Goal: Task Accomplishment & Management: Manage account settings

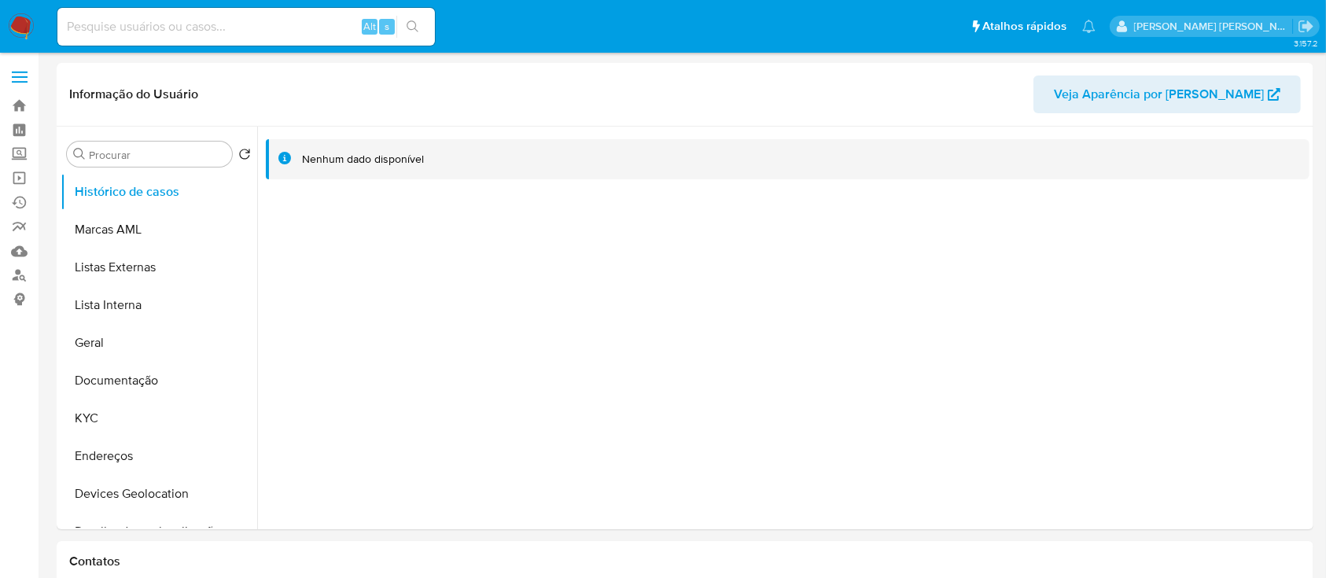
select select "10"
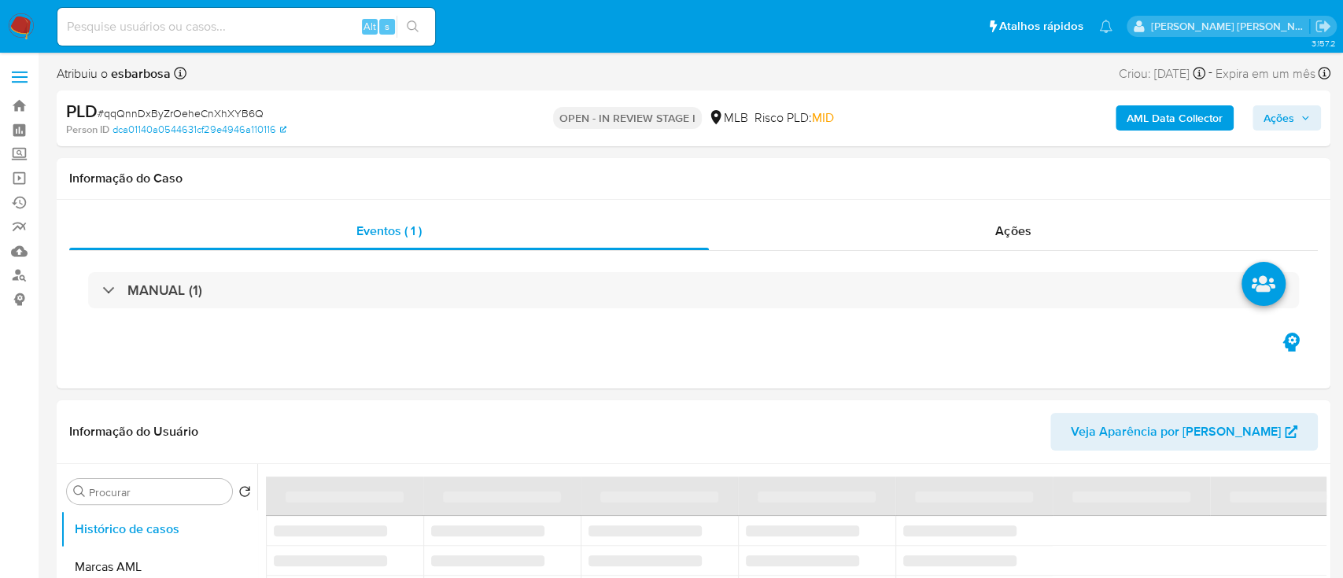
select select "10"
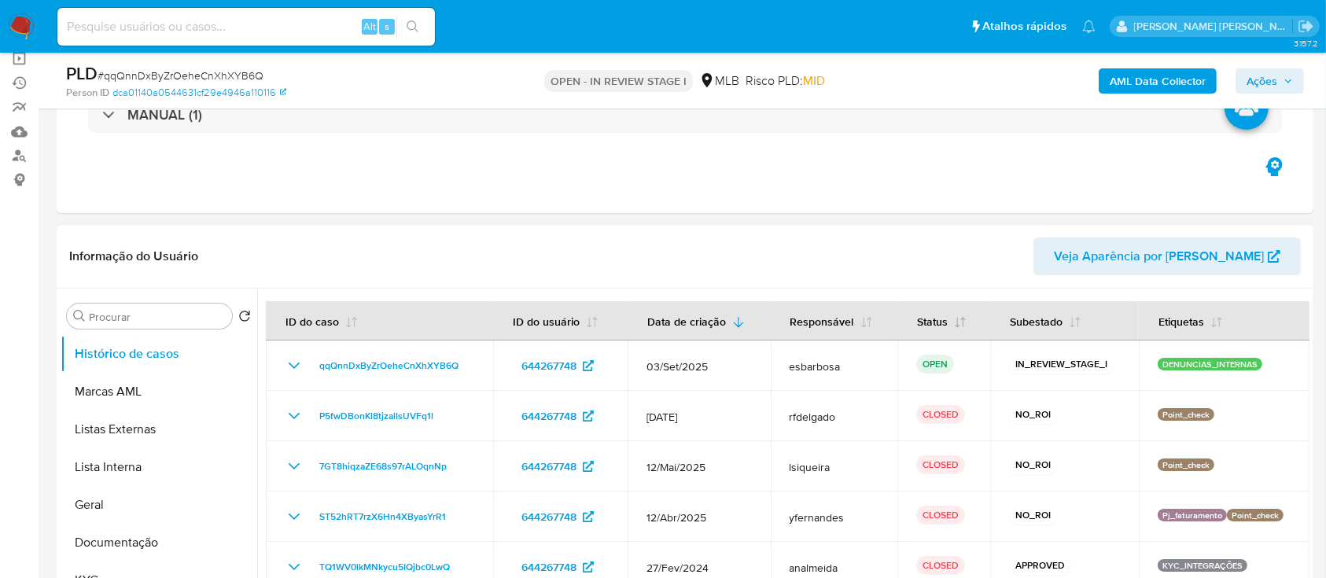
scroll to position [209, 0]
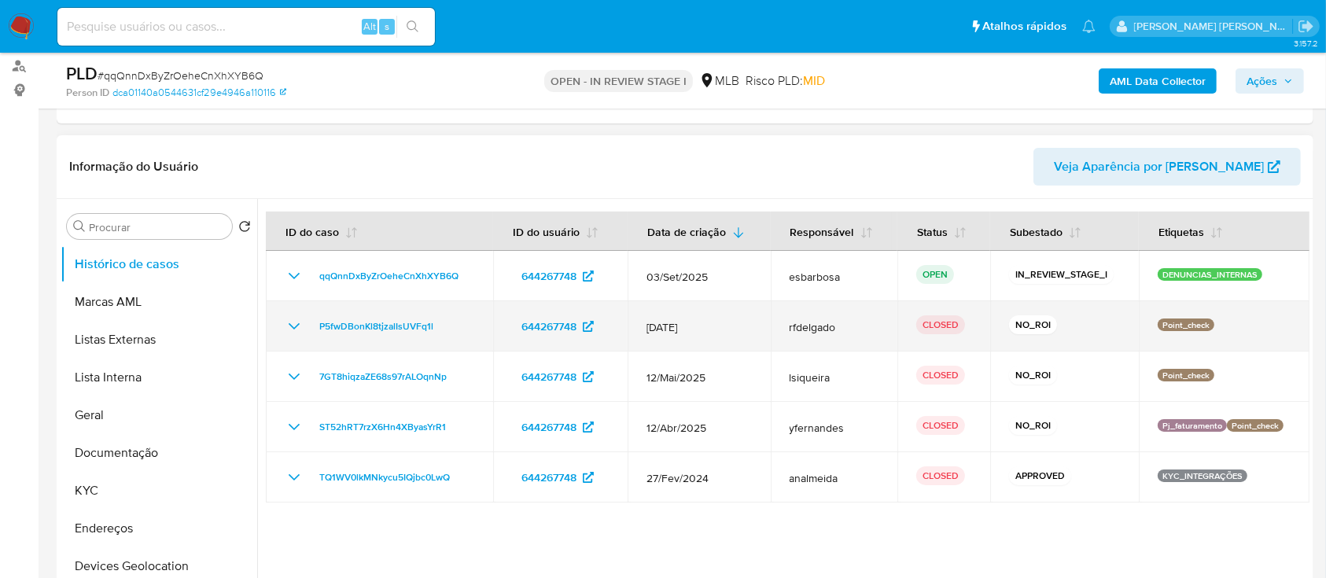
click at [295, 330] on icon "Mostrar/Ocultar" at bounding box center [294, 326] width 19 height 19
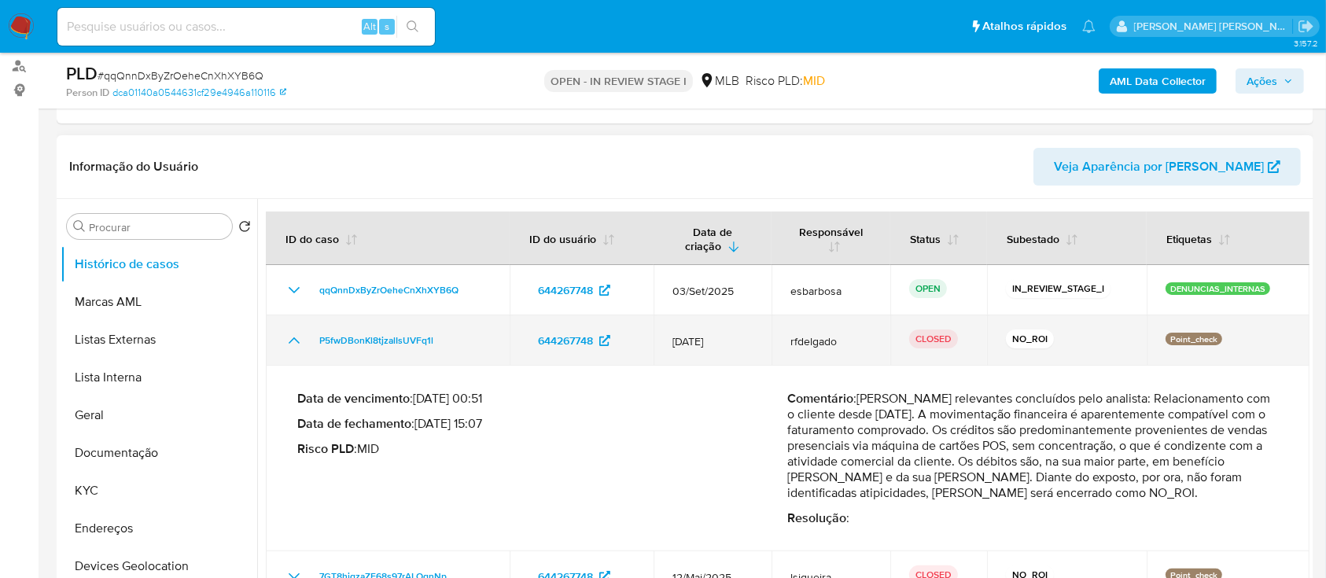
click at [295, 331] on icon "Mostrar/Ocultar" at bounding box center [294, 340] width 19 height 19
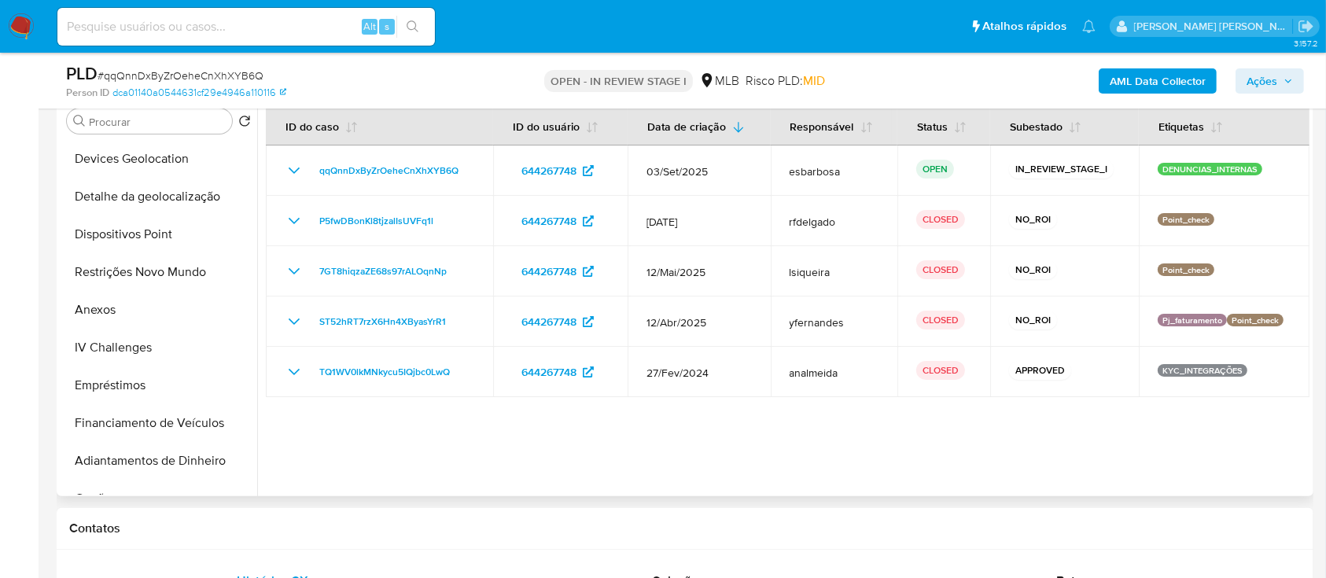
scroll to position [279, 0]
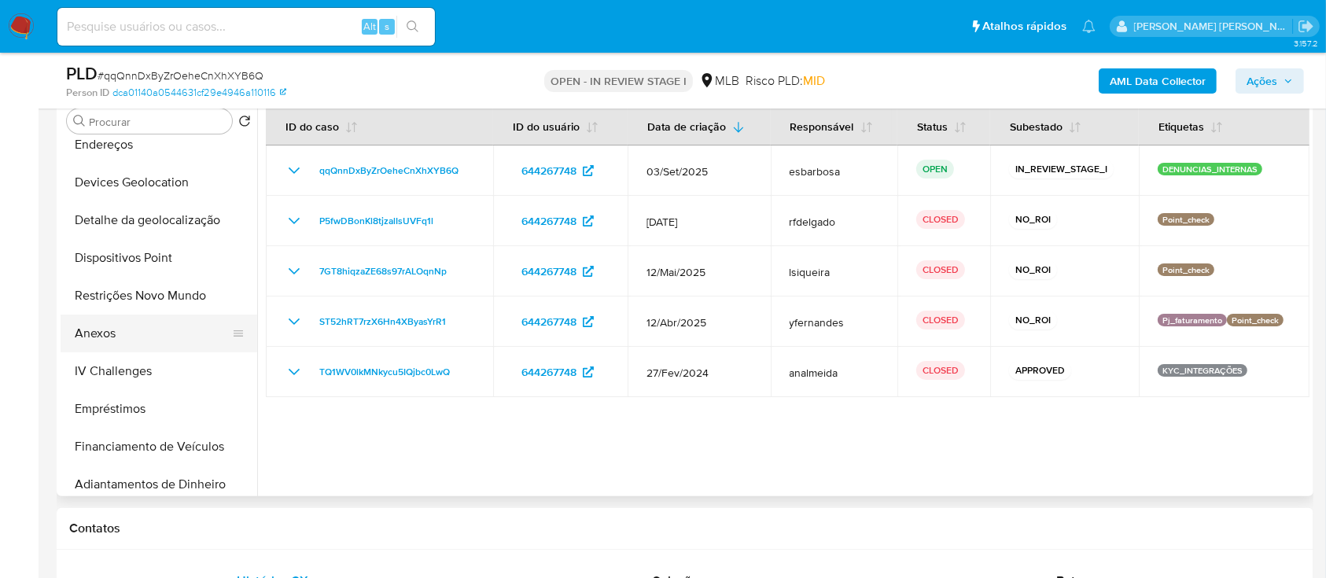
click at [146, 330] on button "Anexos" at bounding box center [153, 334] width 184 height 38
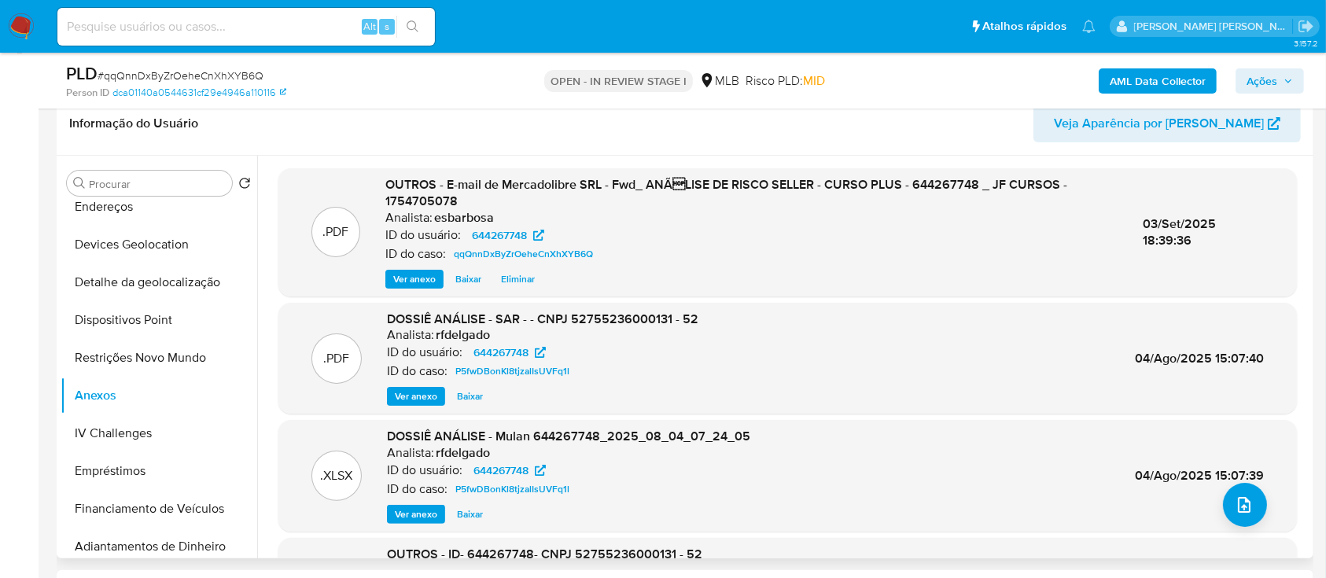
scroll to position [209, 0]
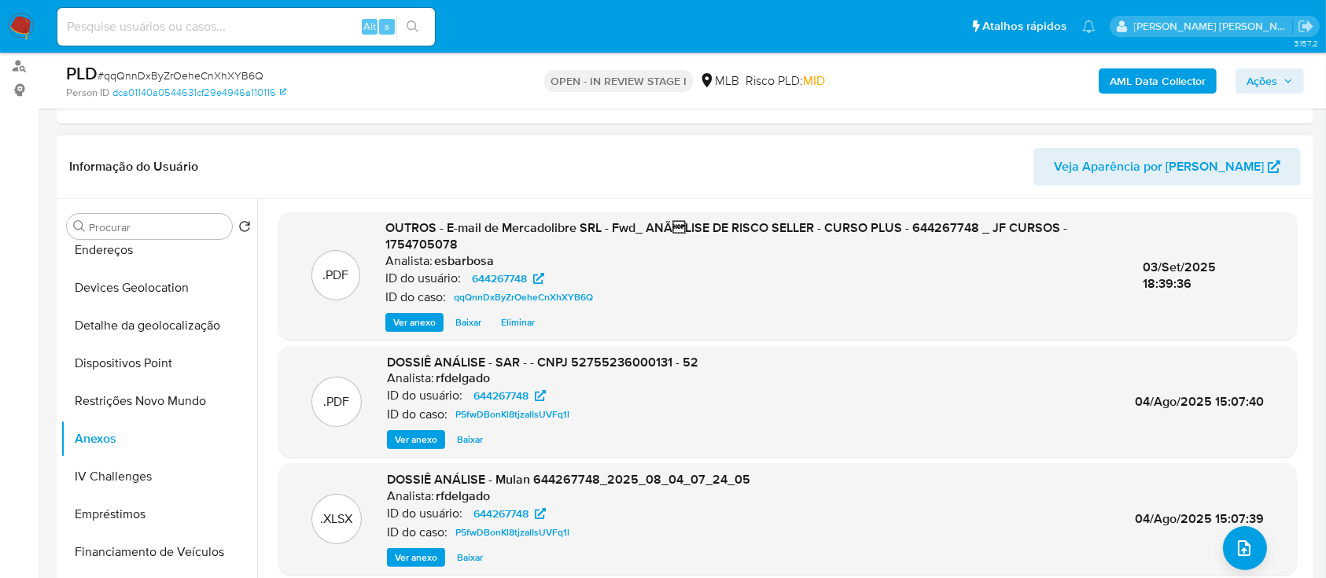
click at [413, 317] on span "Ver anexo" at bounding box center [414, 323] width 42 height 16
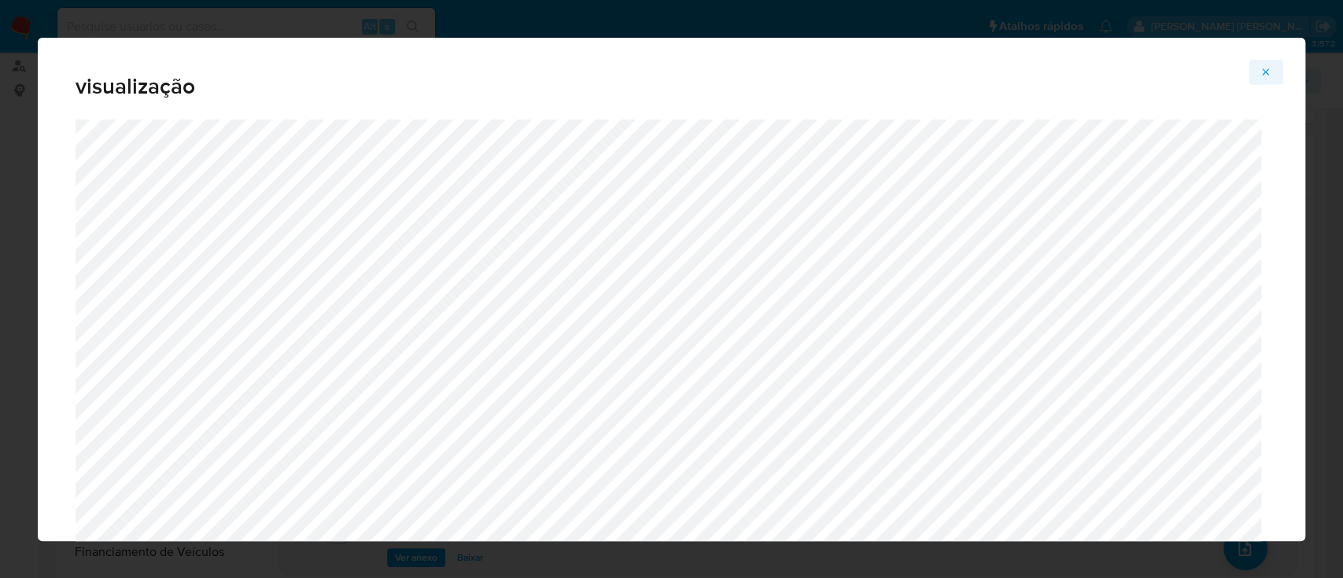
click at [1267, 72] on icon "Attachment preview" at bounding box center [1266, 71] width 7 height 7
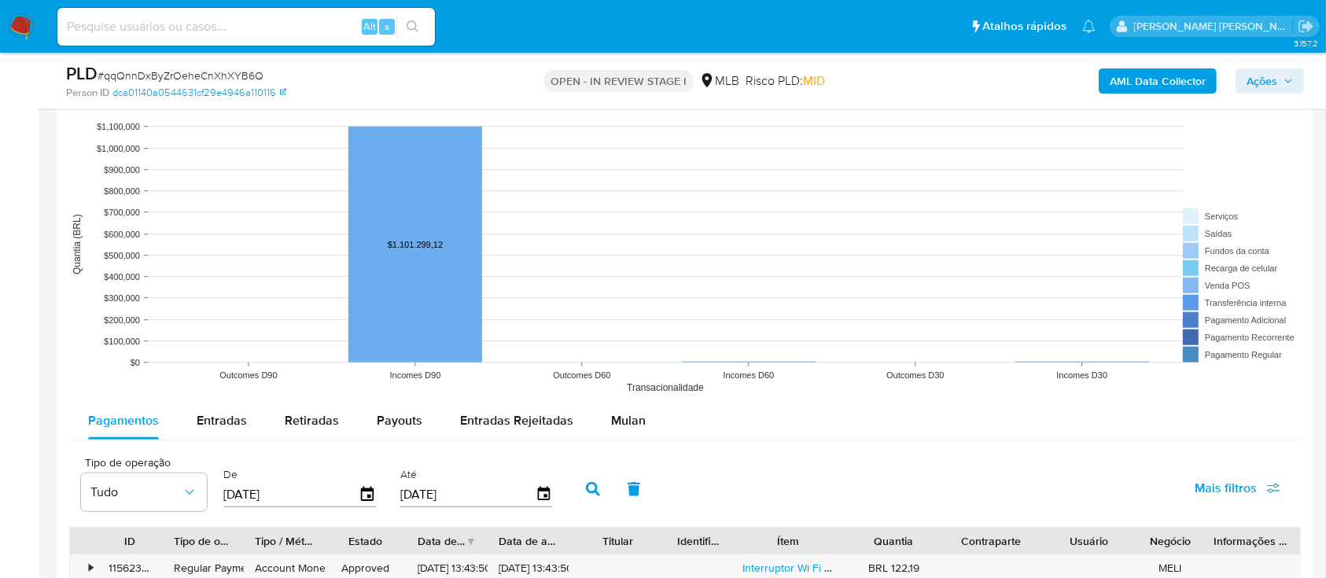
scroll to position [1573, 0]
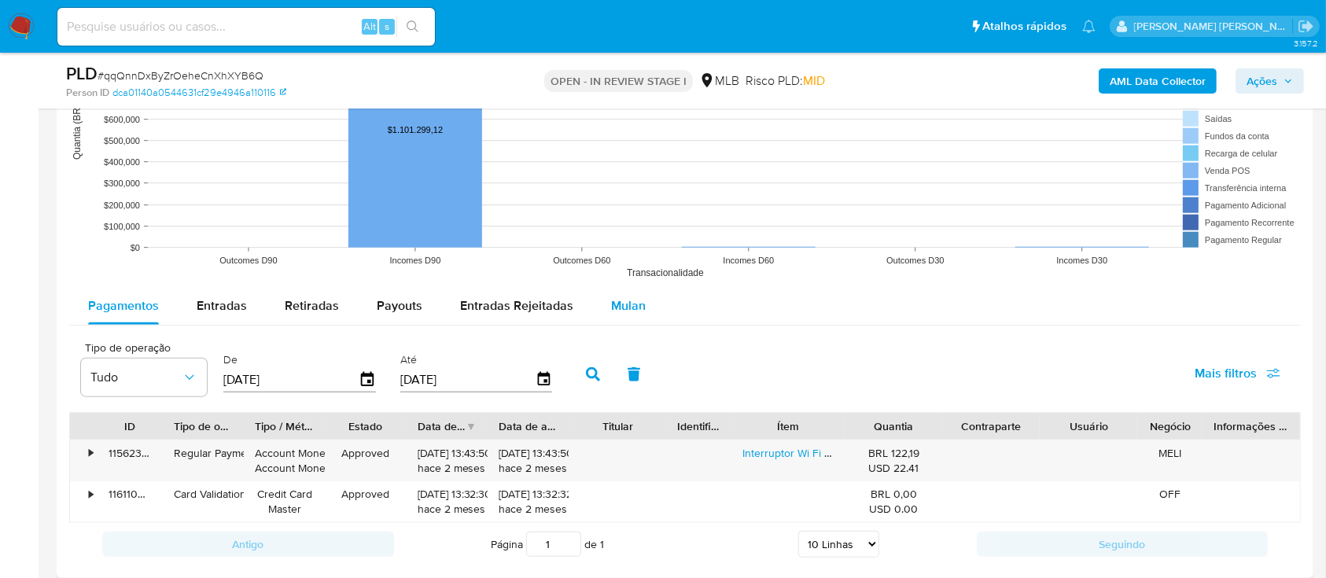
click at [633, 306] on span "Mulan" at bounding box center [628, 306] width 35 height 18
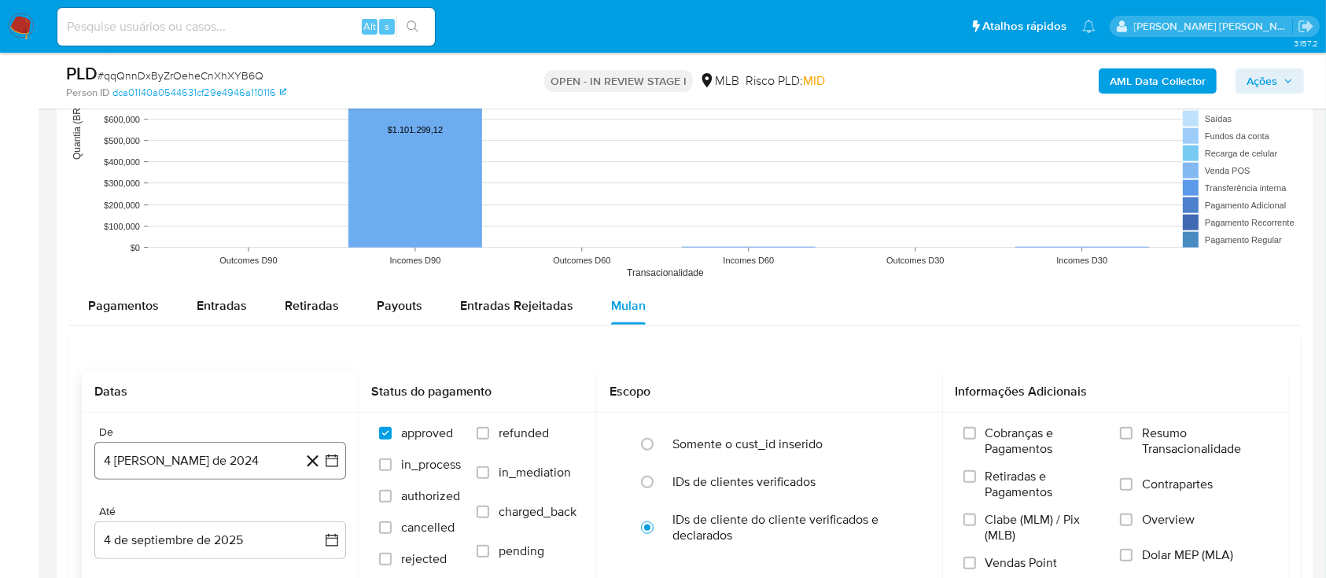
click at [249, 477] on button "4 [PERSON_NAME] de 2024" at bounding box center [220, 461] width 252 height 38
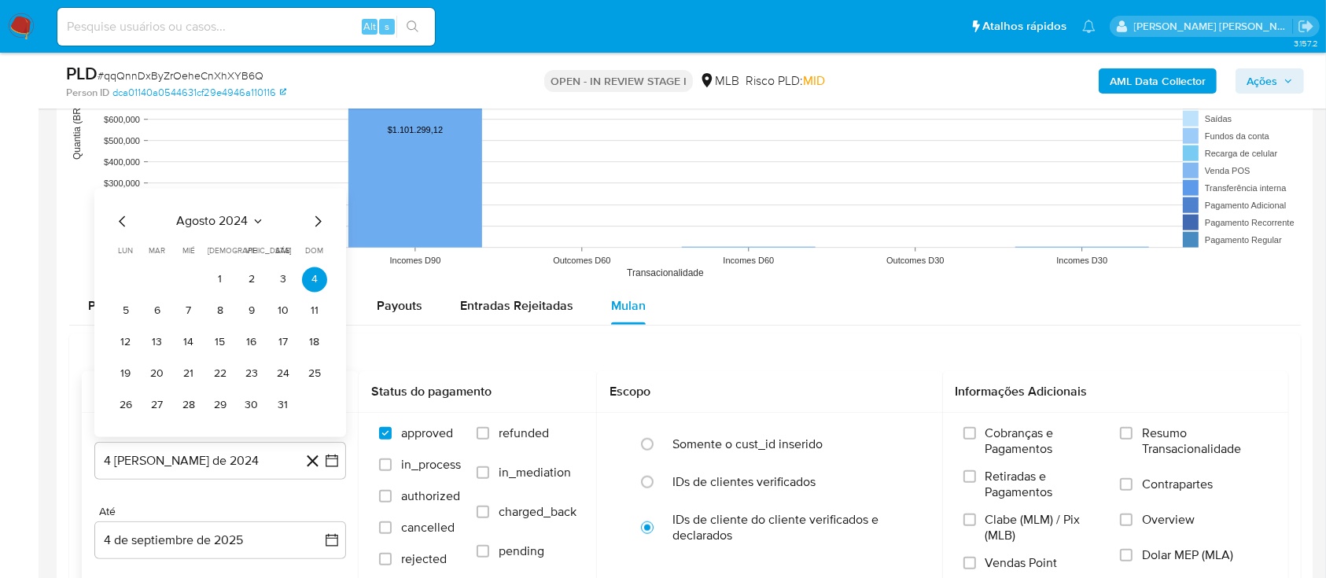
click at [243, 218] on span "agosto 2024" at bounding box center [213, 221] width 72 height 16
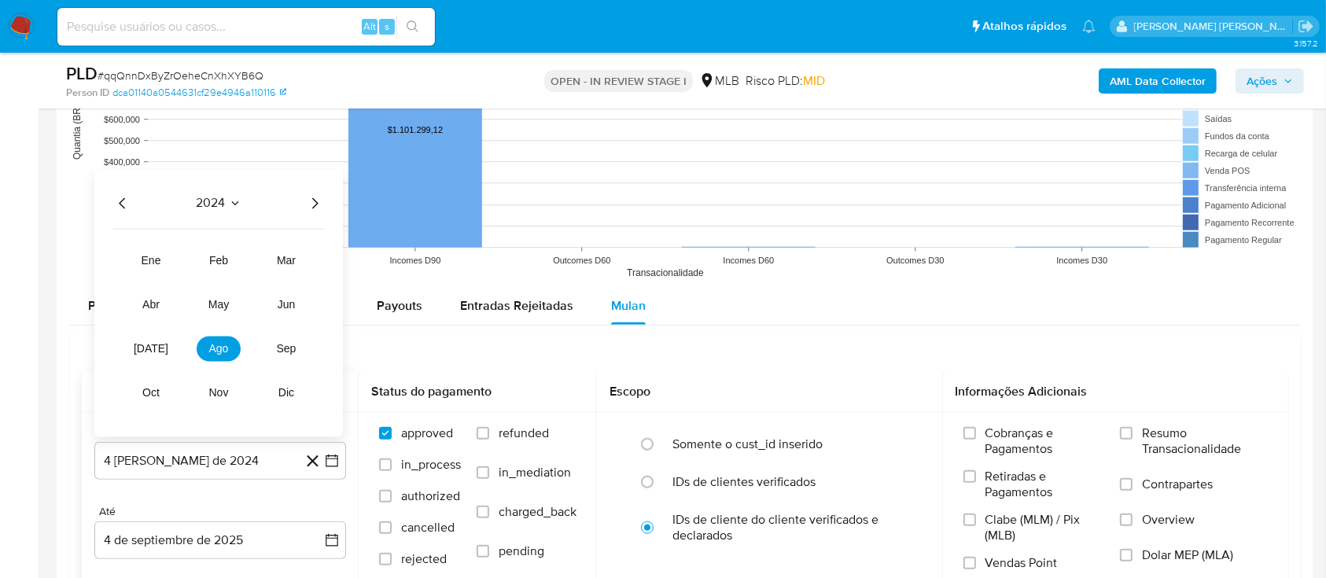
click at [312, 204] on icon "Año siguiente" at bounding box center [314, 203] width 19 height 19
click at [217, 255] on span "feb" at bounding box center [218, 260] width 19 height 13
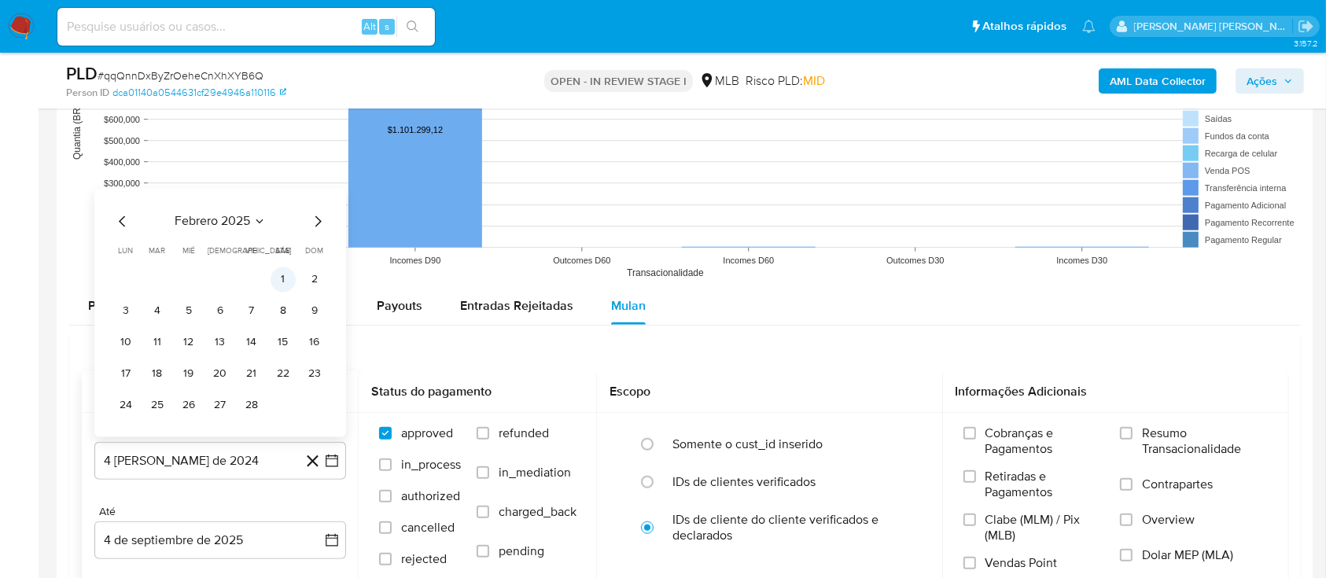
click at [286, 280] on button "1" at bounding box center [283, 279] width 25 height 25
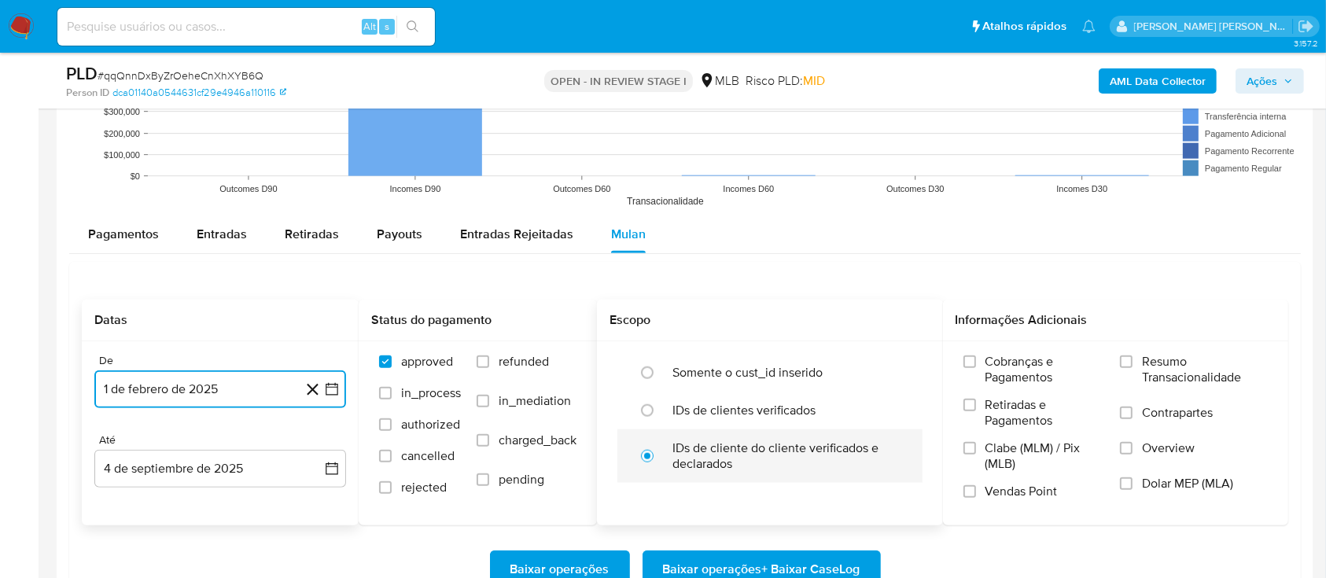
scroll to position [1678, 0]
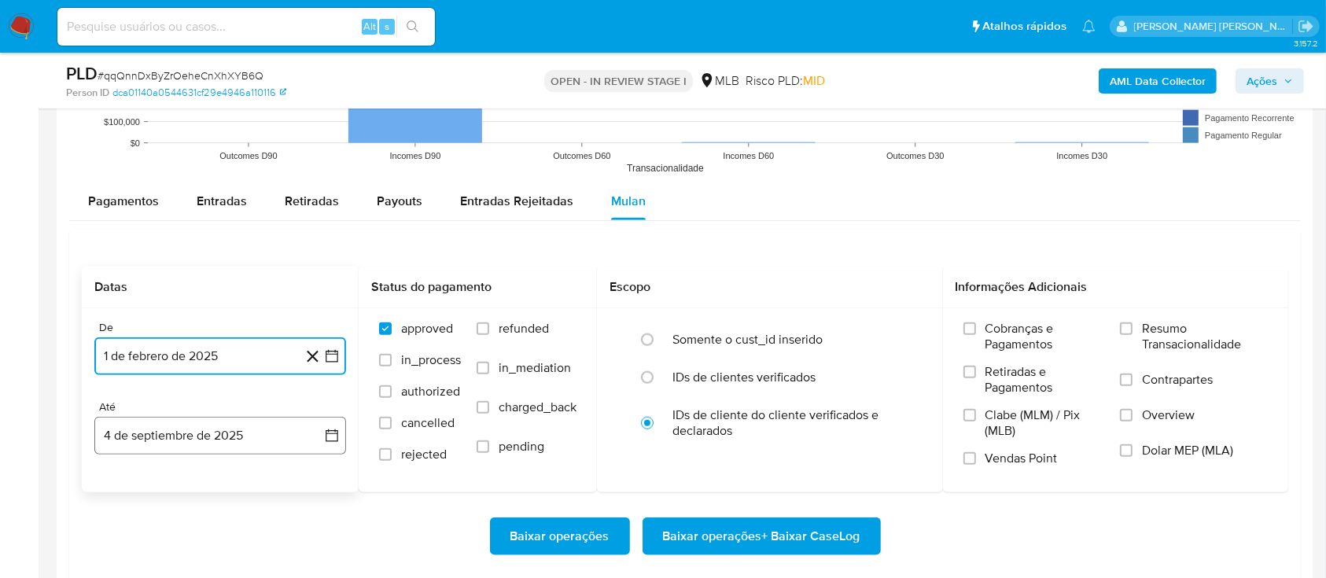
click at [323, 429] on button "4 de septiembre de 2025" at bounding box center [220, 436] width 252 height 38
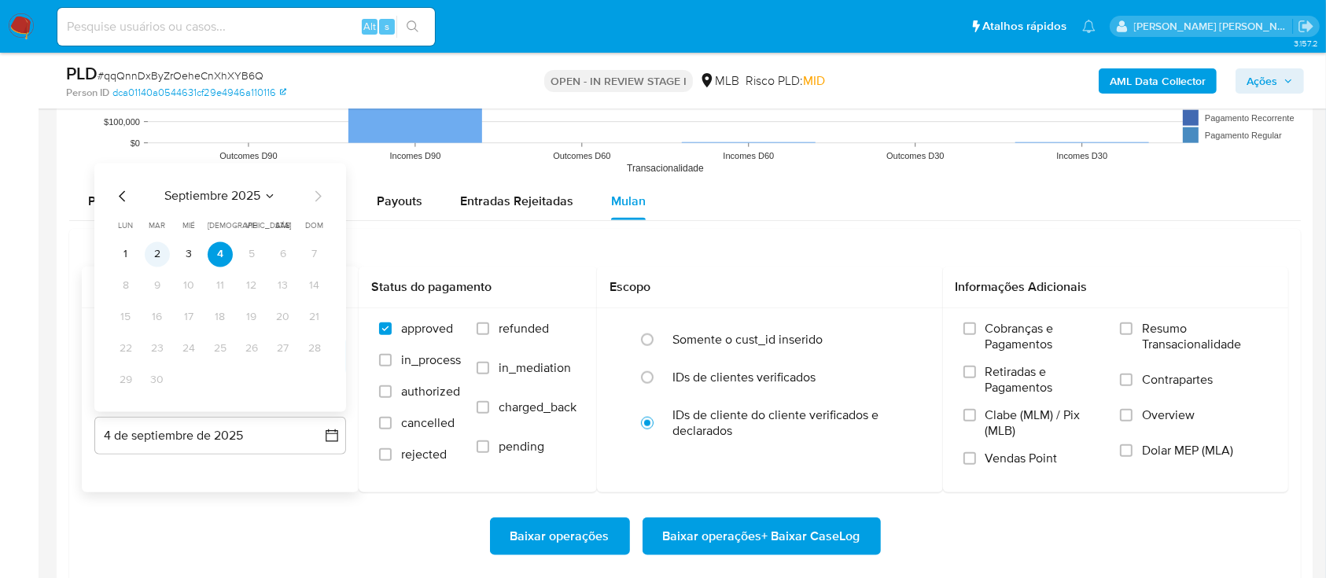
click at [152, 247] on button "2" at bounding box center [157, 254] width 25 height 25
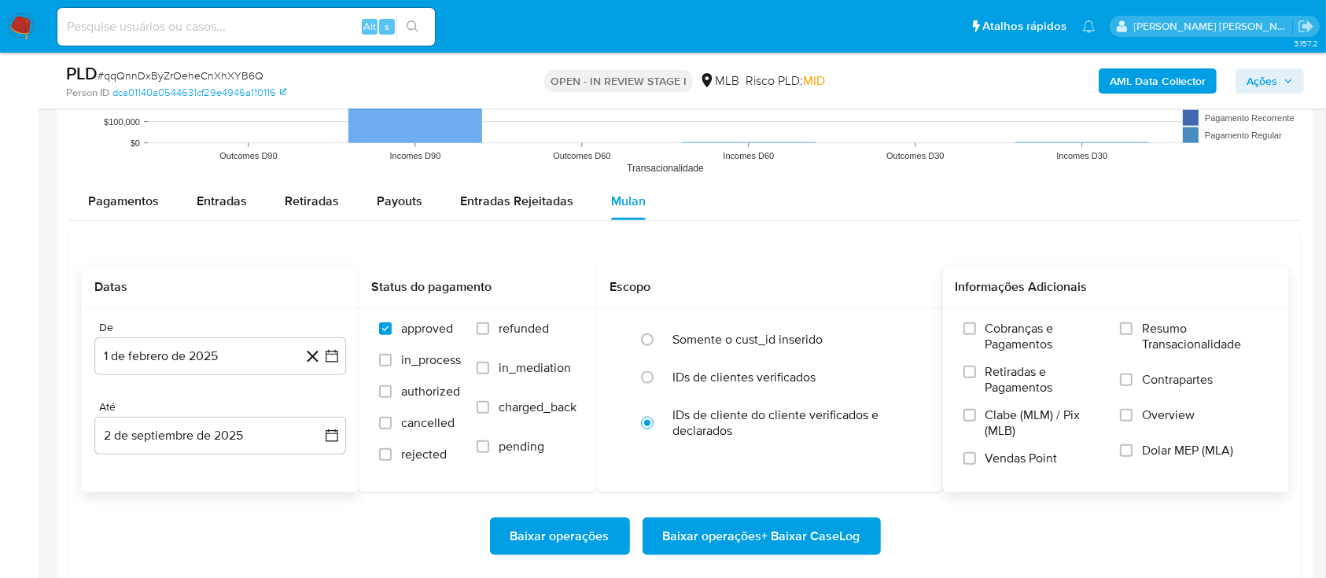
click at [1133, 332] on span at bounding box center [1126, 329] width 13 height 13
click at [1133, 332] on input "Resumo Transacionalidade" at bounding box center [1126, 329] width 13 height 13
click at [1129, 377] on input "Contrapartes" at bounding box center [1126, 380] width 13 height 13
click at [974, 457] on input "Vendas Point" at bounding box center [970, 458] width 13 height 13
click at [769, 529] on span "Baixar operações + Baixar CaseLog" at bounding box center [761, 536] width 197 height 35
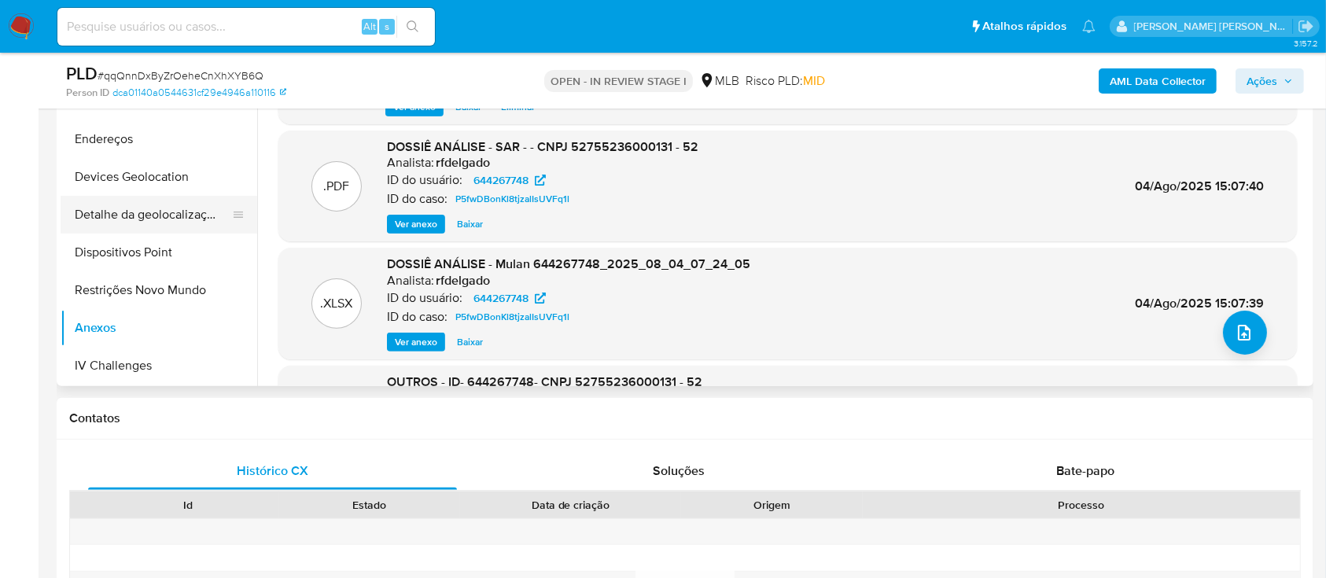
scroll to position [315, 0]
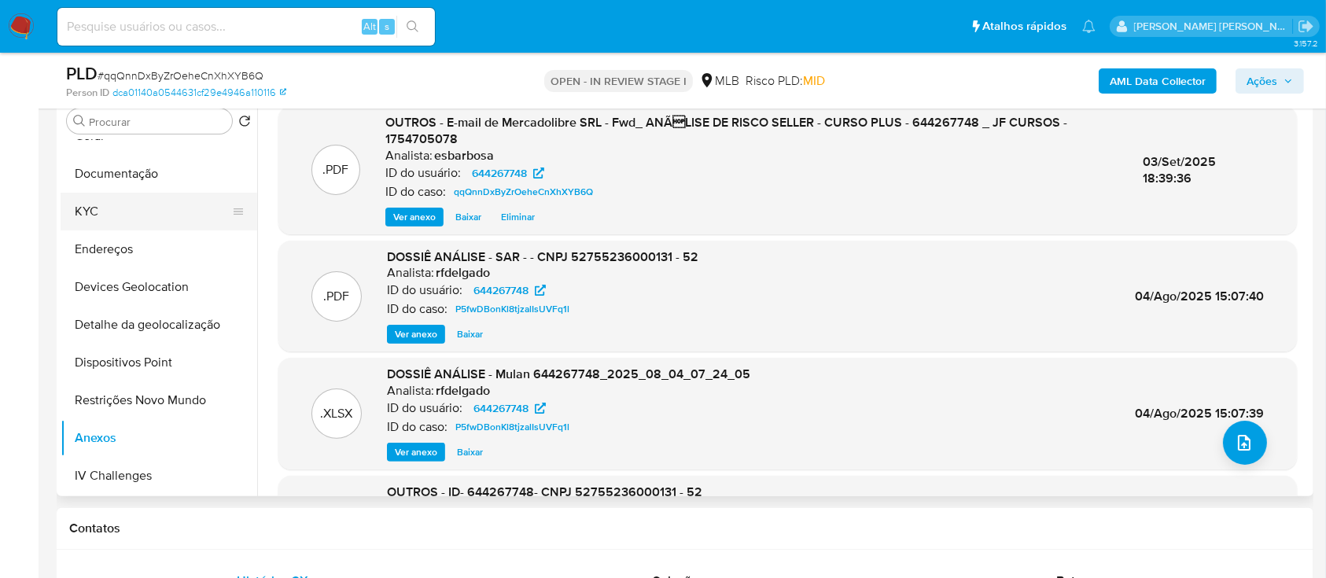
click at [101, 223] on button "KYC" at bounding box center [153, 212] width 184 height 38
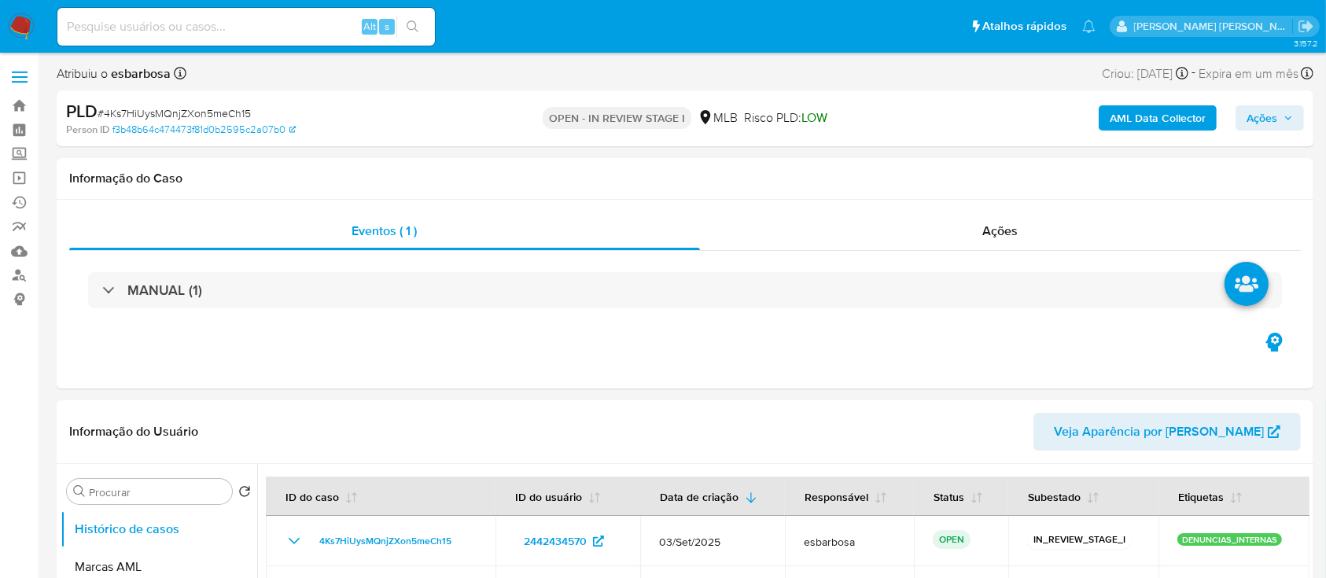
select select "10"
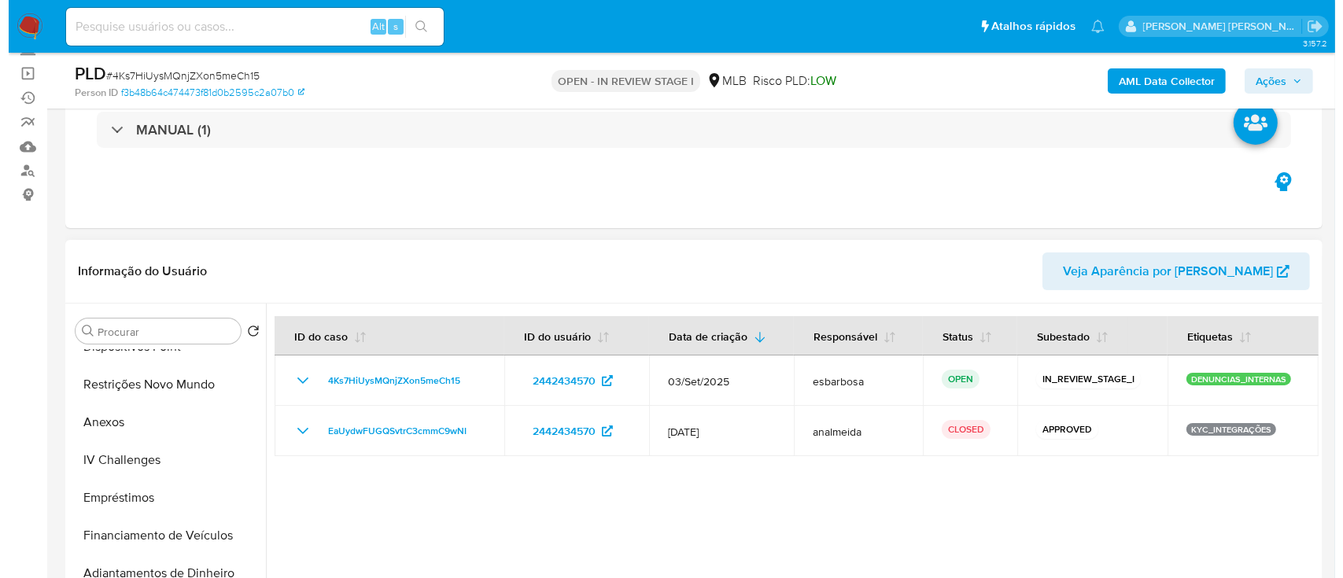
scroll to position [419, 0]
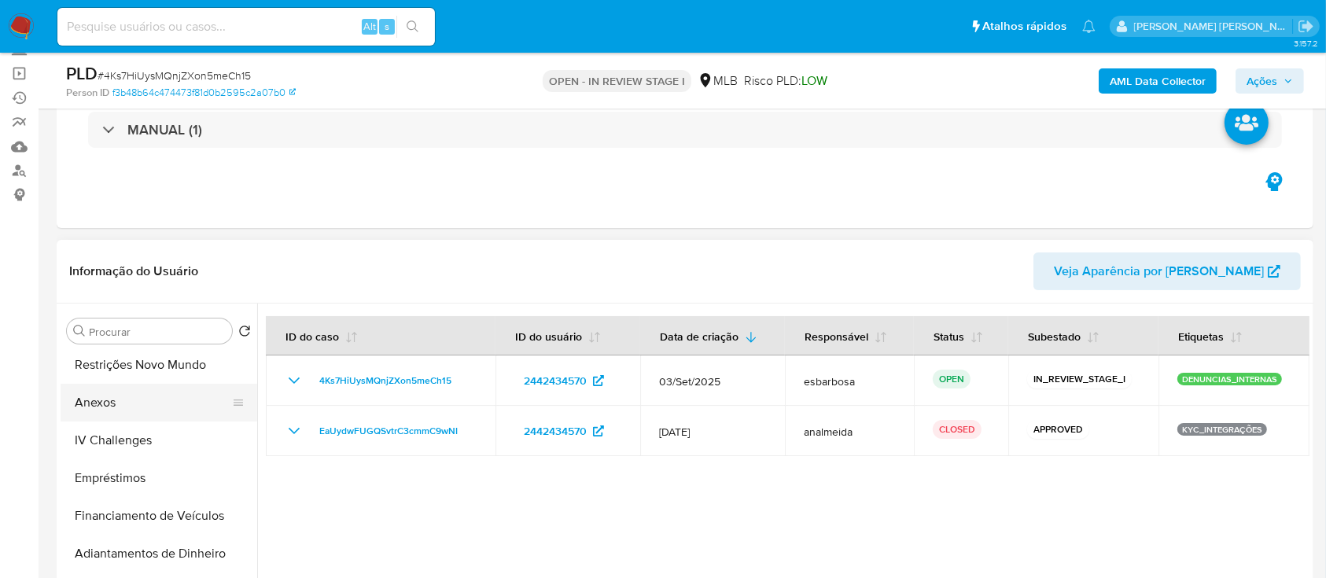
click at [109, 403] on button "Anexos" at bounding box center [153, 403] width 184 height 38
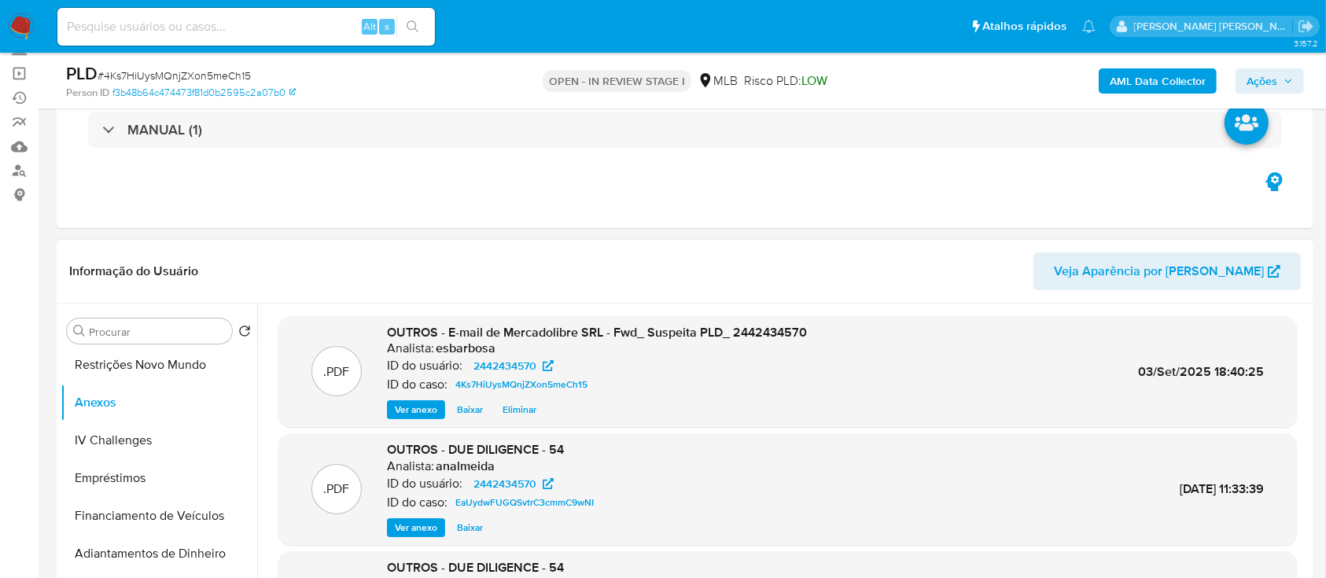
click at [419, 406] on span "Ver anexo" at bounding box center [416, 410] width 42 height 16
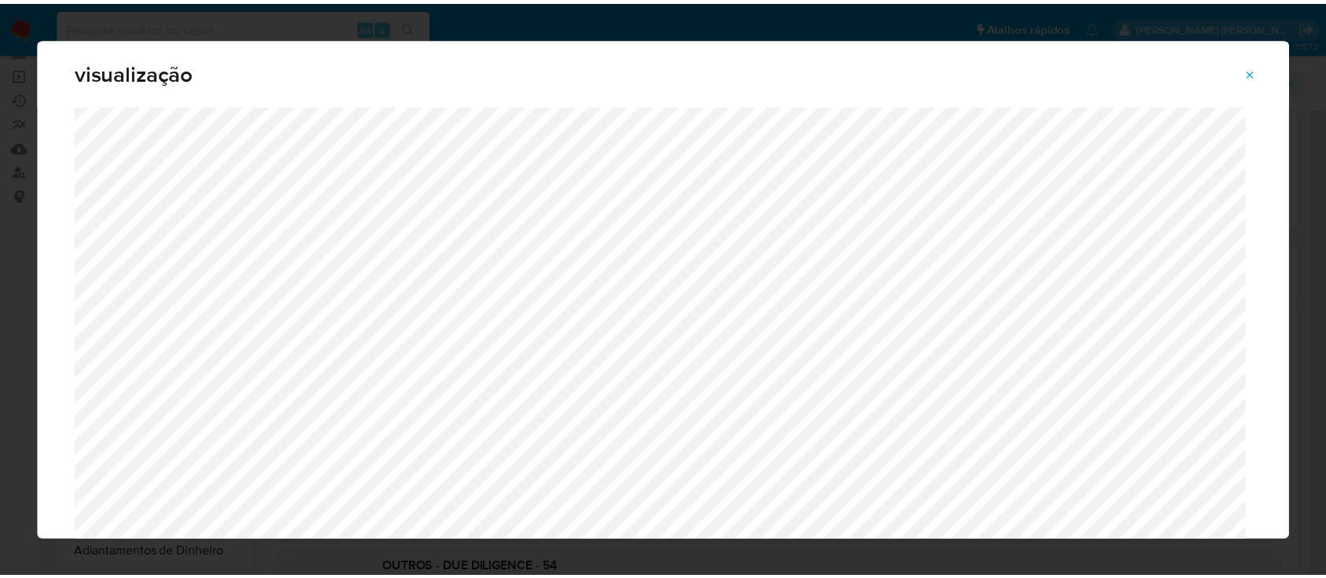
scroll to position [0, 0]
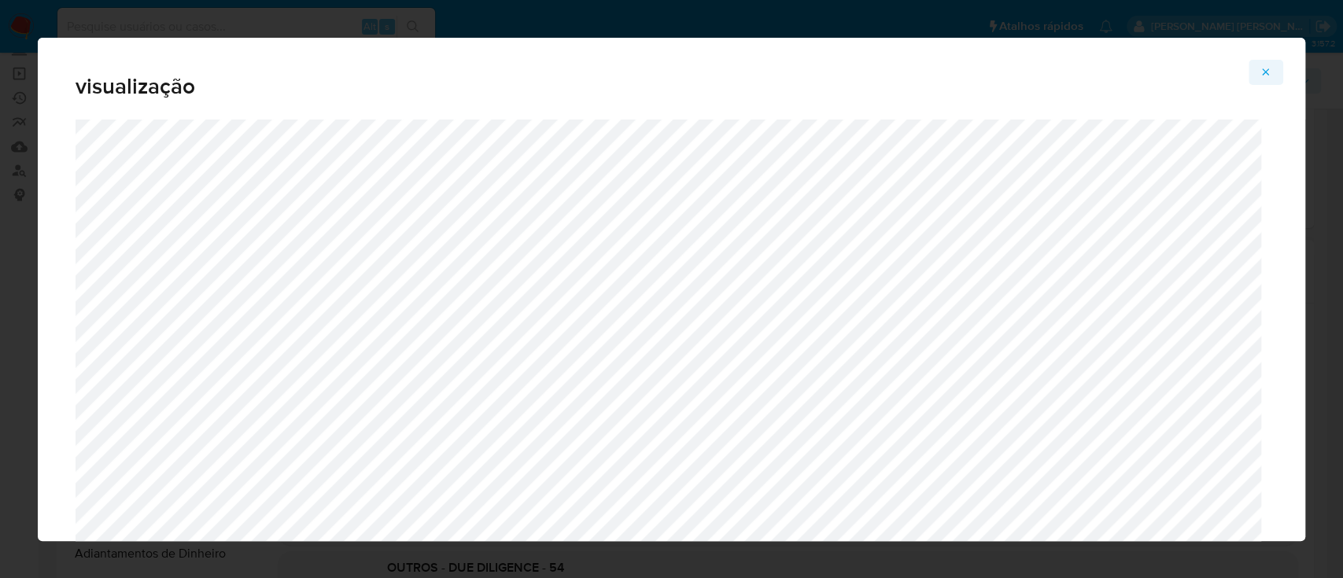
click at [1271, 74] on icon "Attachment preview" at bounding box center [1266, 72] width 13 height 13
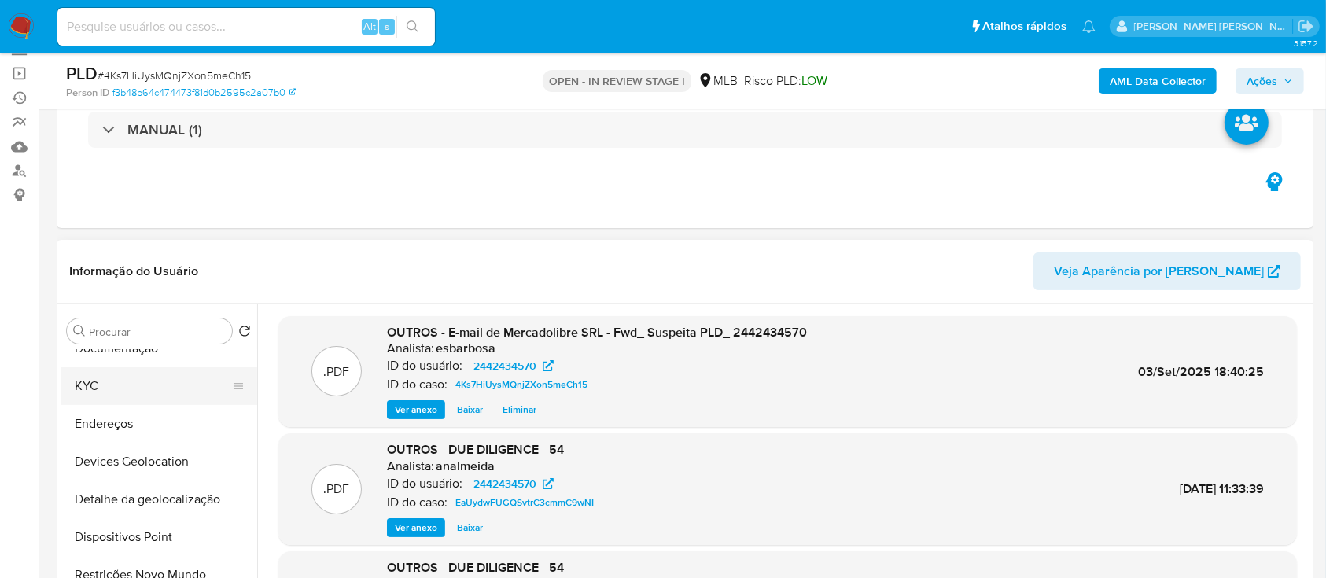
scroll to position [105, 0]
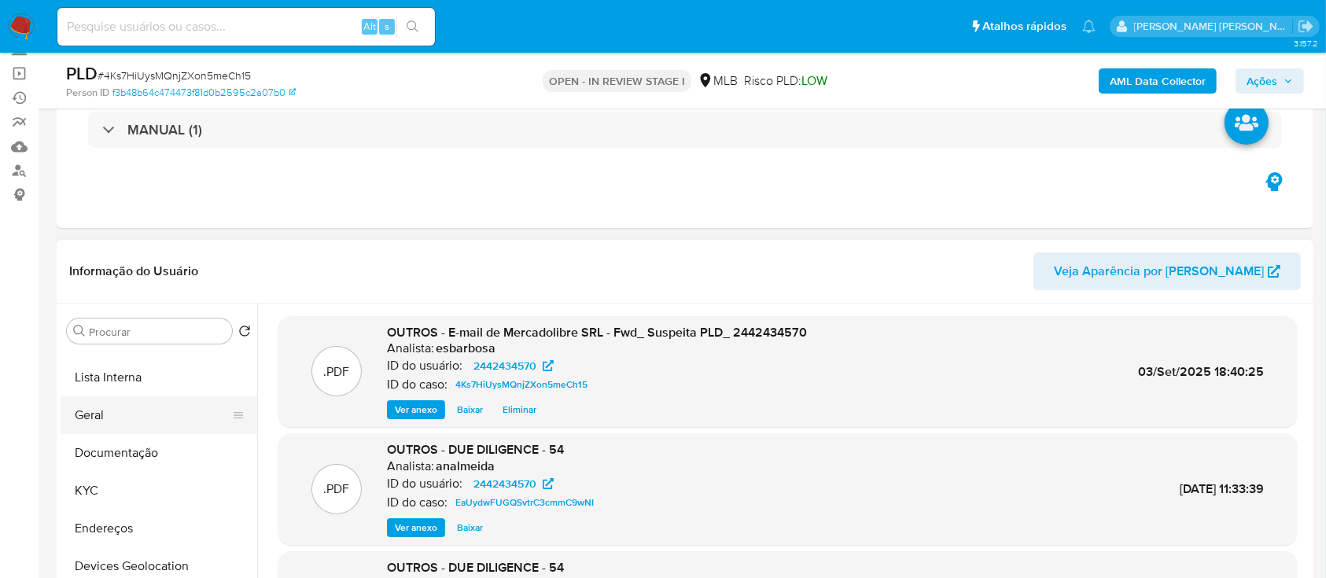
click at [101, 410] on button "Geral" at bounding box center [153, 416] width 184 height 38
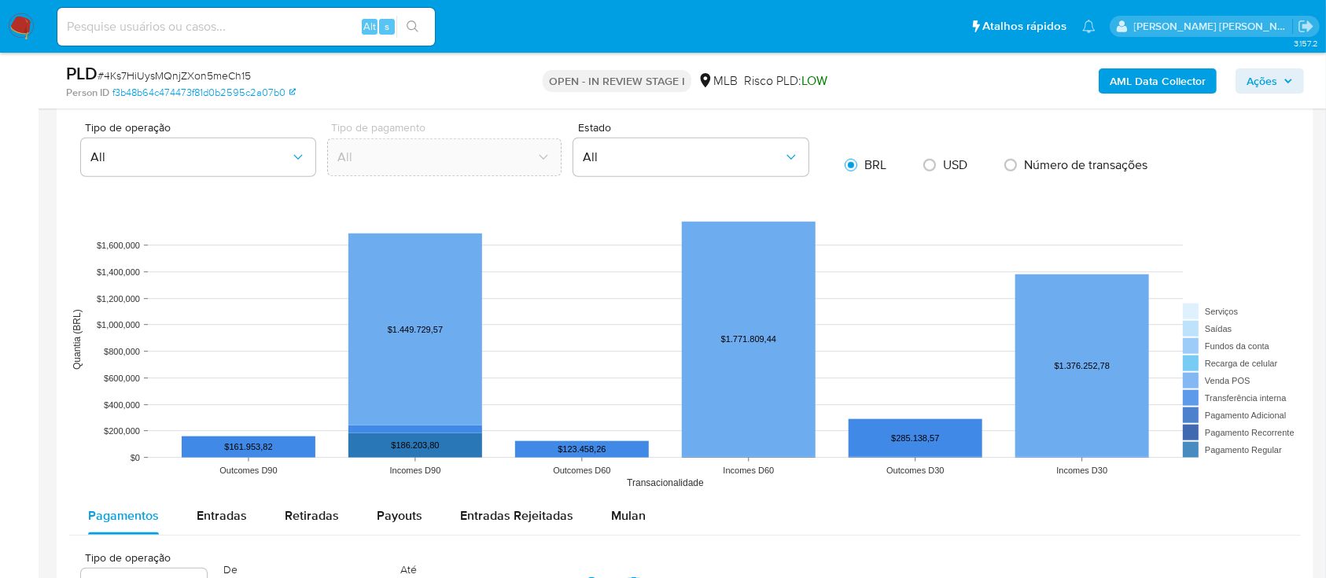
scroll to position [1468, 0]
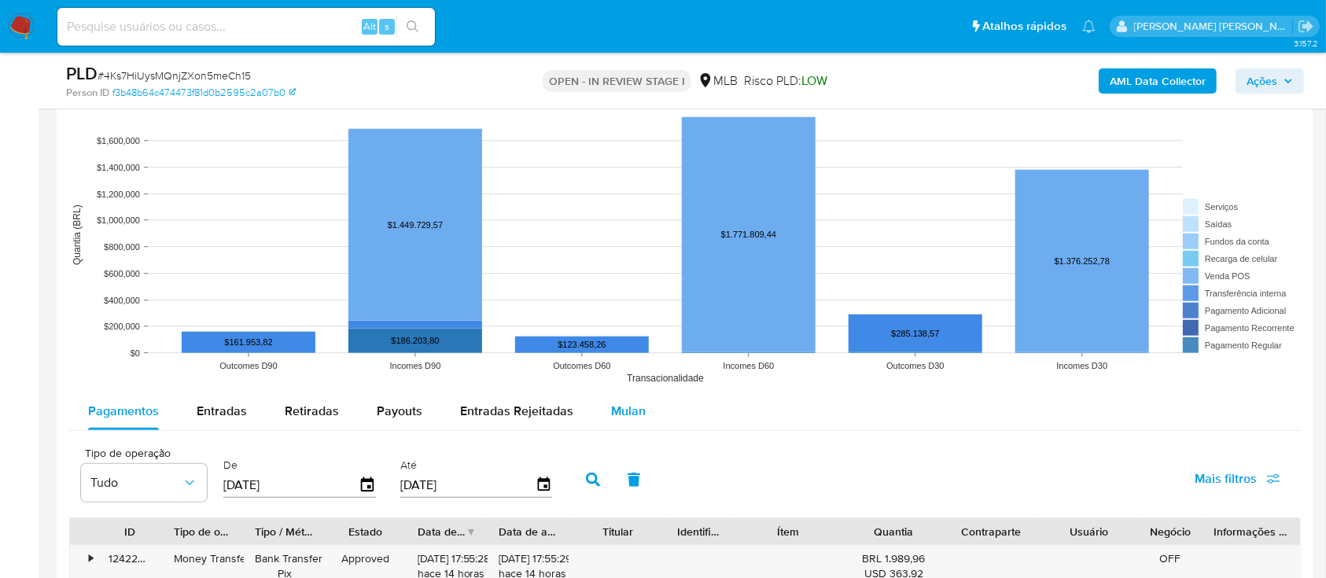
click at [631, 405] on span "Mulan" at bounding box center [628, 411] width 35 height 18
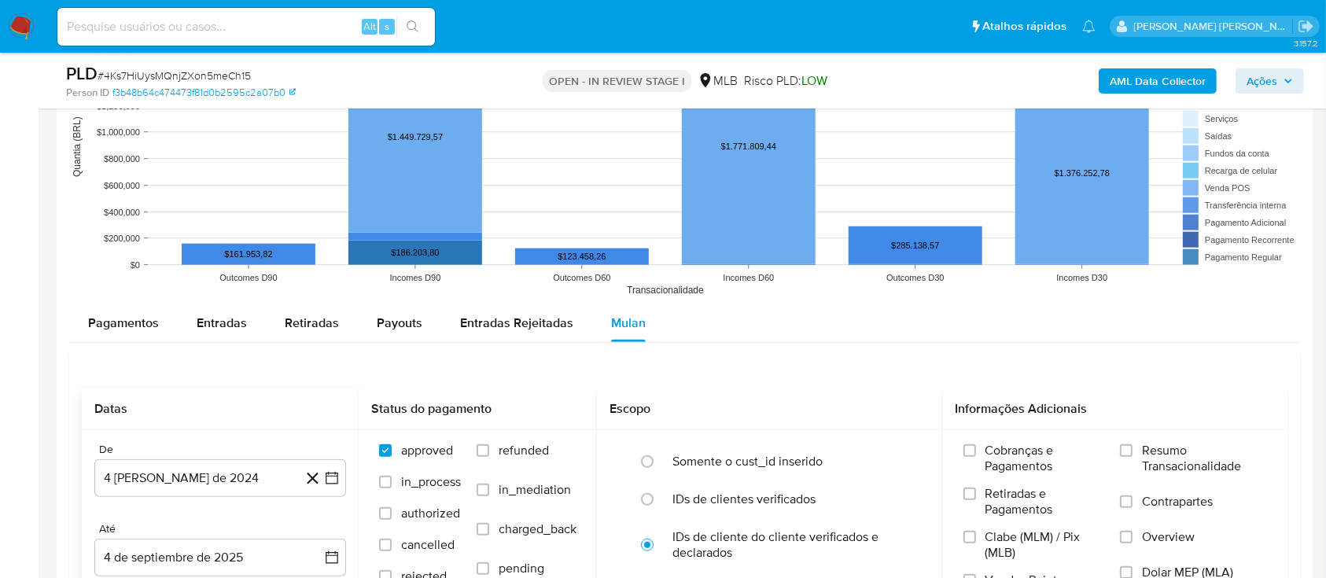
scroll to position [1678, 0]
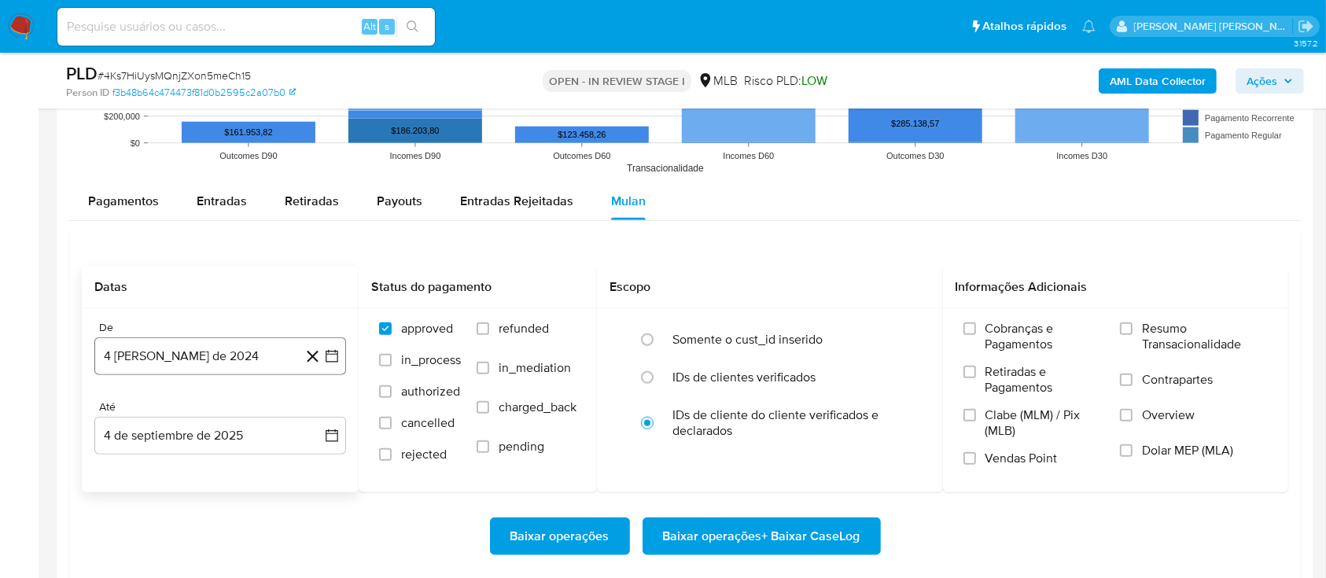
click at [216, 355] on button "4 [PERSON_NAME] de 2024" at bounding box center [220, 357] width 252 height 38
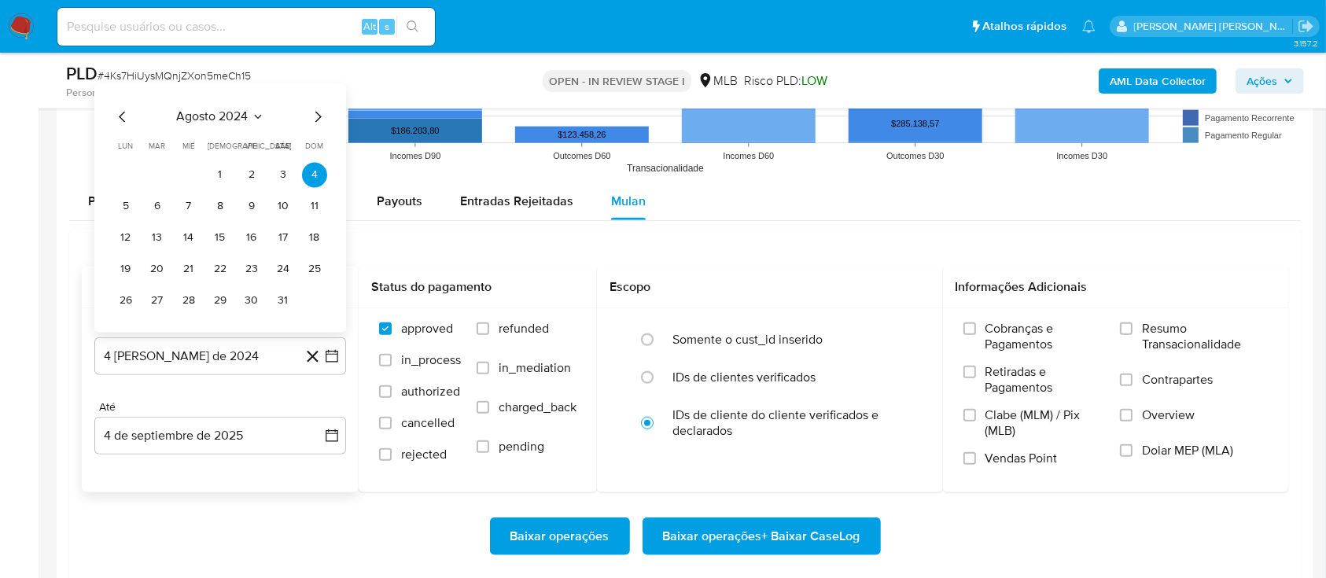
click at [178, 111] on span "agosto 2024" at bounding box center [213, 117] width 72 height 16
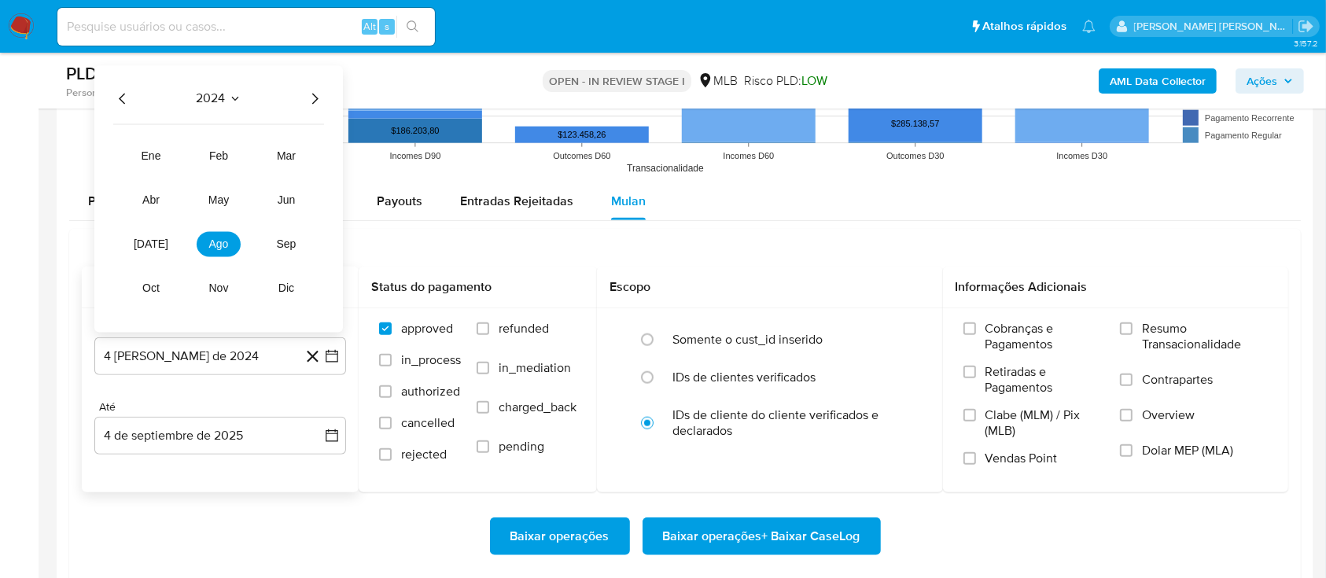
click at [314, 95] on icon "Año siguiente" at bounding box center [314, 98] width 19 height 19
click at [287, 194] on span "jun" at bounding box center [287, 200] width 18 height 13
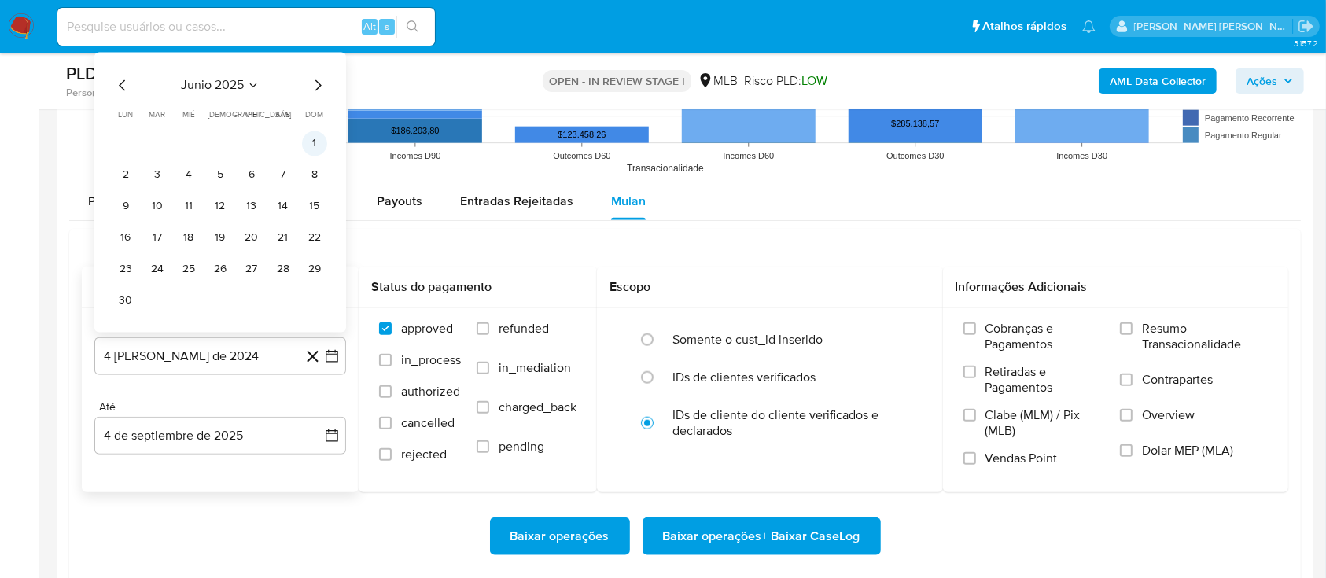
click at [309, 140] on button "1" at bounding box center [314, 143] width 25 height 25
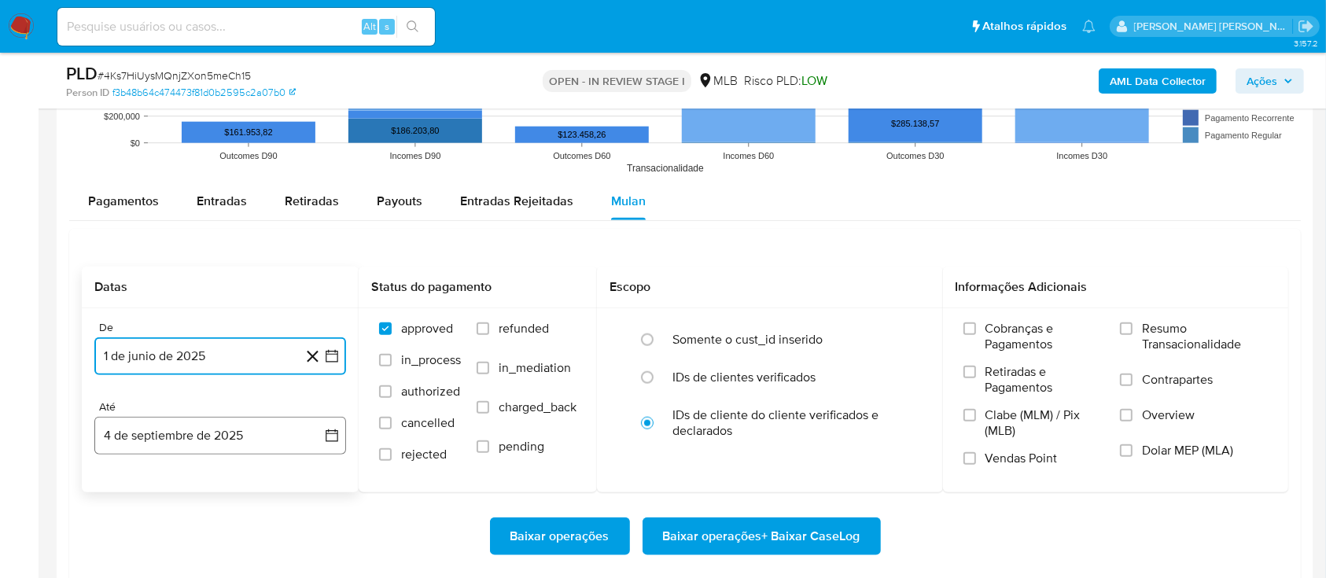
click at [207, 426] on button "4 de septiembre de 2025" at bounding box center [220, 436] width 252 height 38
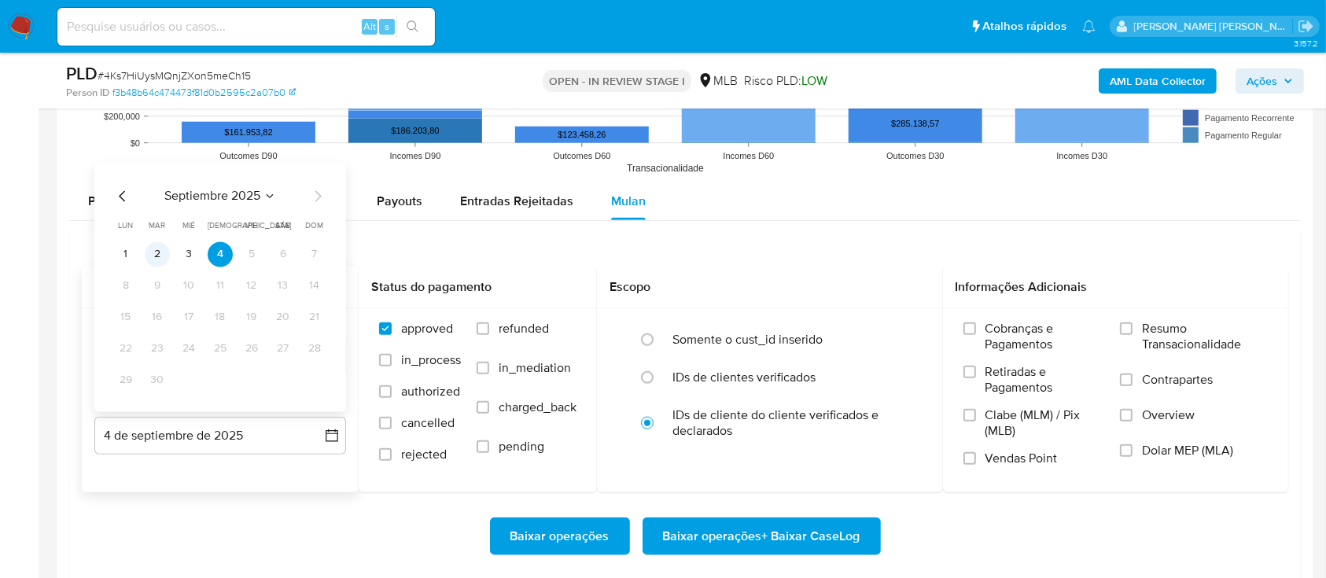
click at [160, 255] on button "2" at bounding box center [157, 254] width 25 height 25
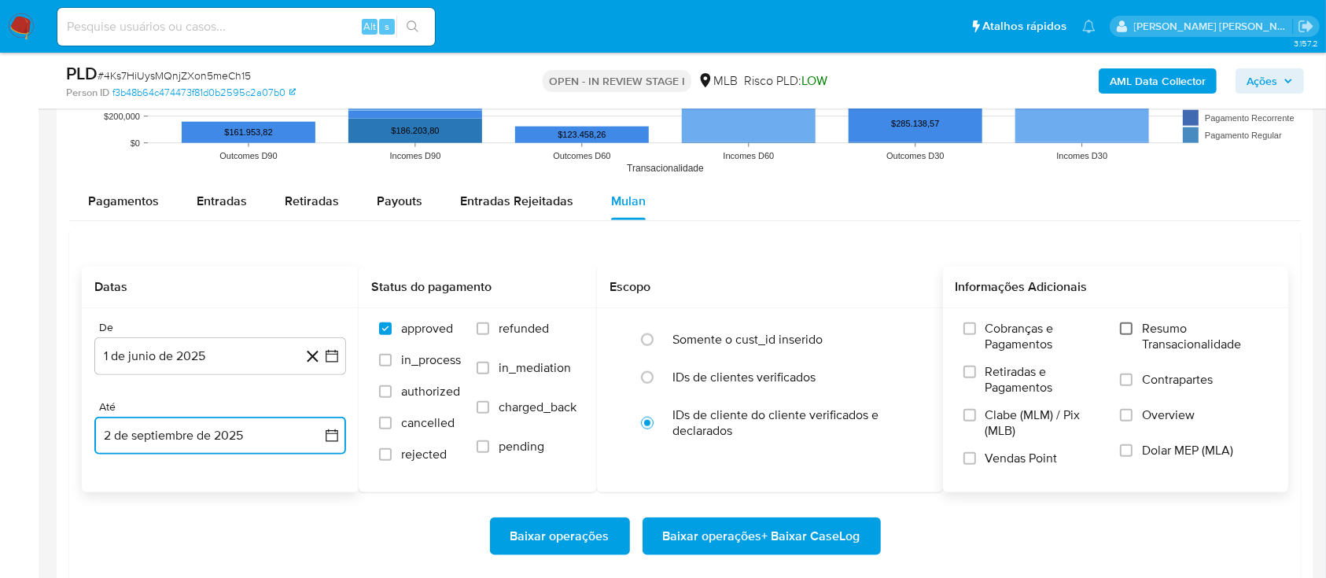
click at [1132, 326] on input "Resumo Transacionalidade" at bounding box center [1126, 329] width 13 height 13
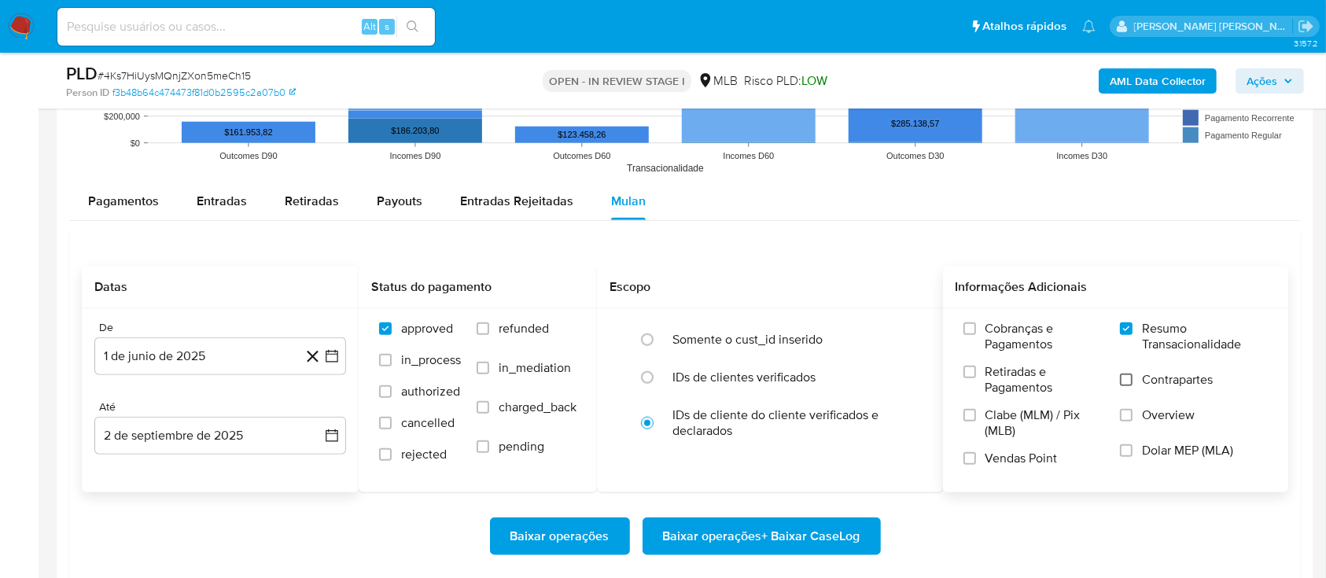
click at [1131, 374] on input "Contrapartes" at bounding box center [1126, 380] width 13 height 13
click at [968, 456] on input "Vendas Point" at bounding box center [970, 458] width 13 height 13
click at [749, 541] on span "Baixar operações + Baixar CaseLog" at bounding box center [761, 536] width 197 height 35
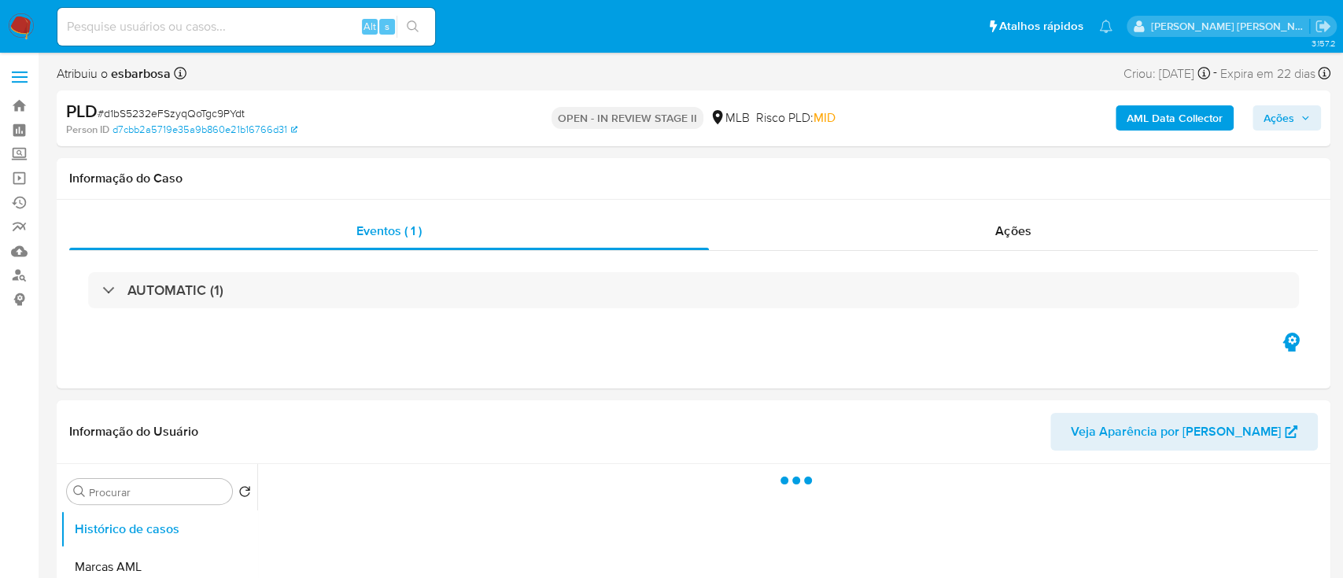
select select "10"
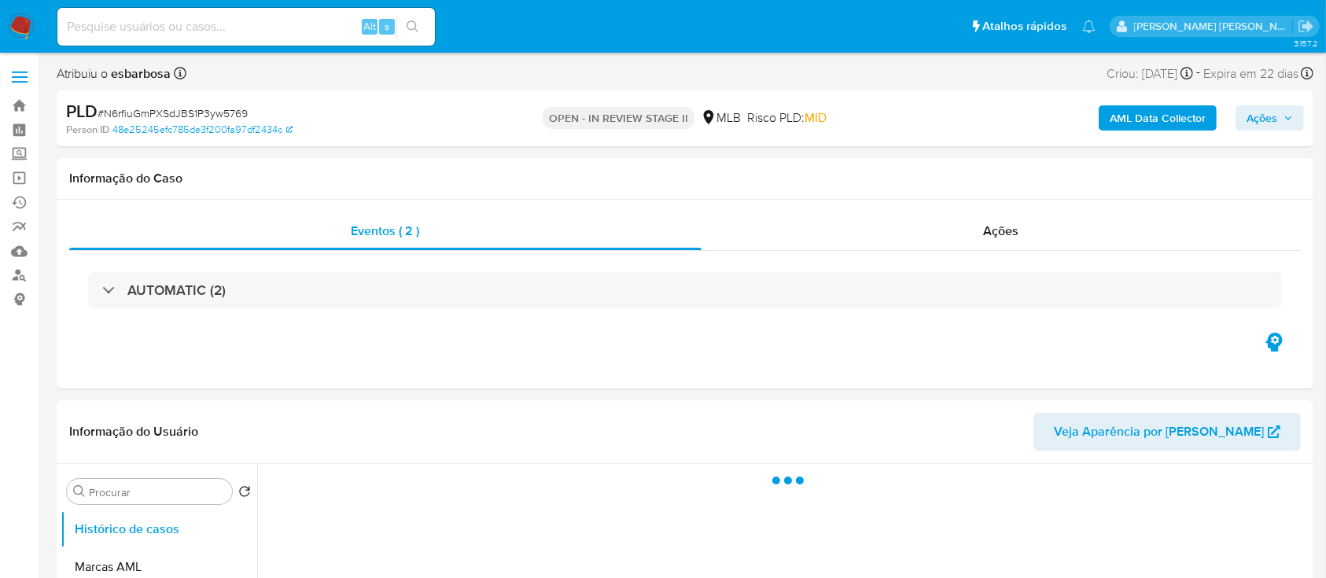
select select "10"
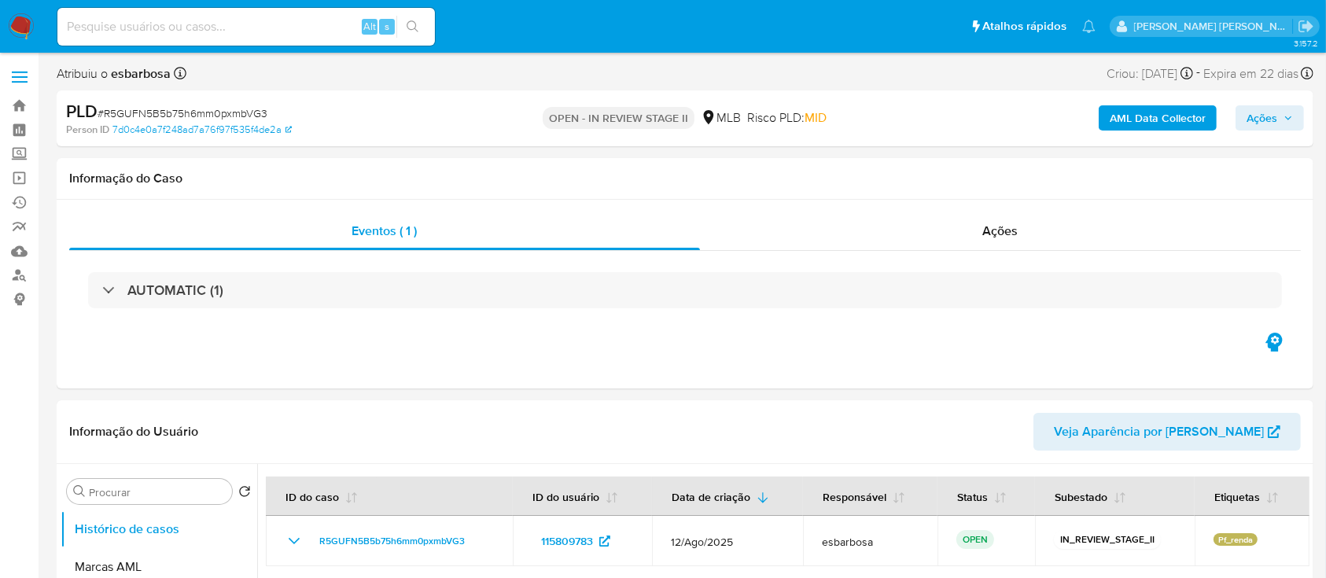
select select "10"
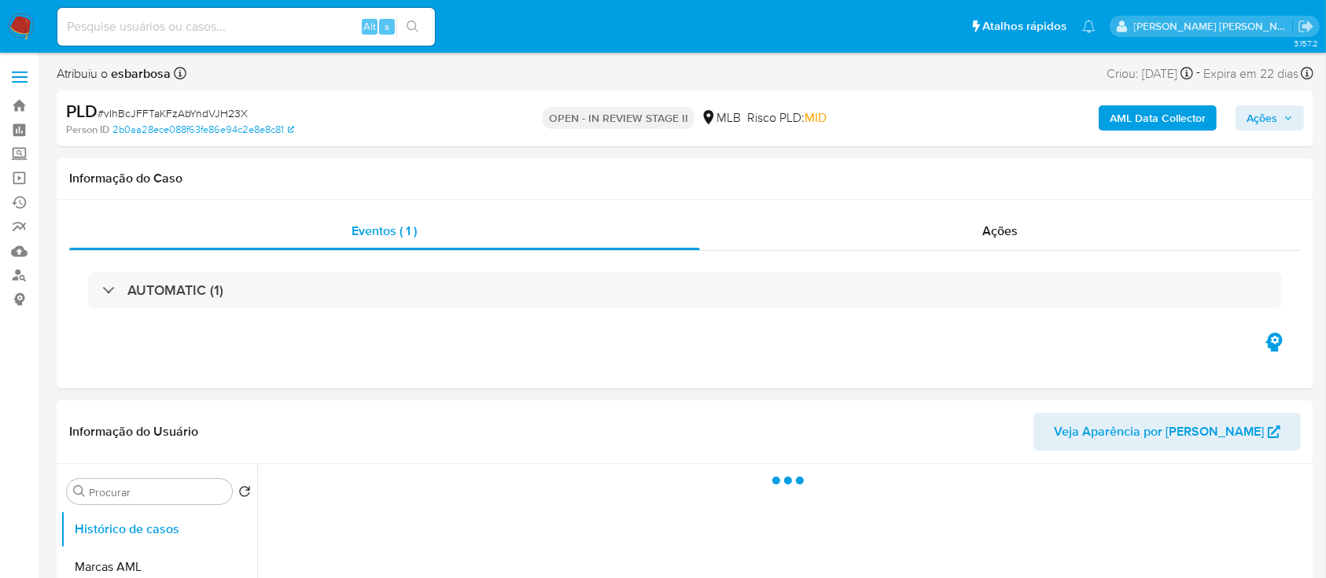
select select "10"
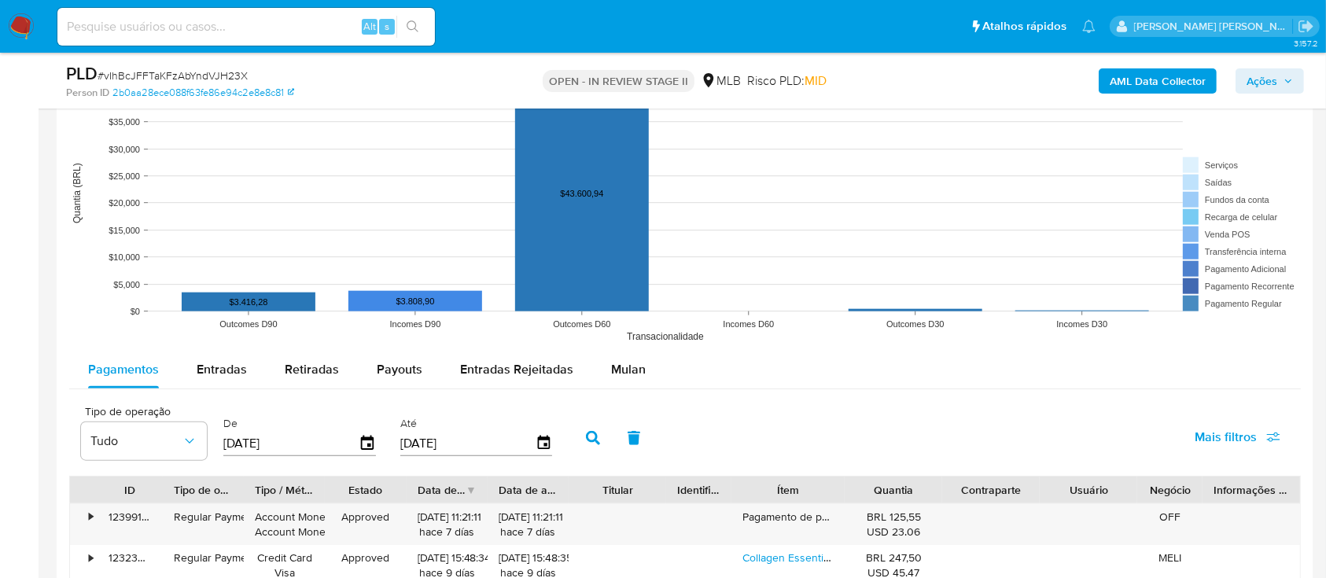
scroll to position [1573, 0]
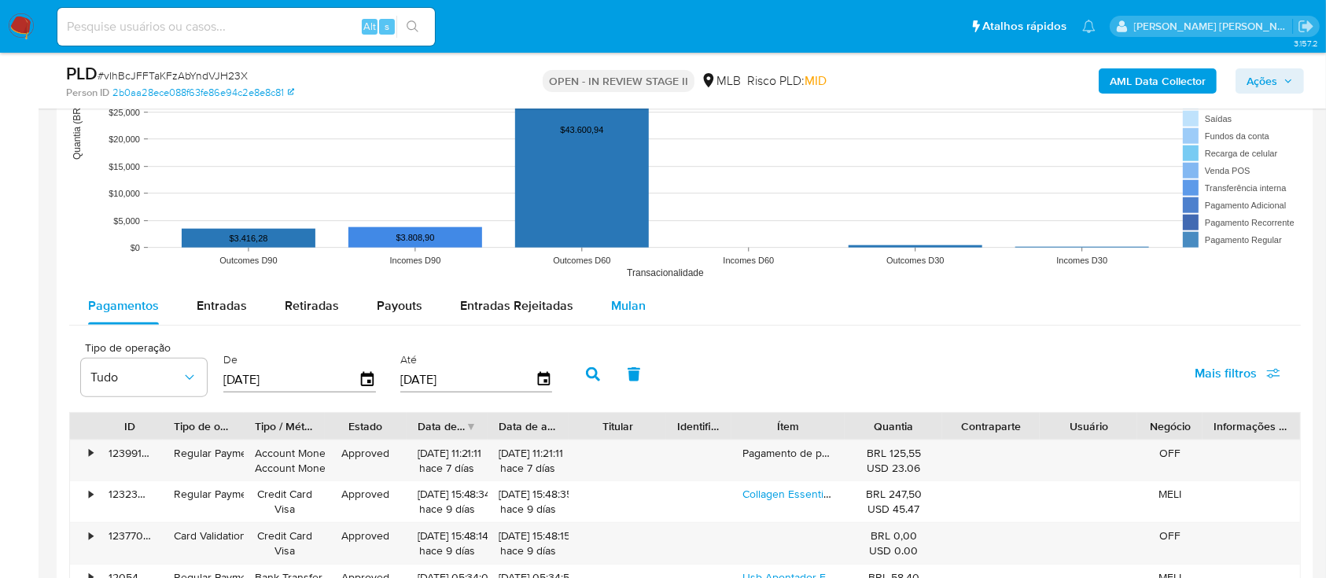
click at [616, 307] on span "Mulan" at bounding box center [628, 306] width 35 height 18
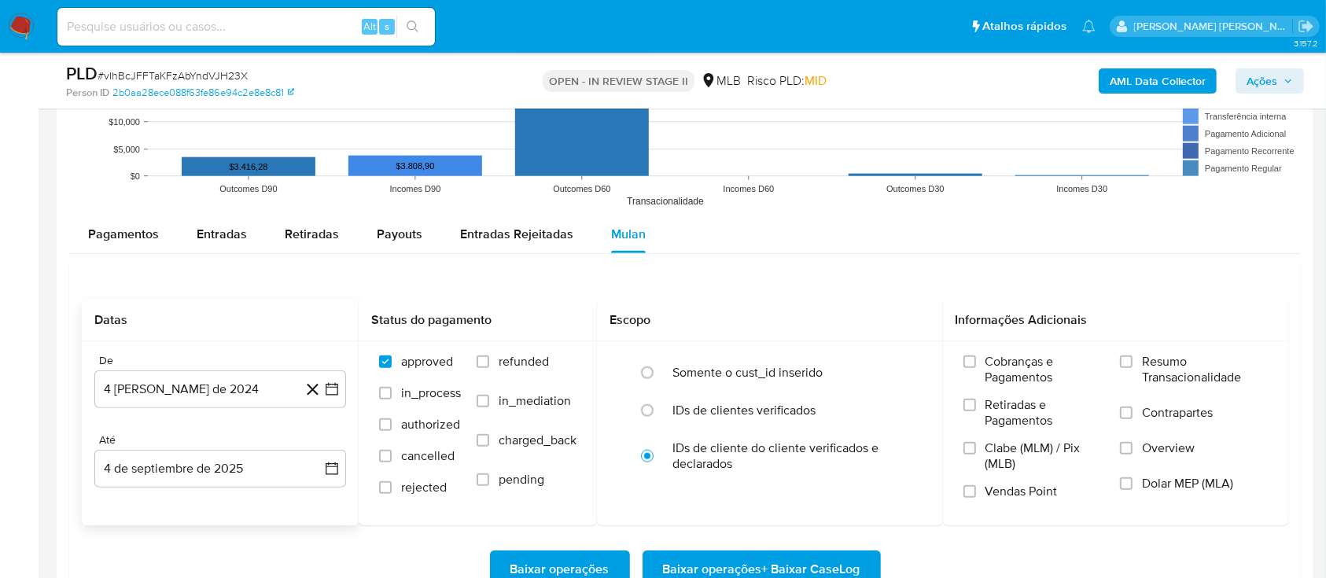
scroll to position [1678, 0]
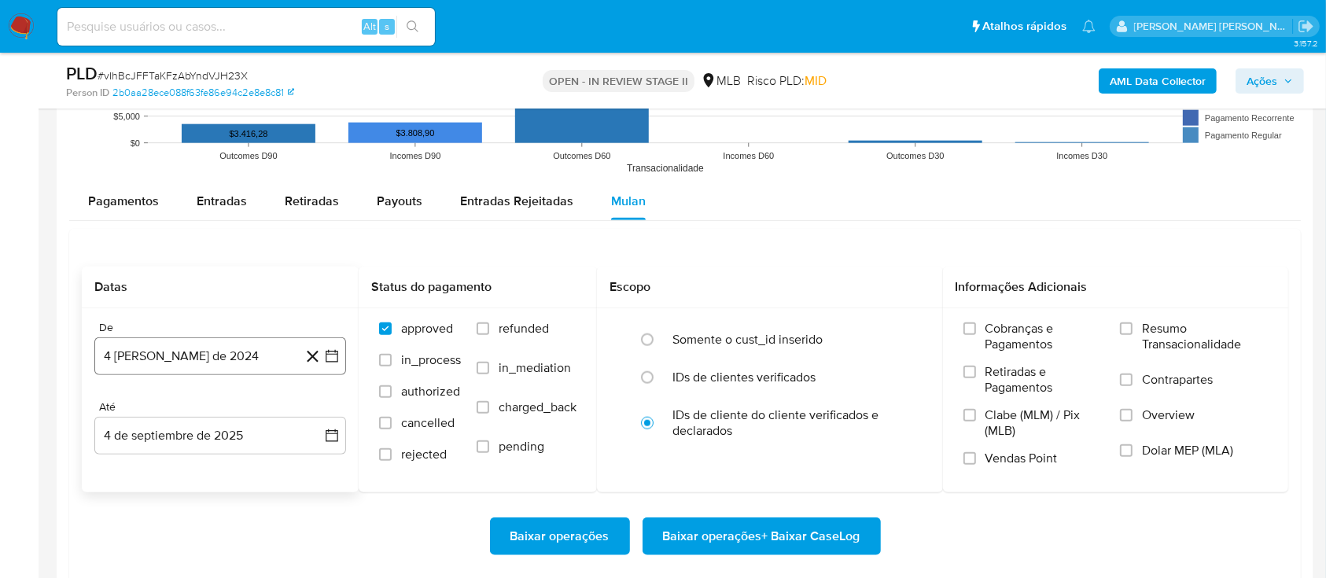
click at [197, 352] on button "4 [PERSON_NAME] de 2024" at bounding box center [220, 357] width 252 height 38
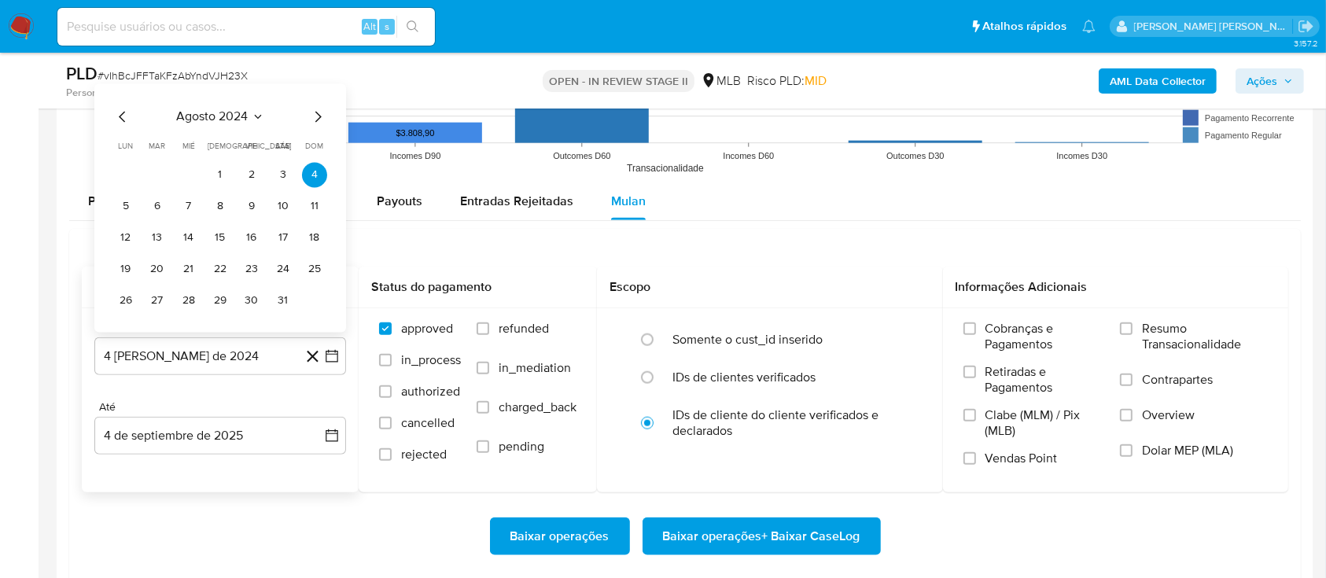
click at [205, 114] on span "agosto 2024" at bounding box center [213, 117] width 72 height 16
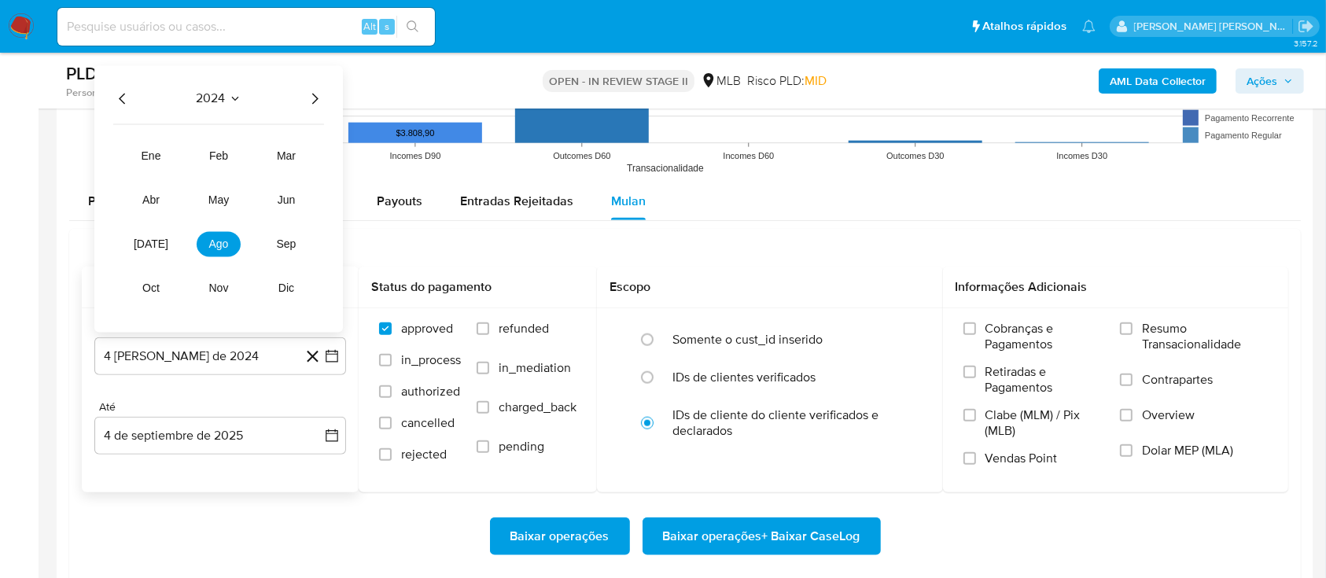
click at [315, 94] on icon "Año siguiente" at bounding box center [315, 98] width 6 height 11
click at [151, 245] on span "[DATE]" at bounding box center [151, 244] width 35 height 13
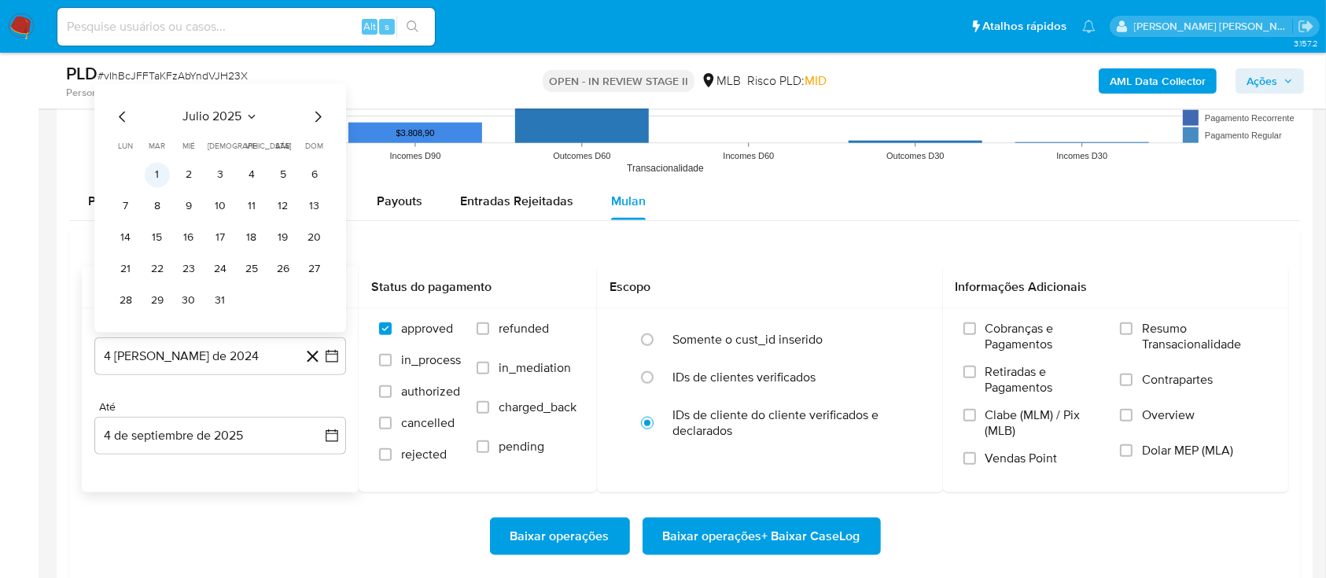
click at [151, 169] on button "1" at bounding box center [157, 174] width 25 height 25
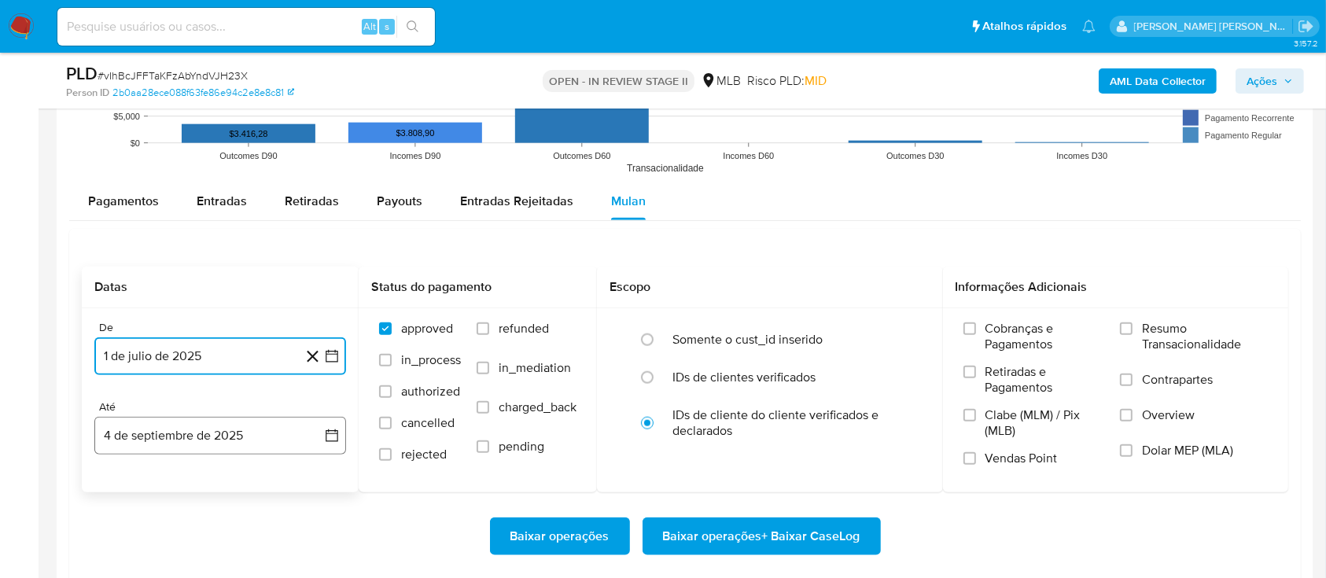
click at [212, 444] on button "4 de septiembre de 2025" at bounding box center [220, 436] width 252 height 38
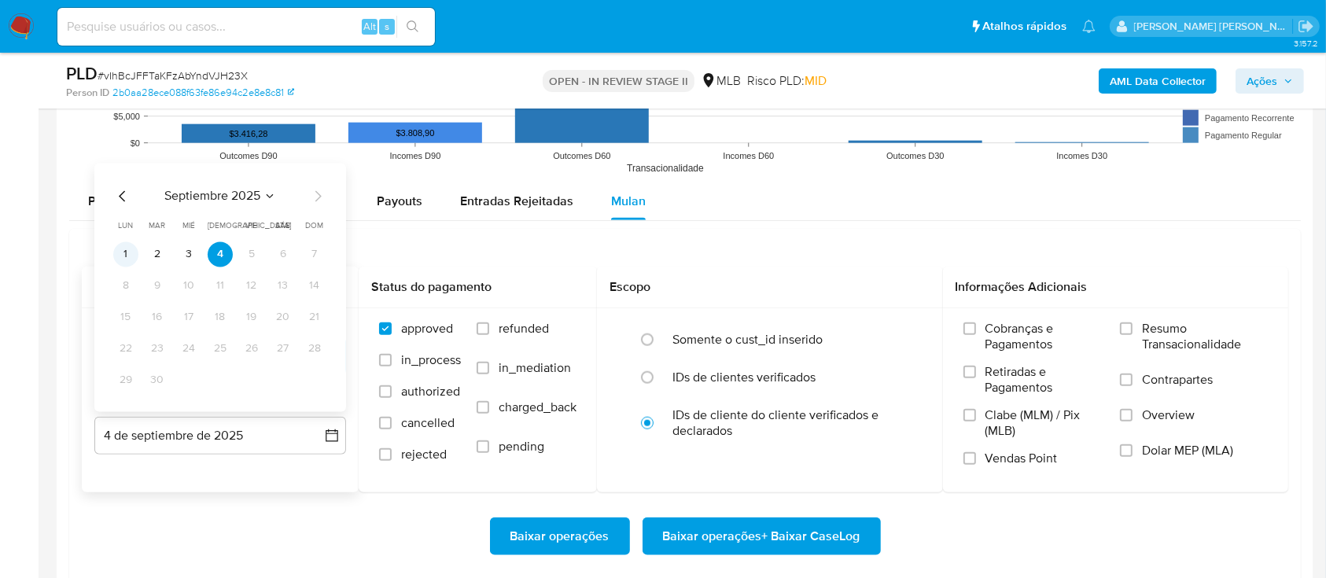
click at [131, 250] on button "1" at bounding box center [125, 254] width 25 height 25
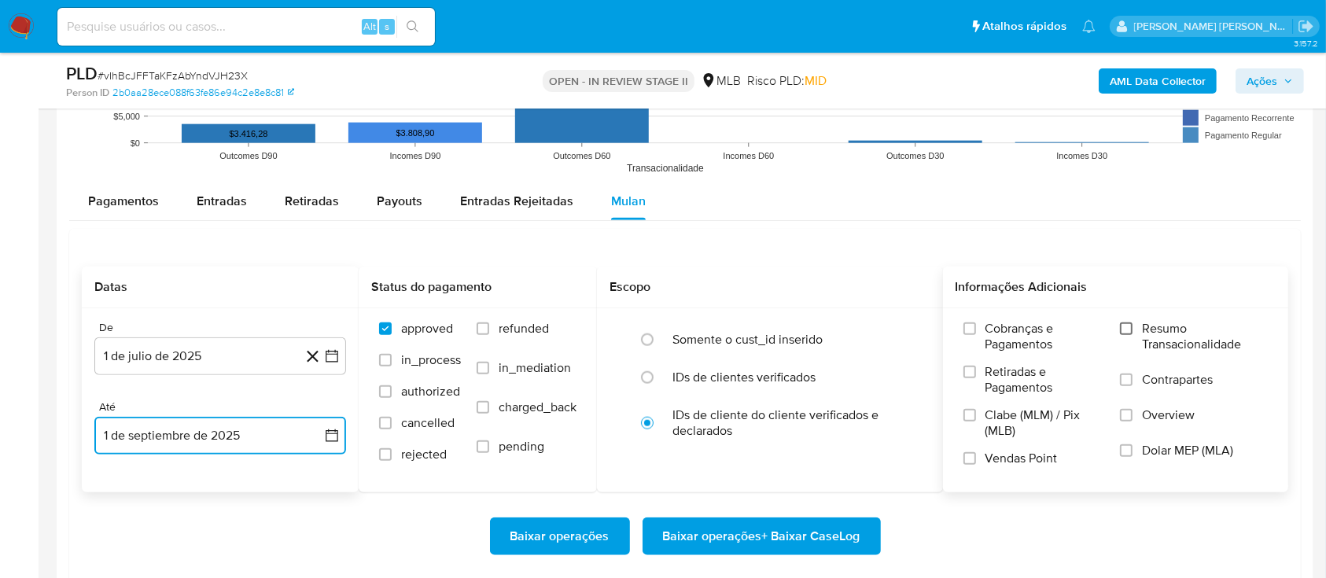
click at [1133, 325] on input "Resumo Transacionalidade" at bounding box center [1126, 329] width 13 height 13
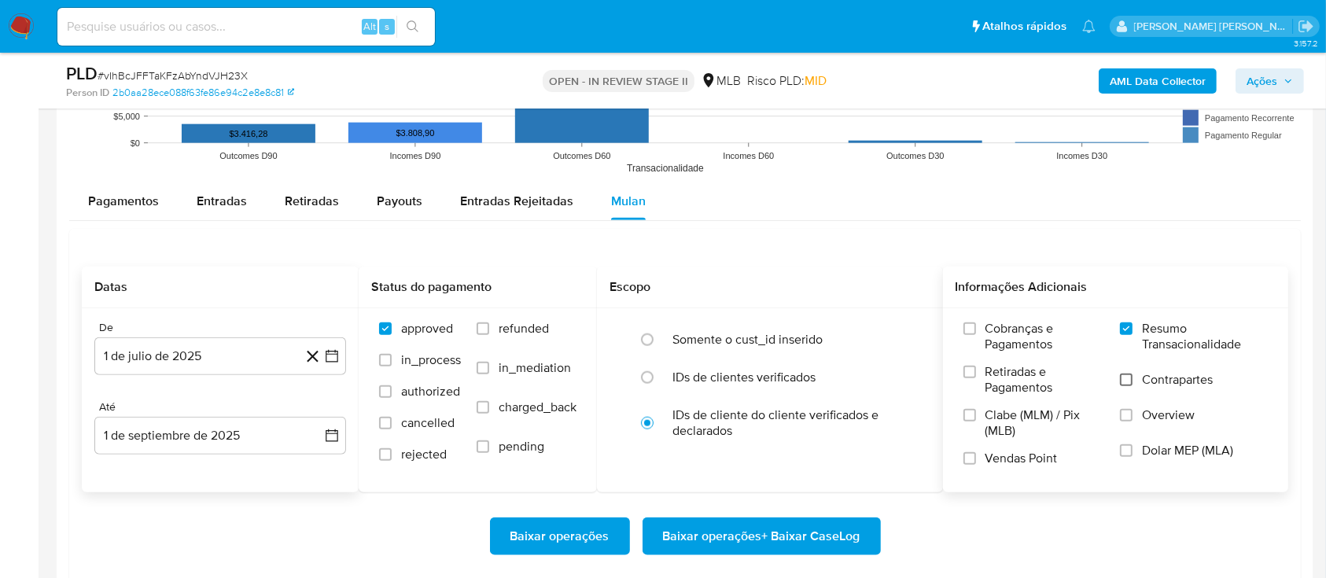
click at [1130, 376] on input "Contrapartes" at bounding box center [1126, 380] width 13 height 13
click at [972, 457] on input "Vendas Point" at bounding box center [970, 458] width 13 height 13
click at [791, 538] on span "Baixar operações + Baixar CaseLog" at bounding box center [761, 536] width 197 height 35
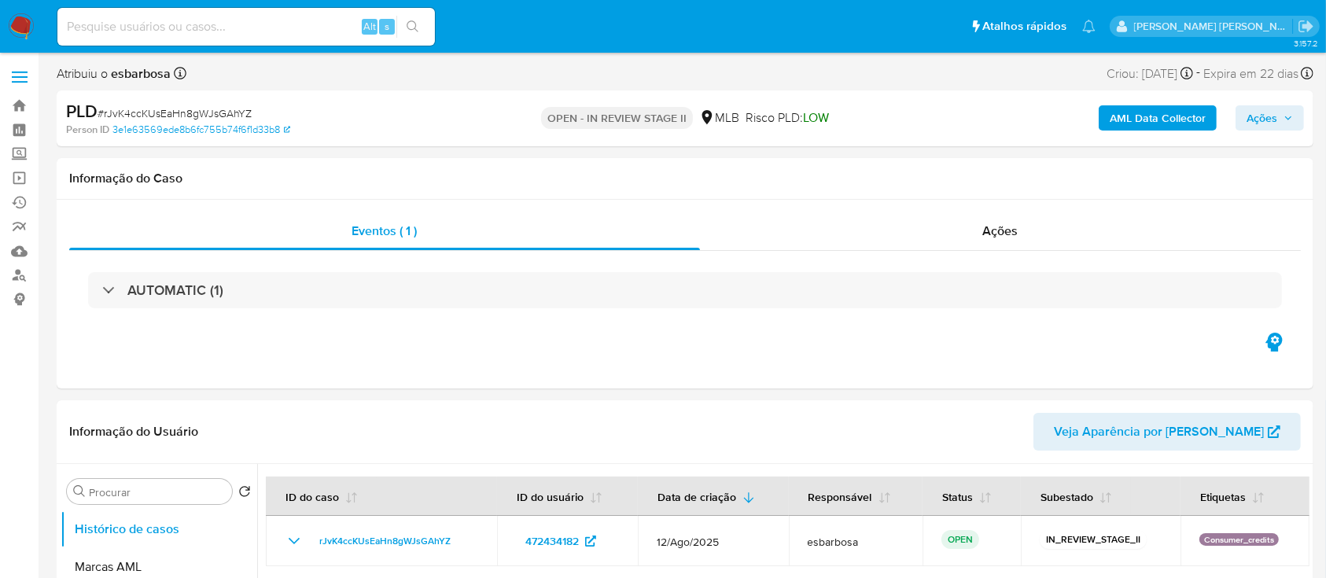
select select "10"
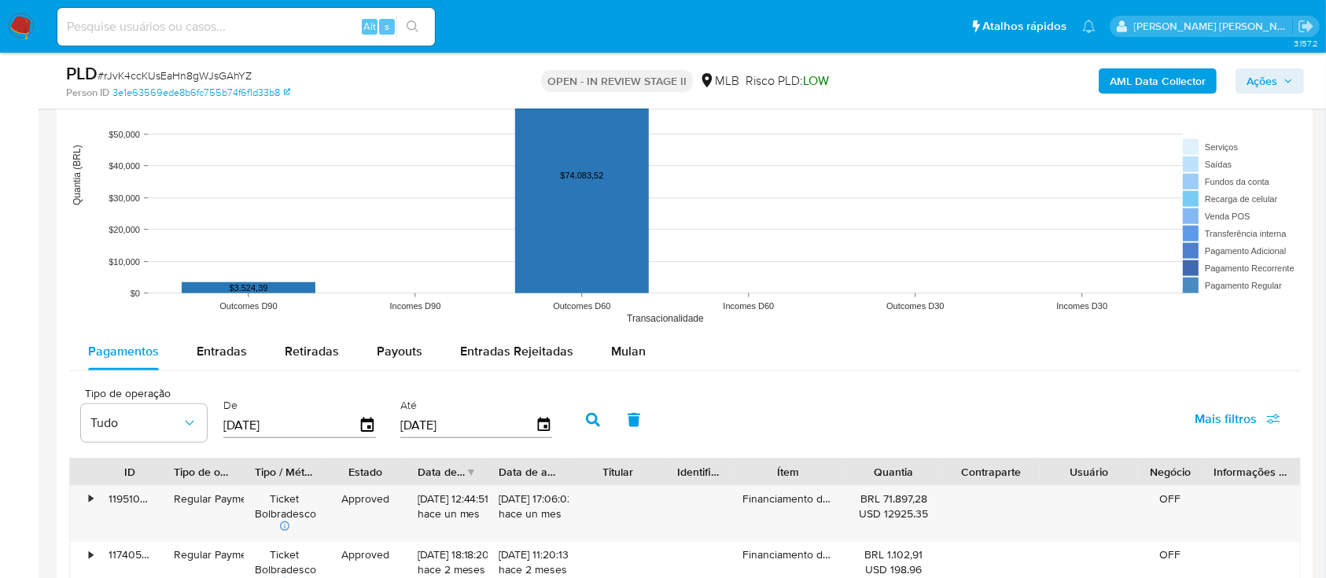
scroll to position [1678, 0]
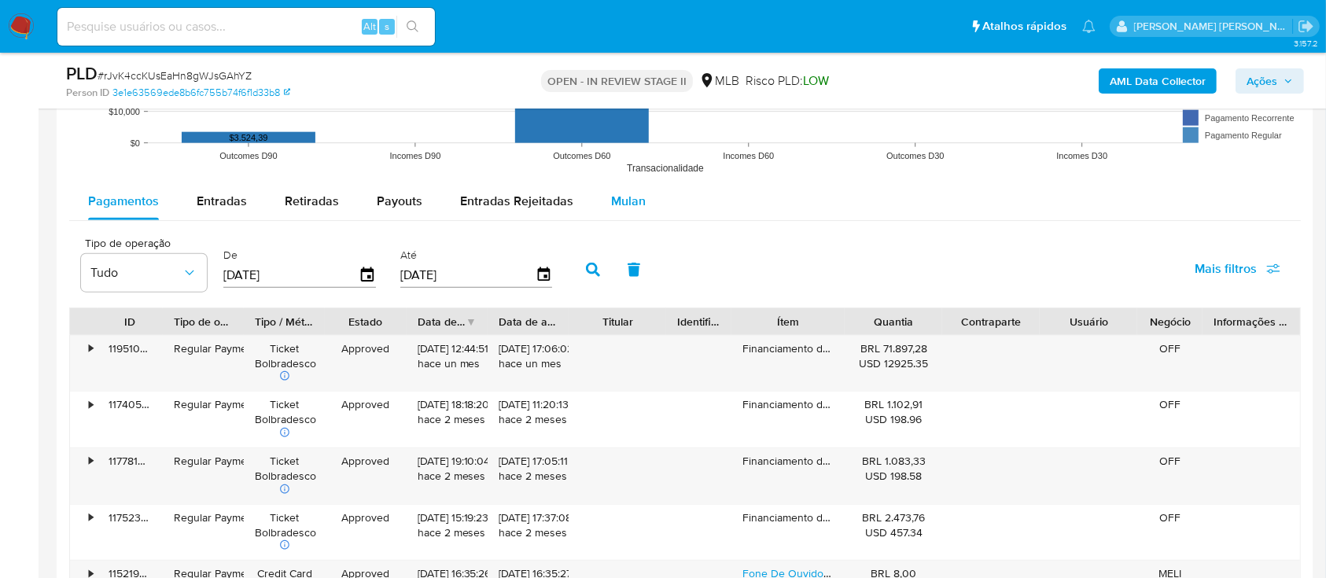
click at [614, 198] on span "Mulan" at bounding box center [628, 201] width 35 height 18
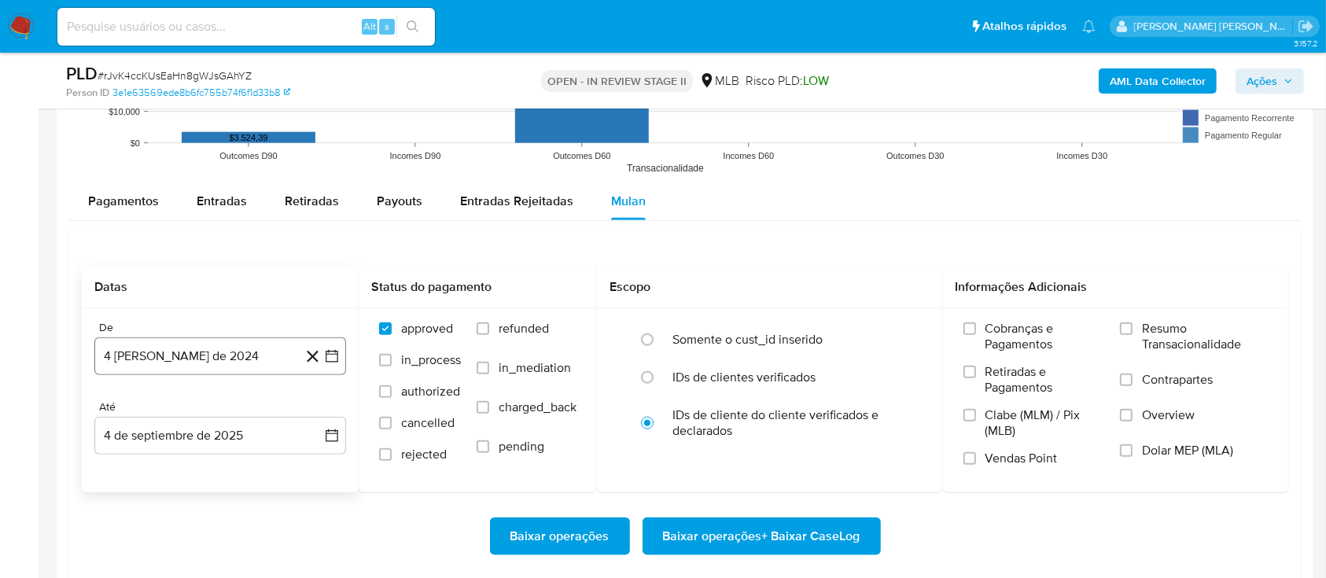
click at [221, 360] on button "4 [PERSON_NAME] de 2024" at bounding box center [220, 357] width 252 height 38
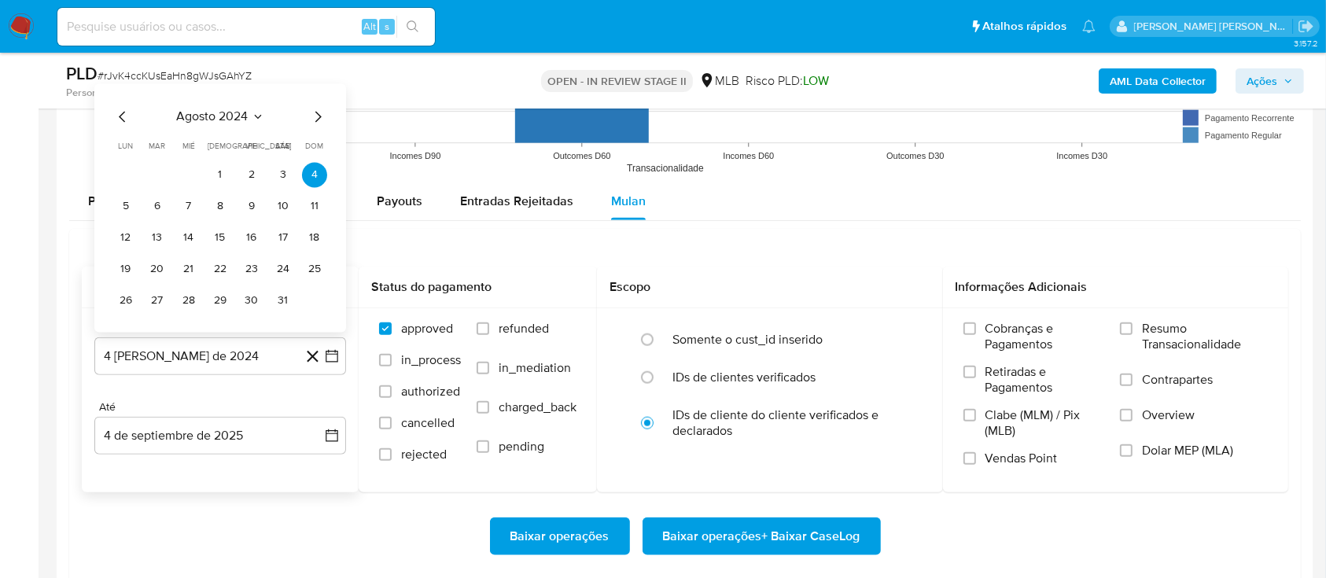
click at [224, 116] on span "agosto 2024" at bounding box center [213, 117] width 72 height 16
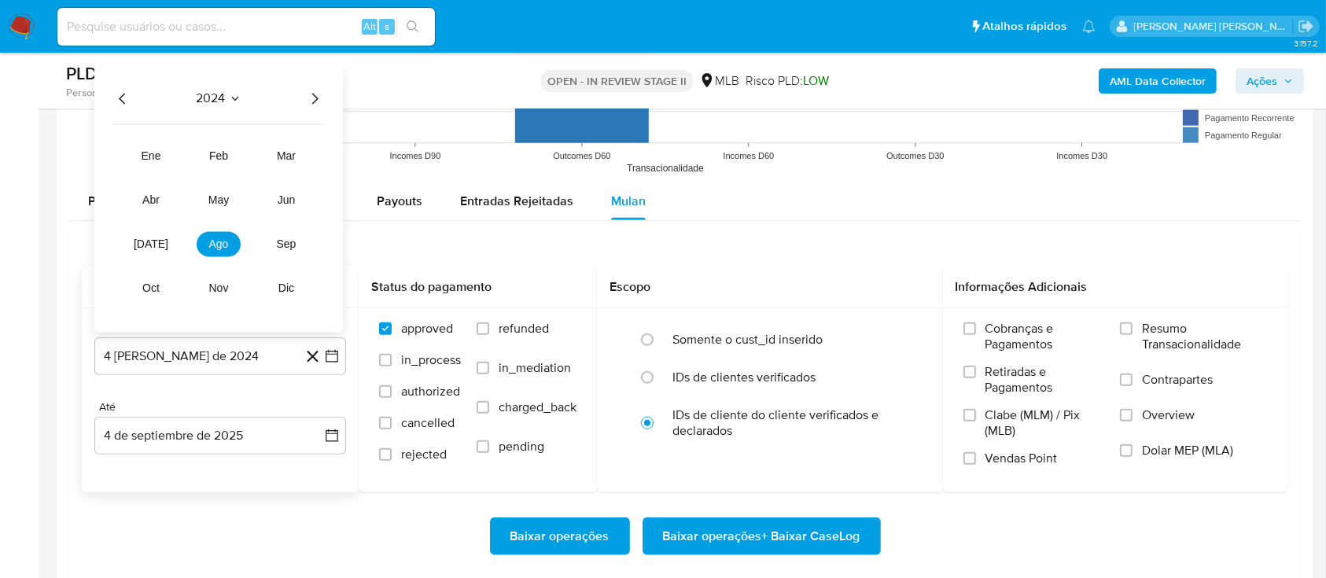
click at [306, 98] on icon "Año siguiente" at bounding box center [314, 98] width 19 height 19
click at [162, 232] on button "[DATE]" at bounding box center [151, 243] width 44 height 25
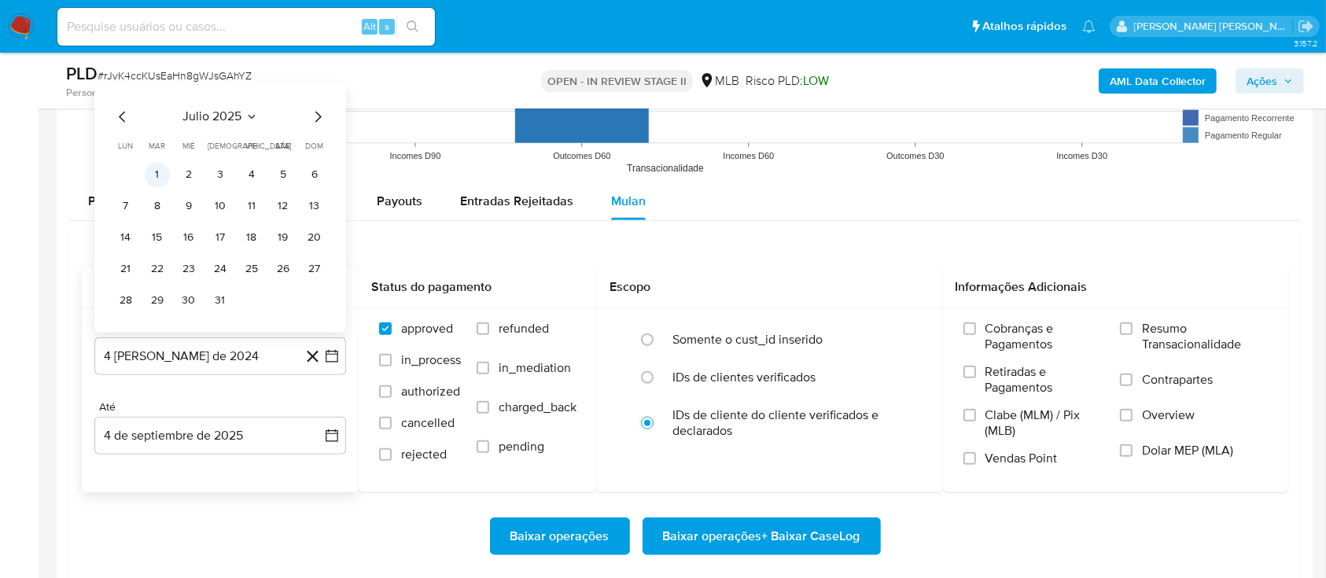
click at [162, 172] on button "1" at bounding box center [157, 174] width 25 height 25
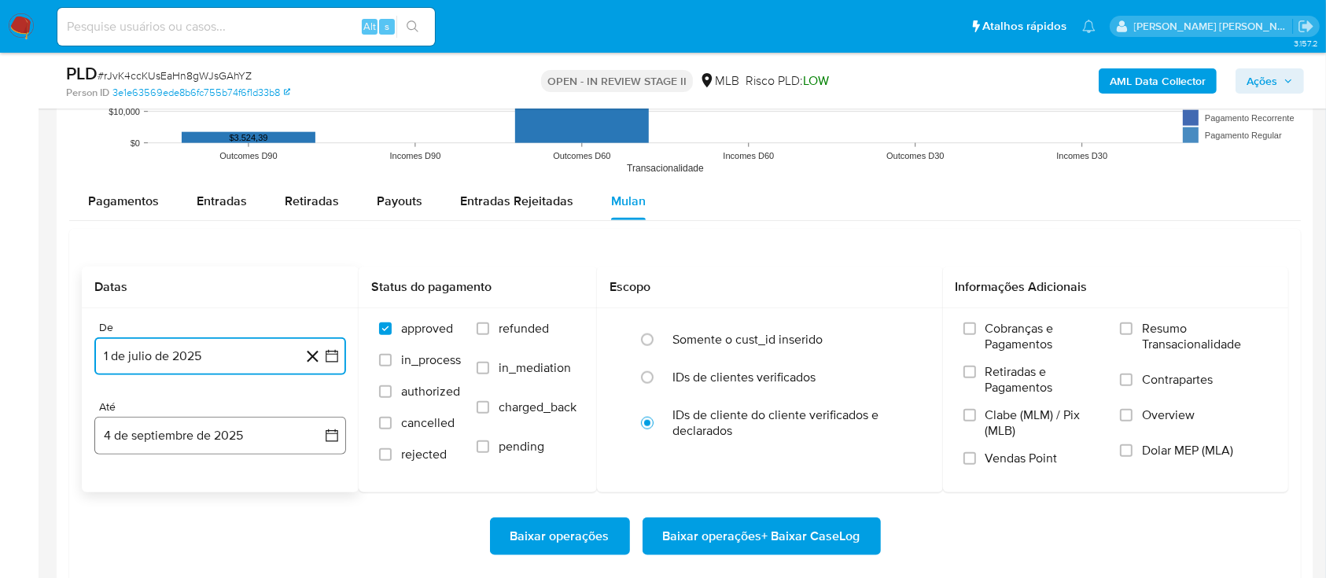
click at [151, 440] on button "4 de septiembre de 2025" at bounding box center [220, 436] width 252 height 38
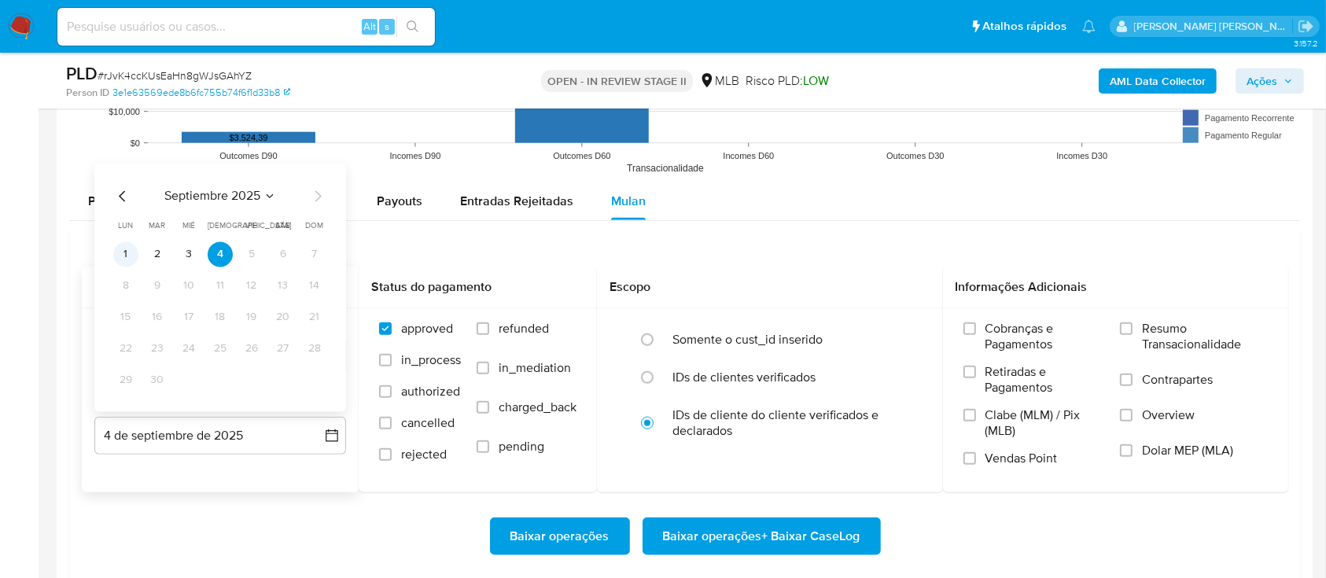
click at [126, 255] on button "1" at bounding box center [125, 254] width 25 height 25
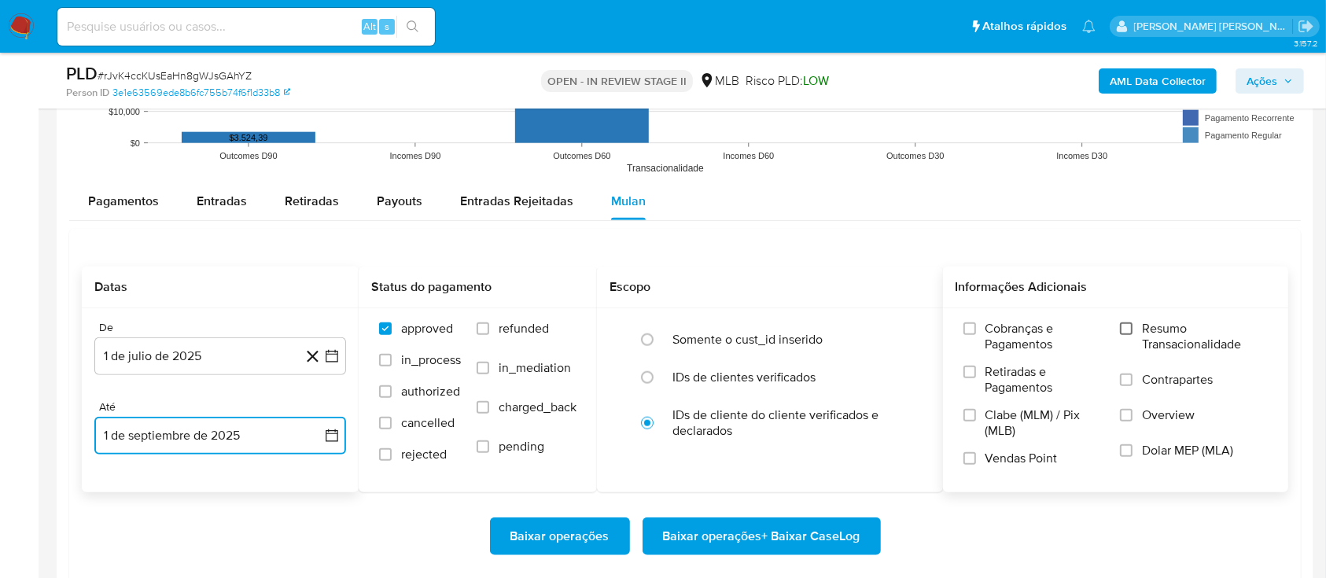
click at [1129, 330] on input "Resumo Transacionalidade" at bounding box center [1126, 329] width 13 height 13
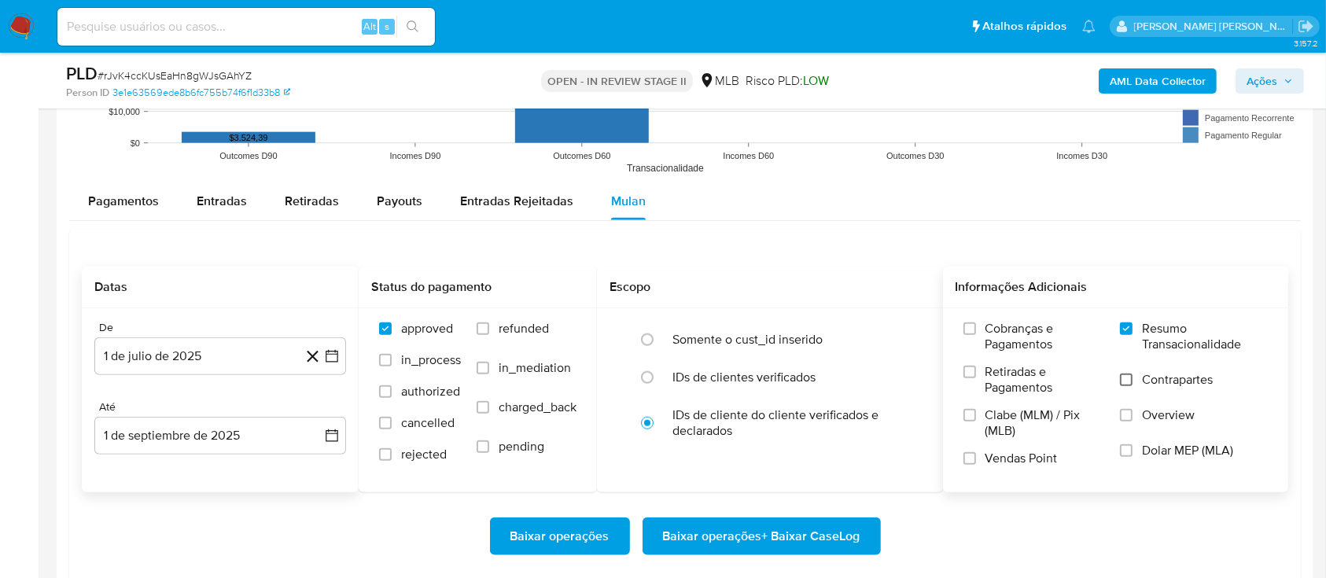
click at [1127, 381] on input "Contrapartes" at bounding box center [1126, 380] width 13 height 13
click at [967, 457] on input "Vendas Point" at bounding box center [970, 458] width 13 height 13
click at [759, 528] on span "Baixar operações + Baixar CaseLog" at bounding box center [761, 536] width 197 height 35
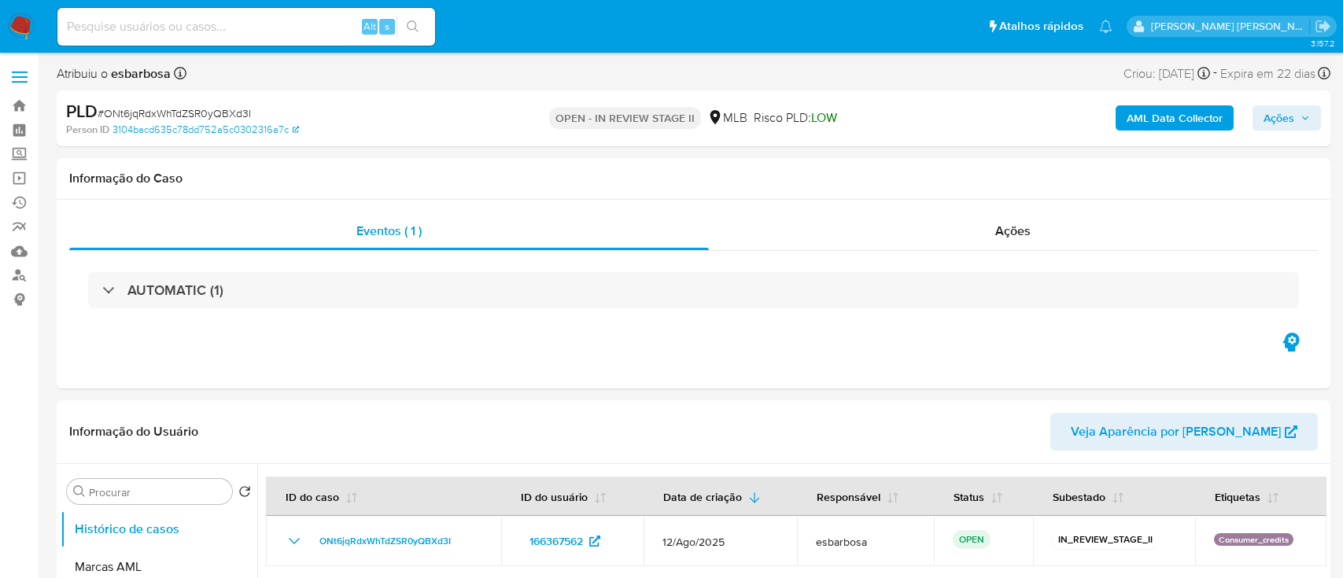
select select "10"
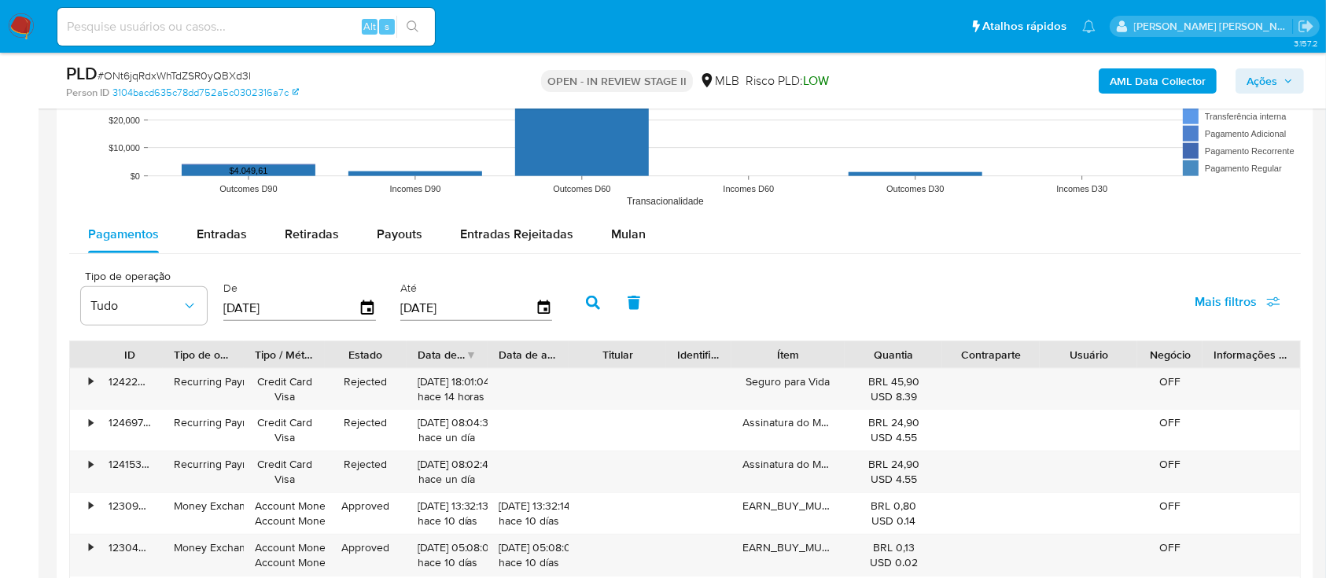
scroll to position [1678, 0]
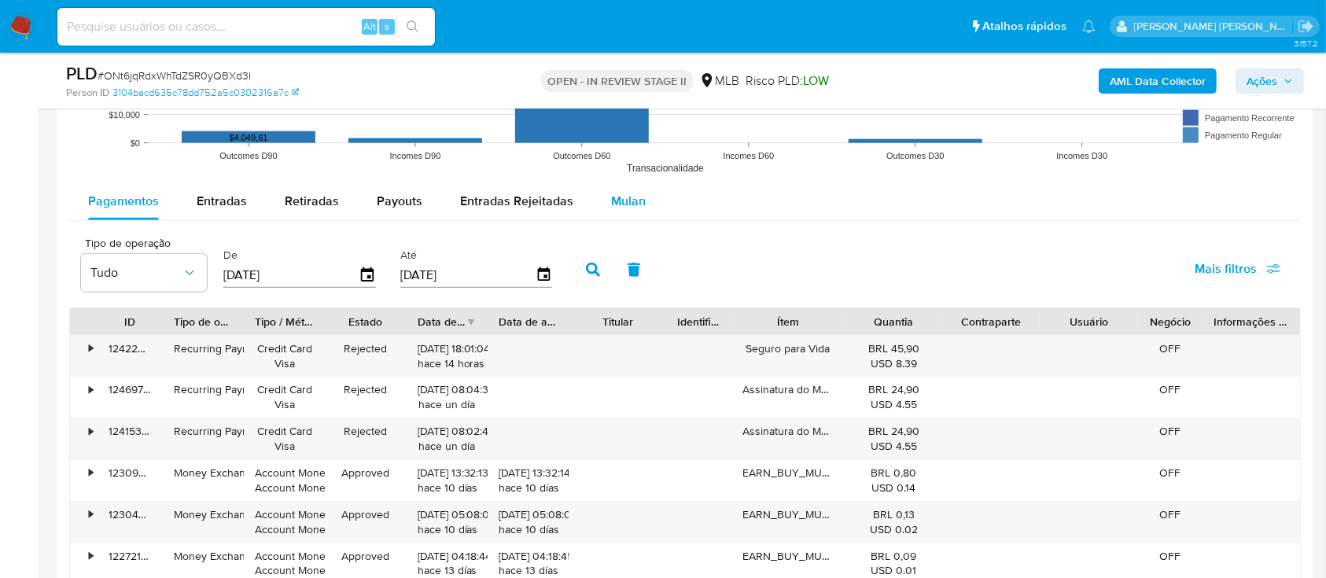
click at [628, 204] on span "Mulan" at bounding box center [628, 201] width 35 height 18
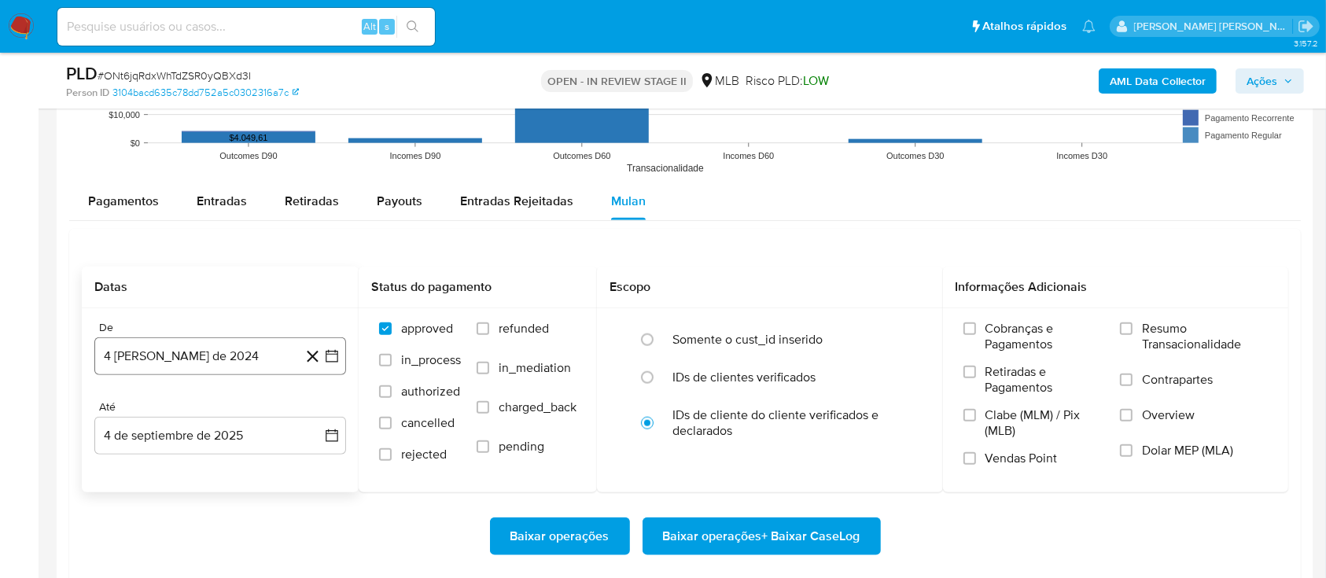
click at [231, 356] on button "[DATE]" at bounding box center [220, 357] width 252 height 38
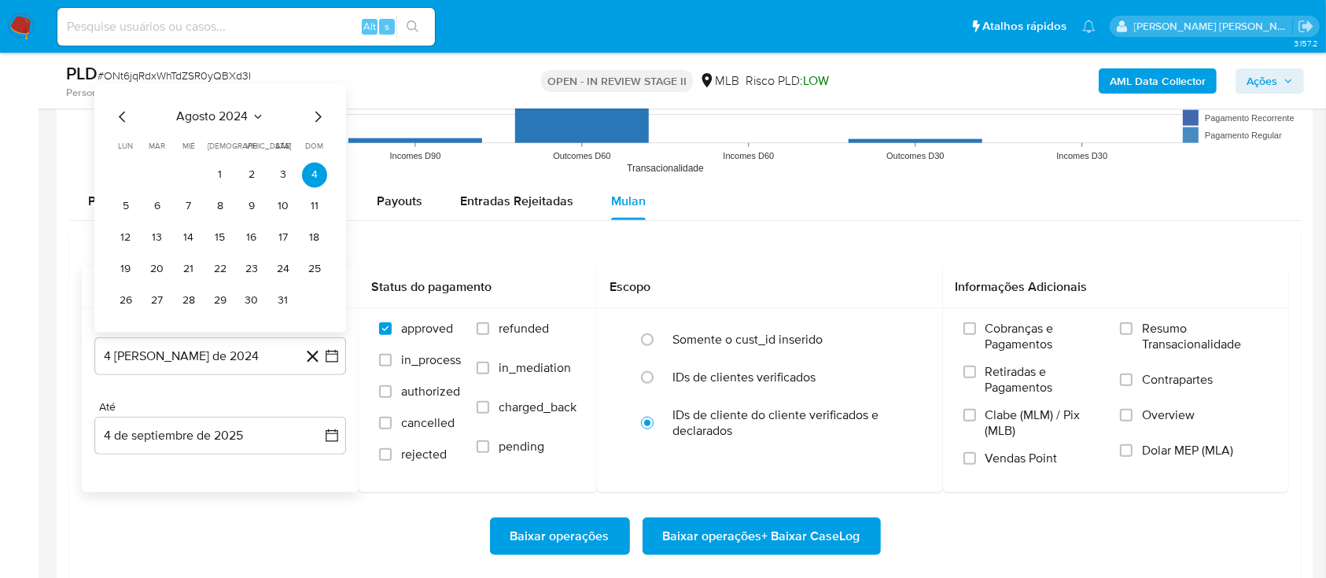
click at [221, 118] on span "agosto 2024" at bounding box center [213, 117] width 72 height 16
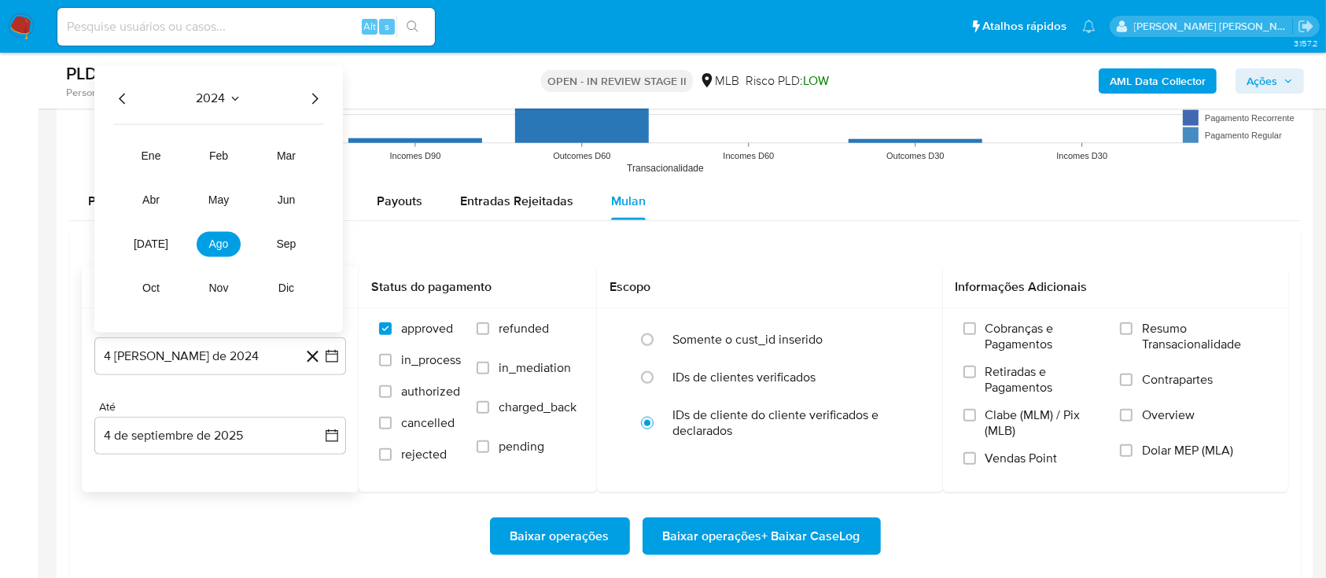
click at [308, 97] on icon "Año siguiente" at bounding box center [314, 98] width 19 height 19
click at [157, 243] on span "[DATE]" at bounding box center [151, 244] width 35 height 13
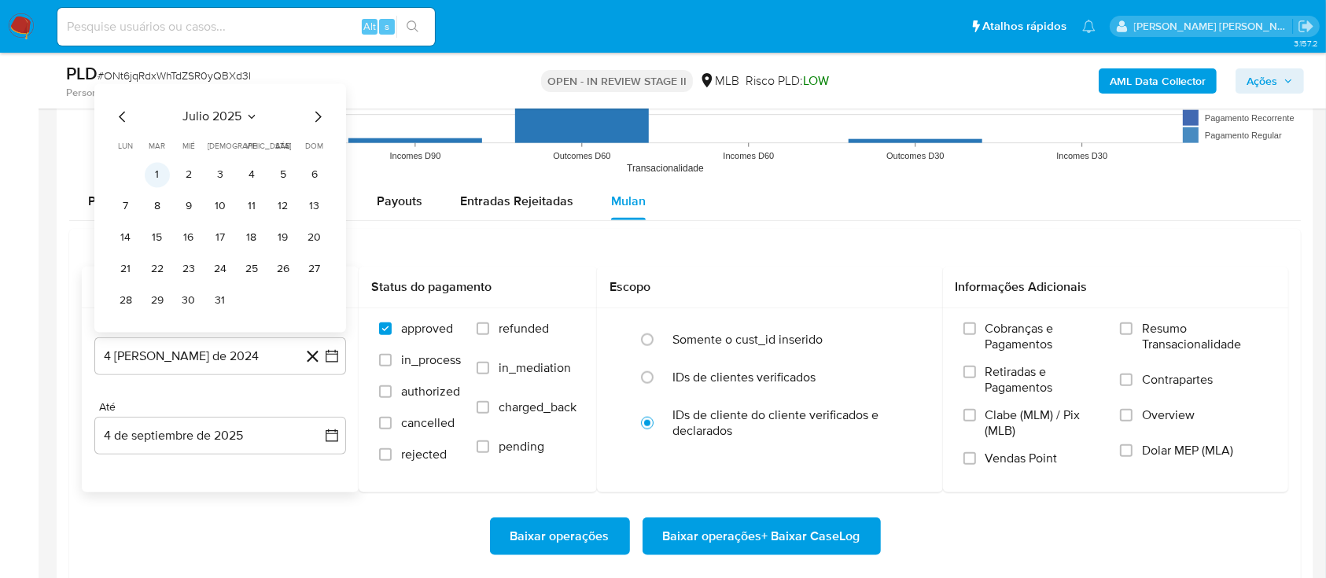
click at [164, 179] on button "1" at bounding box center [157, 174] width 25 height 25
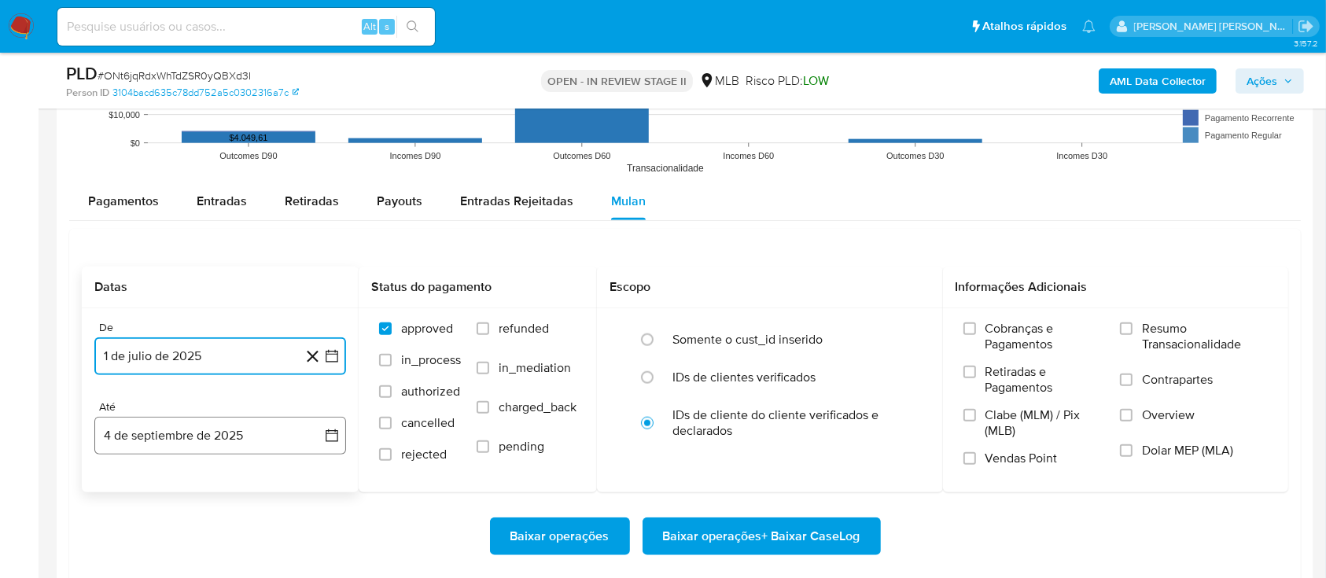
click at [183, 425] on button "4 de septiembre de 2025" at bounding box center [220, 436] width 252 height 38
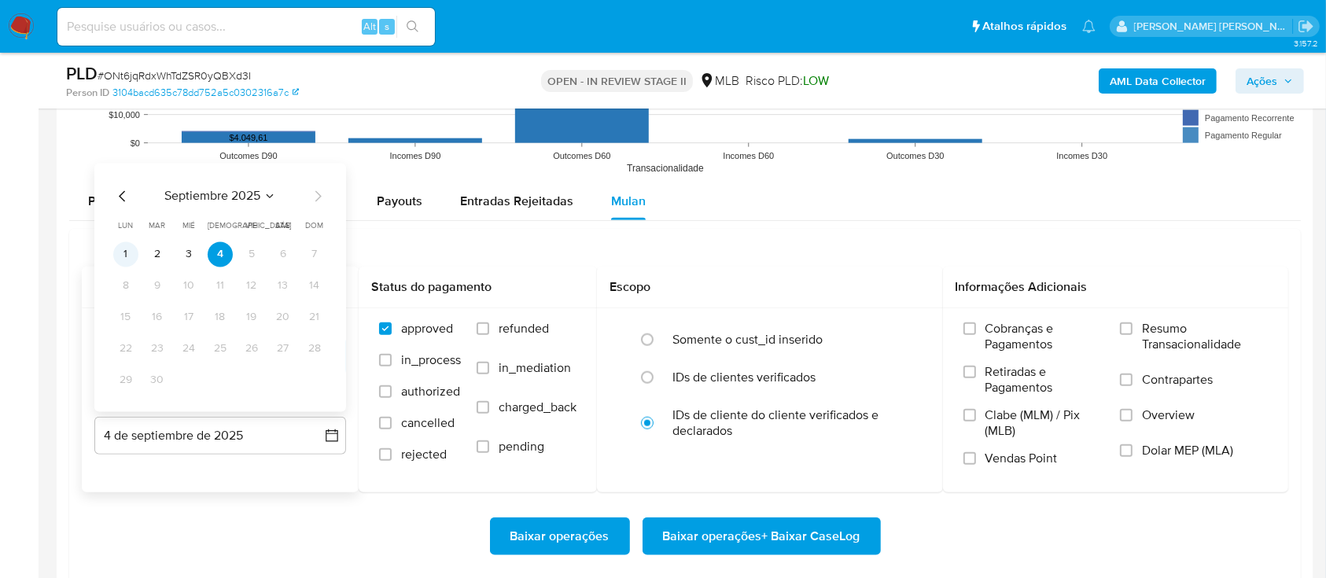
click at [126, 261] on button "1" at bounding box center [125, 254] width 25 height 25
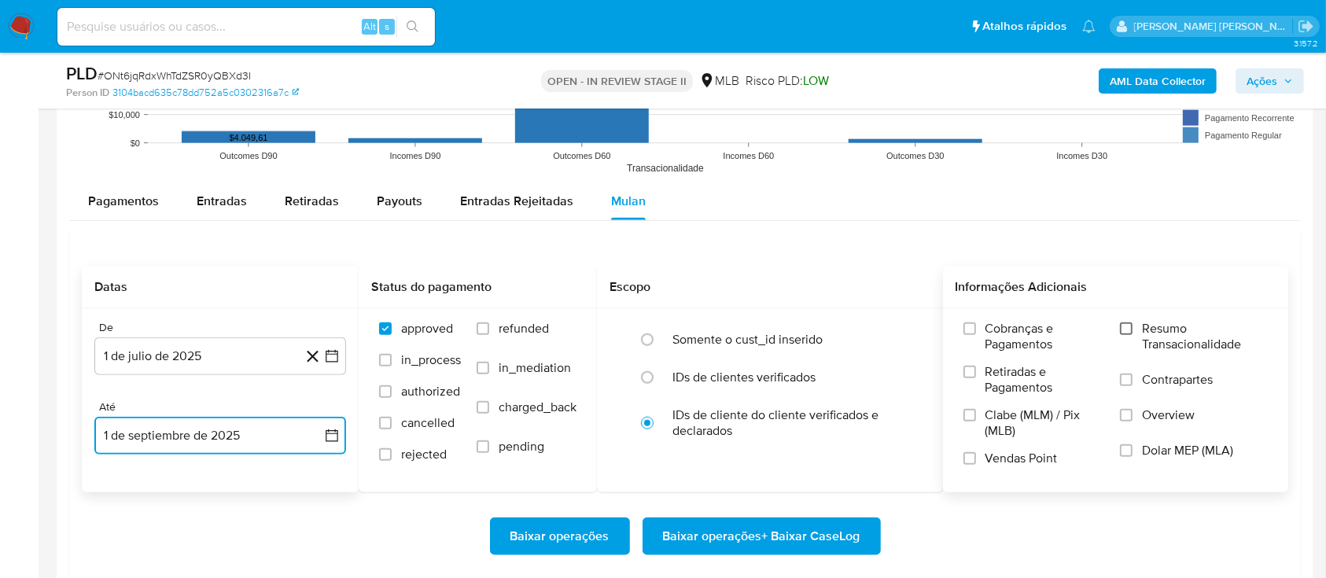
click at [1127, 331] on input "Resumo Transacionalidade" at bounding box center [1126, 329] width 13 height 13
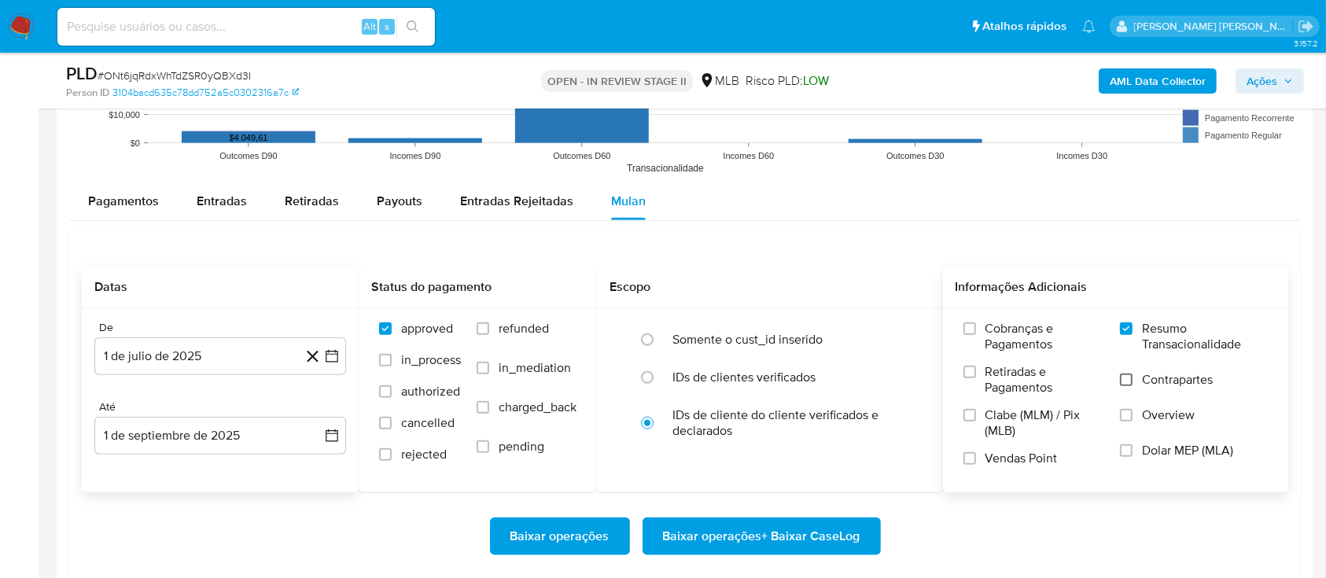
click at [1126, 385] on input "Contrapartes" at bounding box center [1126, 380] width 13 height 13
click at [971, 459] on input "Vendas Point" at bounding box center [970, 458] width 13 height 13
click at [790, 532] on span "Baixar operações + Baixar CaseLog" at bounding box center [761, 536] width 197 height 35
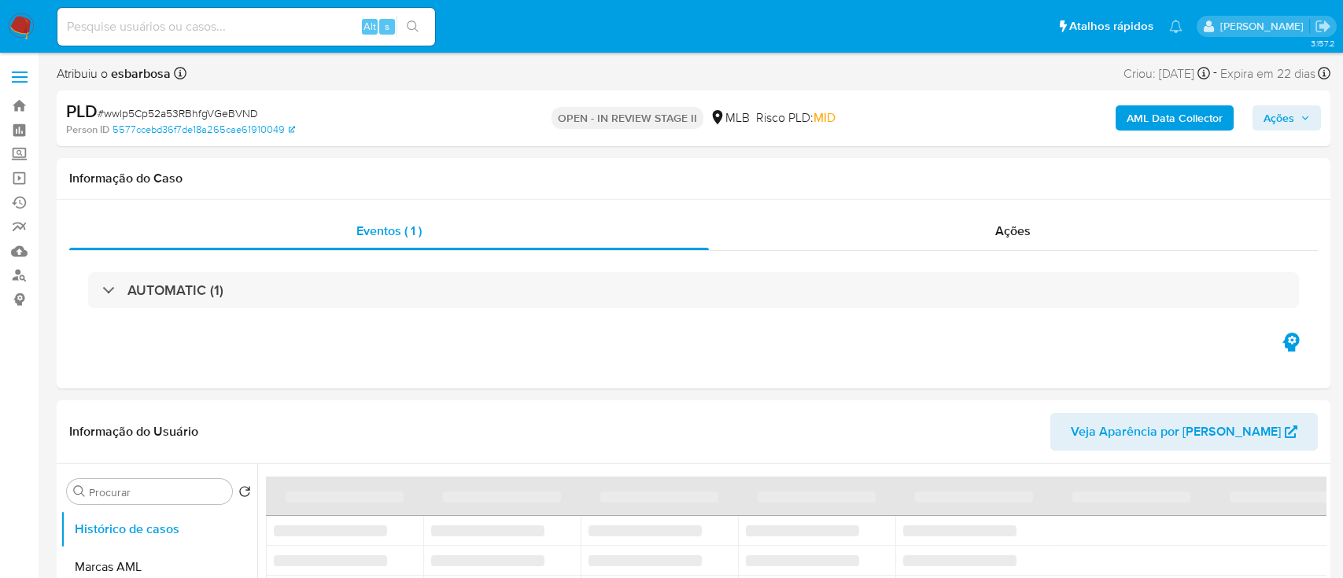
select select "10"
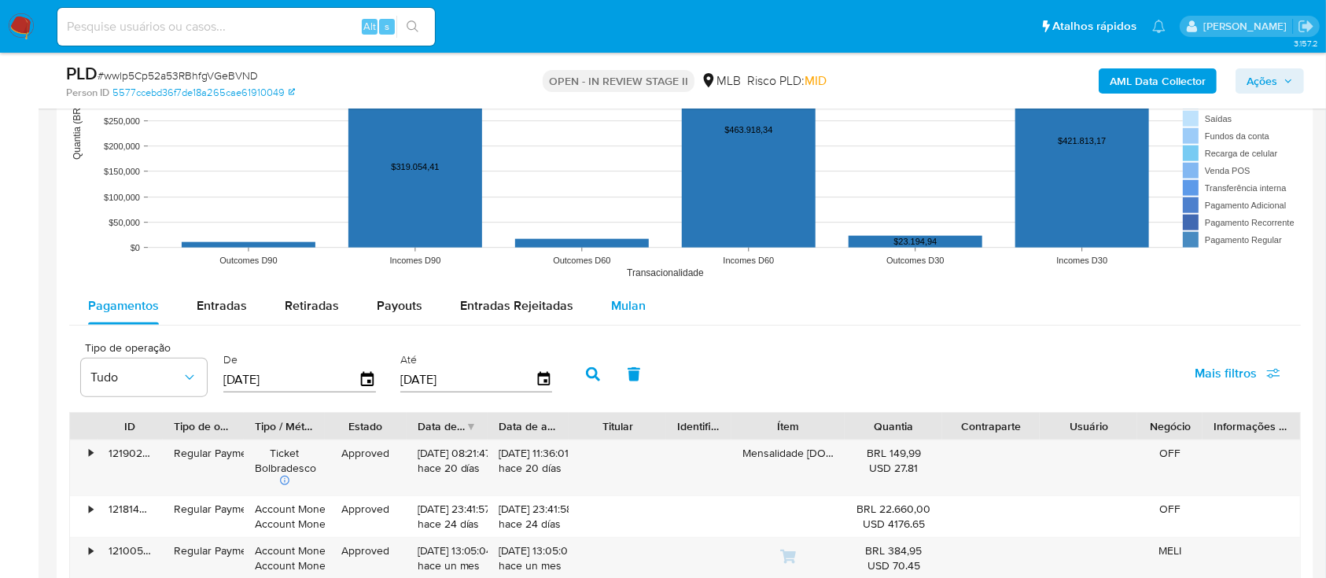
click at [618, 305] on span "Mulan" at bounding box center [628, 306] width 35 height 18
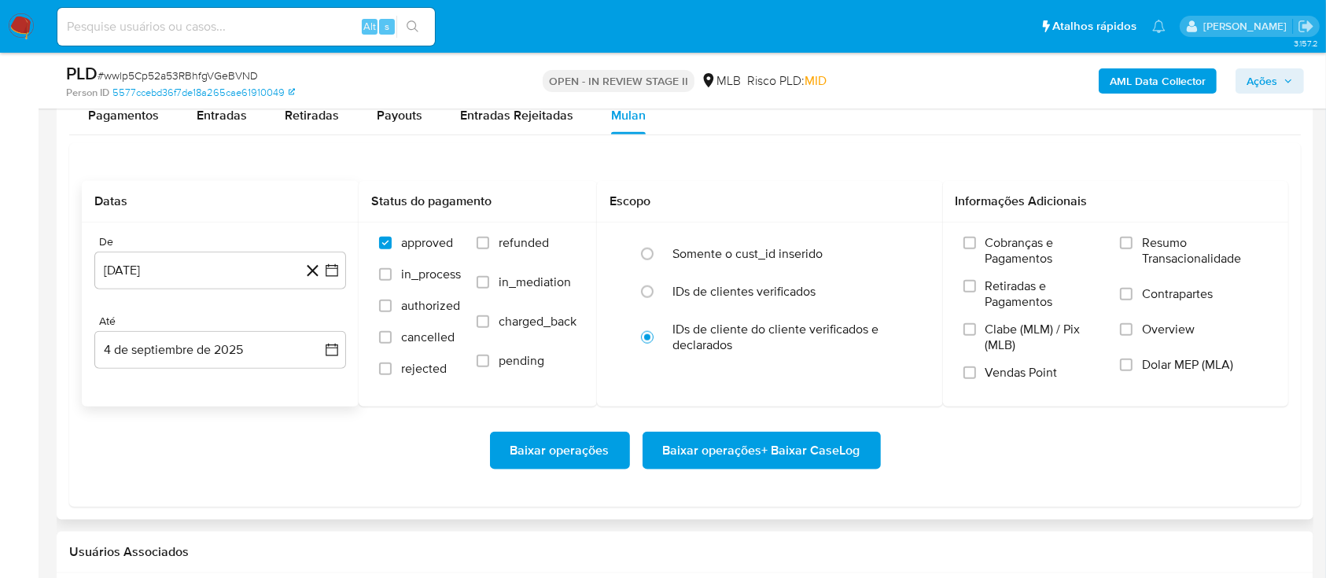
scroll to position [1783, 0]
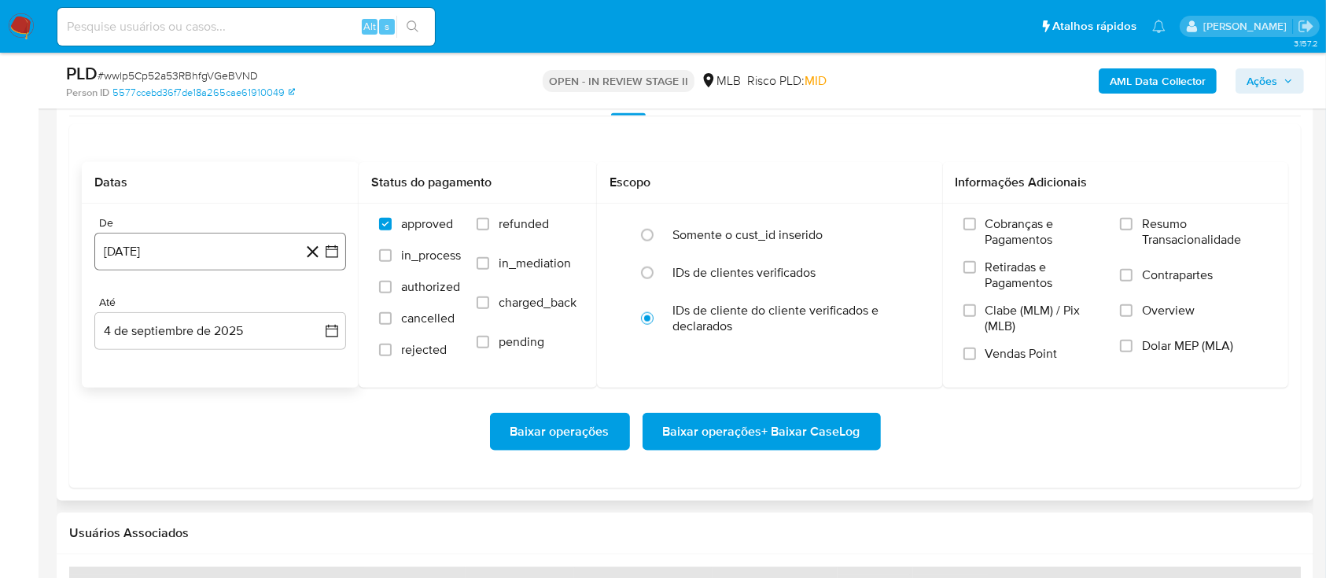
click at [231, 257] on button "4 [PERSON_NAME] de 2024" at bounding box center [220, 252] width 252 height 38
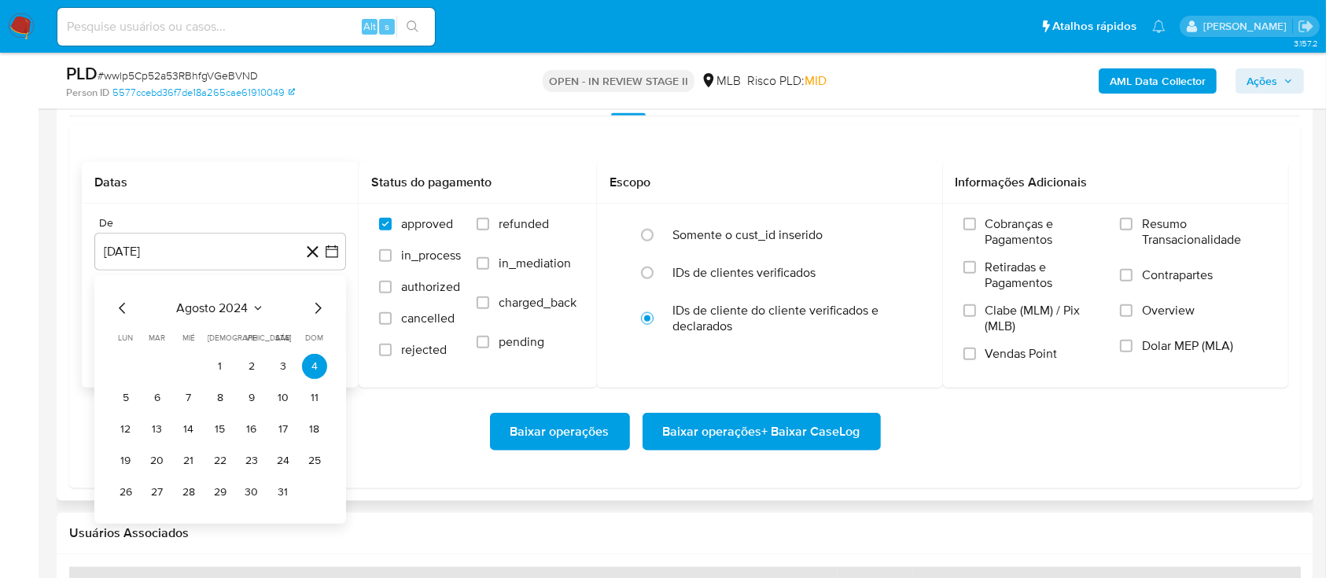
click at [229, 308] on span "agosto 2024" at bounding box center [213, 309] width 72 height 16
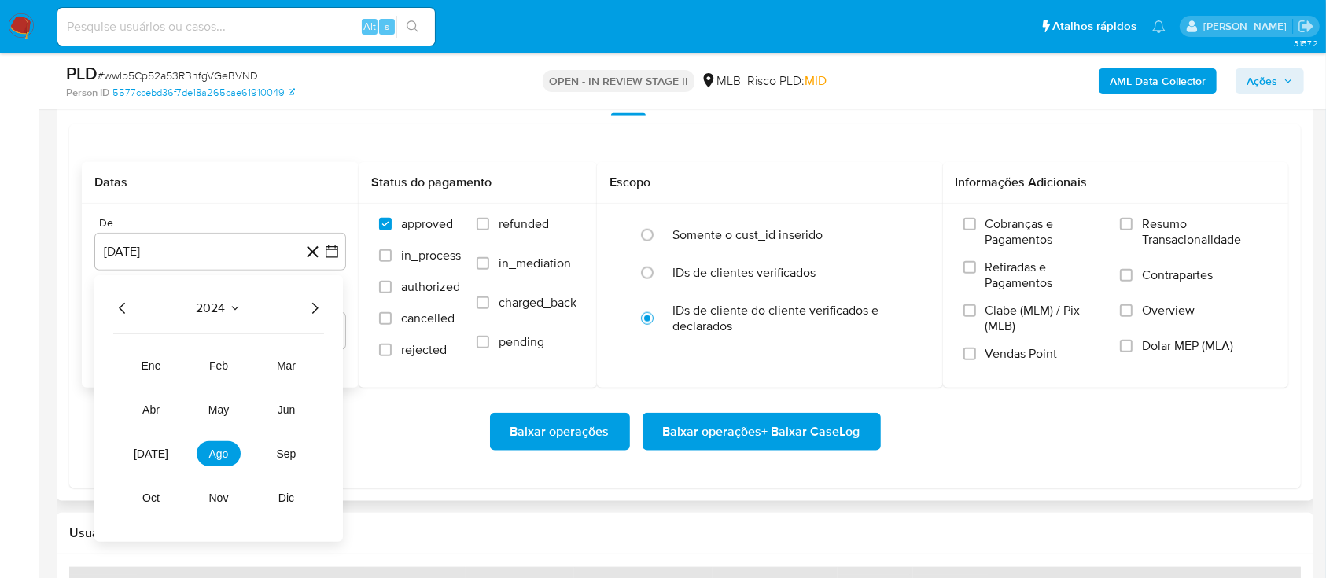
click at [320, 312] on icon "Año siguiente" at bounding box center [314, 308] width 19 height 19
click at [287, 406] on span "jun" at bounding box center [287, 410] width 18 height 13
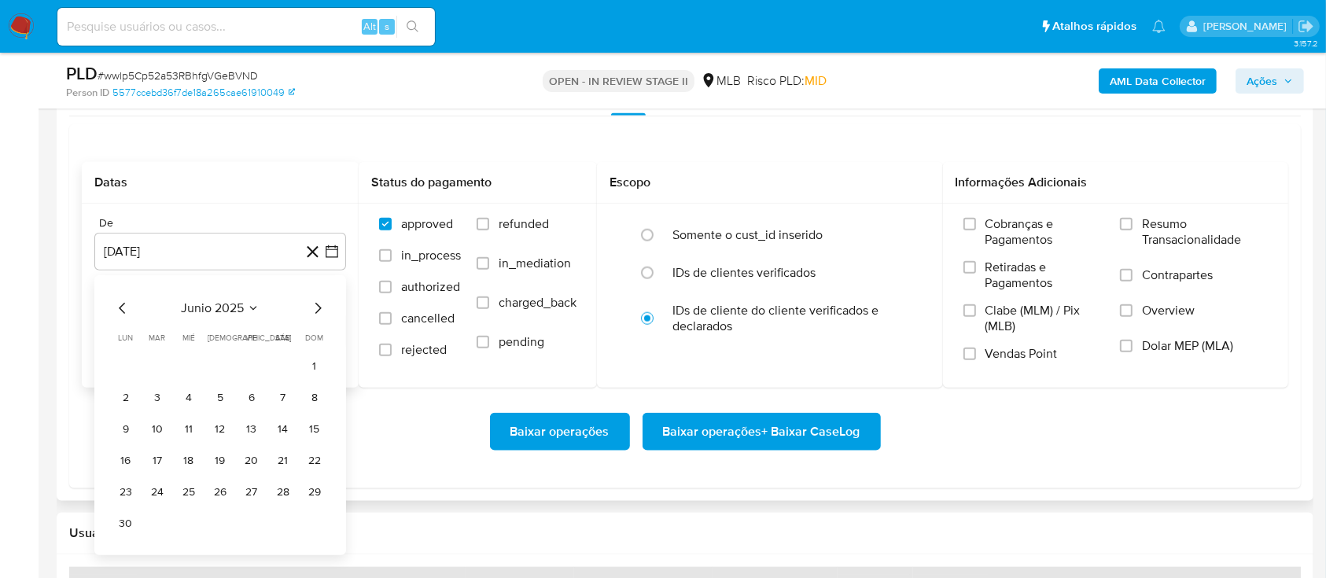
click at [316, 300] on icon "Mes siguiente" at bounding box center [317, 308] width 19 height 19
click at [157, 373] on button "1" at bounding box center [157, 366] width 25 height 25
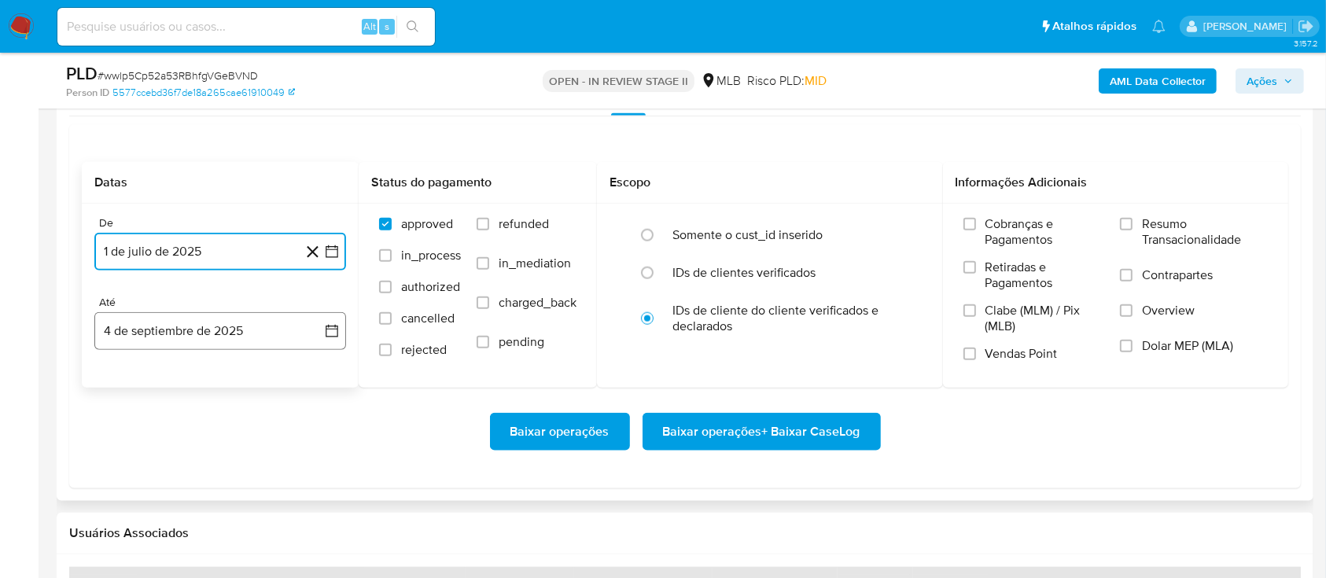
click at [235, 323] on button "4 de septiembre de 2025" at bounding box center [220, 331] width 252 height 38
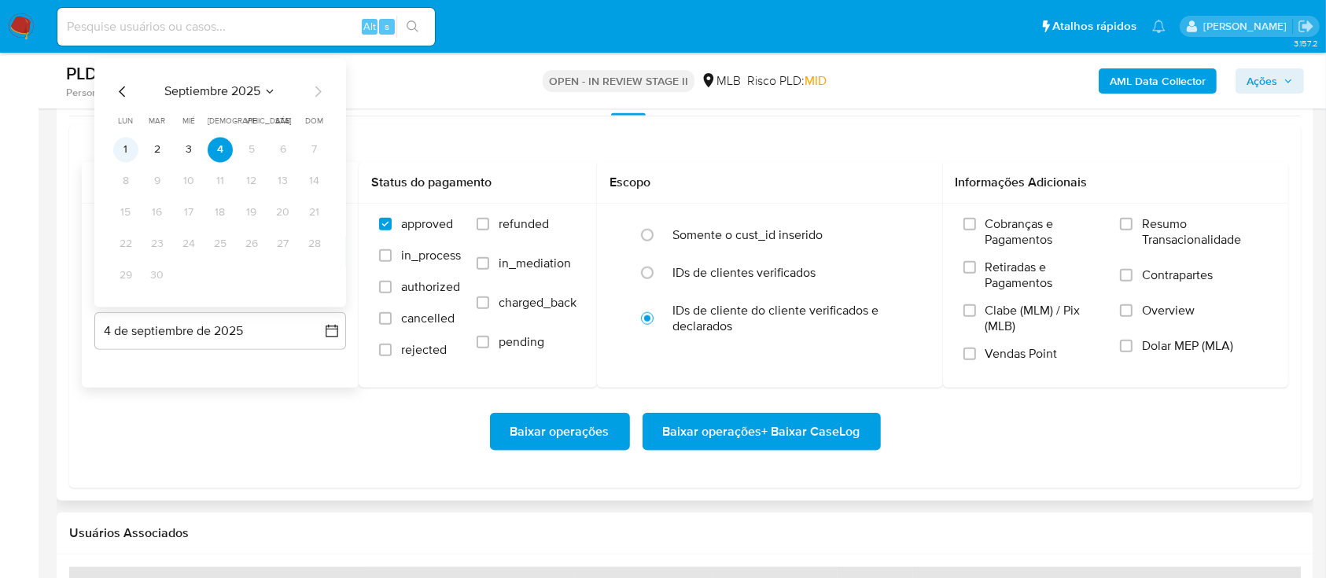
click at [131, 155] on button "1" at bounding box center [125, 149] width 25 height 25
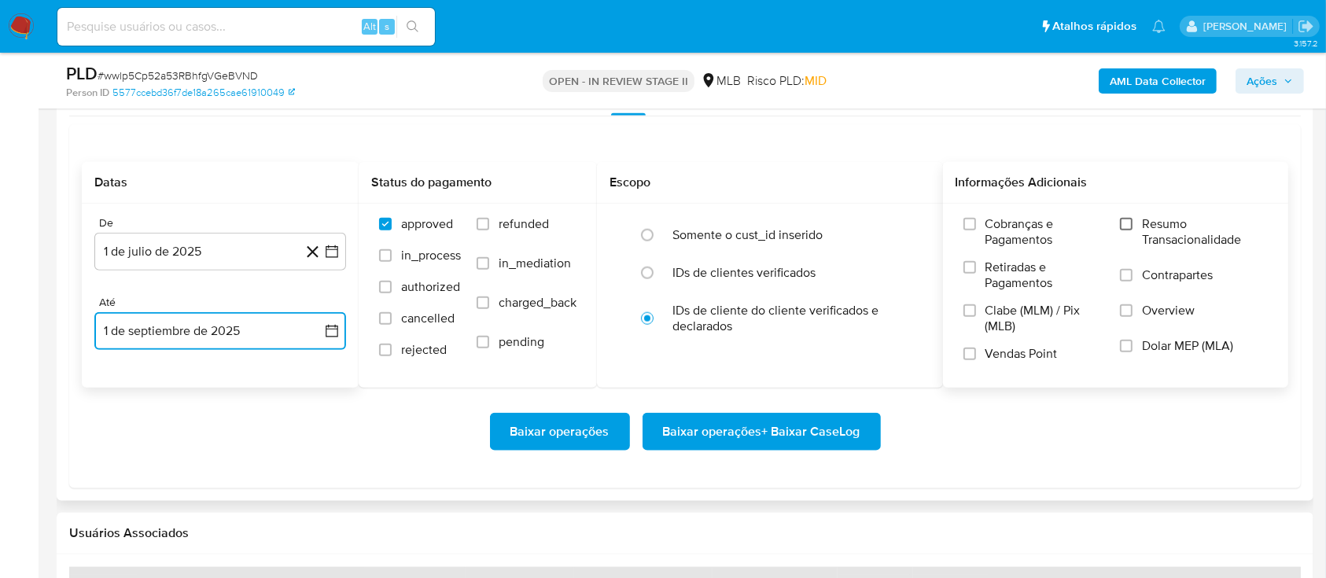
click at [1128, 223] on input "Resumo Transacionalidade" at bounding box center [1126, 224] width 13 height 13
click at [1135, 278] on label "Contrapartes" at bounding box center [1194, 284] width 148 height 35
click at [1133, 278] on input "Contrapartes" at bounding box center [1126, 275] width 13 height 13
click at [968, 352] on input "Vendas Point" at bounding box center [970, 354] width 13 height 13
click at [707, 432] on span "Baixar operações + Baixar CaseLog" at bounding box center [761, 432] width 197 height 35
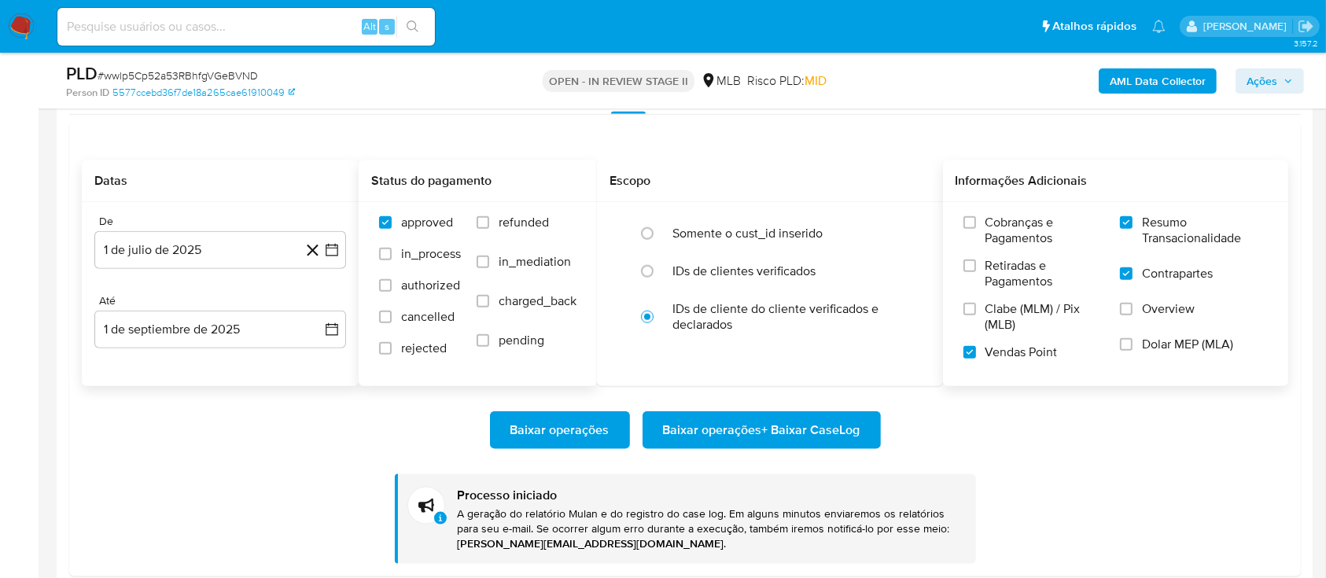
scroll to position [1888, 0]
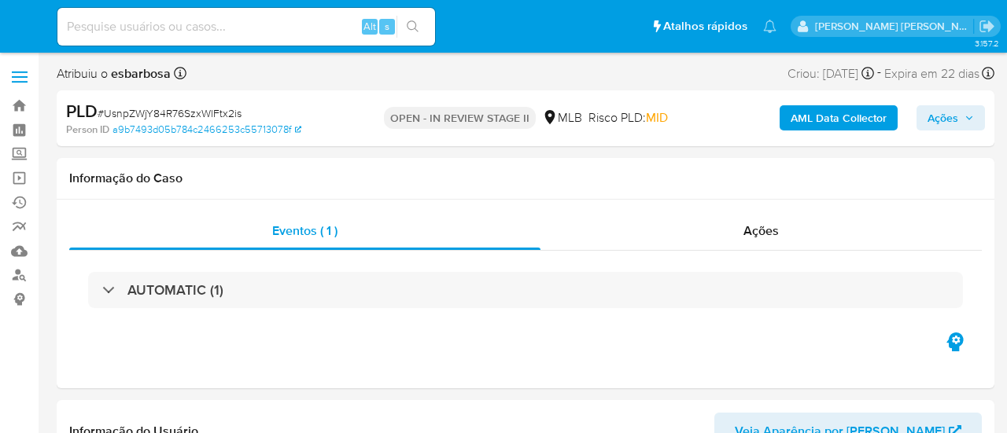
select select "10"
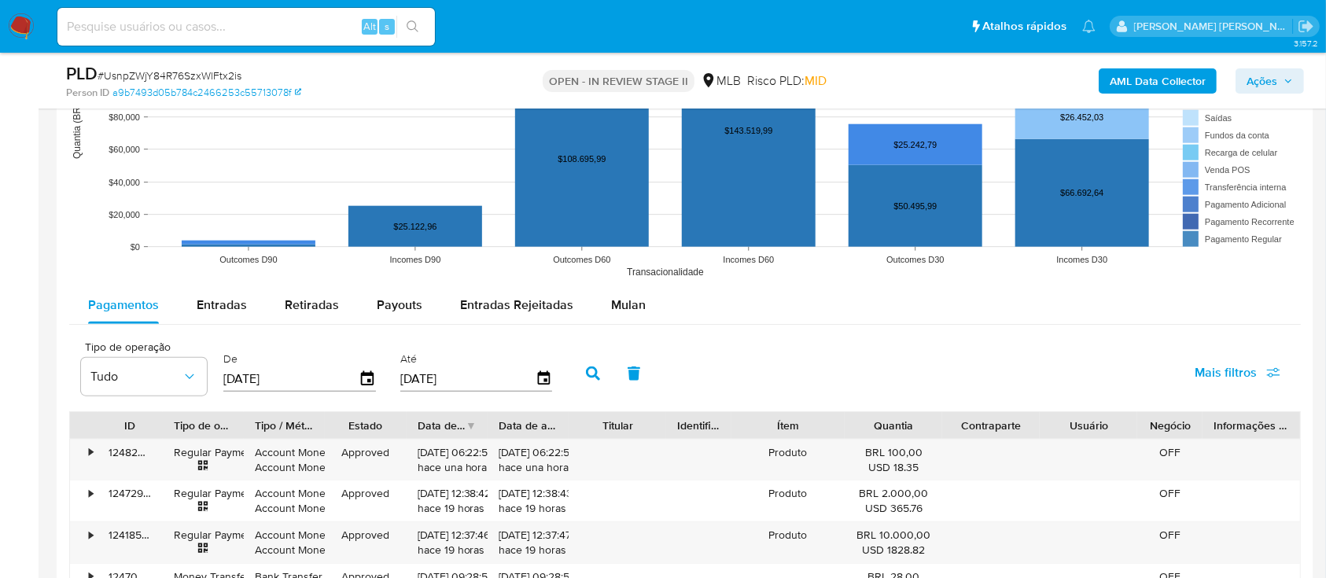
scroll to position [1678, 0]
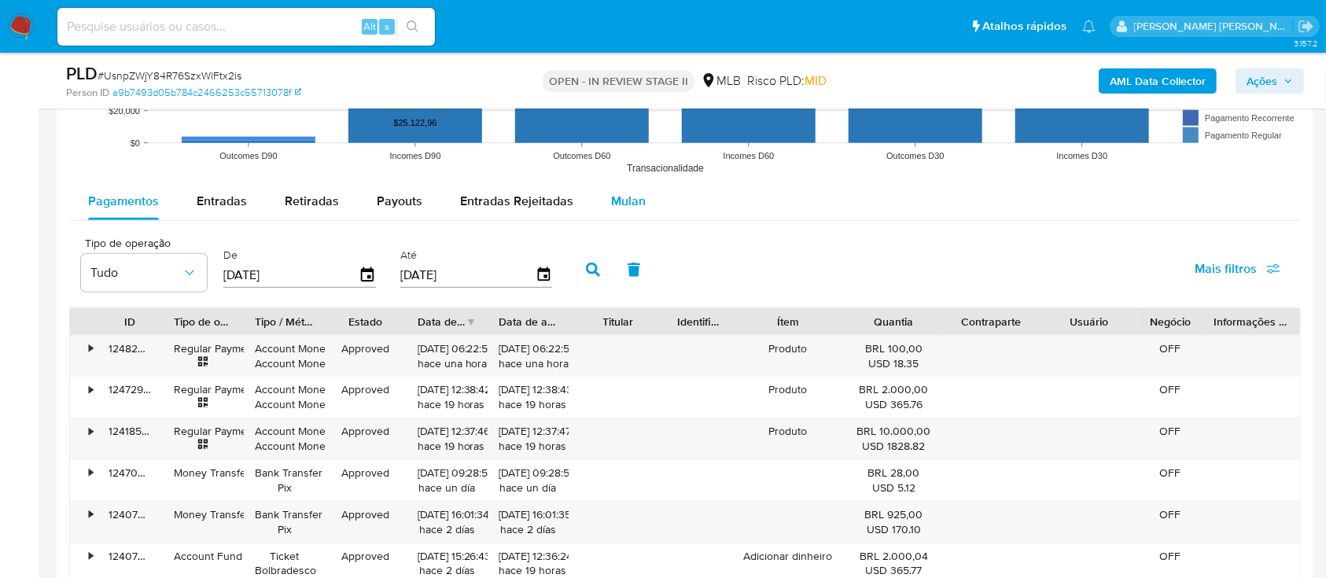
click at [633, 203] on span "Mulan" at bounding box center [628, 201] width 35 height 18
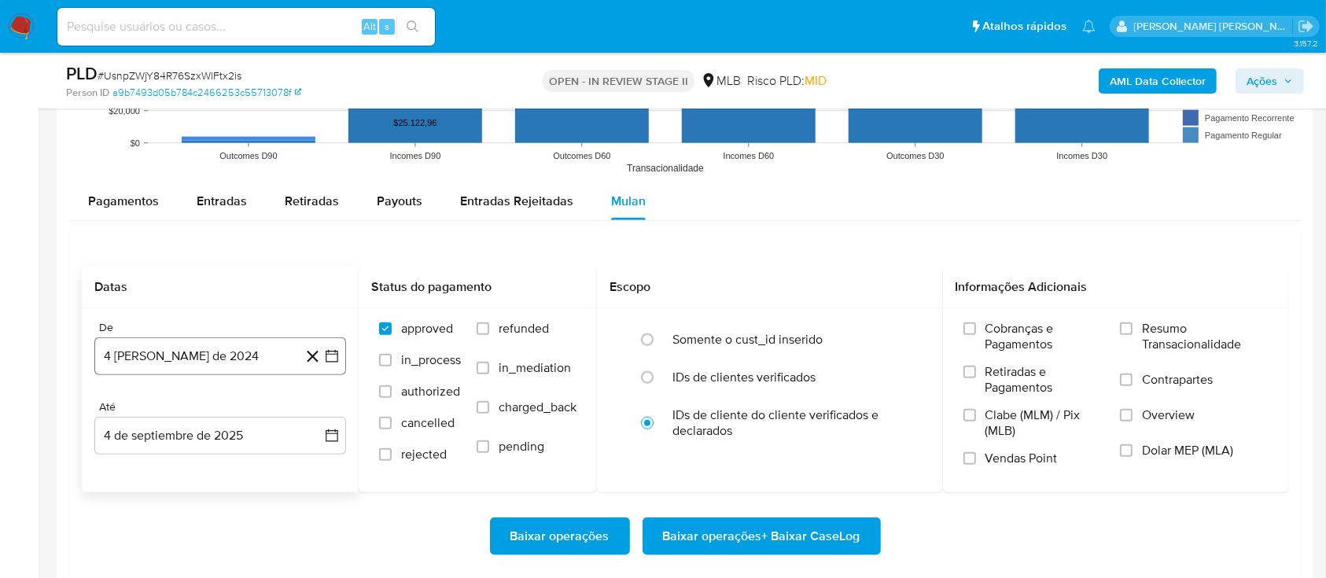
click at [228, 342] on button "4 [PERSON_NAME] de 2024" at bounding box center [220, 357] width 252 height 38
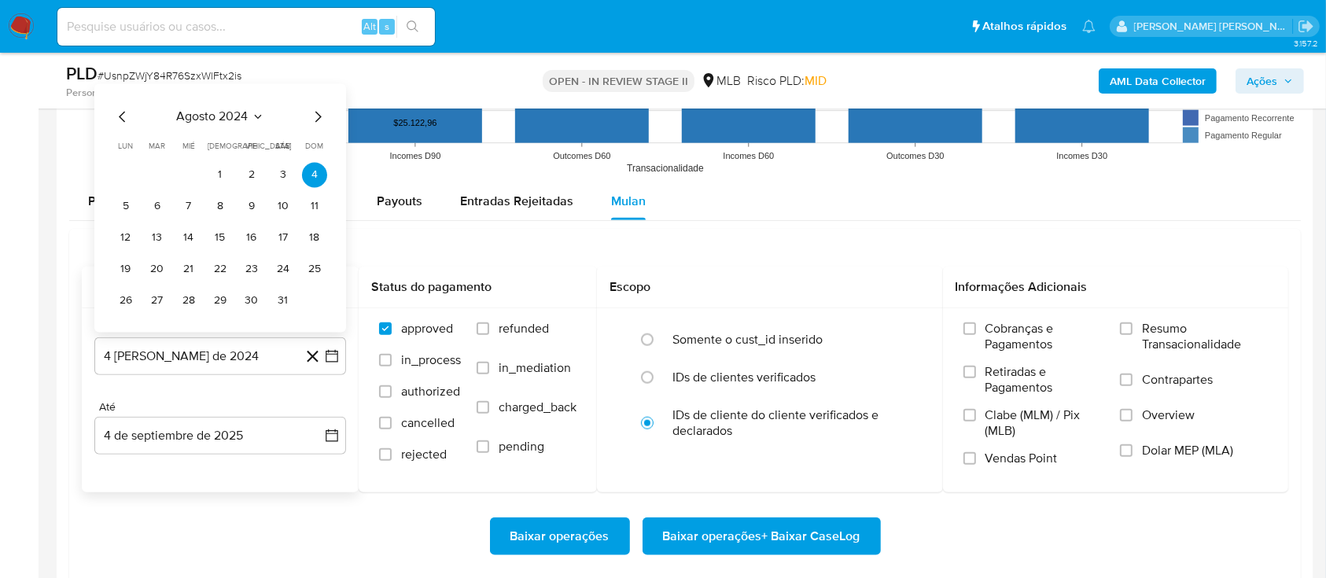
click at [247, 109] on span "agosto 2024" at bounding box center [213, 117] width 72 height 16
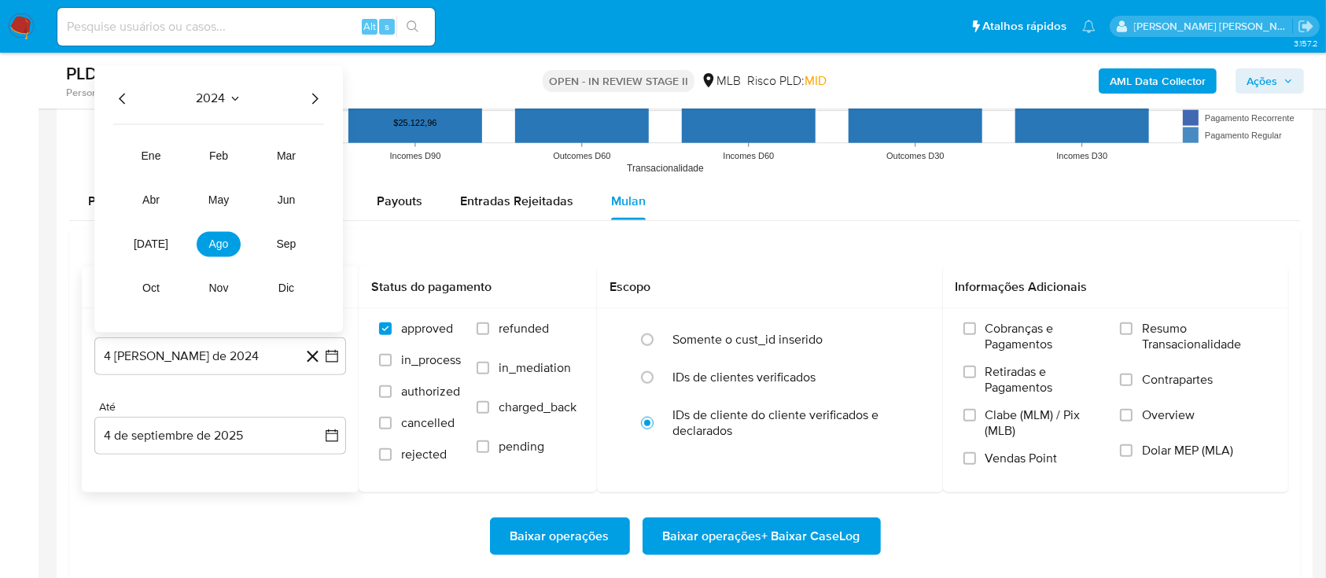
click at [308, 101] on icon "Año siguiente" at bounding box center [314, 98] width 19 height 19
click at [160, 244] on button "[DATE]" at bounding box center [151, 243] width 44 height 25
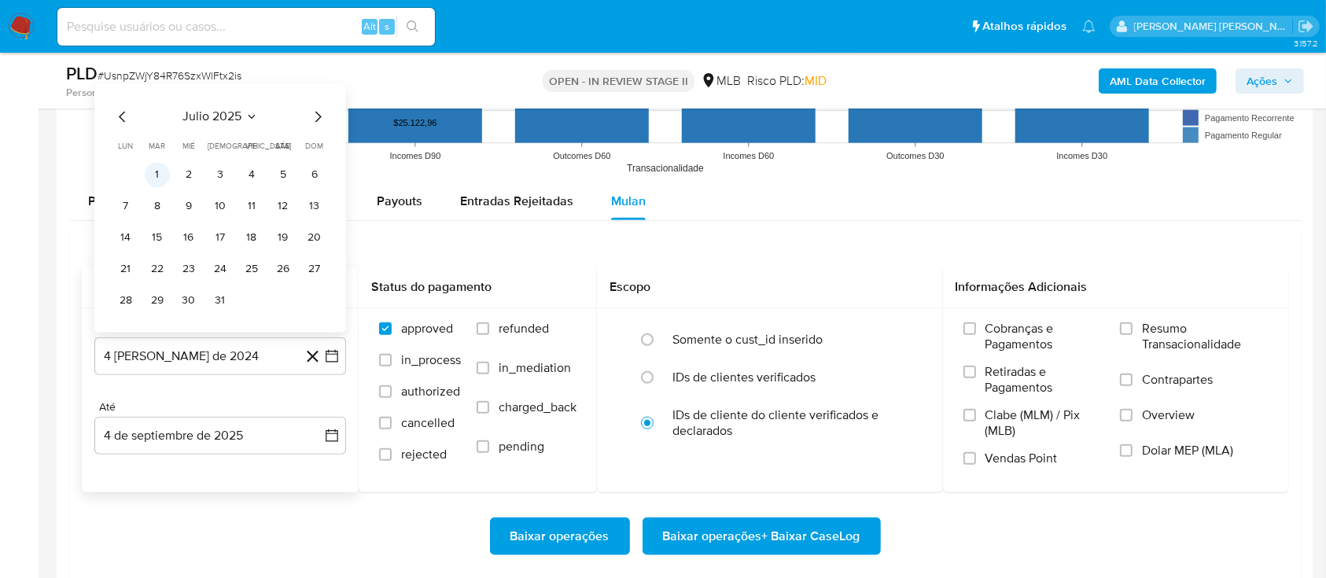
click at [155, 167] on button "1" at bounding box center [157, 174] width 25 height 25
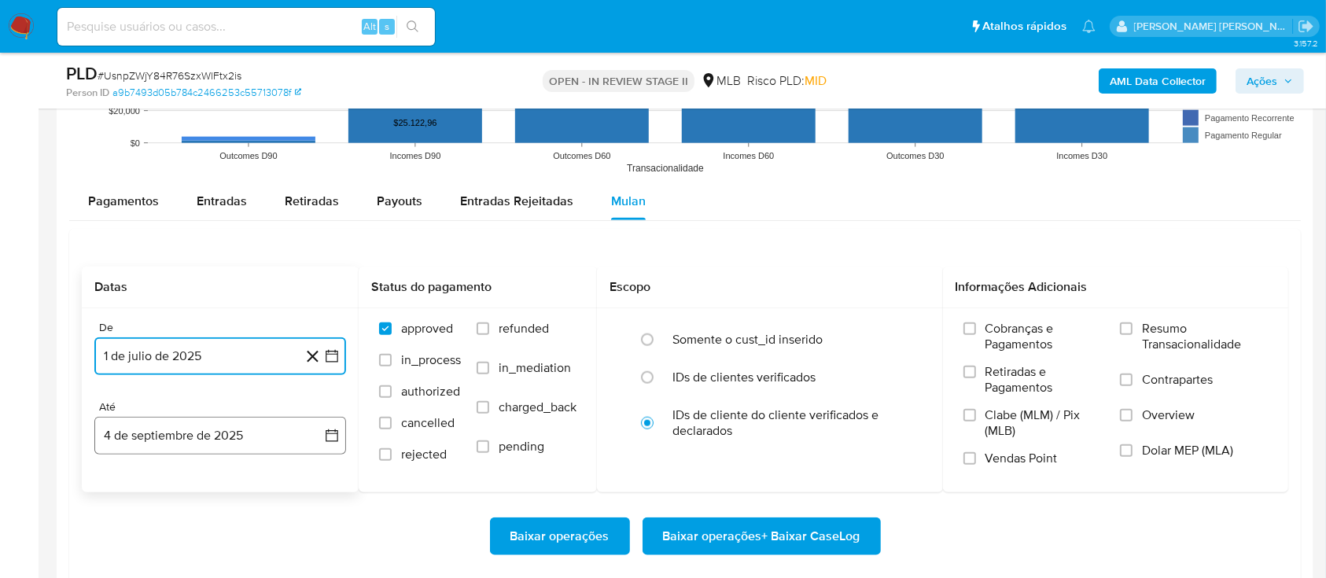
click at [245, 433] on button "4 de septiembre de 2025" at bounding box center [220, 436] width 252 height 38
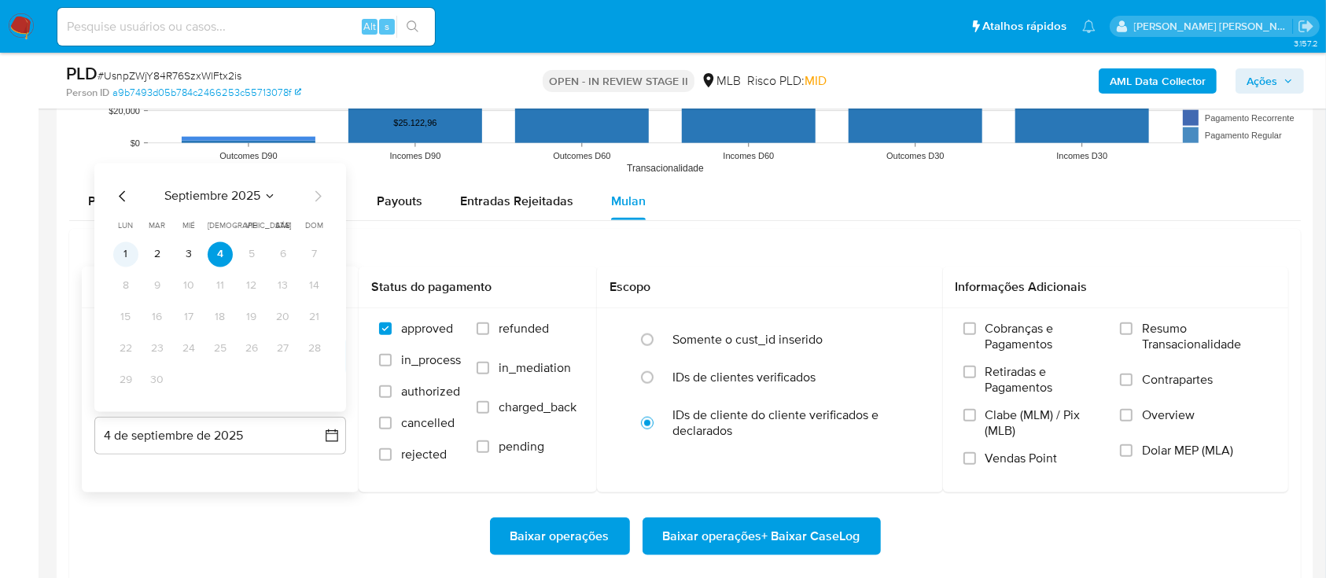
click at [130, 259] on button "1" at bounding box center [125, 254] width 25 height 25
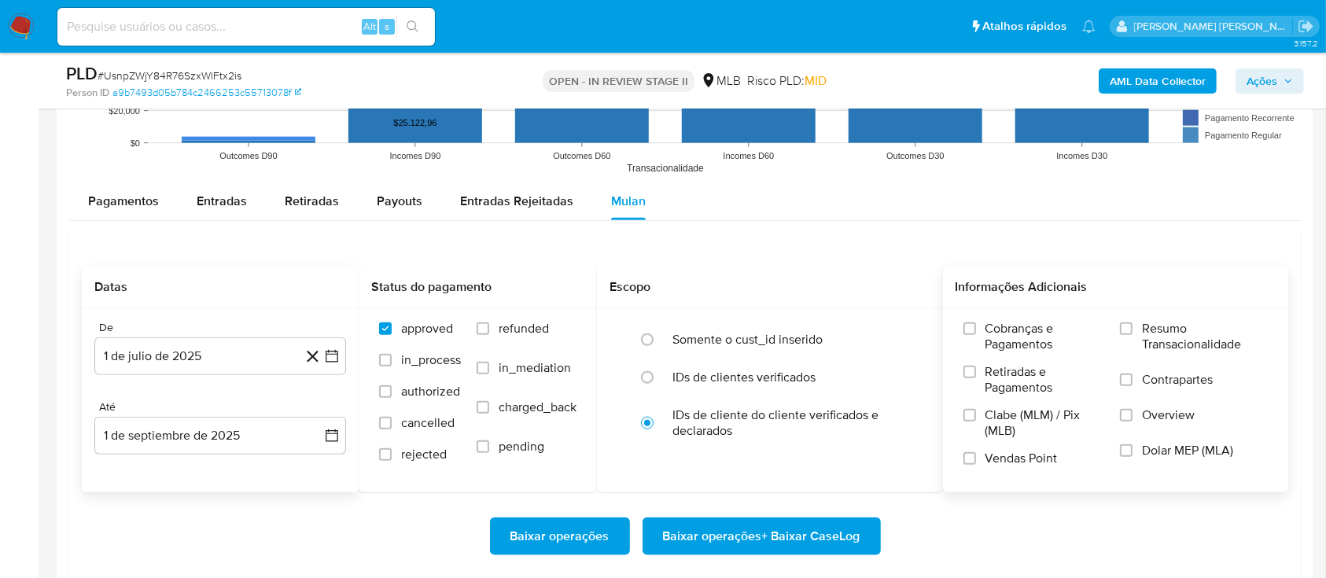
click at [1006, 330] on label "Resumo Transacionalidade" at bounding box center [1194, 346] width 148 height 51
click at [1006, 330] on input "Resumo Transacionalidade" at bounding box center [1126, 329] width 13 height 13
click at [1006, 386] on label "Contrapartes" at bounding box center [1194, 389] width 148 height 35
click at [1006, 386] on input "Contrapartes" at bounding box center [1126, 380] width 13 height 13
click at [968, 433] on input "Vendas Point" at bounding box center [970, 458] width 13 height 13
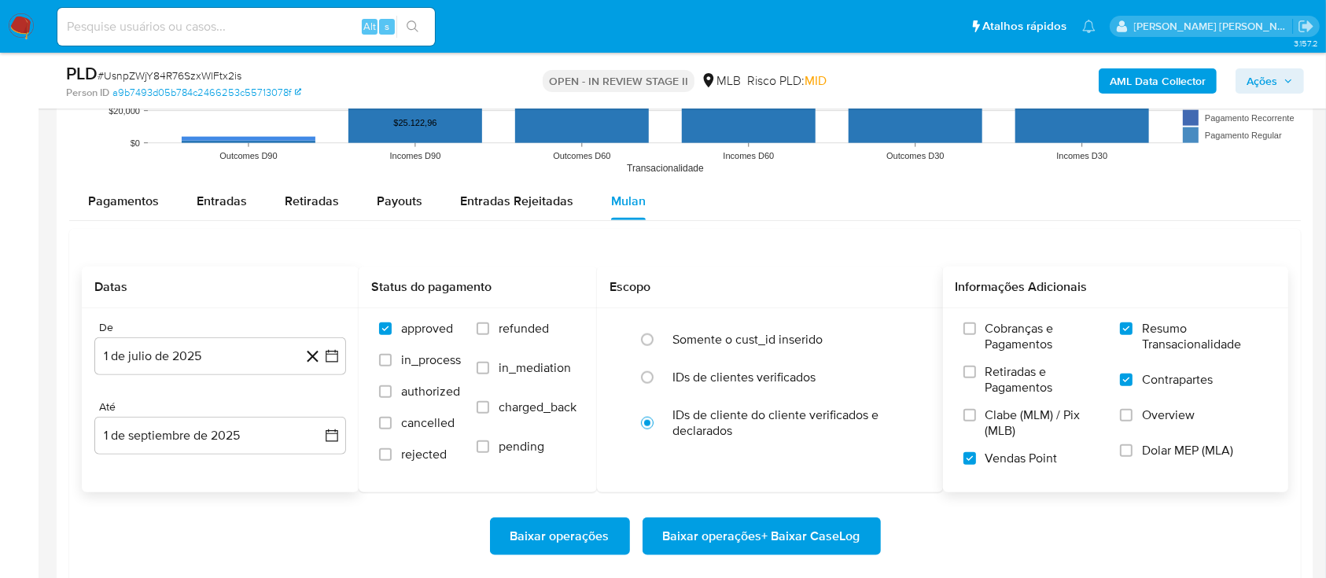
click at [751, 433] on span "Baixar operações + Baixar CaseLog" at bounding box center [761, 536] width 197 height 35
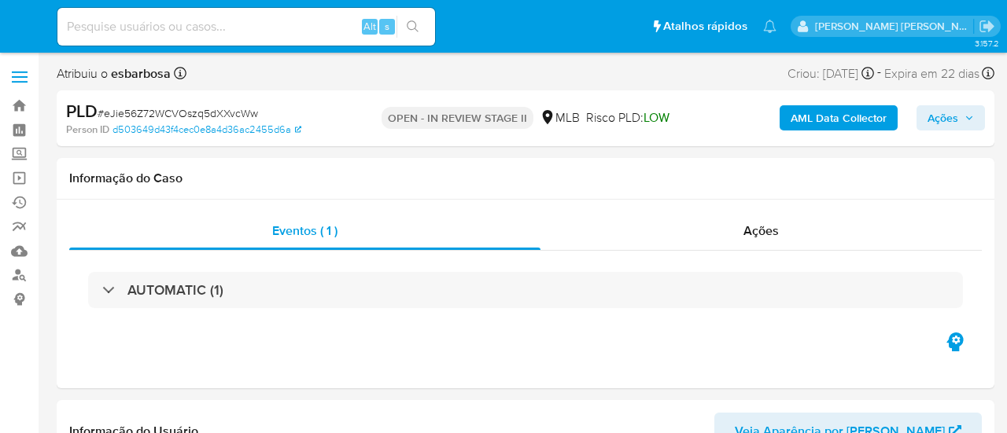
select select "10"
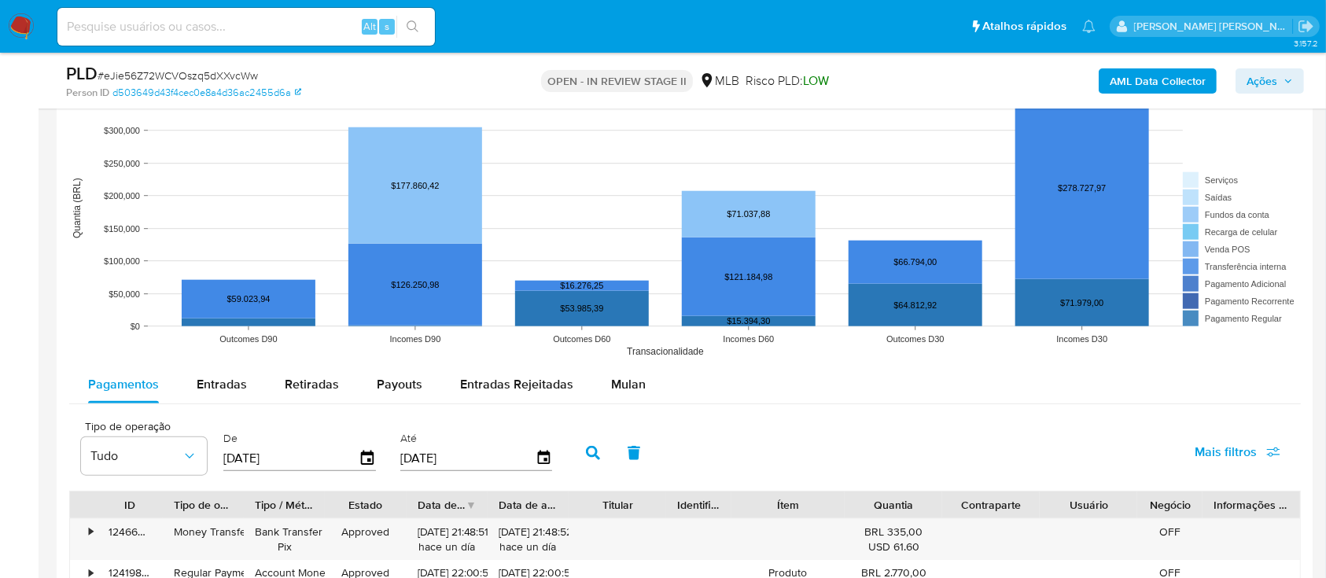
scroll to position [1573, 0]
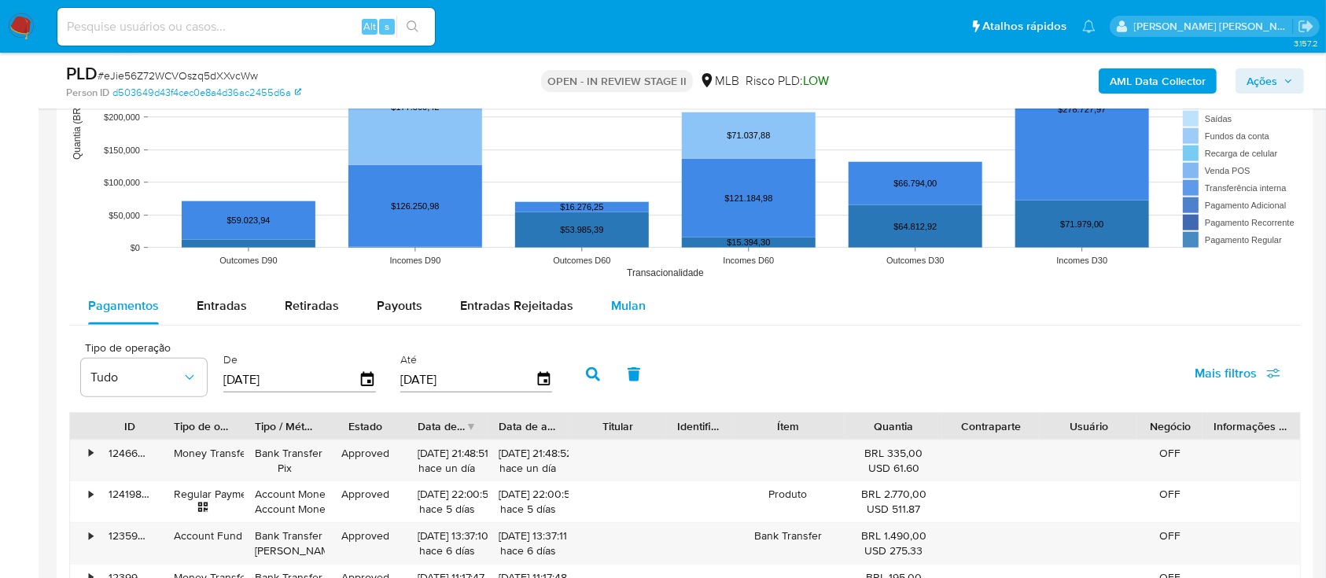
click at [633, 297] on span "Mulan" at bounding box center [628, 306] width 35 height 18
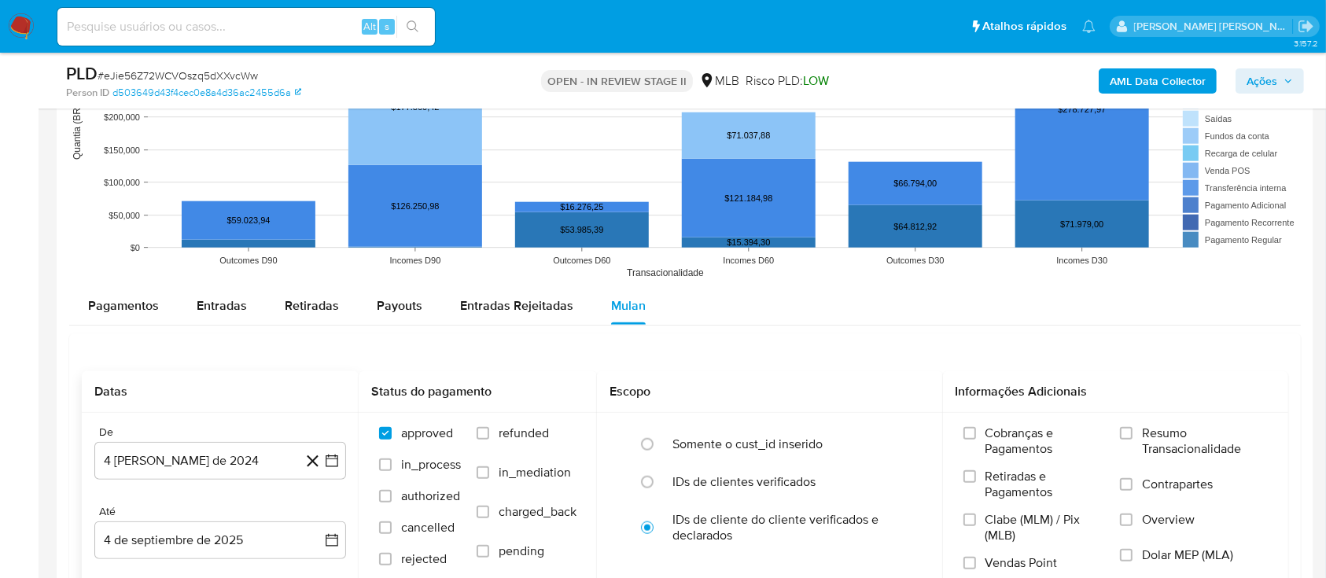
scroll to position [1678, 0]
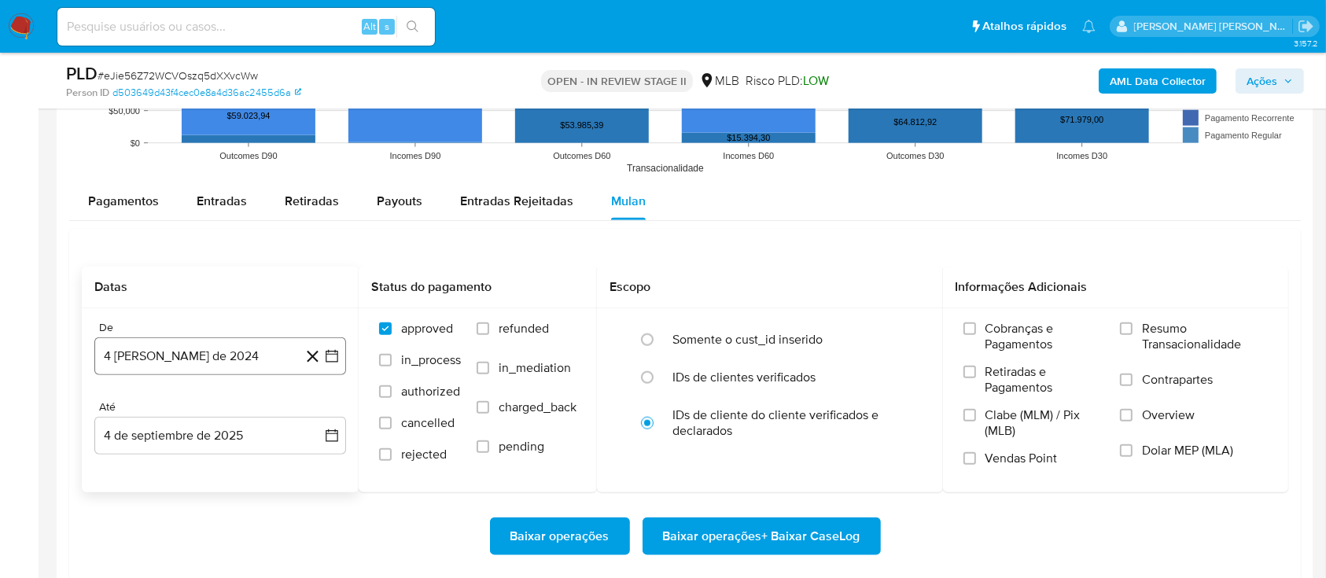
click at [238, 360] on button "4 [PERSON_NAME] de 2024" at bounding box center [220, 357] width 252 height 38
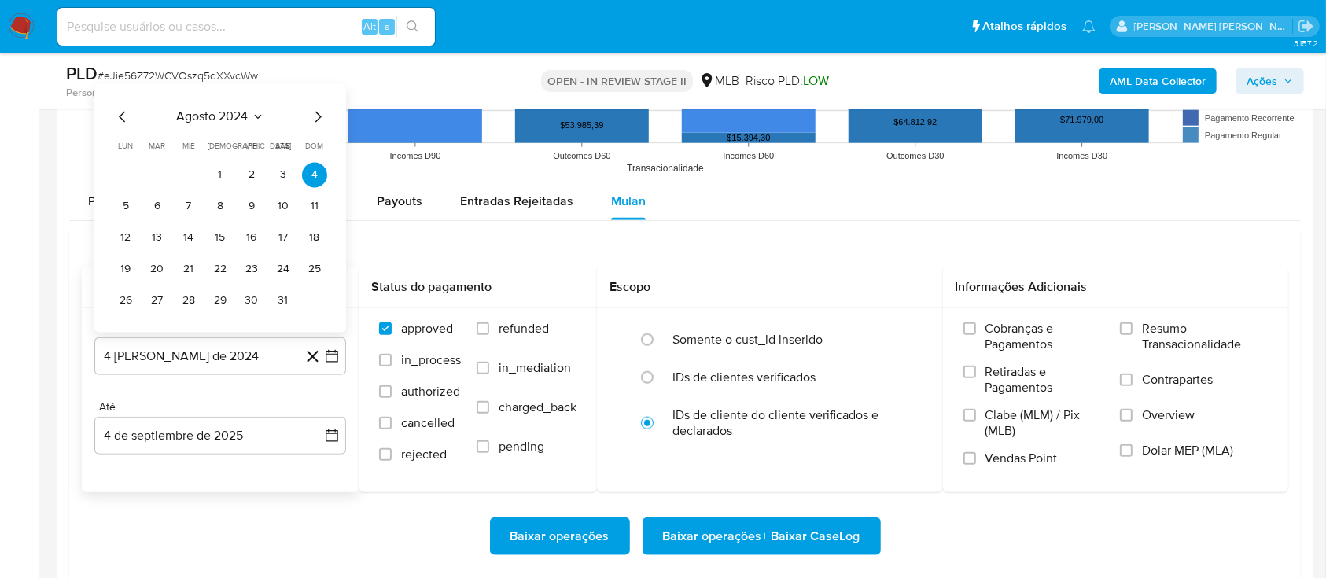
click at [231, 118] on span "agosto 2024" at bounding box center [213, 117] width 72 height 16
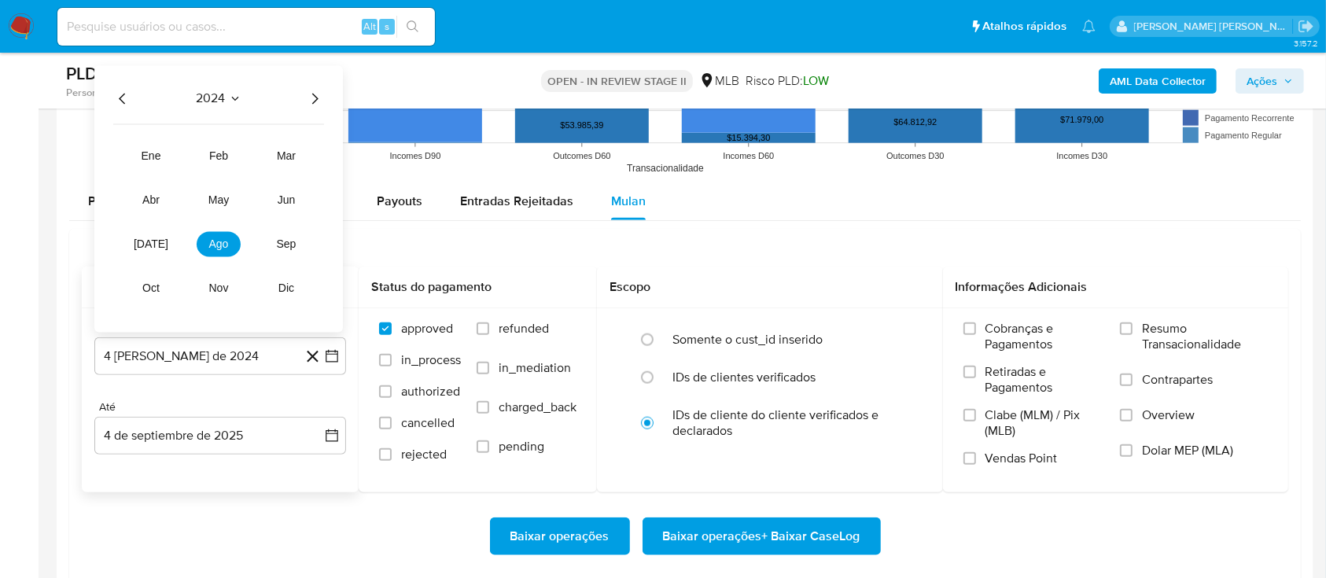
click at [311, 102] on icon "Año siguiente" at bounding box center [314, 98] width 19 height 19
click at [145, 242] on span "[DATE]" at bounding box center [151, 244] width 35 height 13
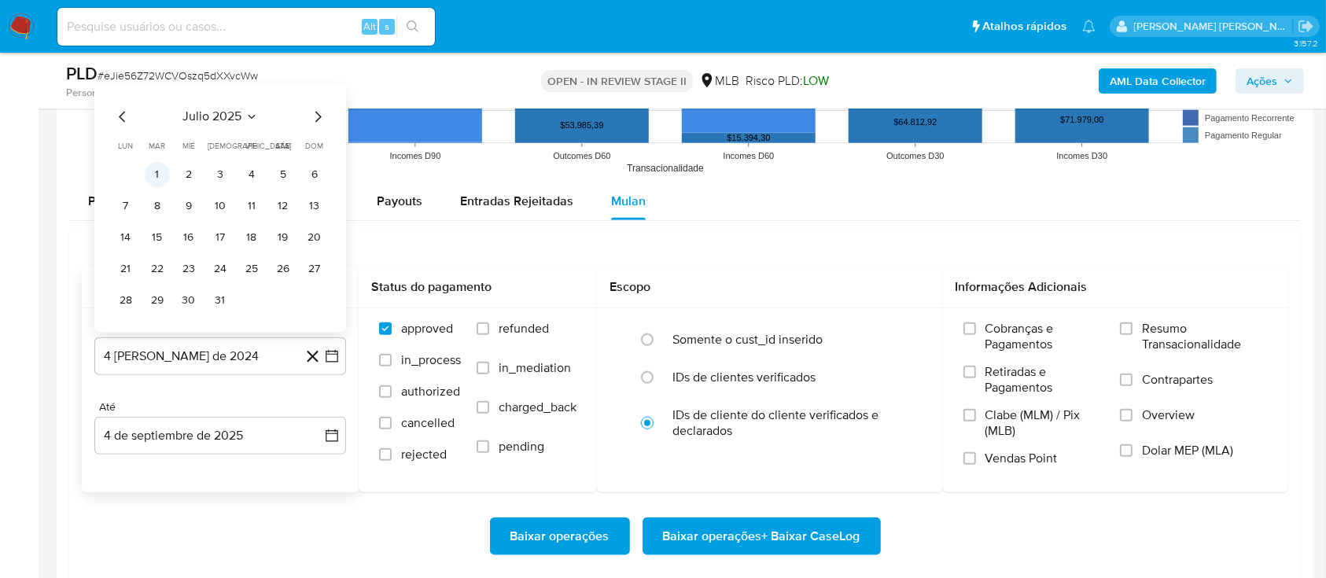
click at [164, 172] on button "1" at bounding box center [157, 174] width 25 height 25
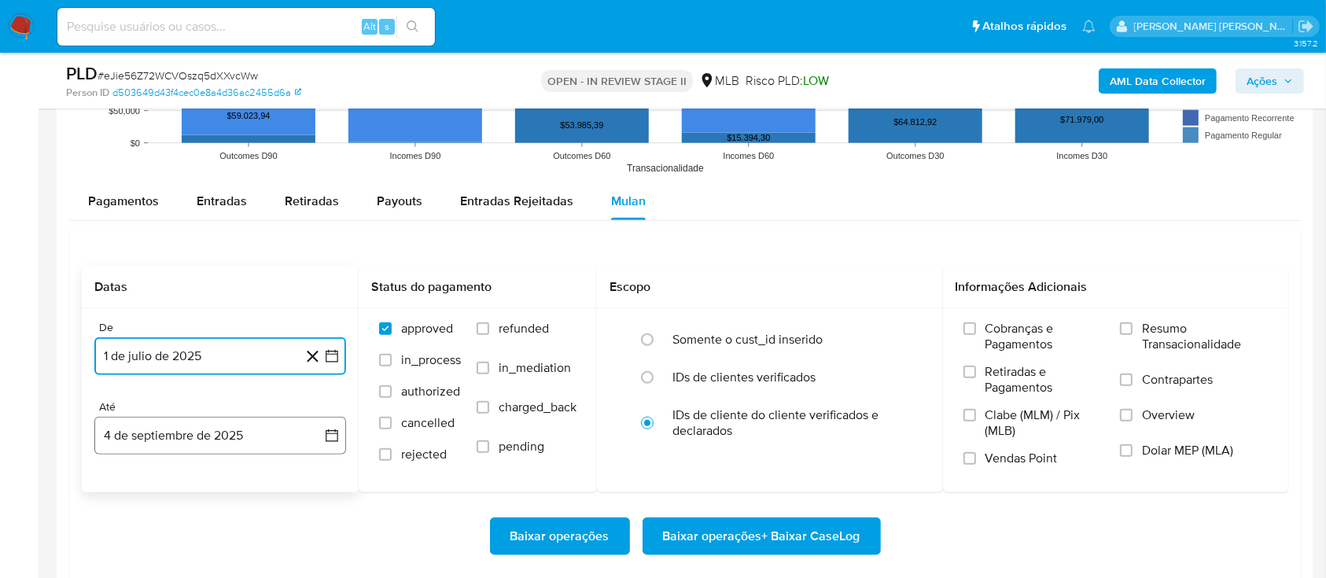
click at [231, 431] on button "4 de septiembre de 2025" at bounding box center [220, 436] width 252 height 38
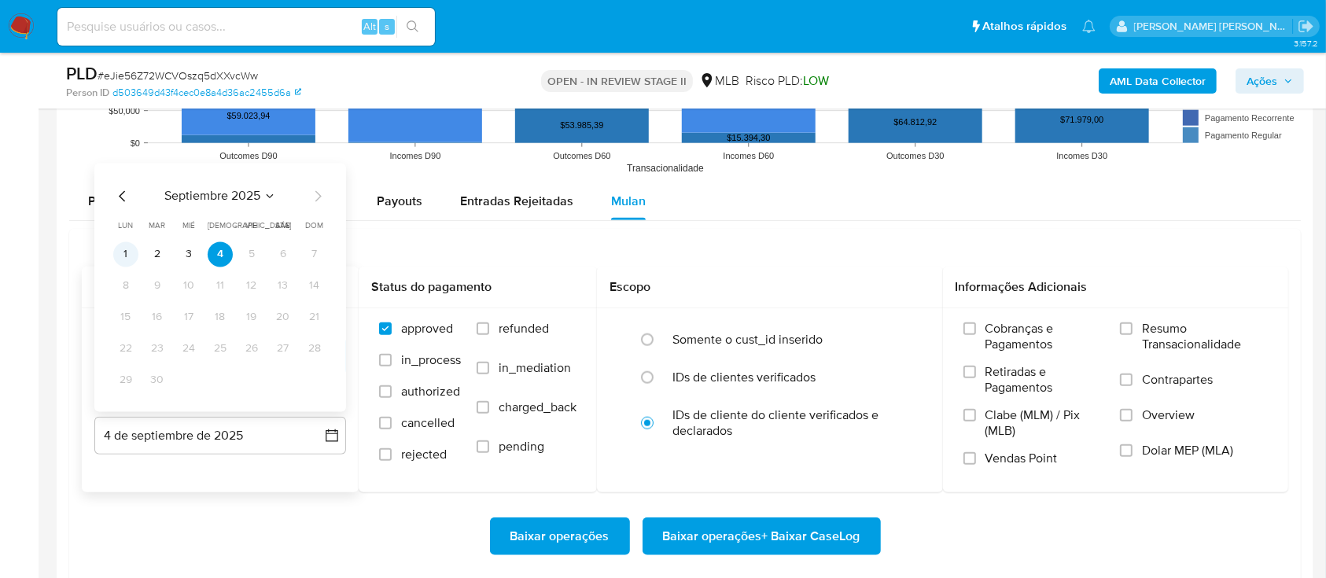
click at [123, 249] on button "1" at bounding box center [125, 254] width 25 height 25
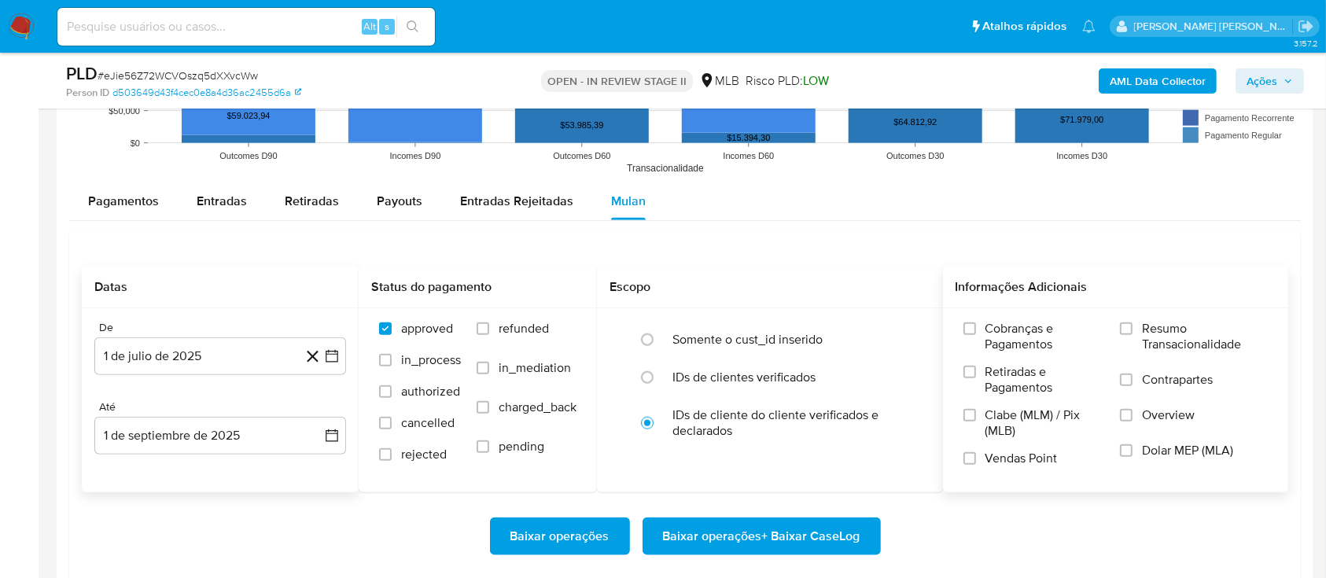
click at [1006, 331] on label "Resumo Transacionalidade" at bounding box center [1194, 346] width 148 height 51
click at [1006, 331] on input "Resumo Transacionalidade" at bounding box center [1126, 329] width 13 height 13
click at [1006, 374] on input "Contrapartes" at bounding box center [1126, 380] width 13 height 13
click at [961, 433] on div "Cobranças e Pagamentos Retiradas e Pagamentos Clabe (MLM) / Pix (MLB) Vendas Po…" at bounding box center [1116, 399] width 321 height 157
click at [972, 433] on input "Vendas Point" at bounding box center [970, 458] width 13 height 13
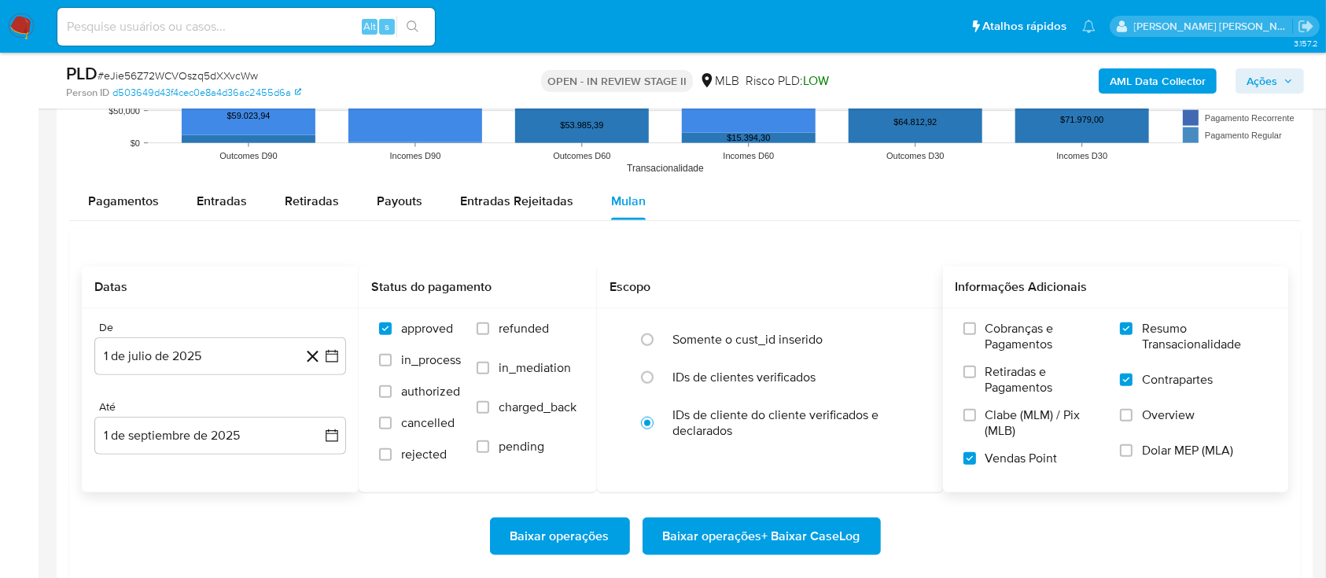
click at [758, 433] on span "Baixar operações + Baixar CaseLog" at bounding box center [761, 536] width 197 height 35
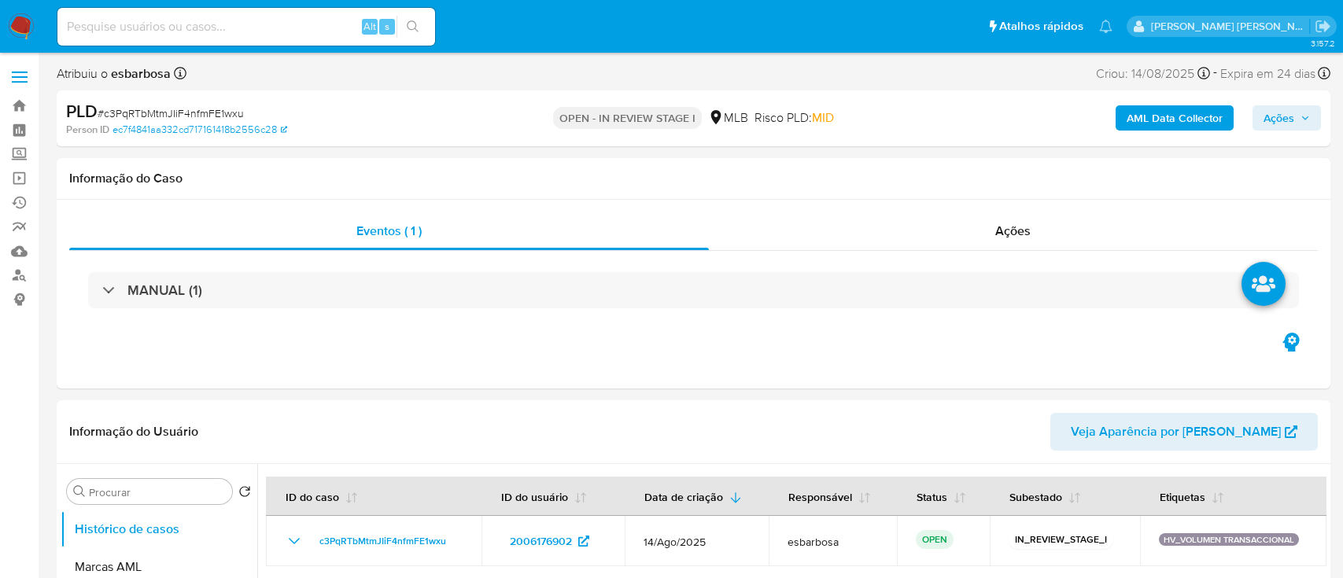
select select "10"
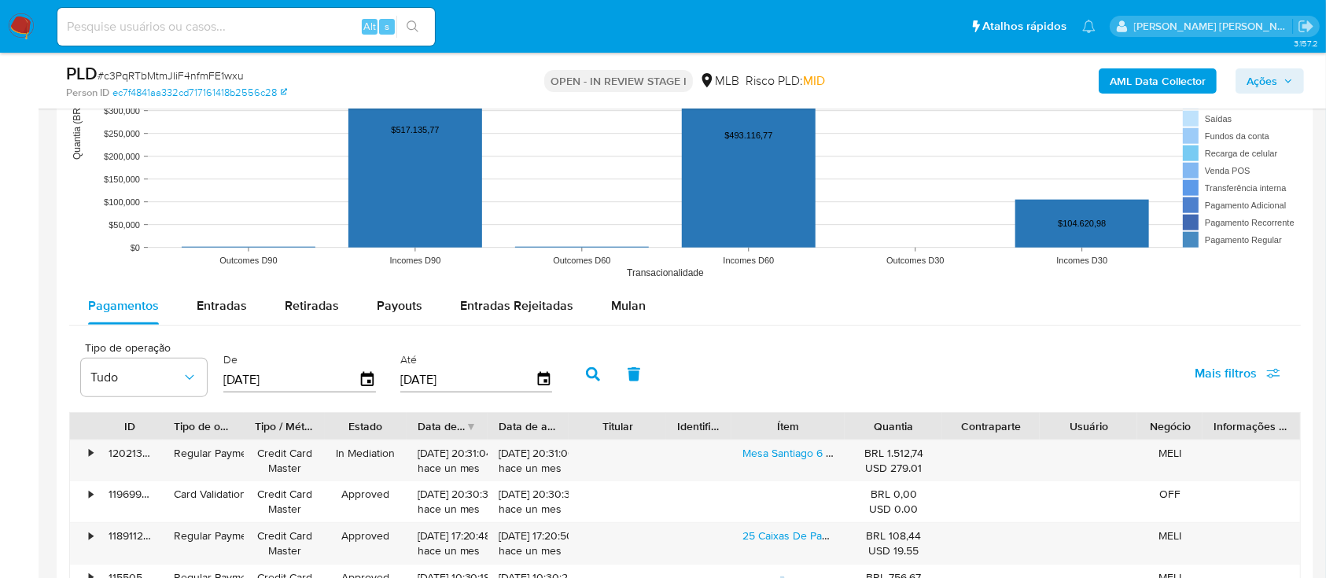
scroll to position [1678, 0]
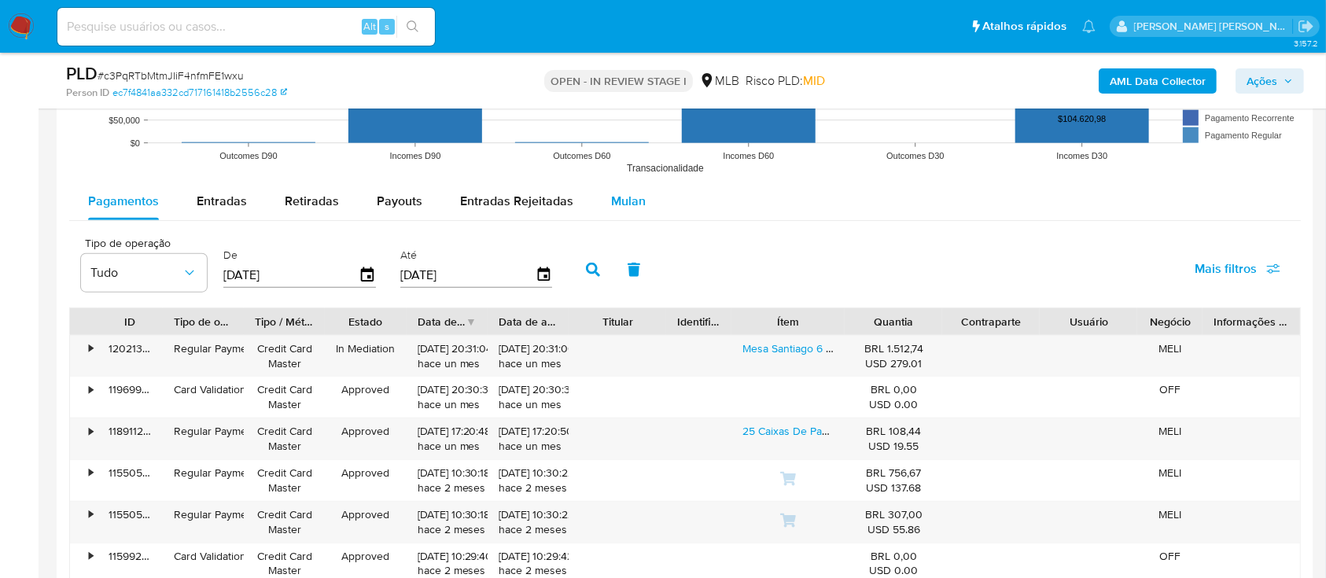
click at [614, 204] on span "Mulan" at bounding box center [628, 201] width 35 height 18
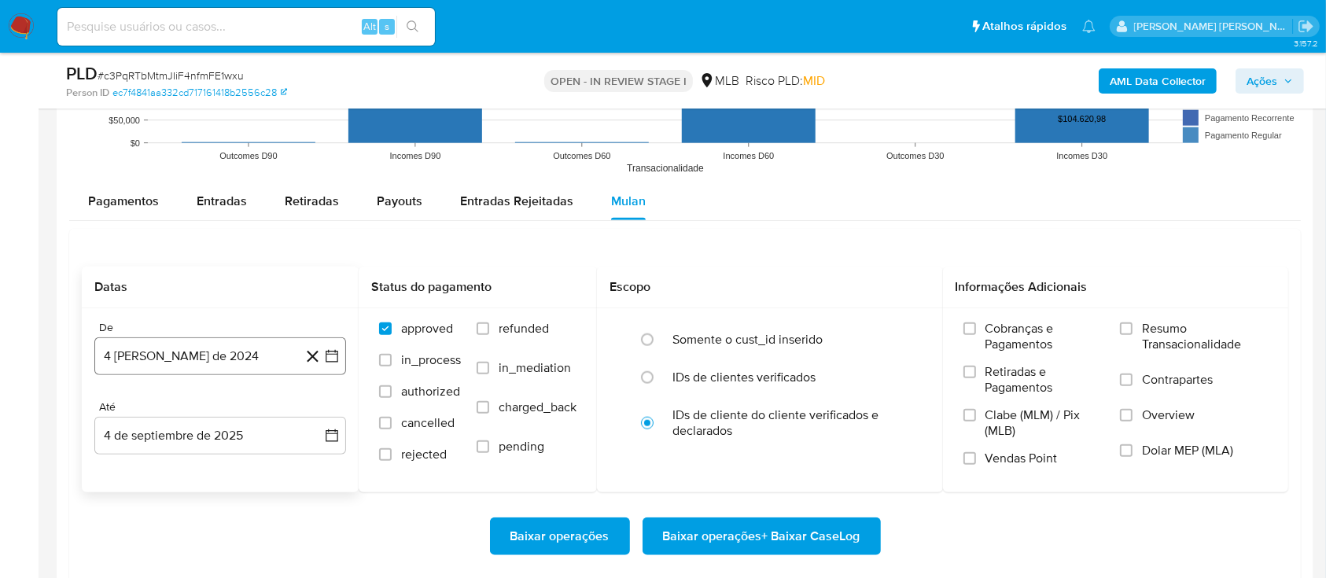
click at [219, 349] on button "4 [PERSON_NAME] de 2024" at bounding box center [220, 357] width 252 height 38
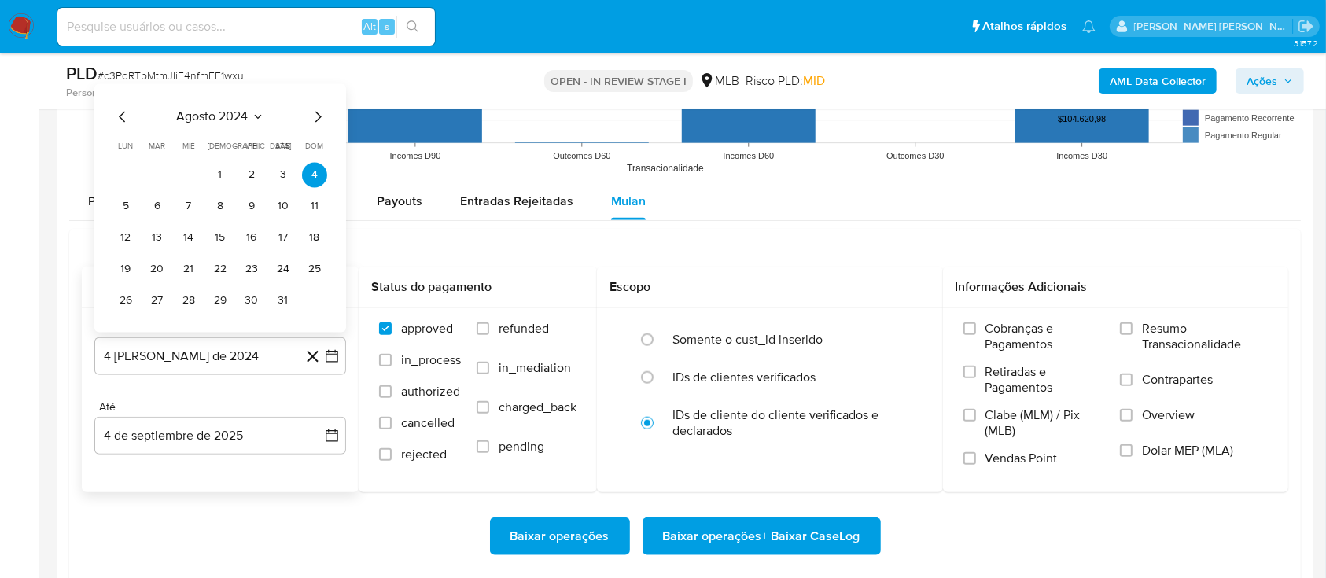
click at [236, 111] on span "agosto 2024" at bounding box center [213, 117] width 72 height 16
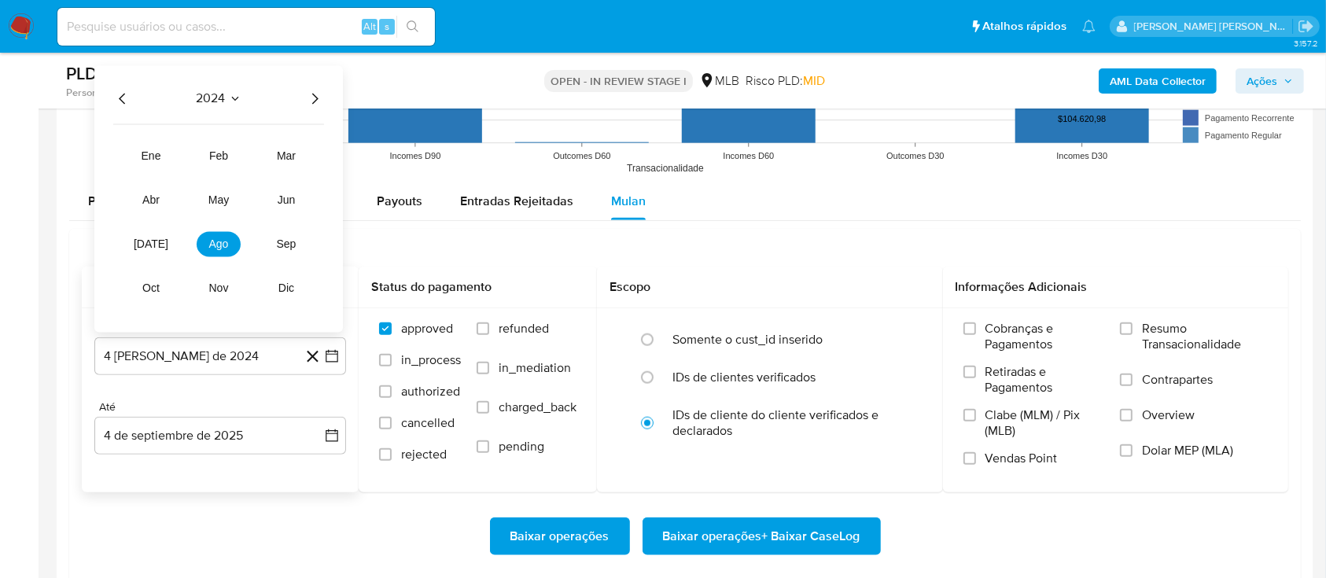
click at [314, 98] on icon "Año siguiente" at bounding box center [314, 98] width 19 height 19
click at [144, 238] on span "[DATE]" at bounding box center [151, 244] width 35 height 13
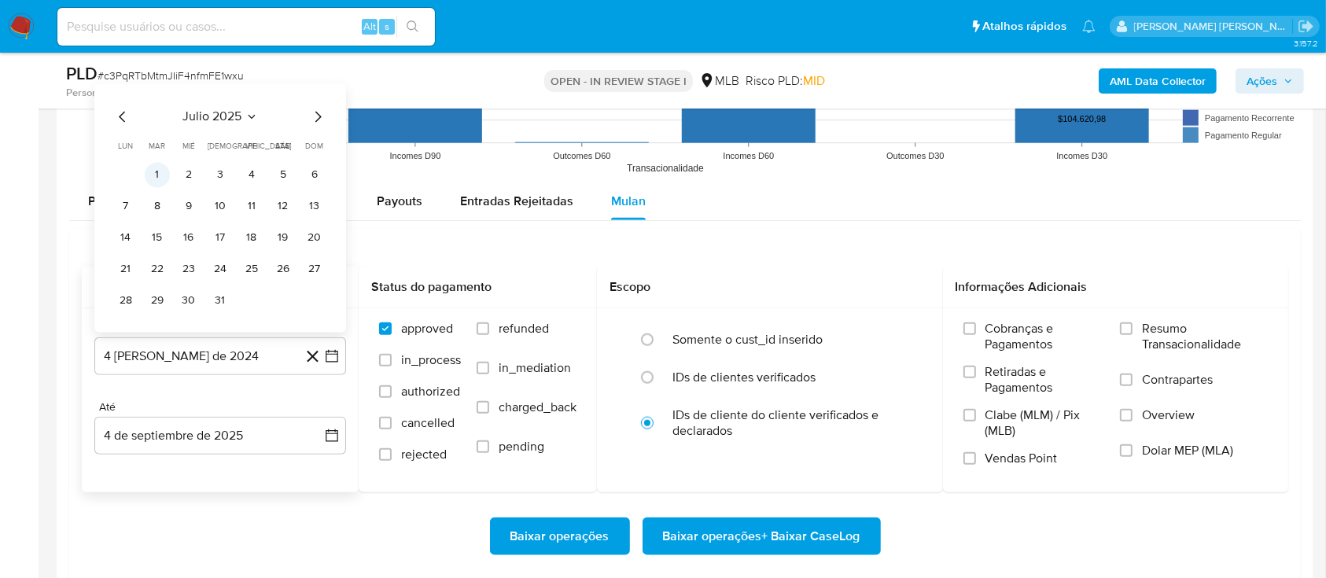
click at [156, 167] on button "1" at bounding box center [157, 174] width 25 height 25
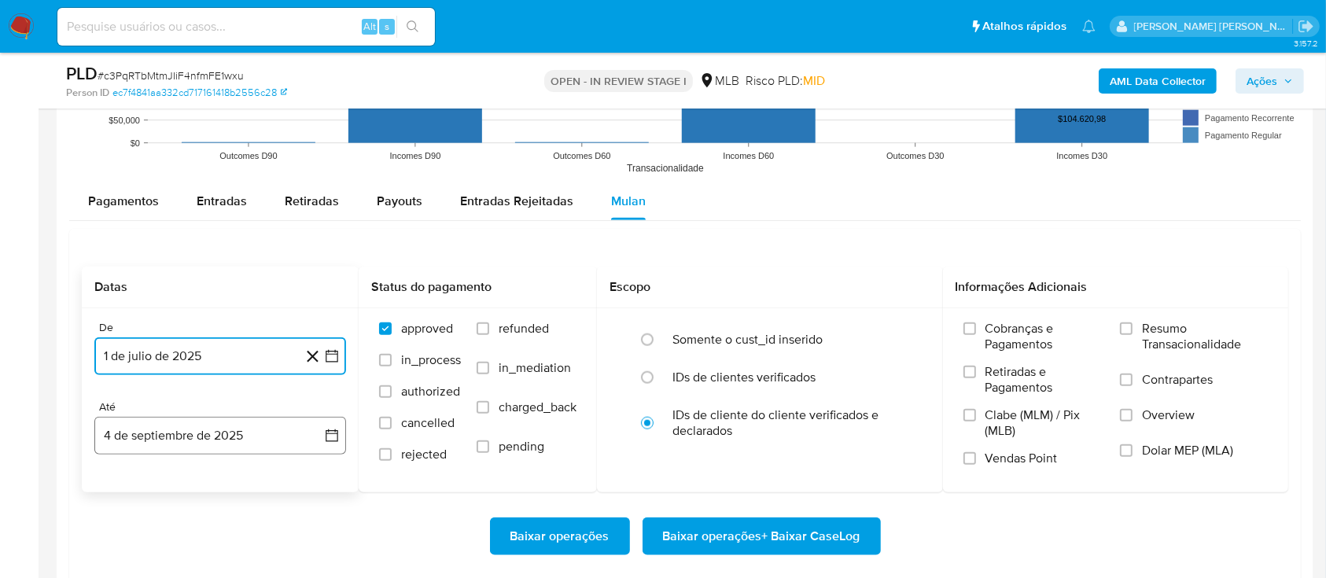
click at [228, 437] on button "4 de septiembre de 2025" at bounding box center [220, 436] width 252 height 38
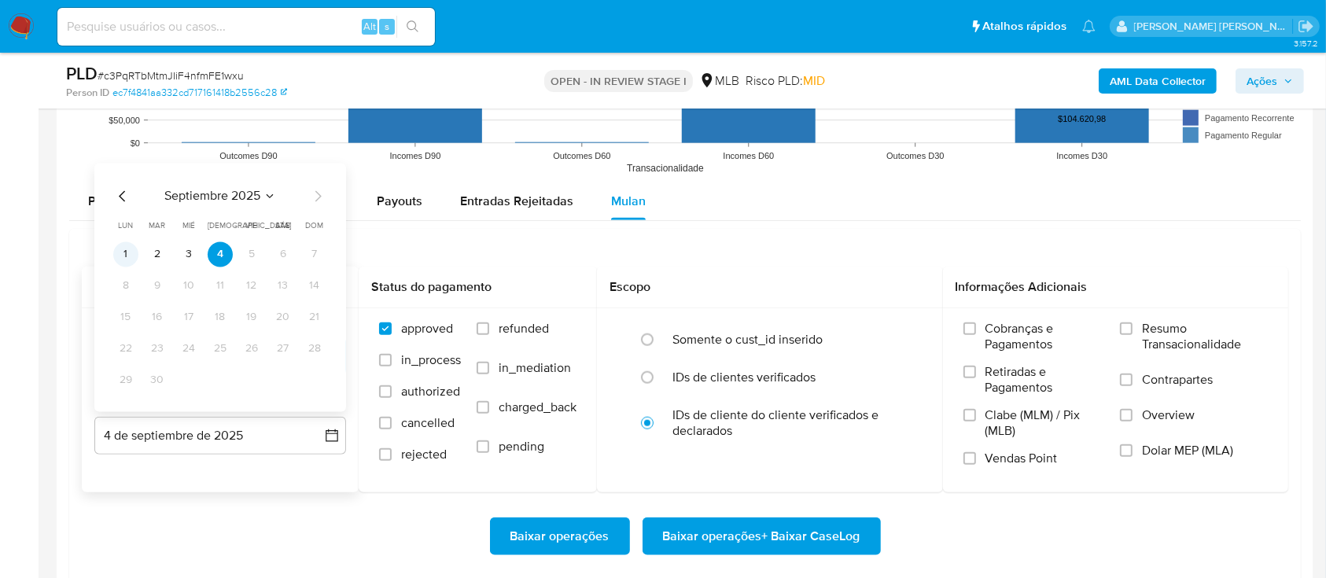
click at [126, 256] on button "1" at bounding box center [125, 254] width 25 height 25
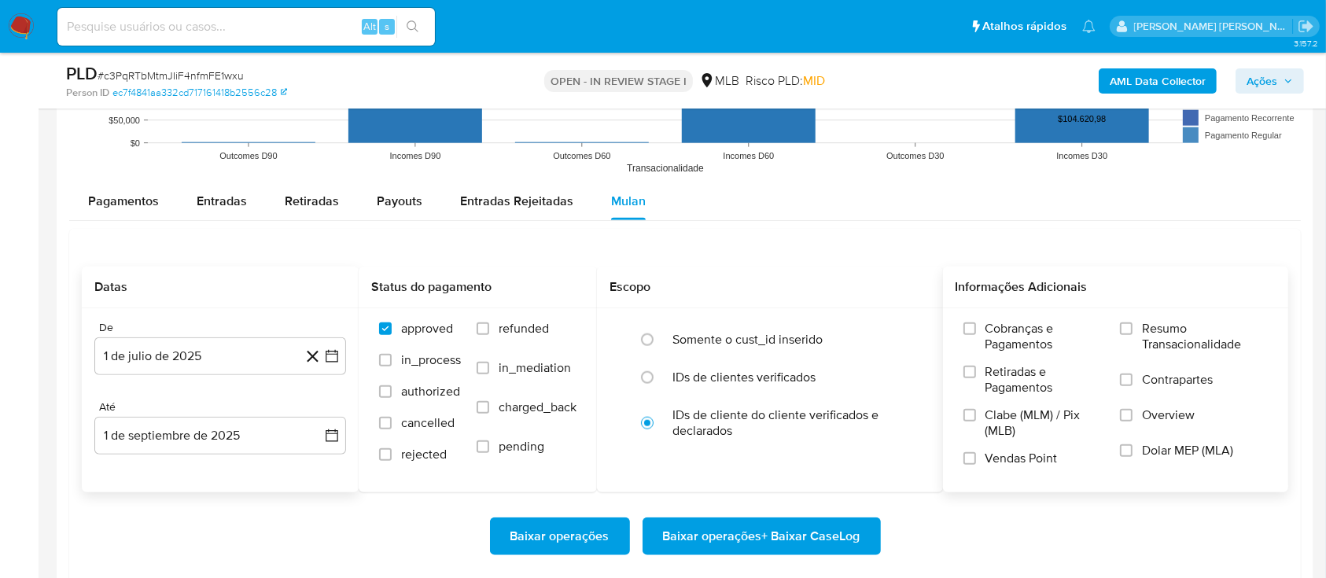
click at [1120, 330] on div "Cobranças e Pagamentos Retiradas e Pagamentos Clabe (MLM) / Pix (MLB) Vendas Po…" at bounding box center [1116, 399] width 321 height 157
click at [1133, 332] on input "Resumo Transacionalidade" at bounding box center [1126, 329] width 13 height 13
click at [1135, 381] on label "Contrapartes" at bounding box center [1194, 389] width 148 height 35
click at [1133, 381] on input "Contrapartes" at bounding box center [1126, 380] width 13 height 13
click at [971, 456] on input "Vendas Point" at bounding box center [970, 458] width 13 height 13
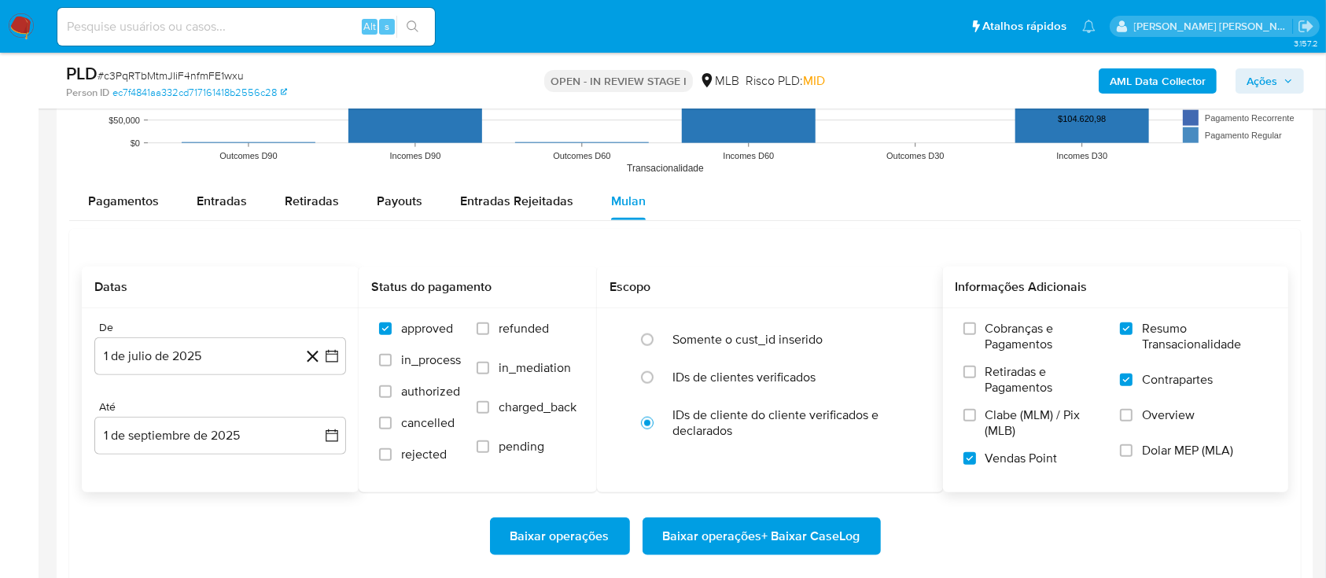
click at [753, 540] on span "Baixar operações + Baixar CaseLog" at bounding box center [761, 536] width 197 height 35
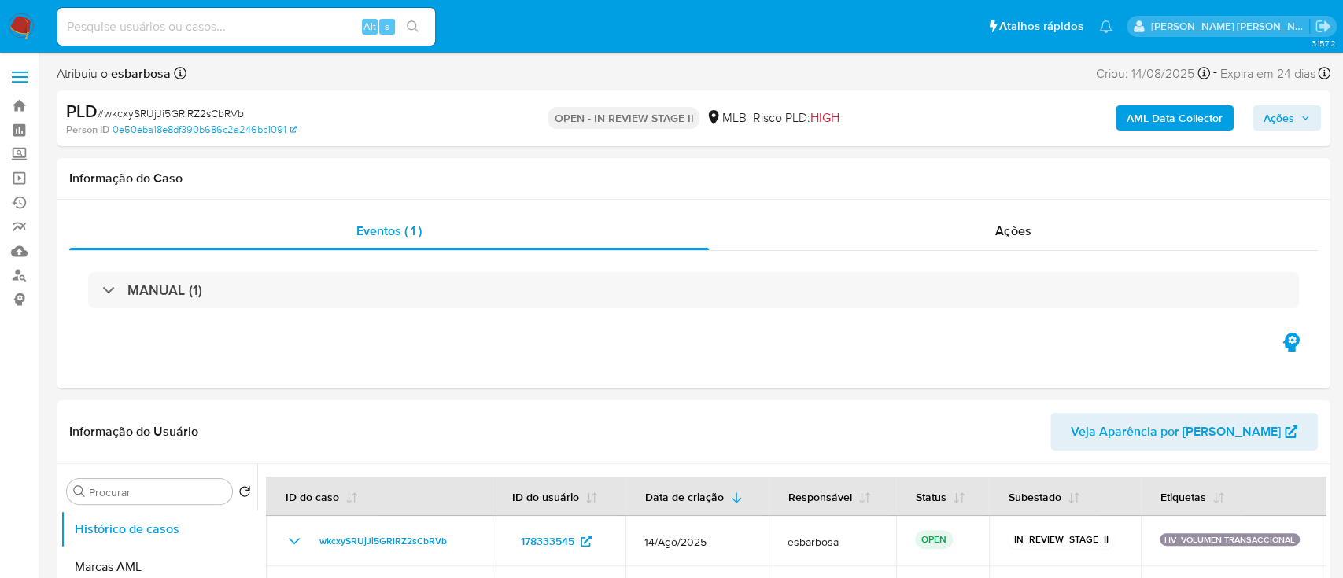
select select "10"
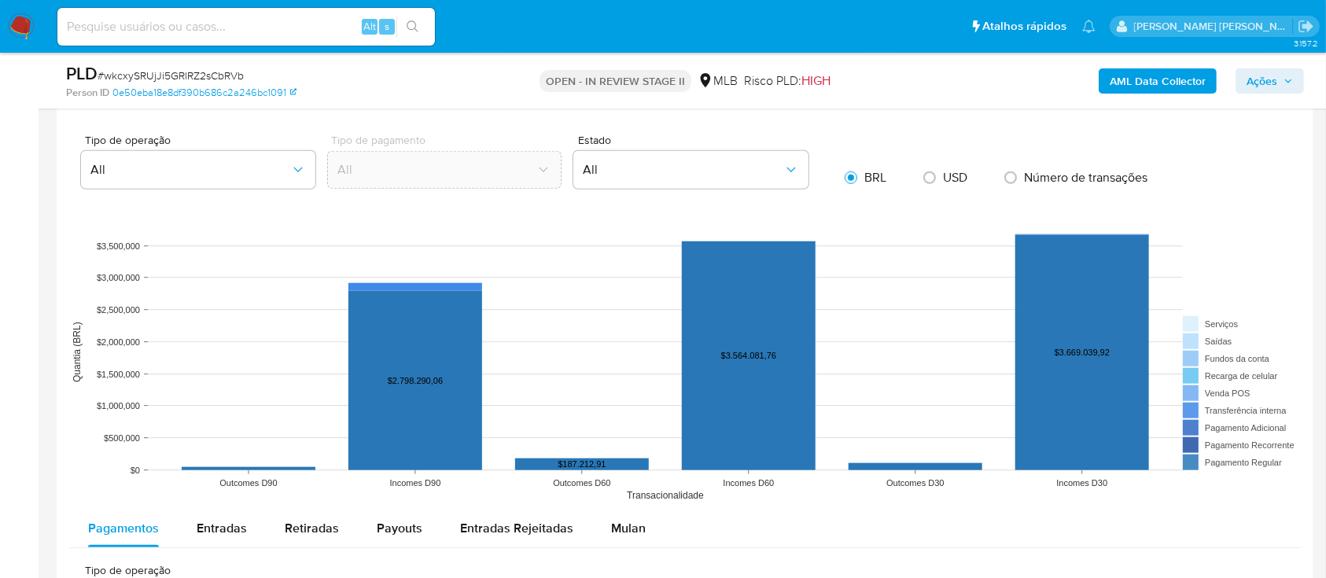
scroll to position [1573, 0]
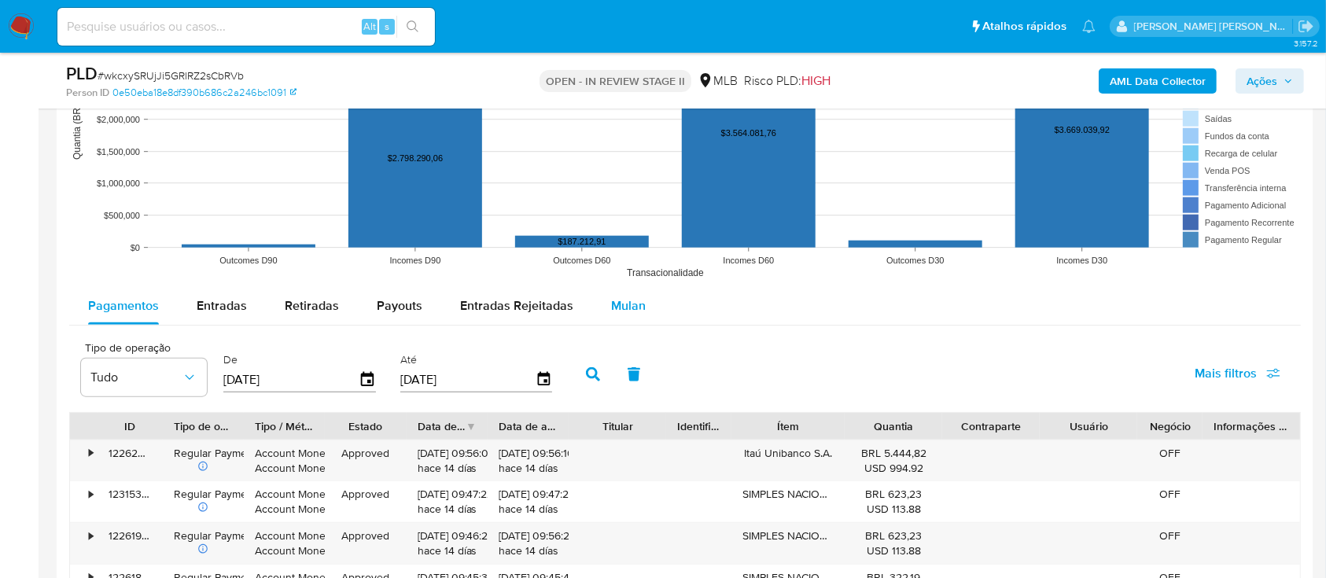
click at [633, 303] on span "Mulan" at bounding box center [628, 306] width 35 height 18
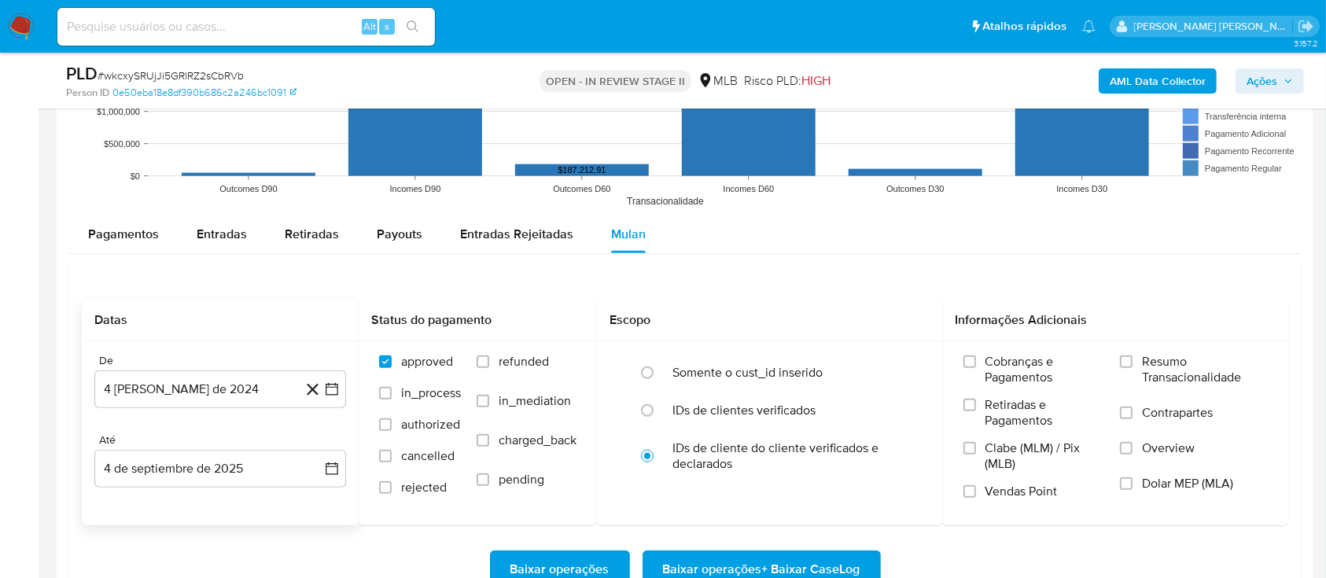
scroll to position [1678, 0]
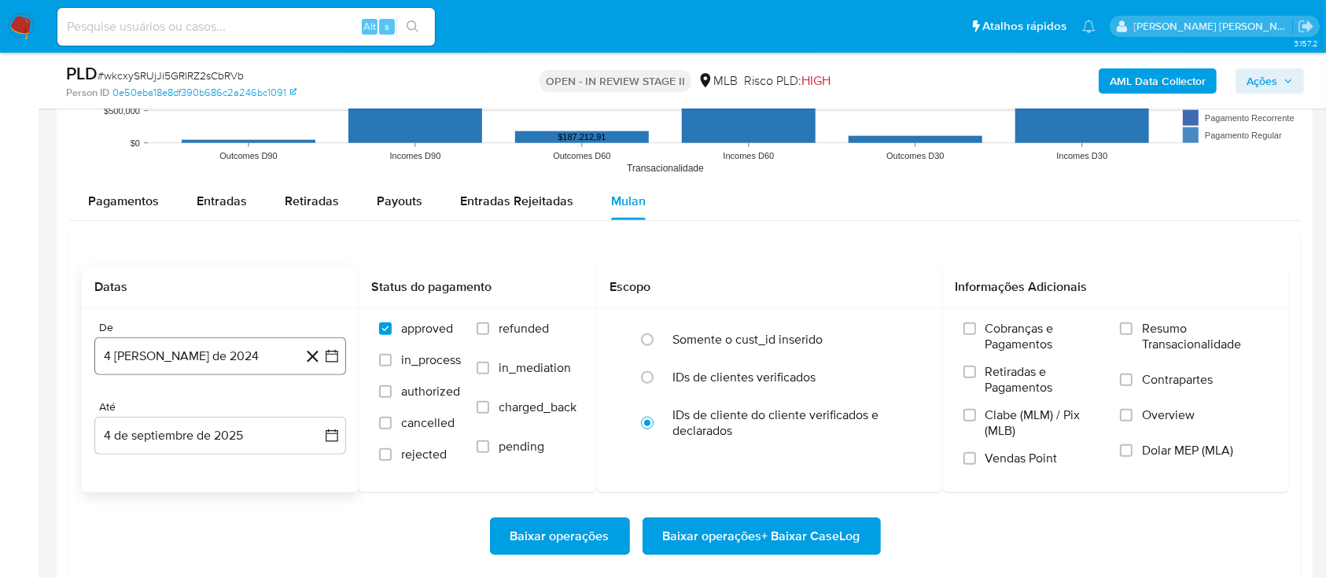
click at [244, 360] on button "4 [PERSON_NAME] de 2024" at bounding box center [220, 357] width 252 height 38
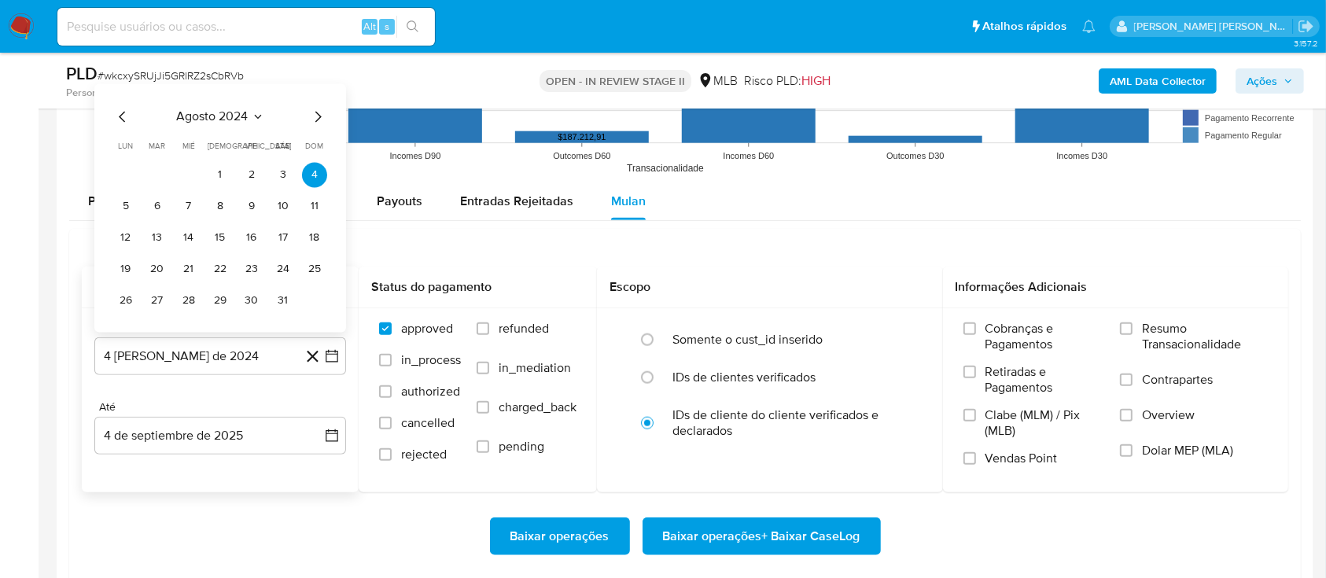
click at [230, 111] on span "agosto 2024" at bounding box center [213, 117] width 72 height 16
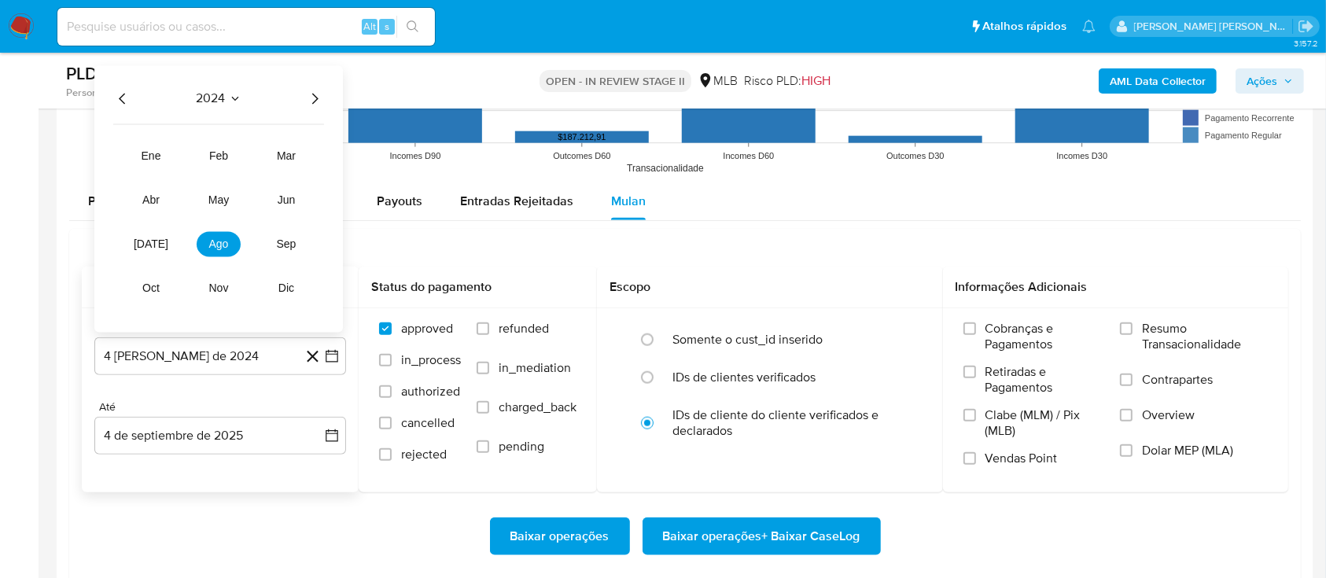
click at [310, 102] on icon "Año siguiente" at bounding box center [314, 98] width 19 height 19
click at [155, 238] on span "[DATE]" at bounding box center [151, 244] width 35 height 13
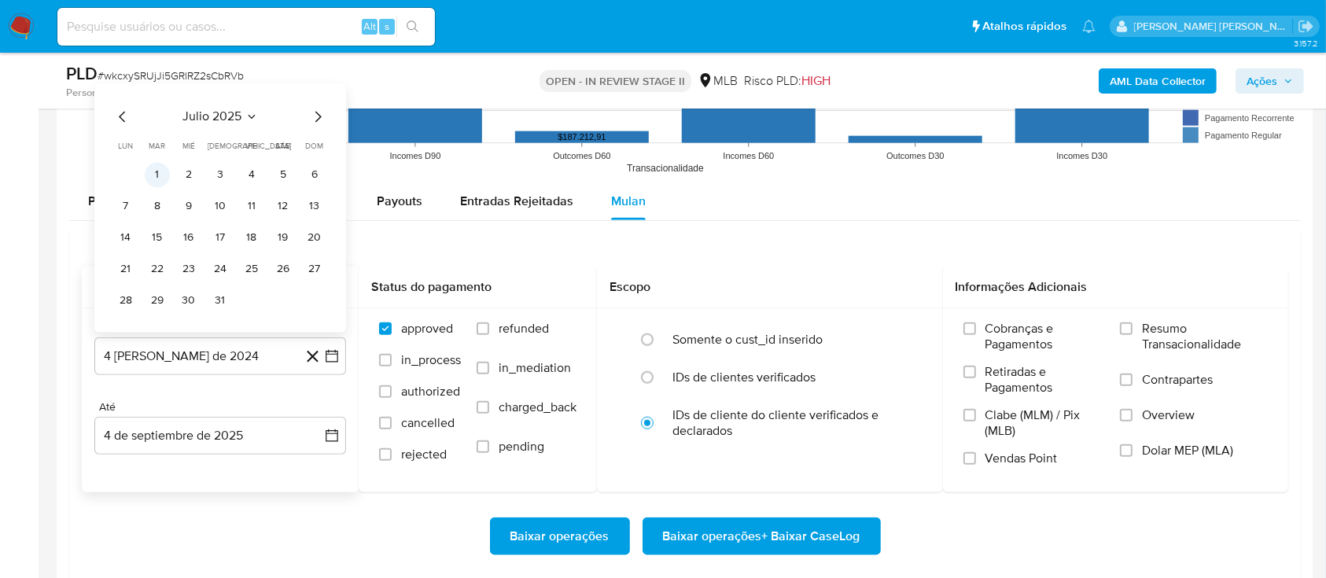
click at [155, 176] on button "1" at bounding box center [157, 174] width 25 height 25
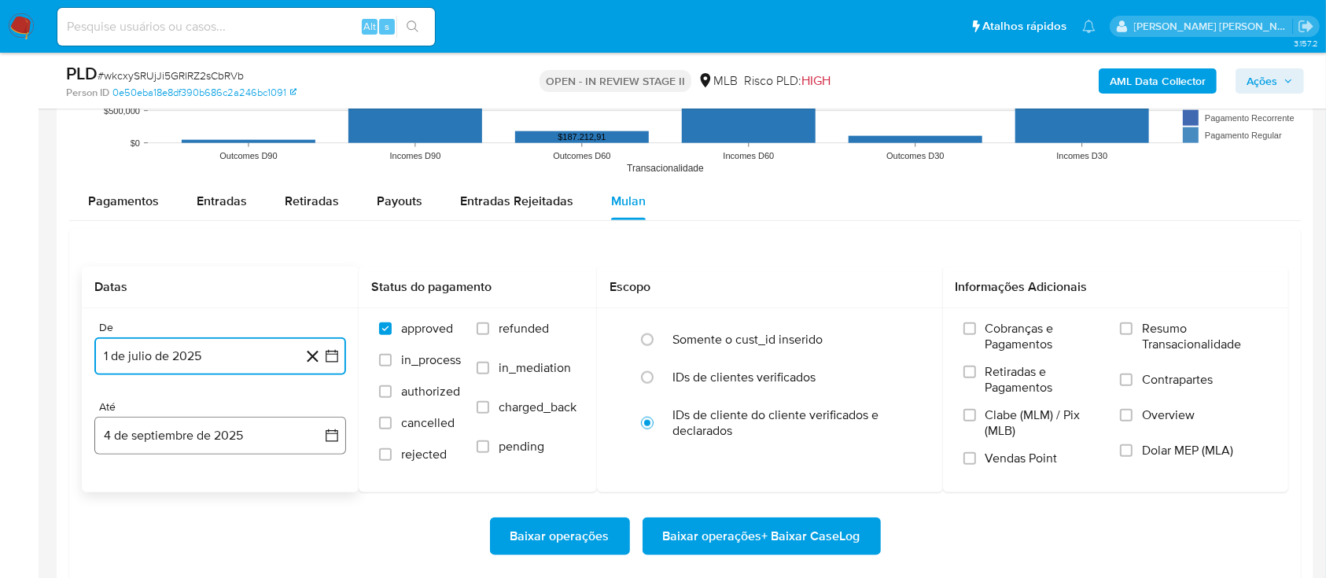
click at [198, 436] on button "4 de septiembre de 2025" at bounding box center [220, 436] width 252 height 38
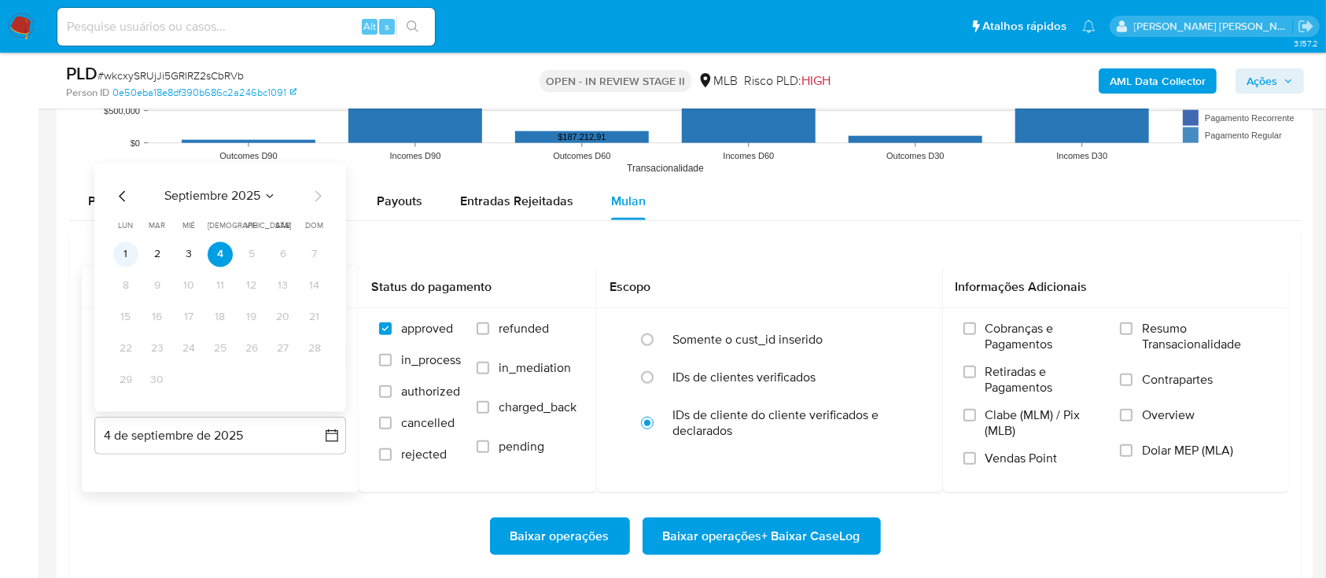
click at [130, 256] on button "1" at bounding box center [125, 254] width 25 height 25
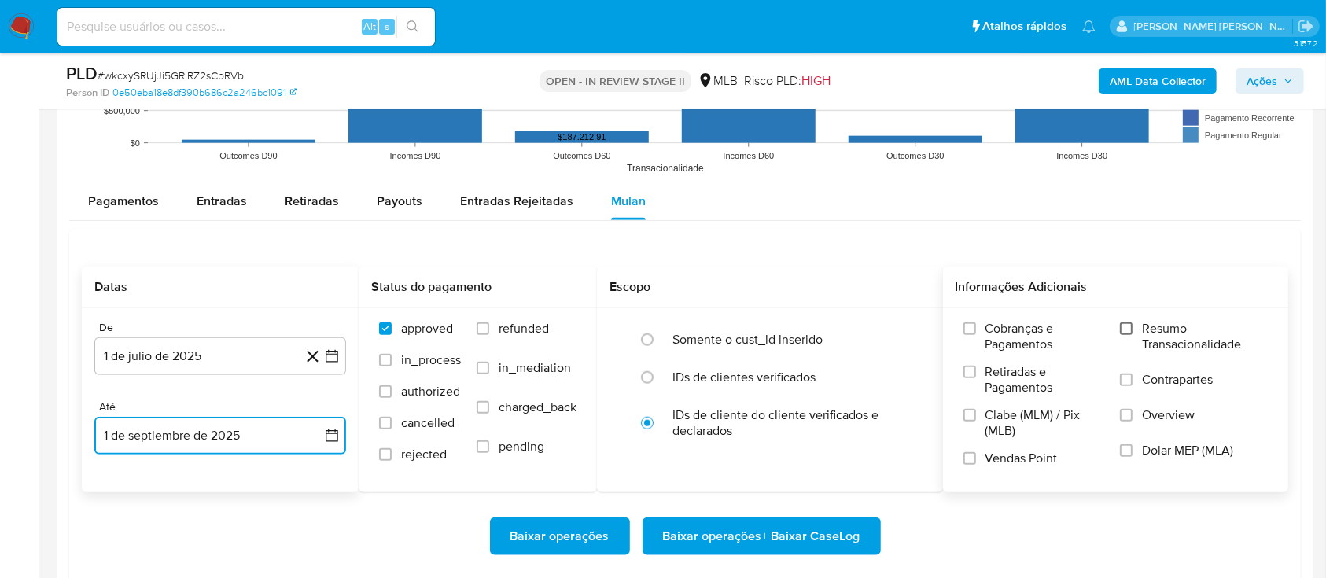
click at [1129, 323] on input "Resumo Transacionalidade" at bounding box center [1126, 329] width 13 height 13
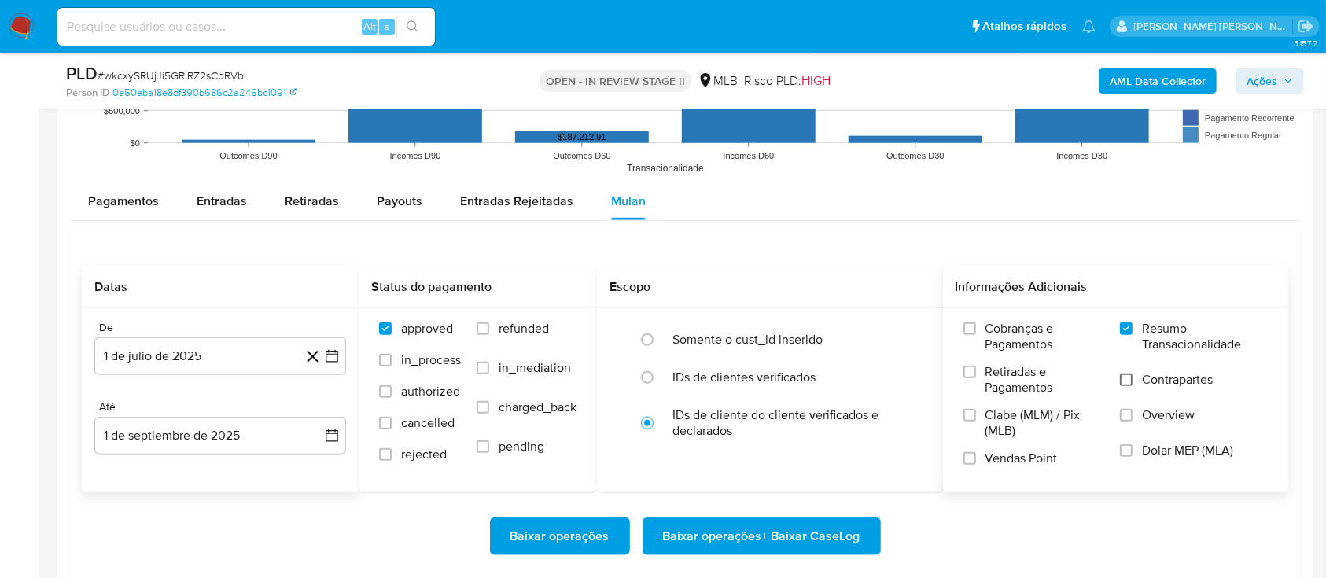
click at [1129, 374] on input "Contrapartes" at bounding box center [1126, 380] width 13 height 13
click at [964, 456] on input "Vendas Point" at bounding box center [970, 458] width 13 height 13
click at [751, 535] on span "Baixar operações + Baixar CaseLog" at bounding box center [761, 536] width 197 height 35
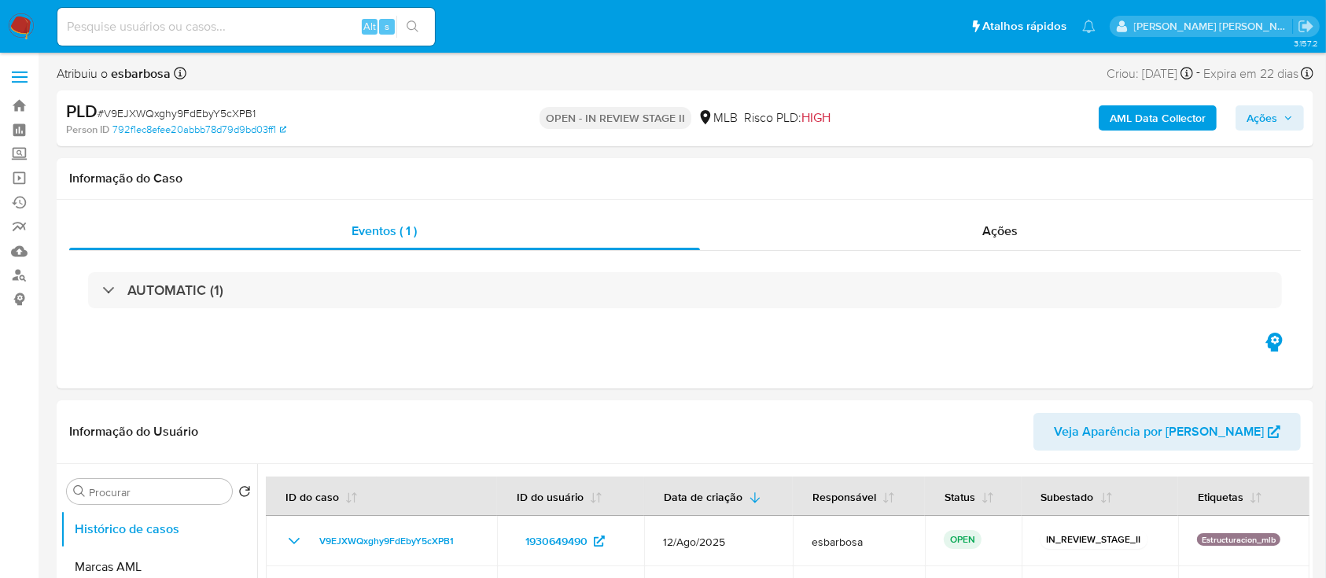
select select "10"
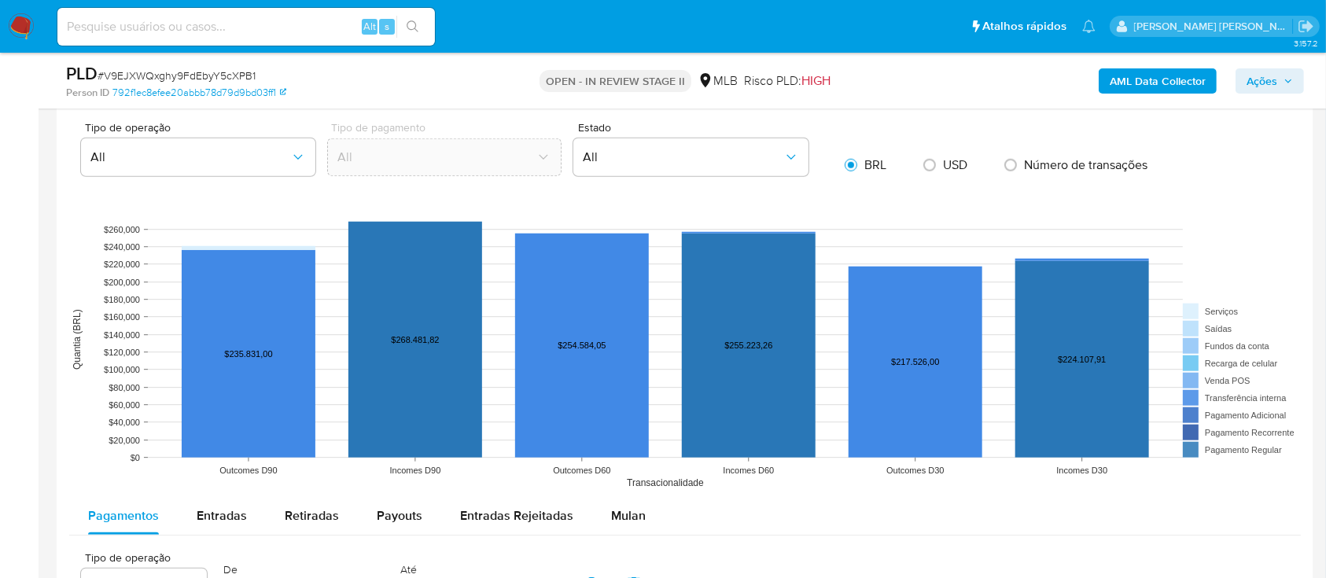
scroll to position [1573, 0]
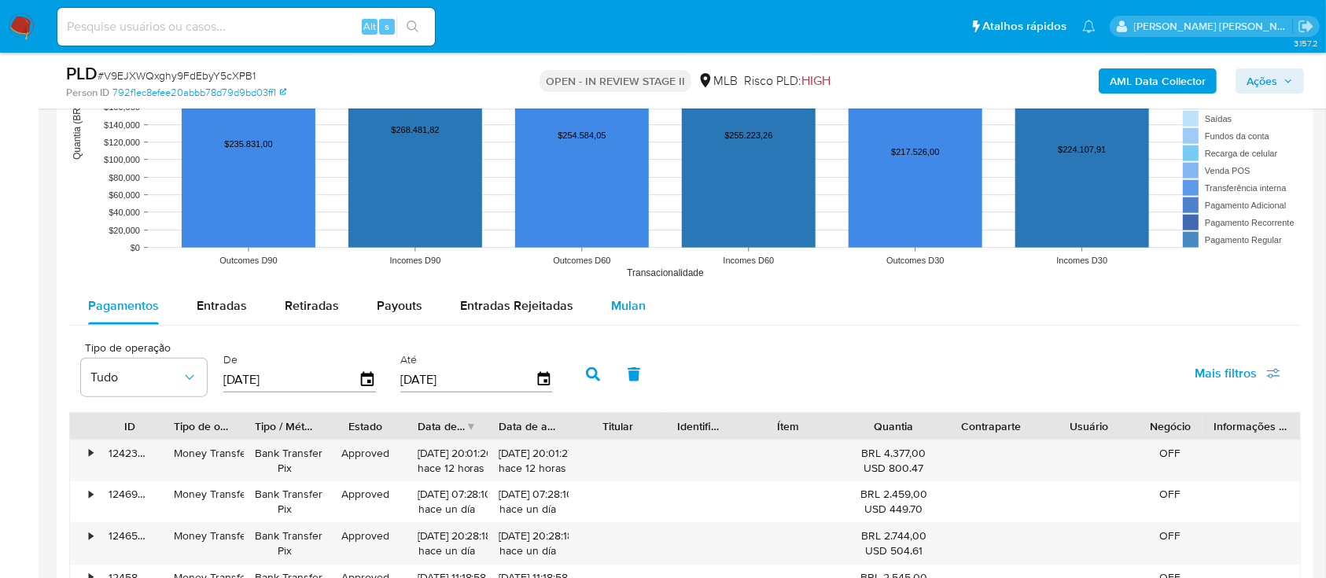
click at [639, 306] on span "Mulan" at bounding box center [628, 306] width 35 height 18
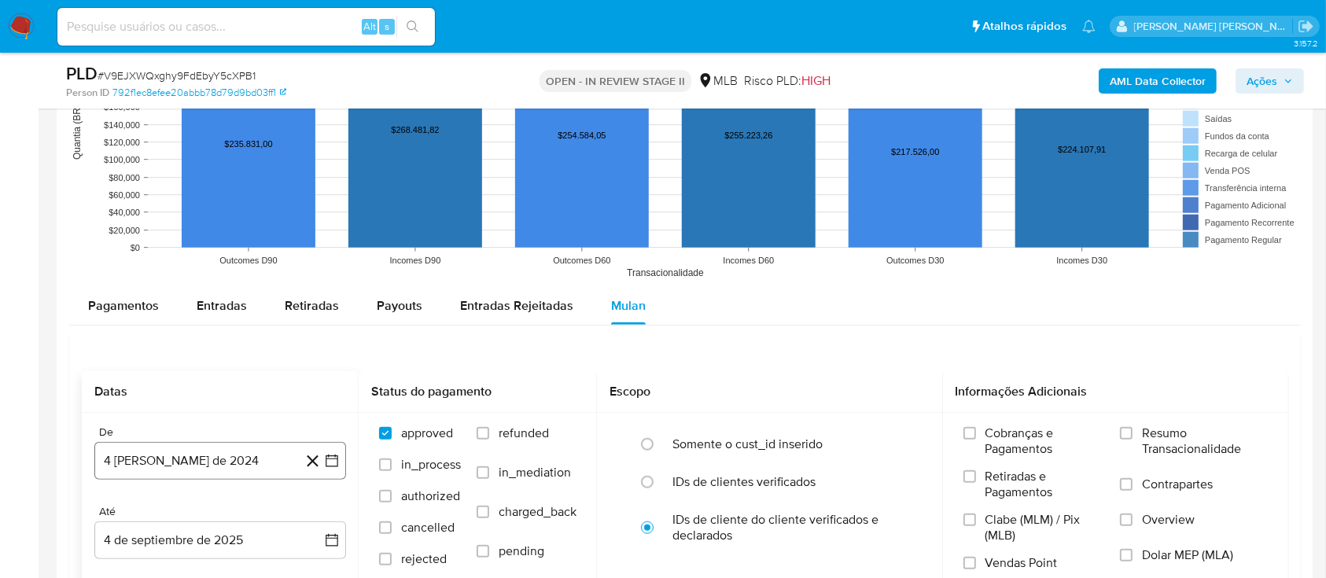
click at [179, 458] on button "4 de agosto de 2024" at bounding box center [220, 461] width 252 height 38
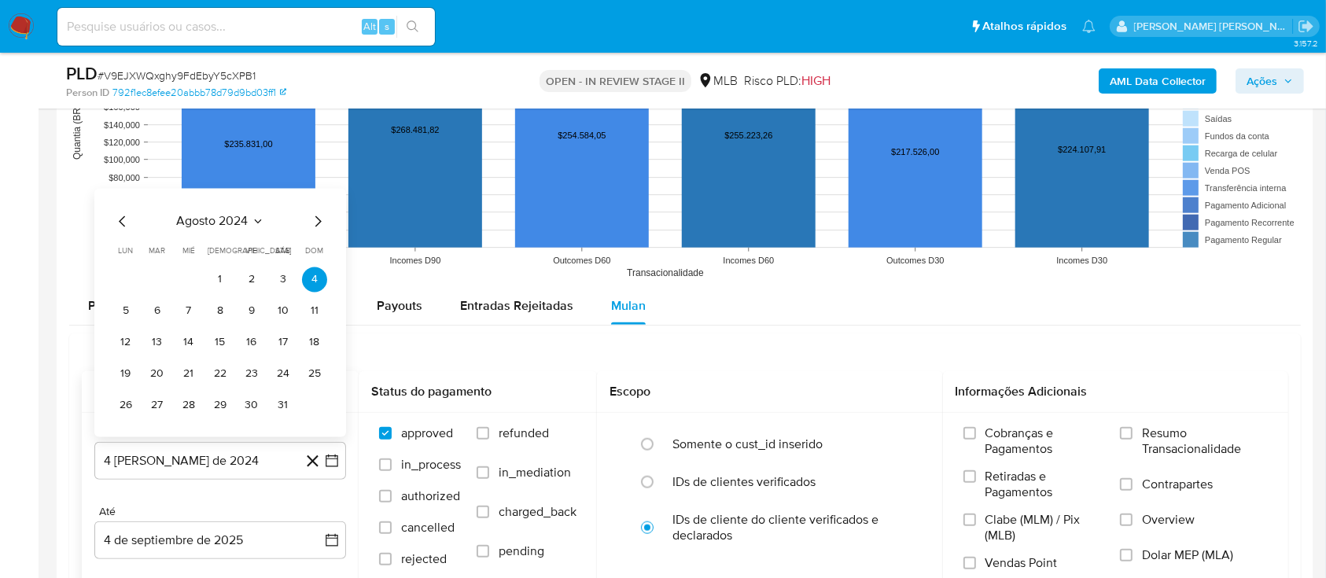
click at [204, 218] on span "agosto 2024" at bounding box center [213, 221] width 72 height 16
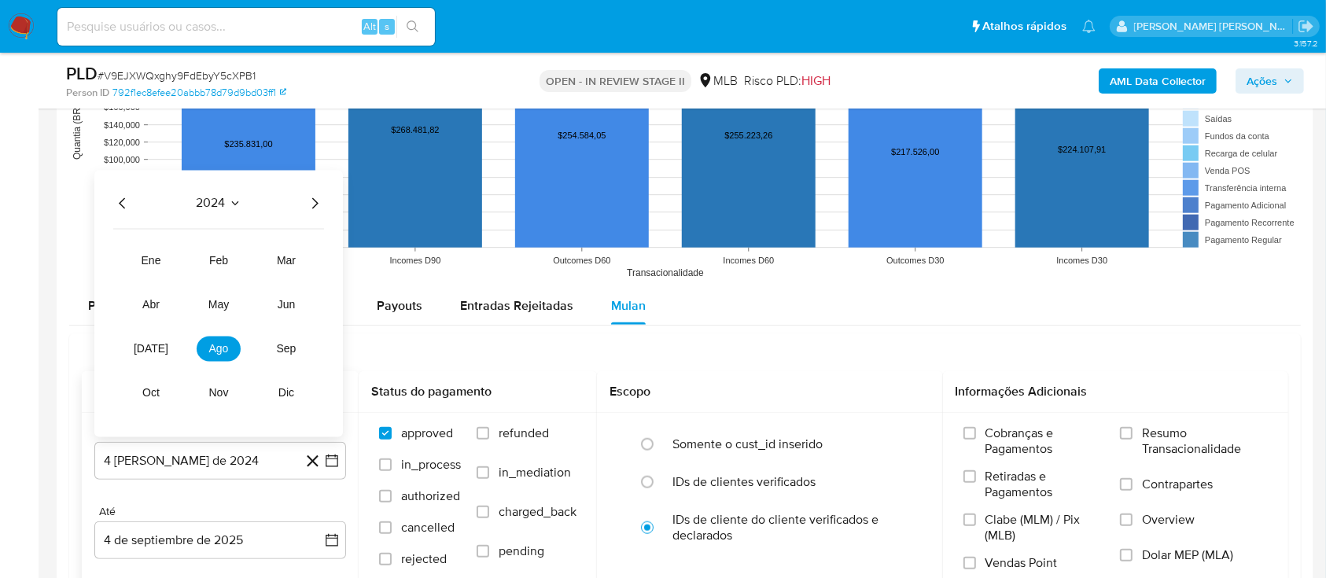
click at [313, 202] on icon "Año siguiente" at bounding box center [314, 203] width 19 height 19
click at [138, 359] on button "jul" at bounding box center [151, 348] width 44 height 25
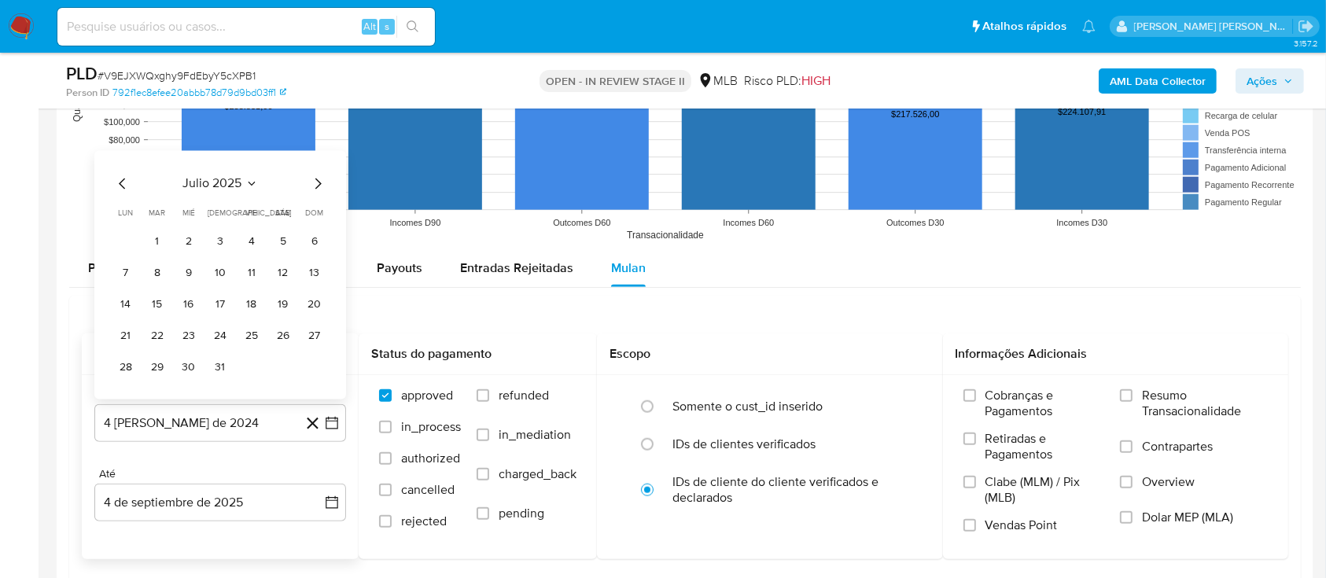
scroll to position [1678, 0]
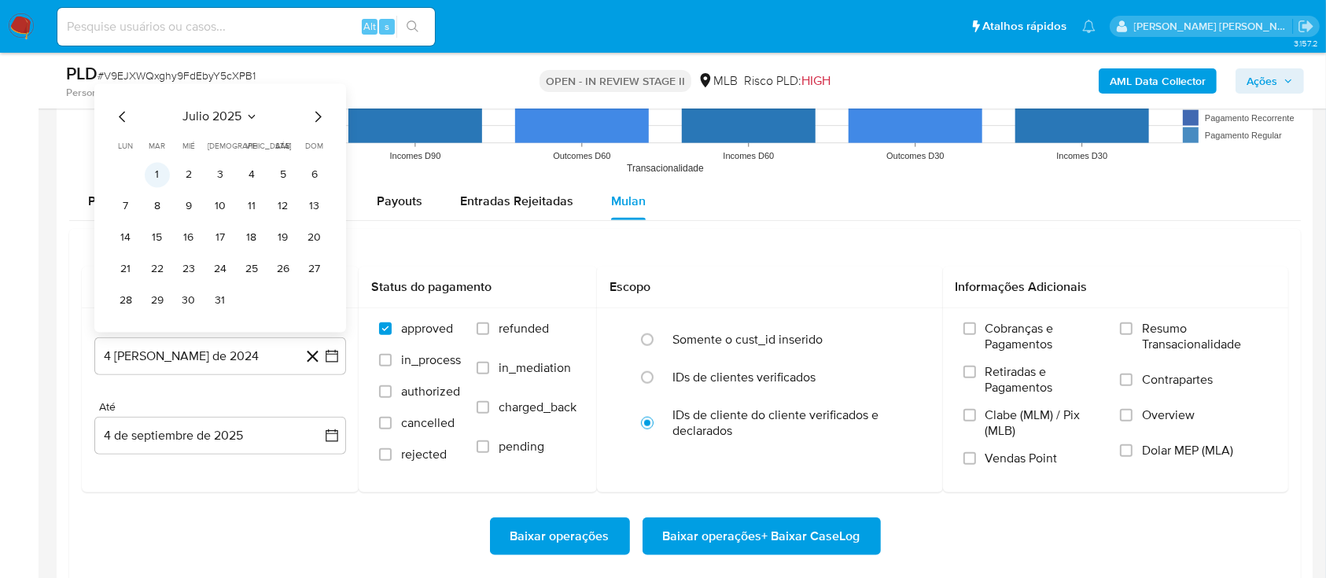
click at [151, 168] on button "1" at bounding box center [157, 174] width 25 height 25
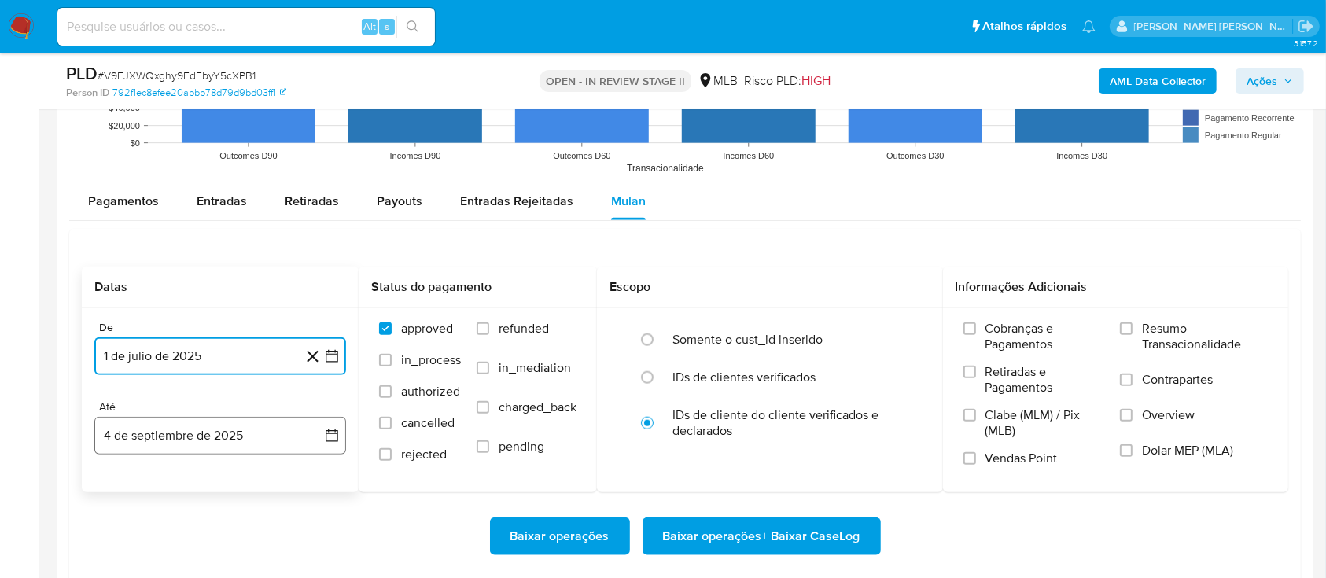
click at [207, 437] on button "4 de septiembre de 2025" at bounding box center [220, 436] width 252 height 38
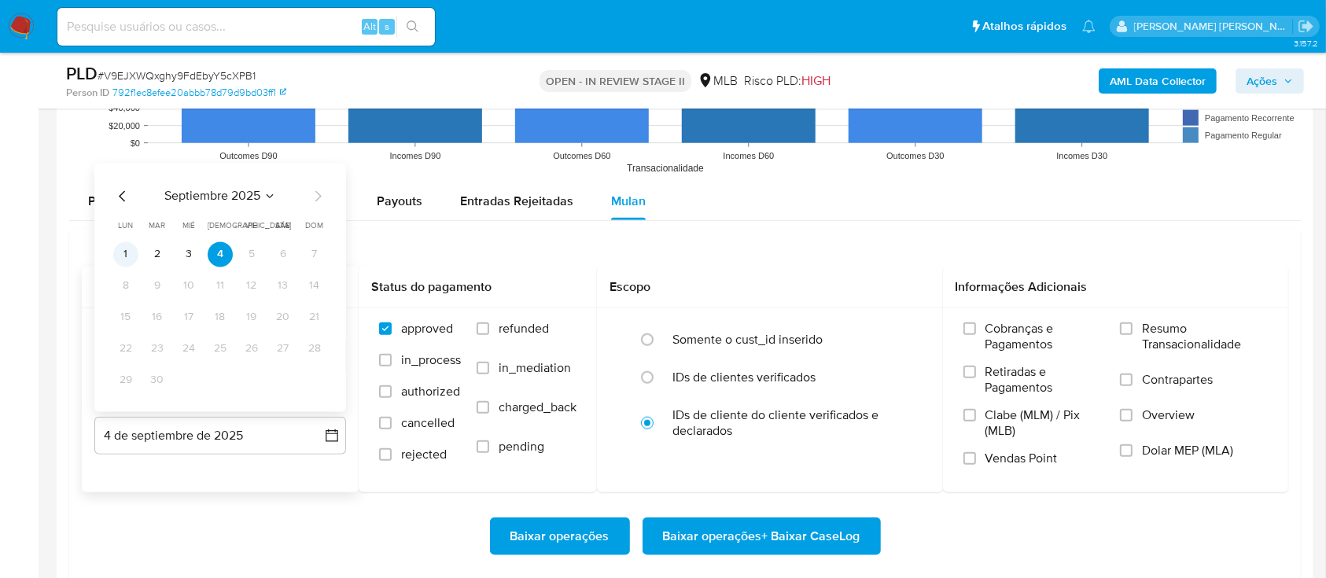
click at [135, 249] on button "1" at bounding box center [125, 254] width 25 height 25
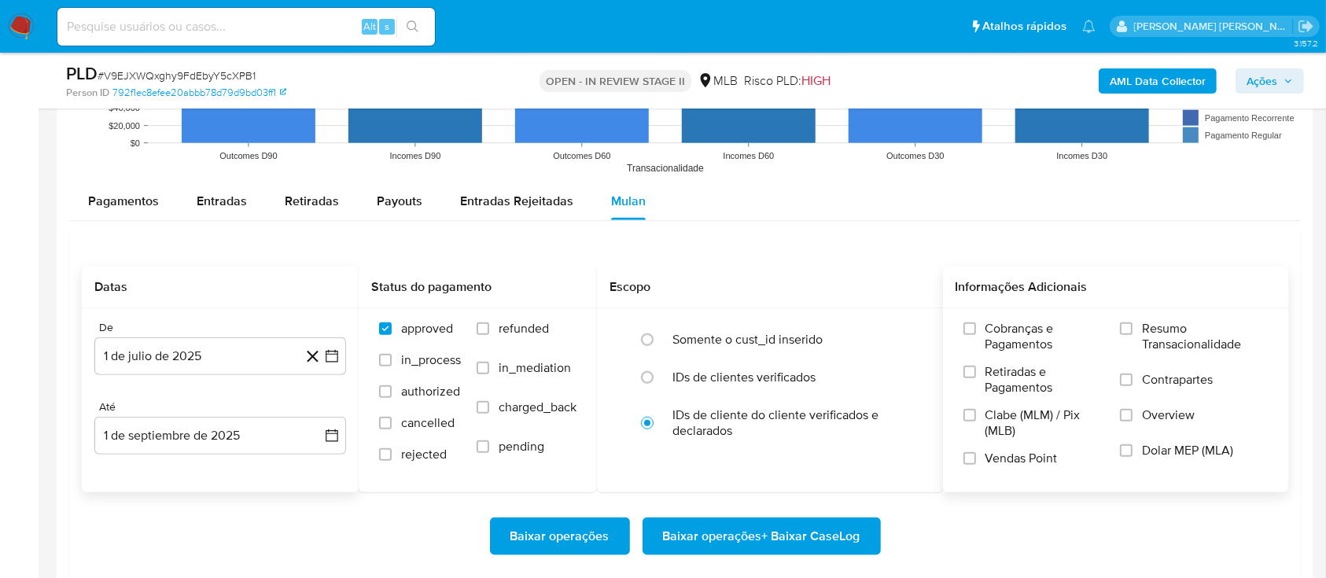
click at [1137, 326] on label "Resumo Transacionalidade" at bounding box center [1194, 346] width 148 height 51
click at [1133, 326] on input "Resumo Transacionalidade" at bounding box center [1126, 329] width 13 height 13
click at [1123, 374] on input "Contrapartes" at bounding box center [1126, 380] width 13 height 13
click at [974, 456] on input "Vendas Point" at bounding box center [970, 458] width 13 height 13
click at [780, 532] on span "Baixar operações + Baixar CaseLog" at bounding box center [761, 536] width 197 height 35
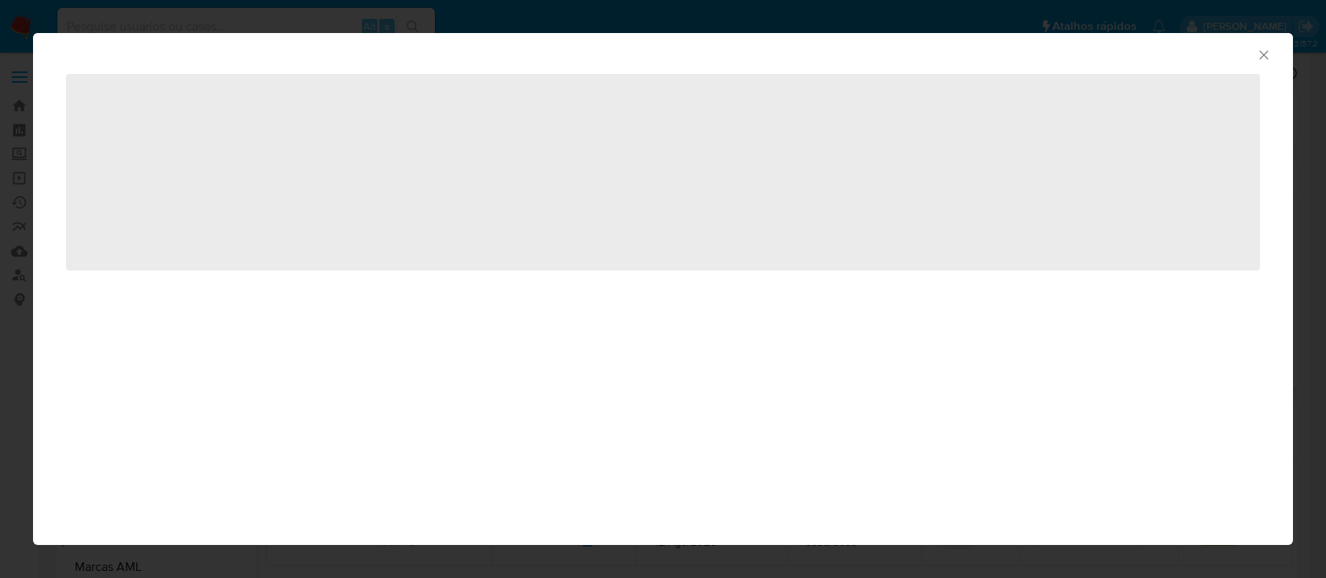
select select "10"
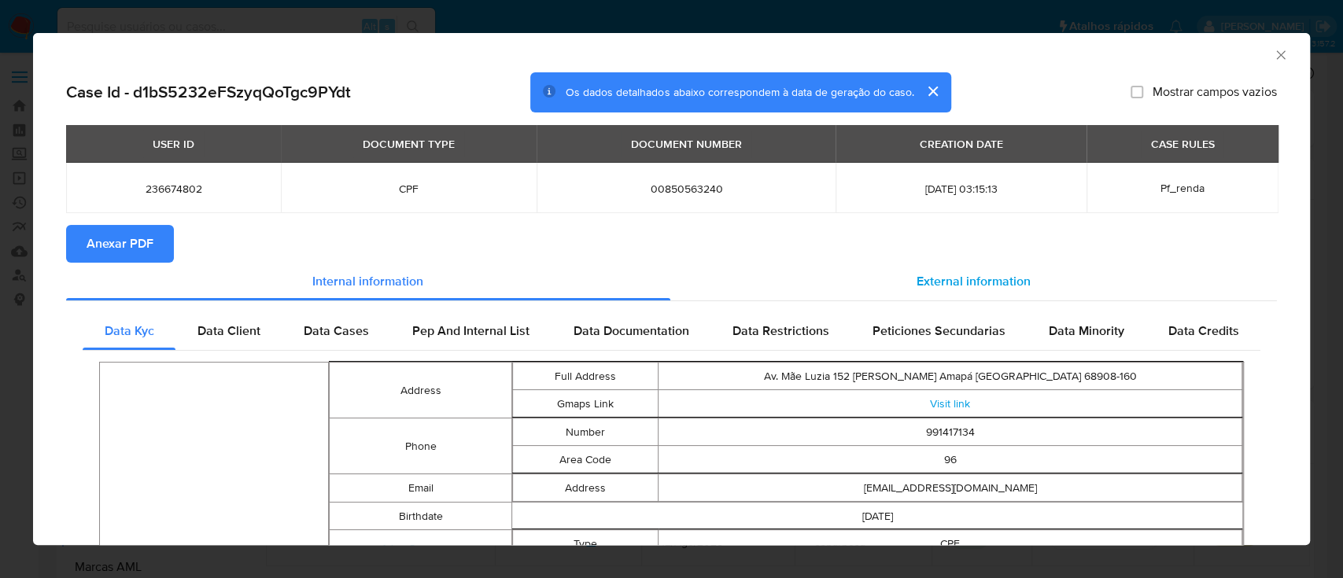
click at [931, 280] on span "External information" at bounding box center [974, 281] width 114 height 18
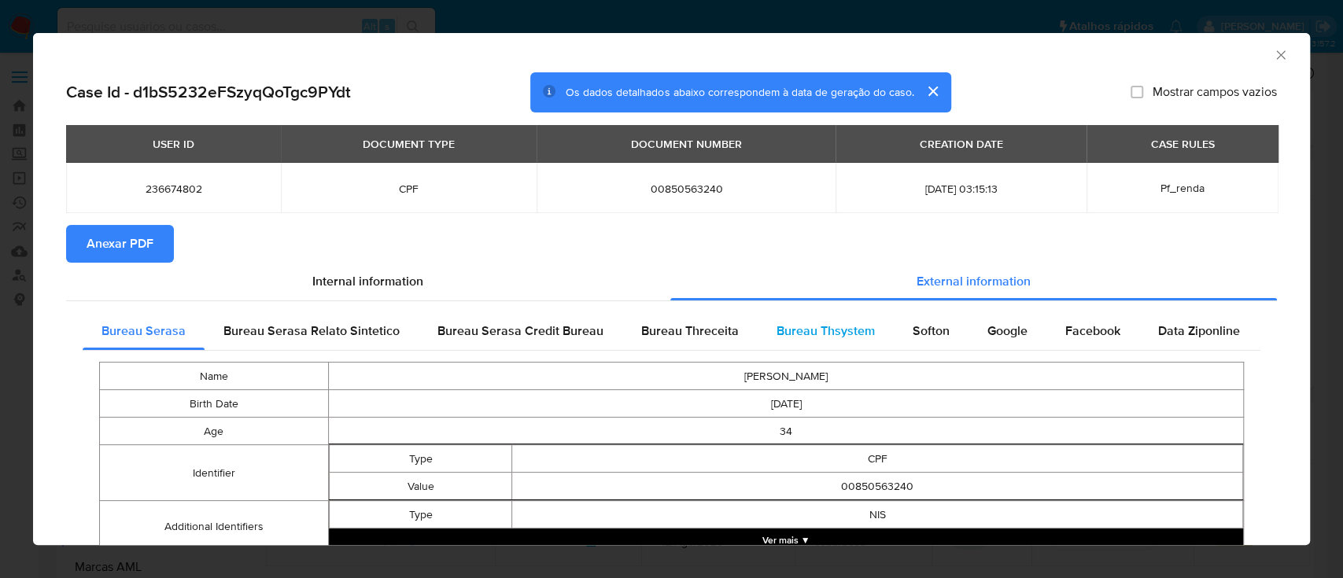
click at [831, 339] on span "Bureau Thsystem" at bounding box center [826, 331] width 98 height 18
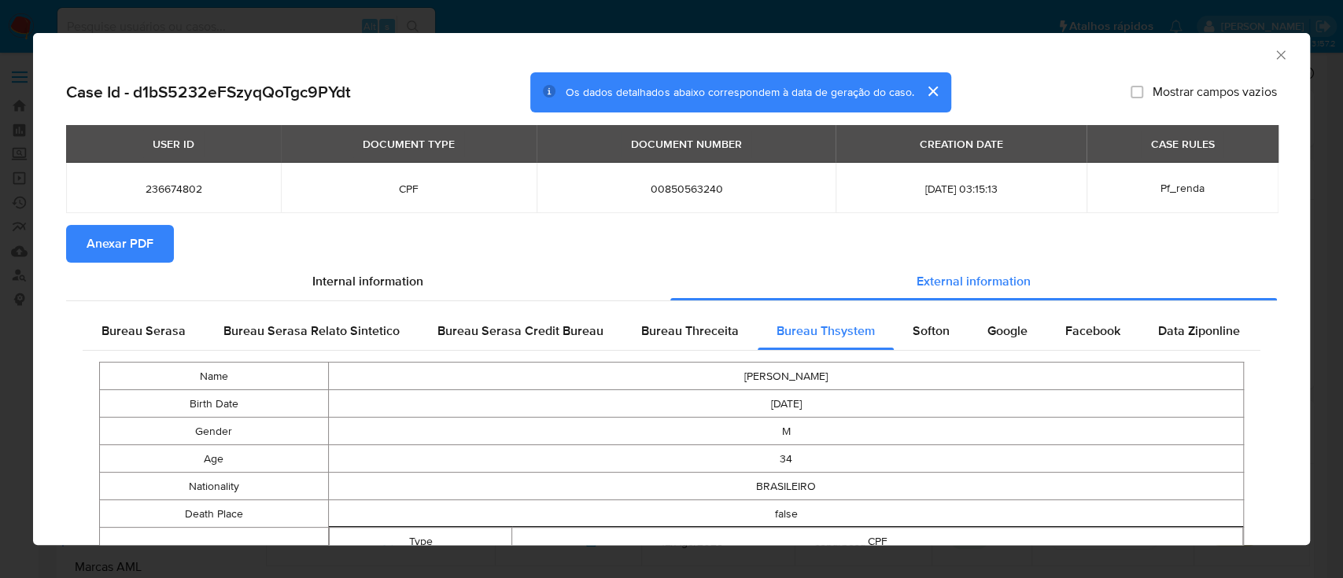
click at [127, 245] on span "Anexar PDF" at bounding box center [120, 244] width 67 height 35
click at [1273, 47] on icon "Fechar a janela" at bounding box center [1281, 55] width 16 height 16
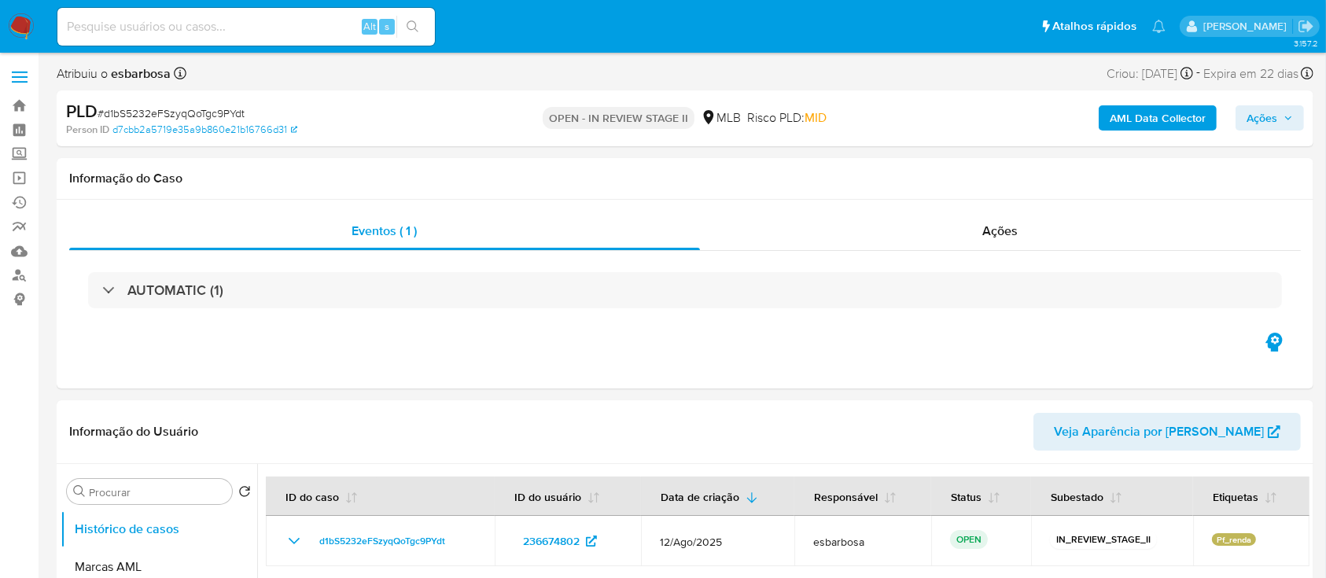
click at [194, 112] on span "# d1bS5232eFSzyqQoTgc9PYdt" at bounding box center [171, 113] width 147 height 16
copy span "d1bS5232eFSzyqQoTgc9PYdt"
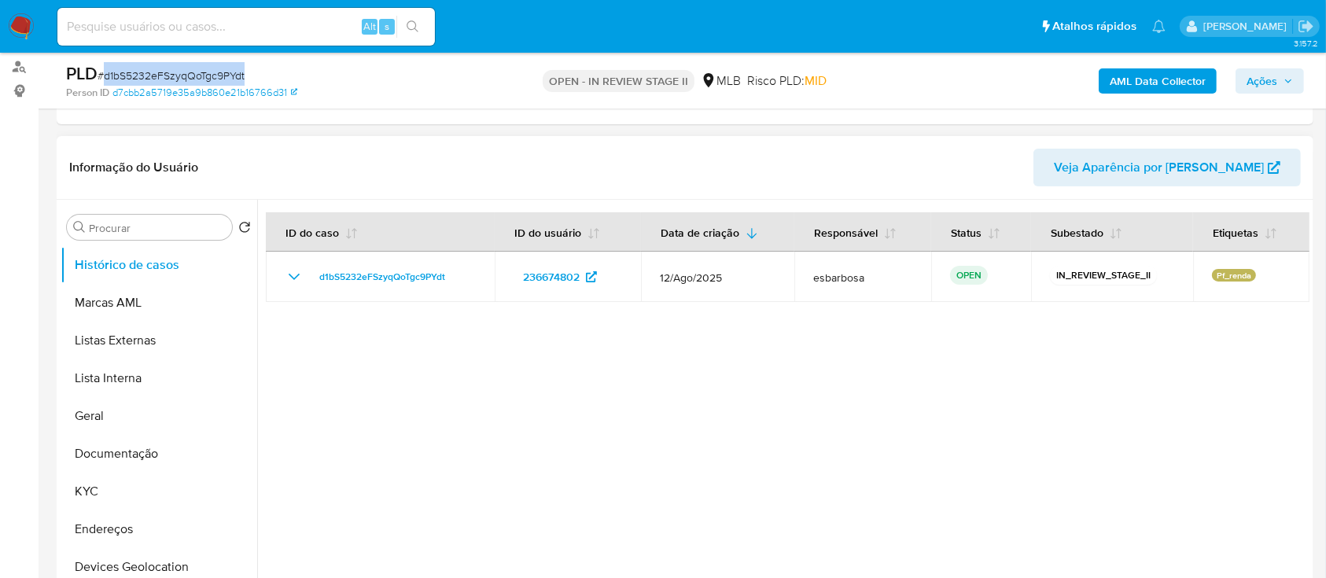
scroll to position [209, 0]
click at [105, 492] on button "KYC" at bounding box center [153, 491] width 184 height 38
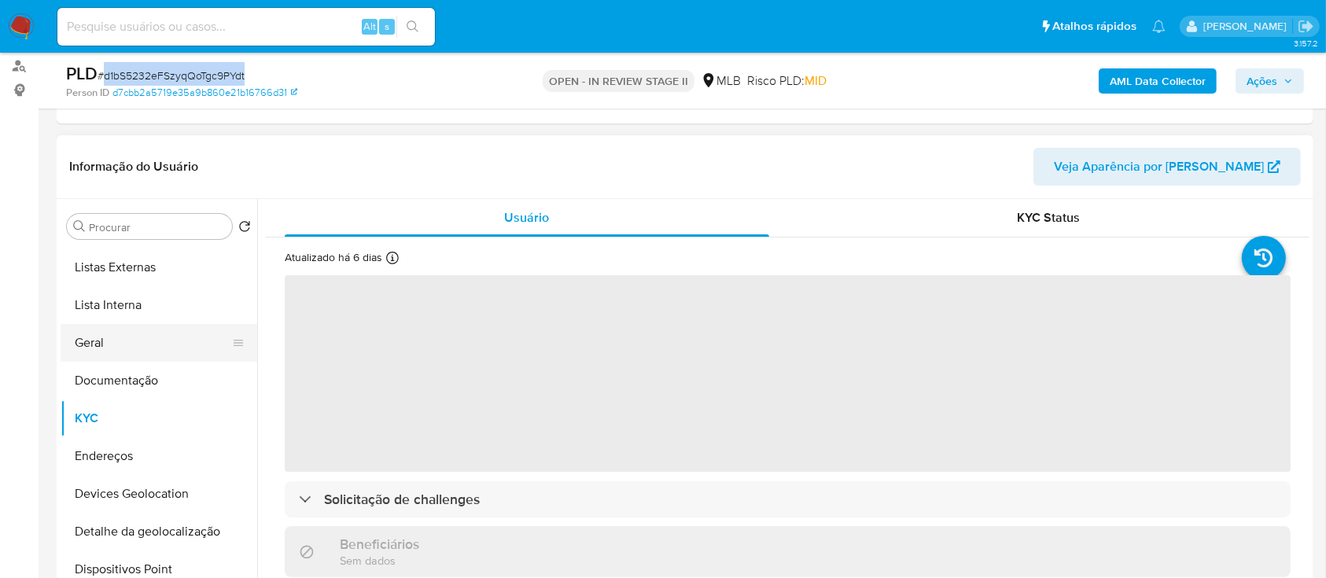
scroll to position [105, 0]
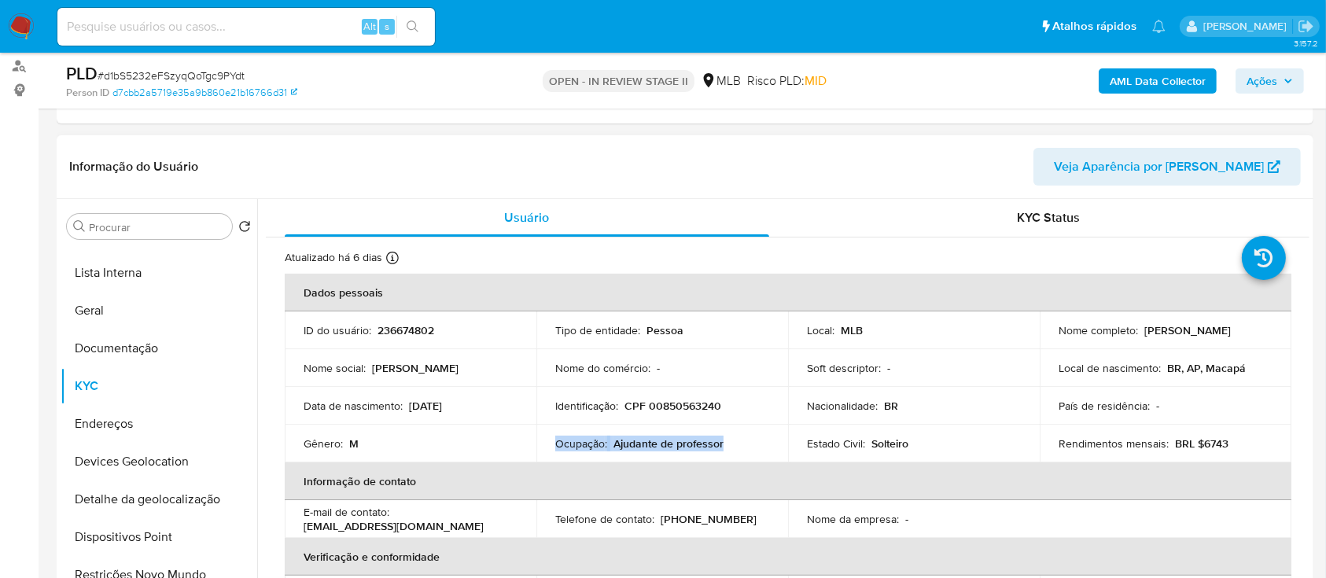
drag, startPoint x: 725, startPoint y: 444, endPoint x: 555, endPoint y: 448, distance: 170.0
click at [555, 448] on div "Ocupação : Ajudante de professor" at bounding box center [662, 444] width 214 height 14
copy div "Ocupação : Ajudante de professor"
click at [122, 310] on button "Geral" at bounding box center [153, 311] width 184 height 38
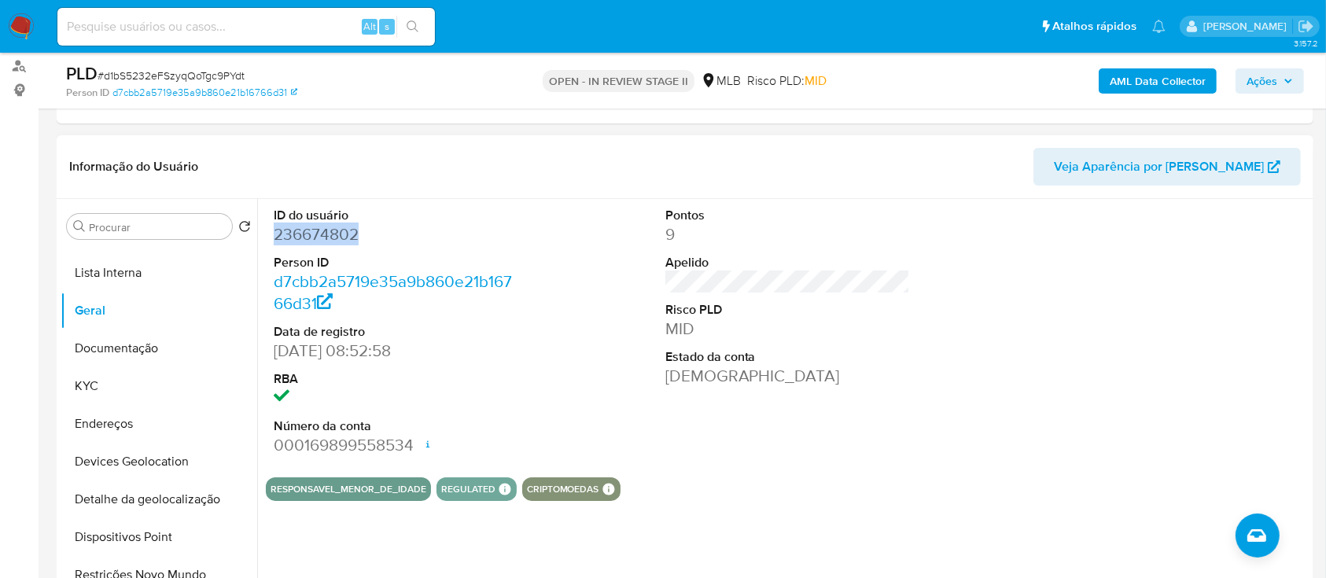
drag, startPoint x: 360, startPoint y: 234, endPoint x: 275, endPoint y: 241, distance: 85.2
click at [275, 241] on dd "236674802" at bounding box center [396, 234] width 245 height 22
copy dd "236674802"
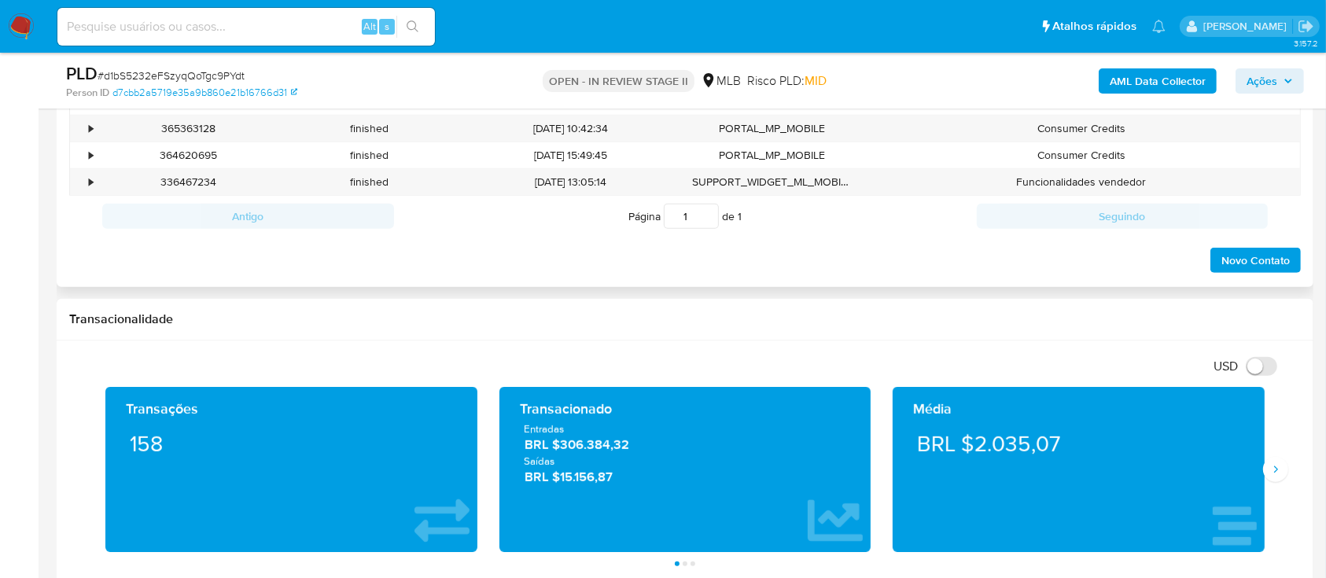
scroll to position [944, 0]
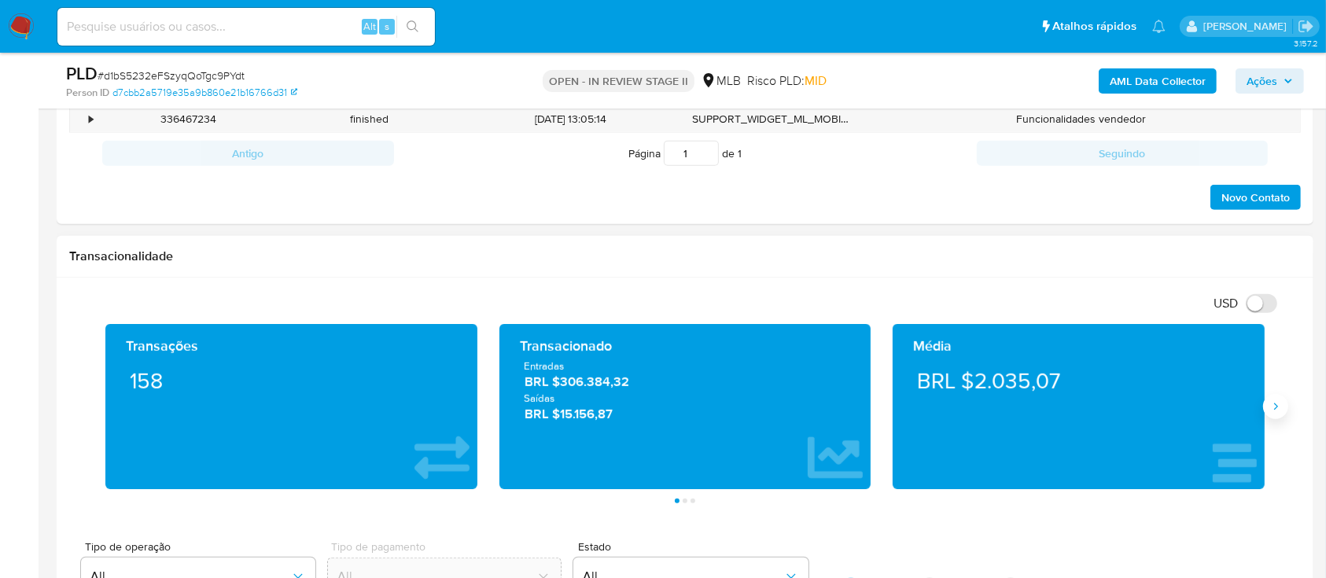
click at [1278, 414] on button "Siguiente" at bounding box center [1275, 406] width 25 height 25
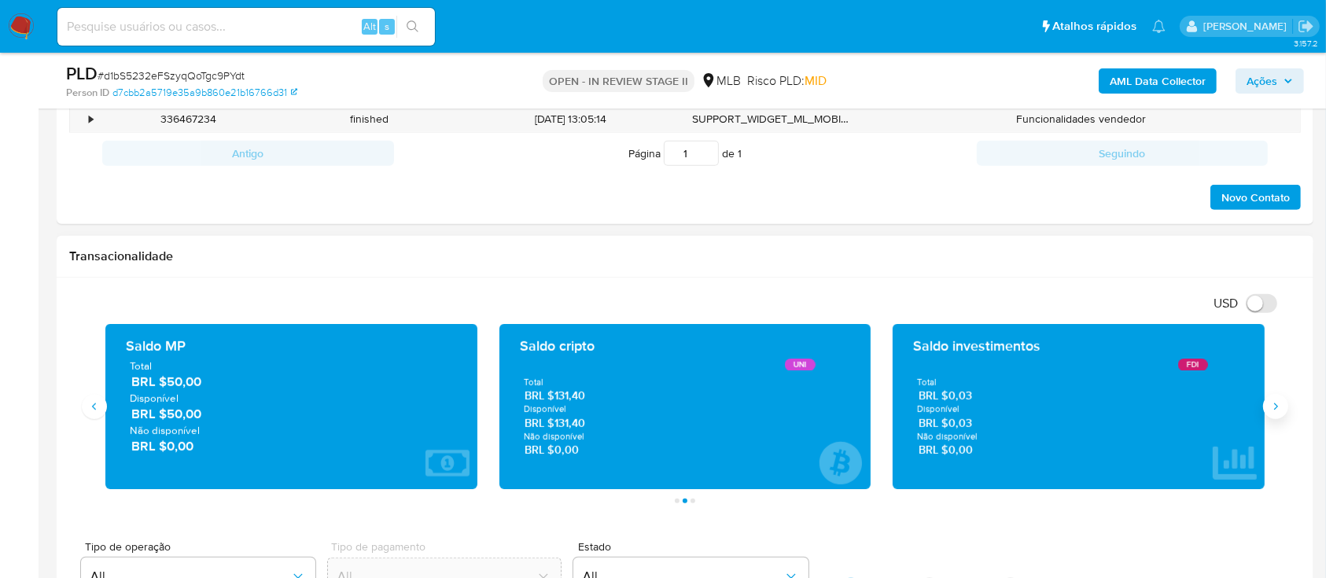
click at [1271, 404] on icon "Siguiente" at bounding box center [1276, 406] width 13 height 13
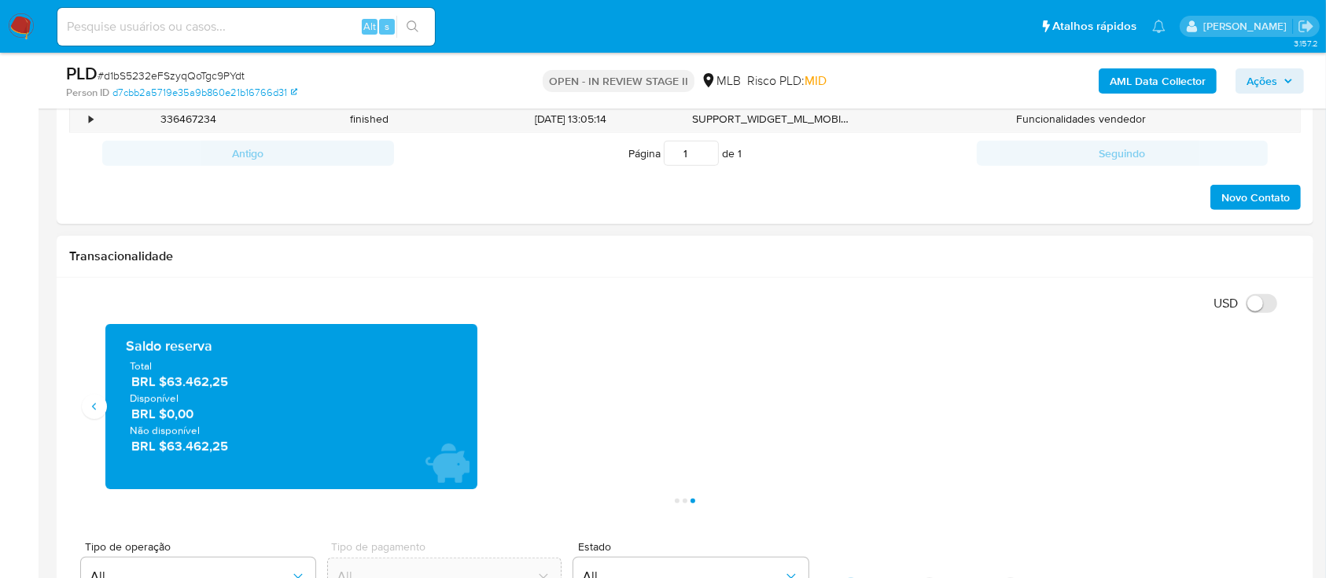
click at [1262, 401] on div "Transações 158 Transacionado Entradas BRL $306.384,32 Saídas BRL $15.156,87 Méd…" at bounding box center [685, 406] width 1182 height 165
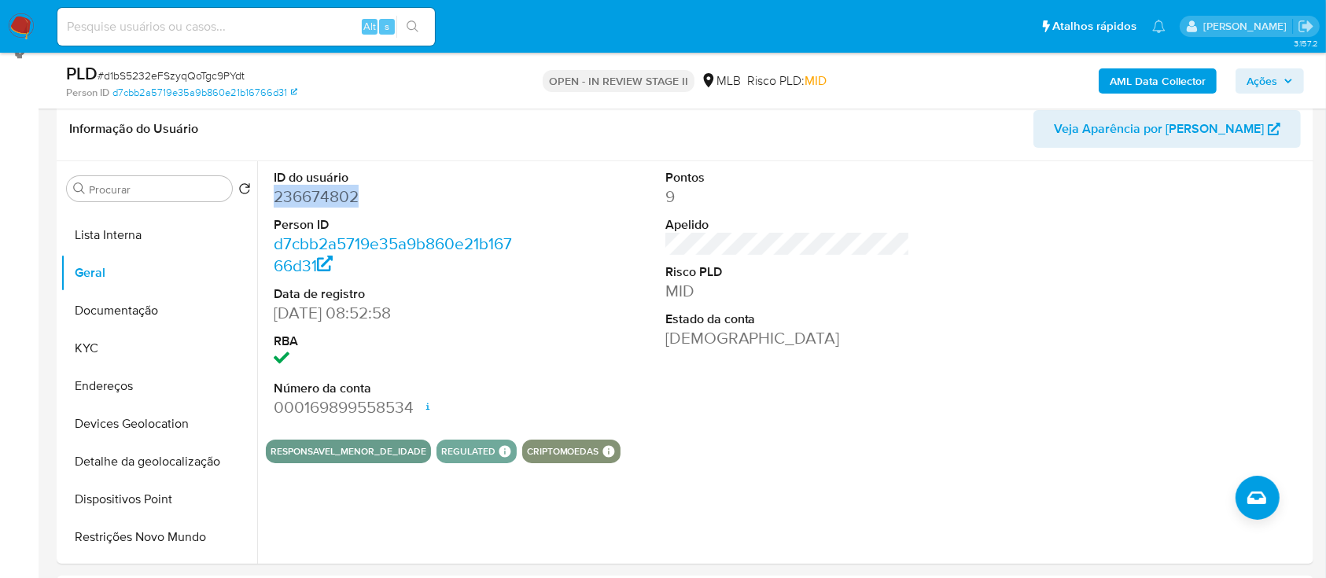
scroll to position [0, 0]
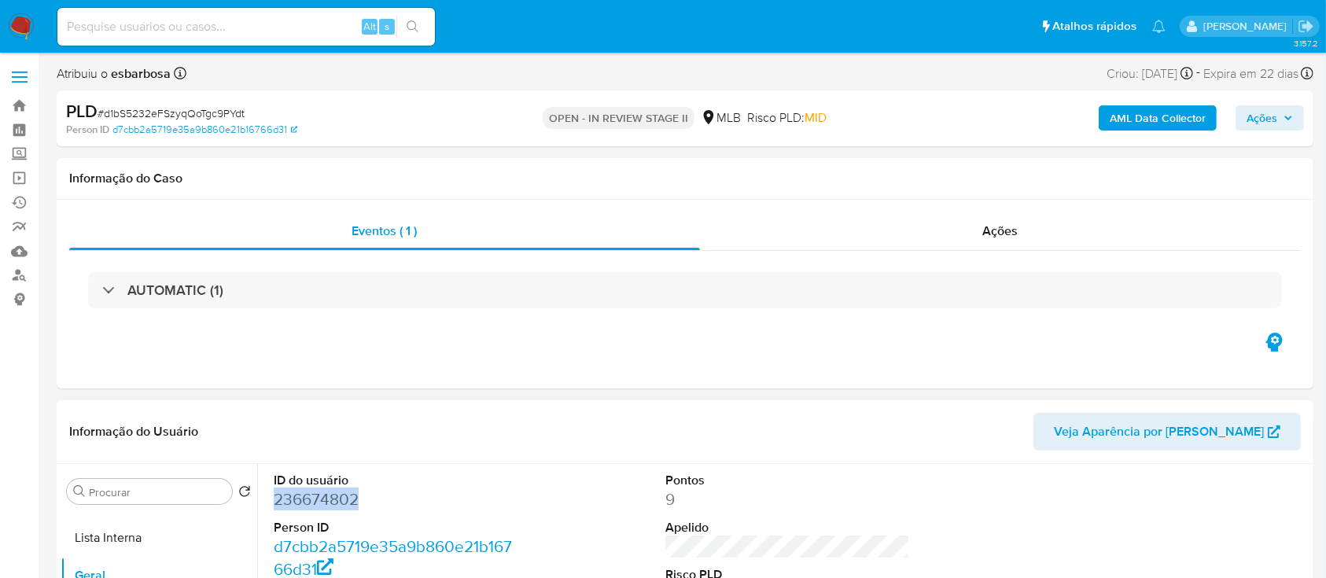
copy dd "236674802"
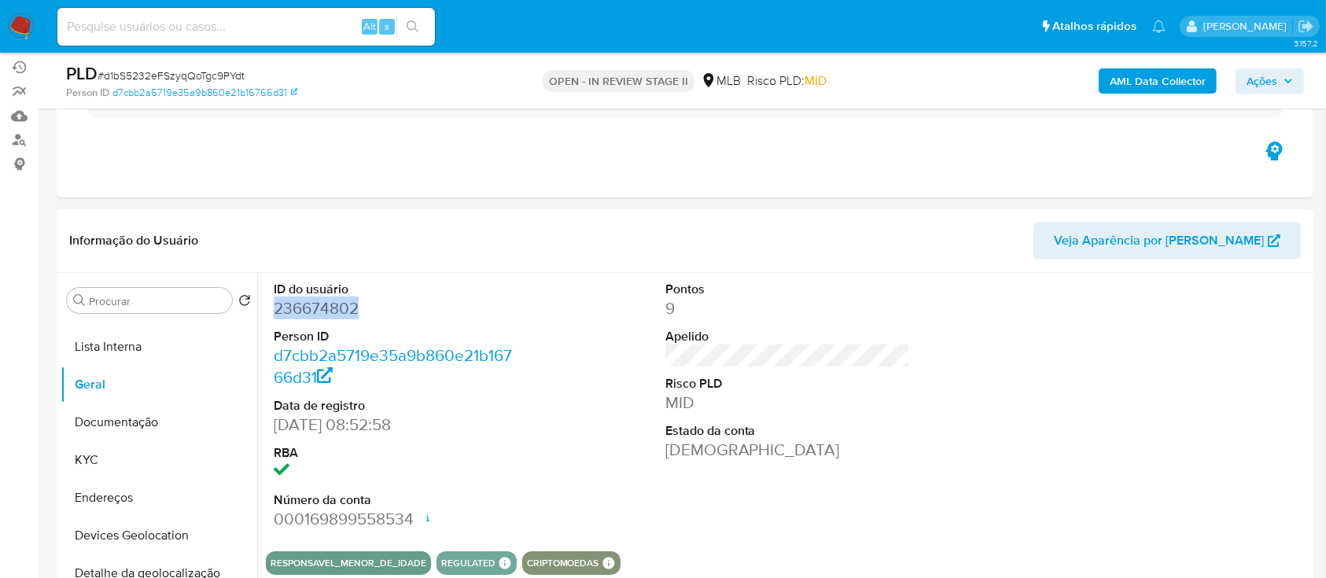
scroll to position [315, 0]
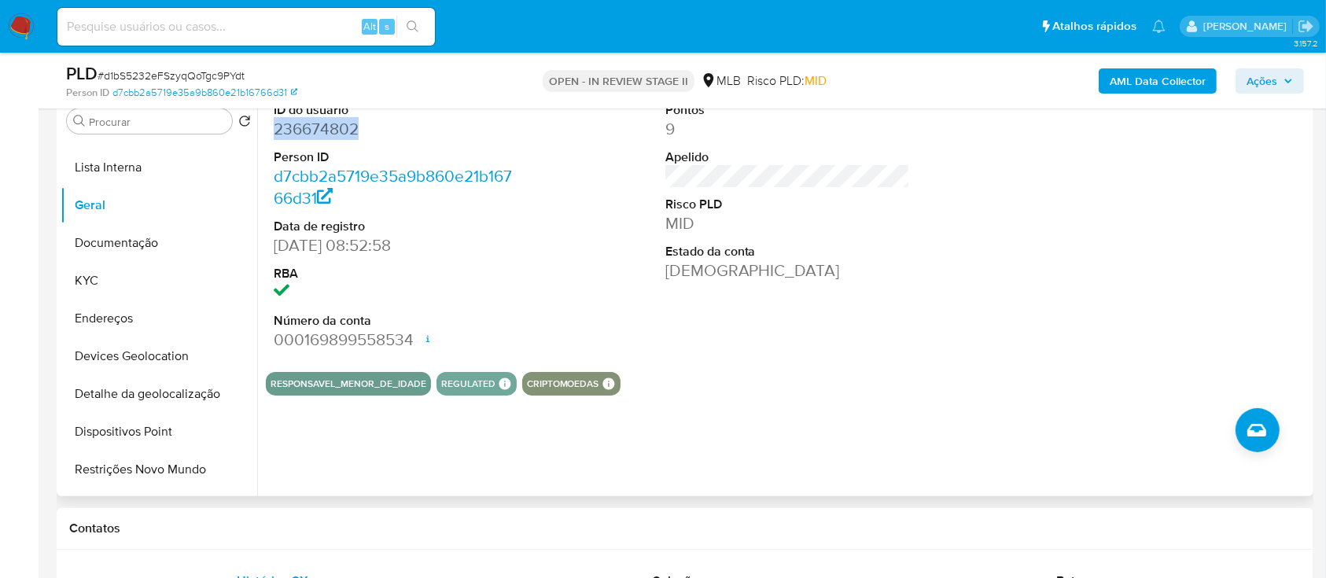
copy dd "236674802"
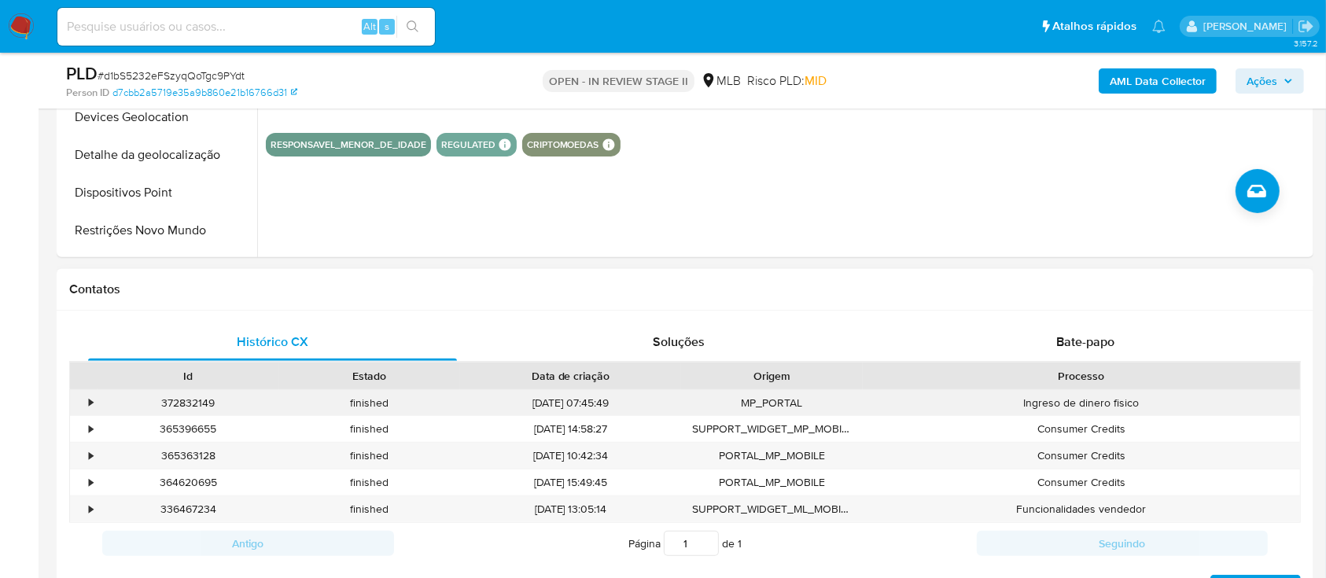
scroll to position [839, 0]
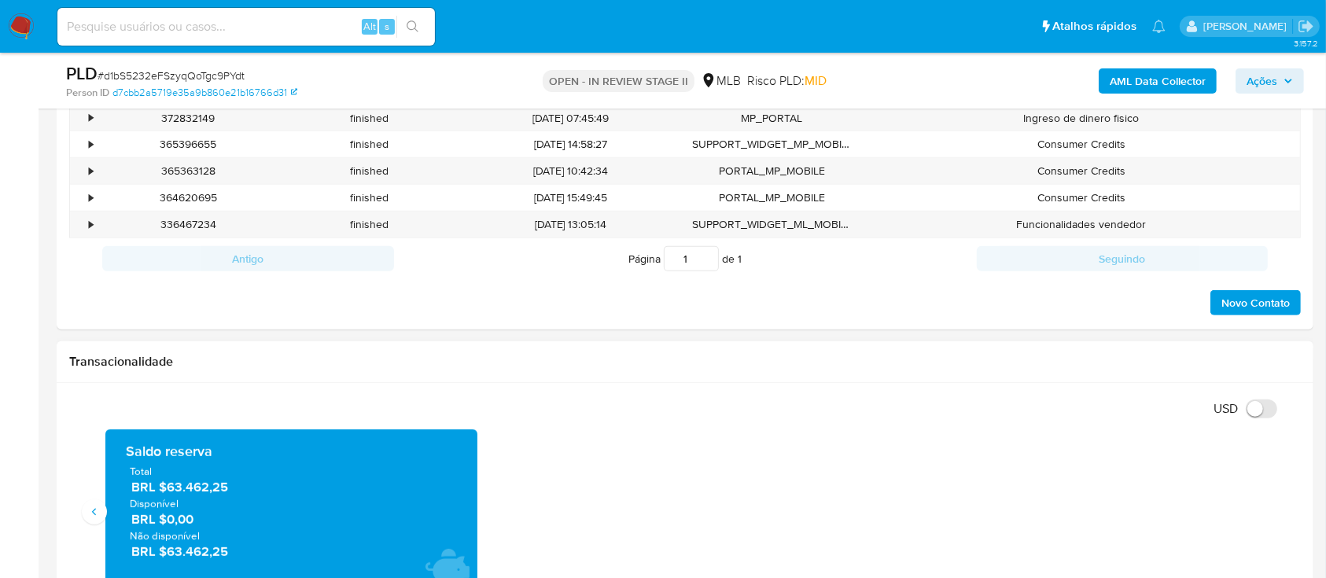
drag, startPoint x: 233, startPoint y: 495, endPoint x: 166, endPoint y: 481, distance: 68.2
click at [166, 481] on div "Total BRL $63.462,25 Disponível BRL $0,00 Não disponível BRL $63.462,25" at bounding box center [291, 512] width 347 height 96
drag, startPoint x: 239, startPoint y: 492, endPoint x: 159, endPoint y: 488, distance: 80.4
click at [159, 488] on span "BRL $63.462,25" at bounding box center [292, 487] width 322 height 18
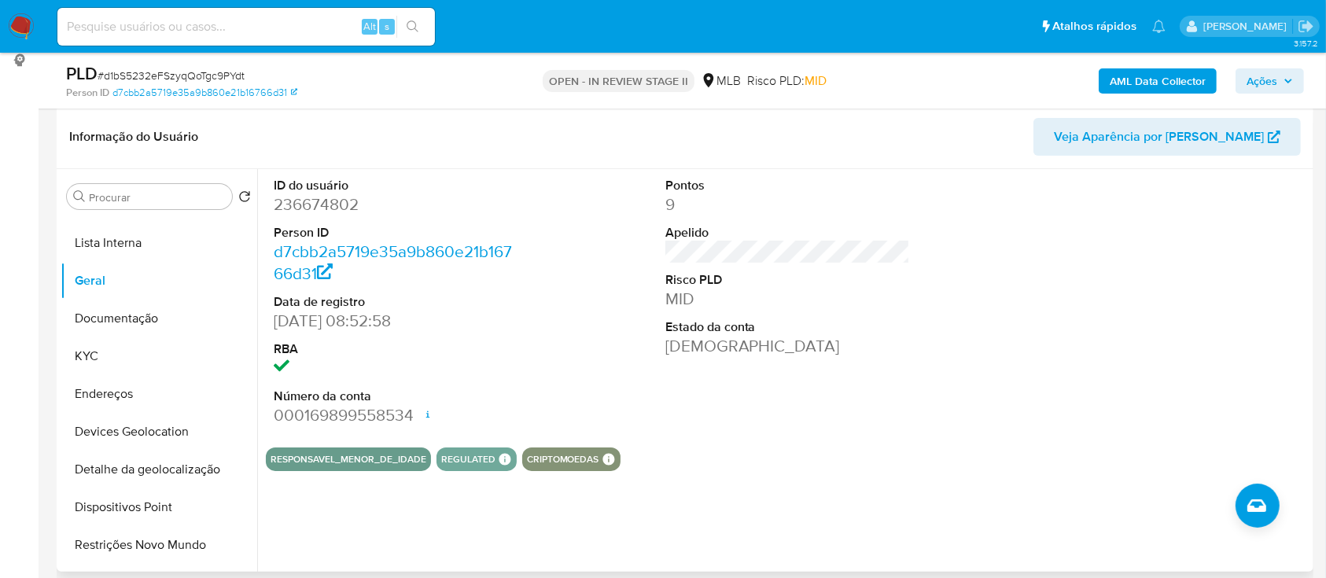
scroll to position [209, 0]
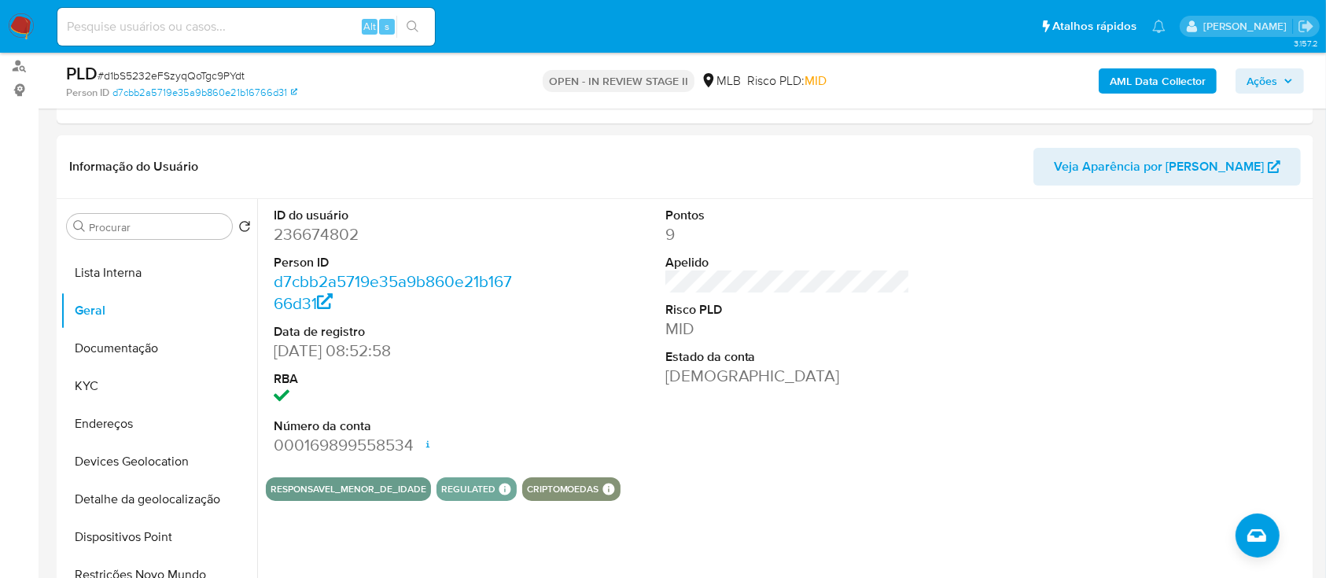
click at [1257, 83] on span "Ações" at bounding box center [1262, 80] width 31 height 25
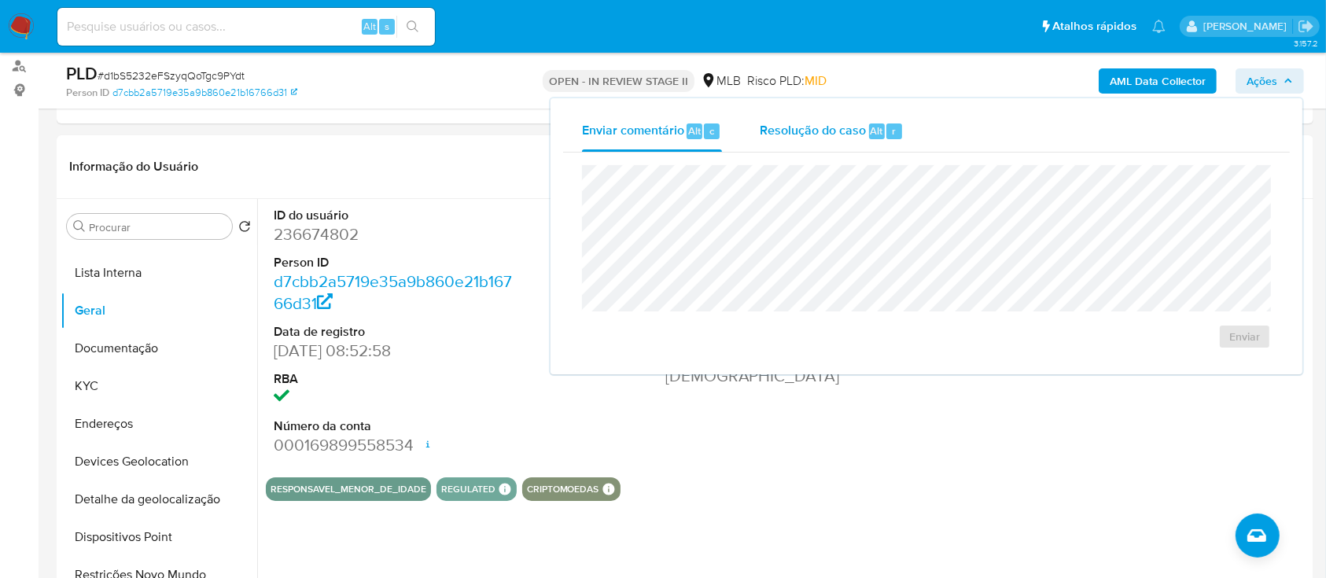
click at [815, 135] on span "Resolução do caso" at bounding box center [813, 130] width 106 height 18
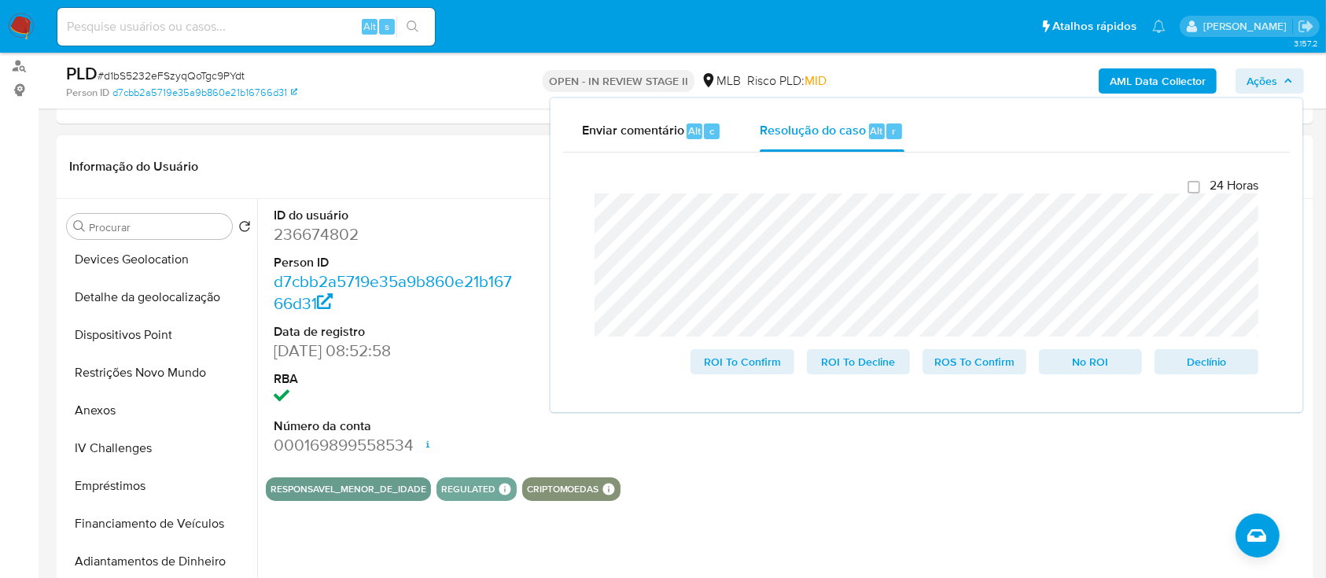
scroll to position [315, 0]
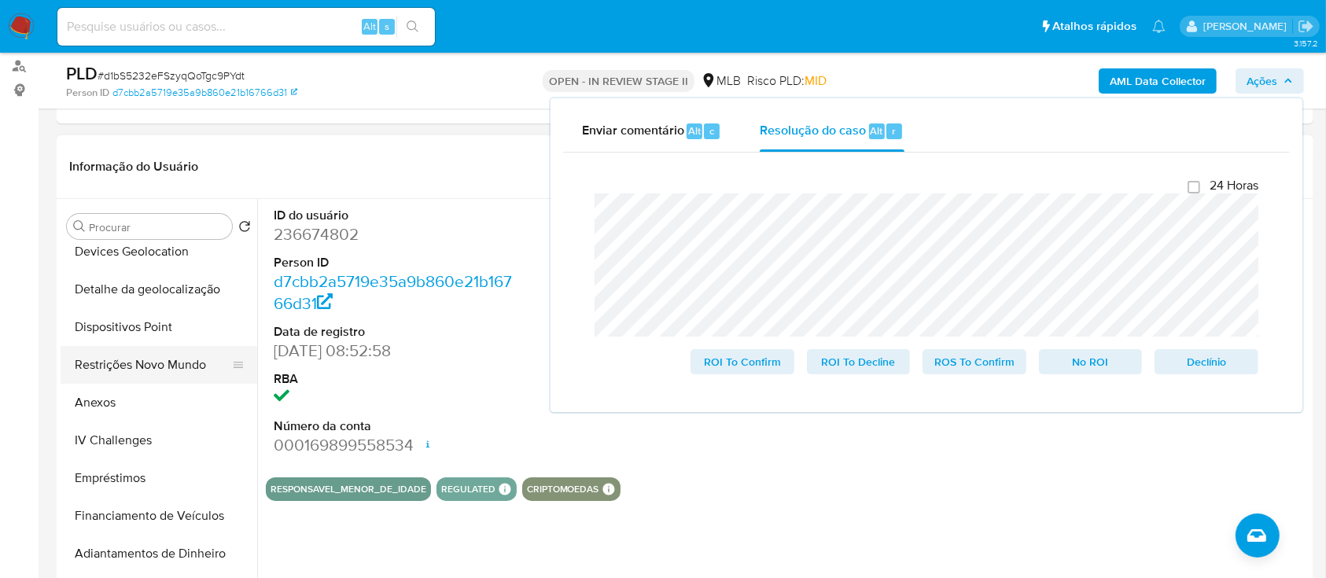
click at [129, 359] on button "Restrições Novo Mundo" at bounding box center [153, 365] width 184 height 38
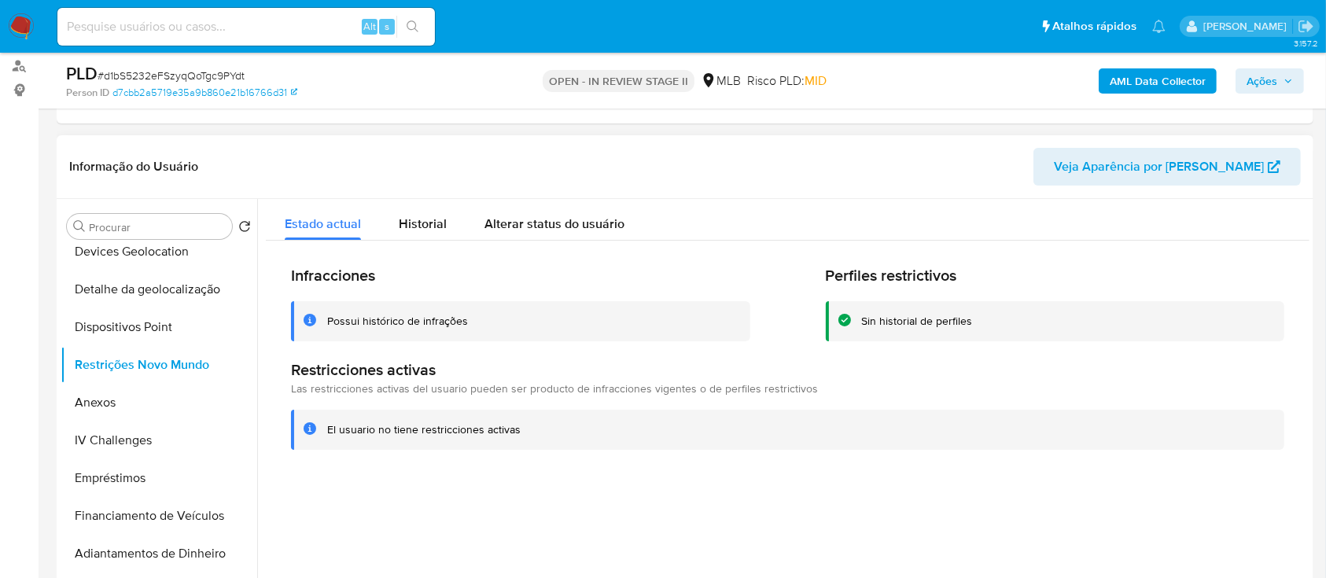
click at [439, 323] on div "Possui histórico de infrações" at bounding box center [397, 321] width 141 height 15
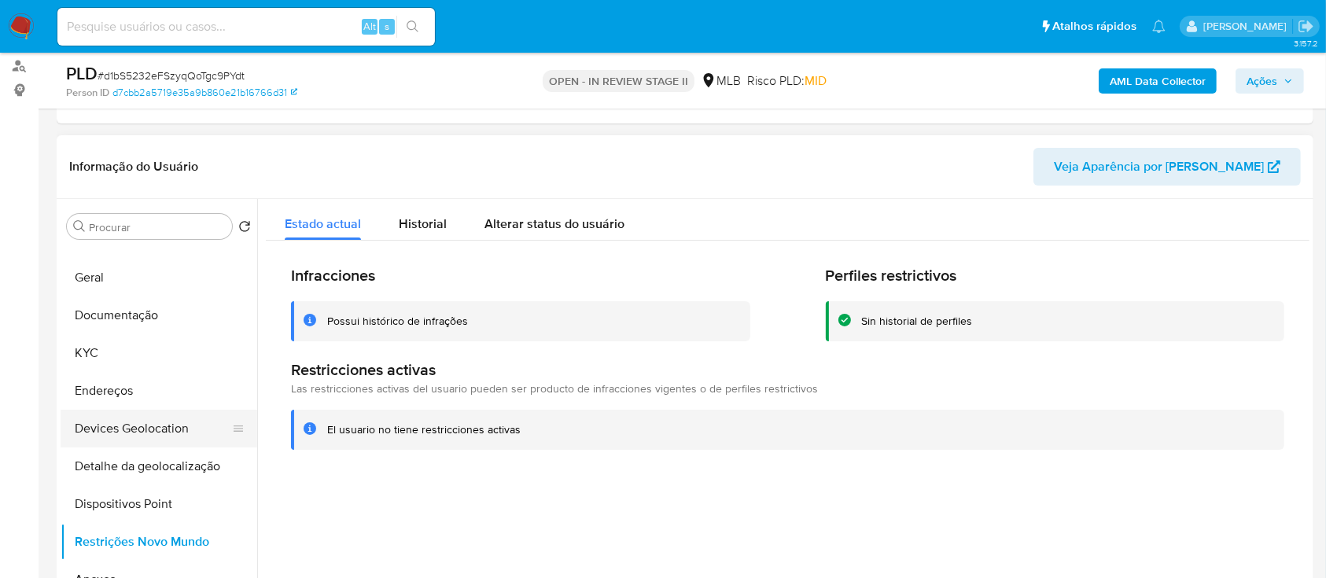
scroll to position [105, 0]
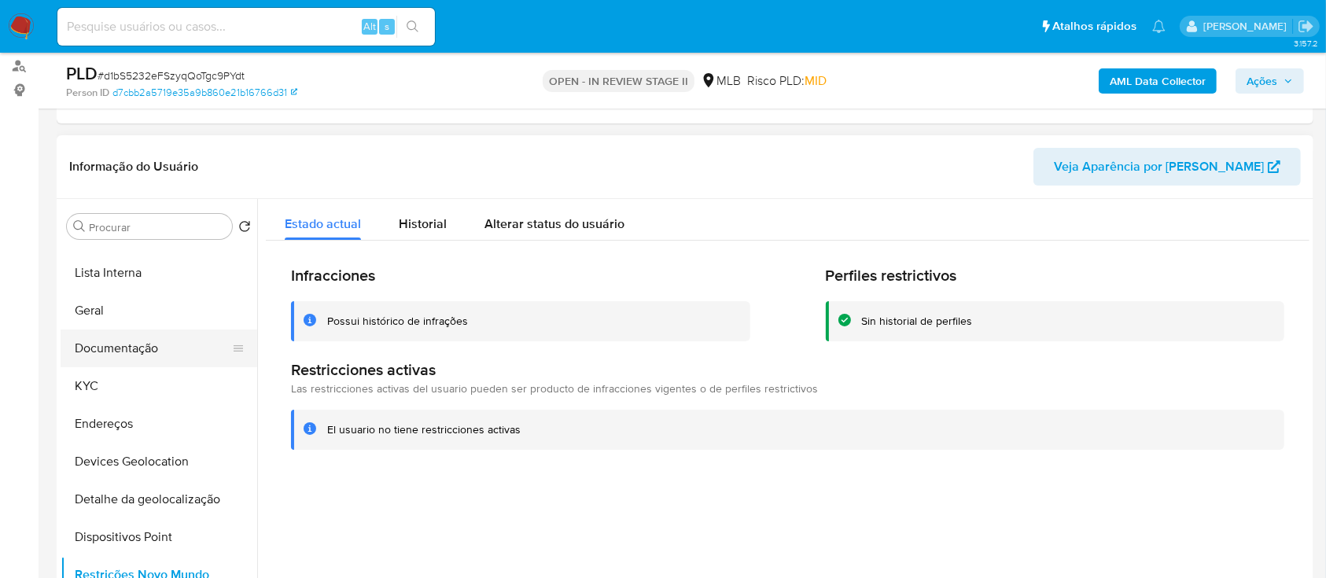
click at [136, 350] on button "Documentação" at bounding box center [153, 349] width 184 height 38
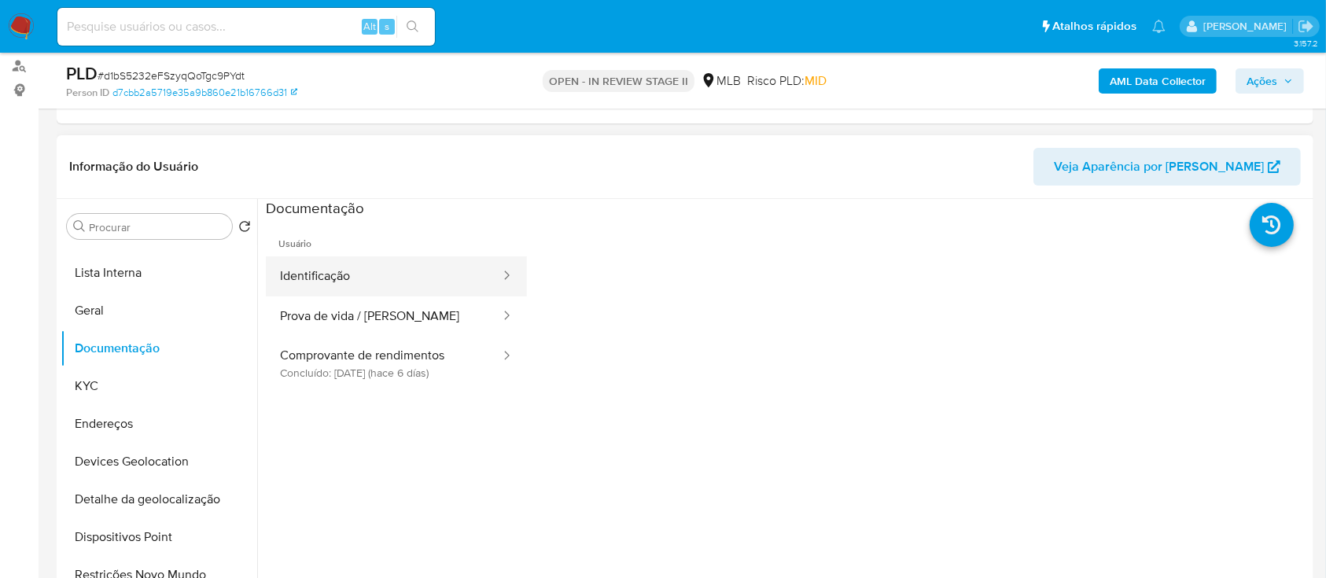
click at [352, 275] on button "Identificação" at bounding box center [384, 276] width 236 height 40
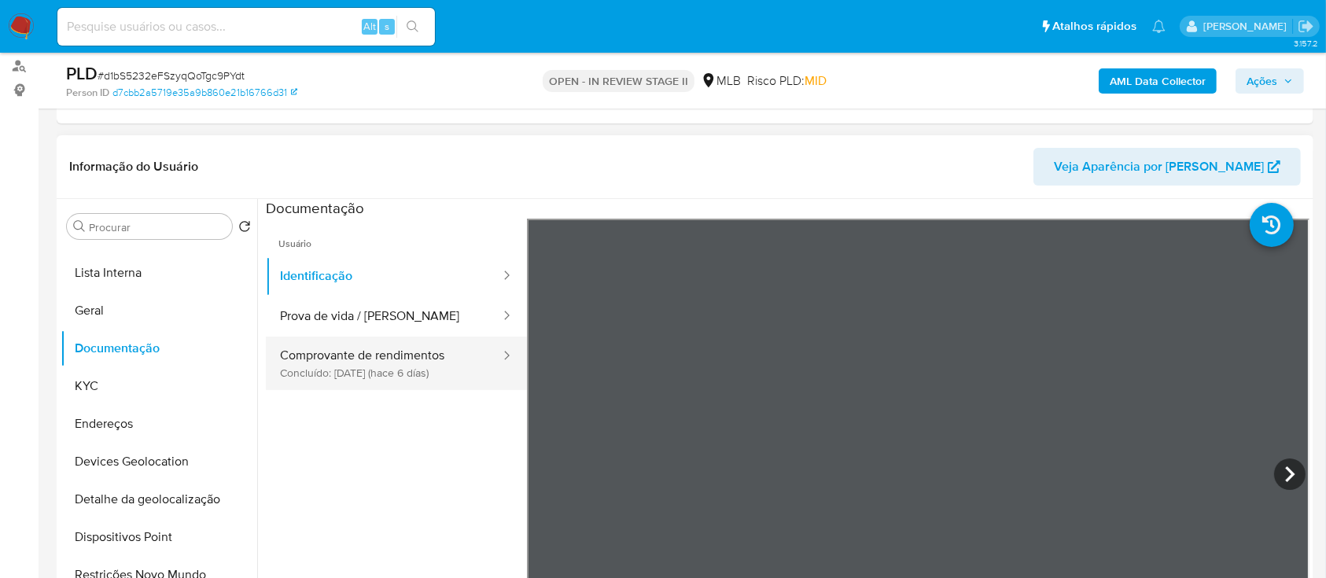
click at [410, 360] on button "Comprovante de rendimentos Concluído: 29/08/2025 (hace 6 días)" at bounding box center [384, 363] width 236 height 53
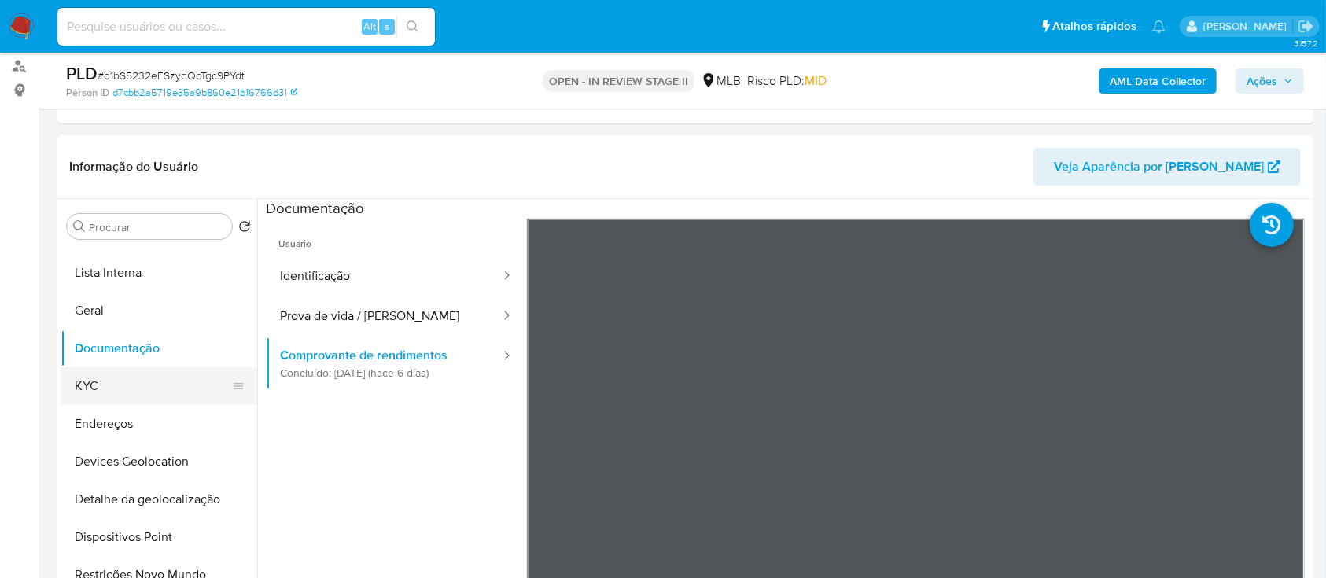
click at [132, 376] on button "KYC" at bounding box center [153, 386] width 184 height 38
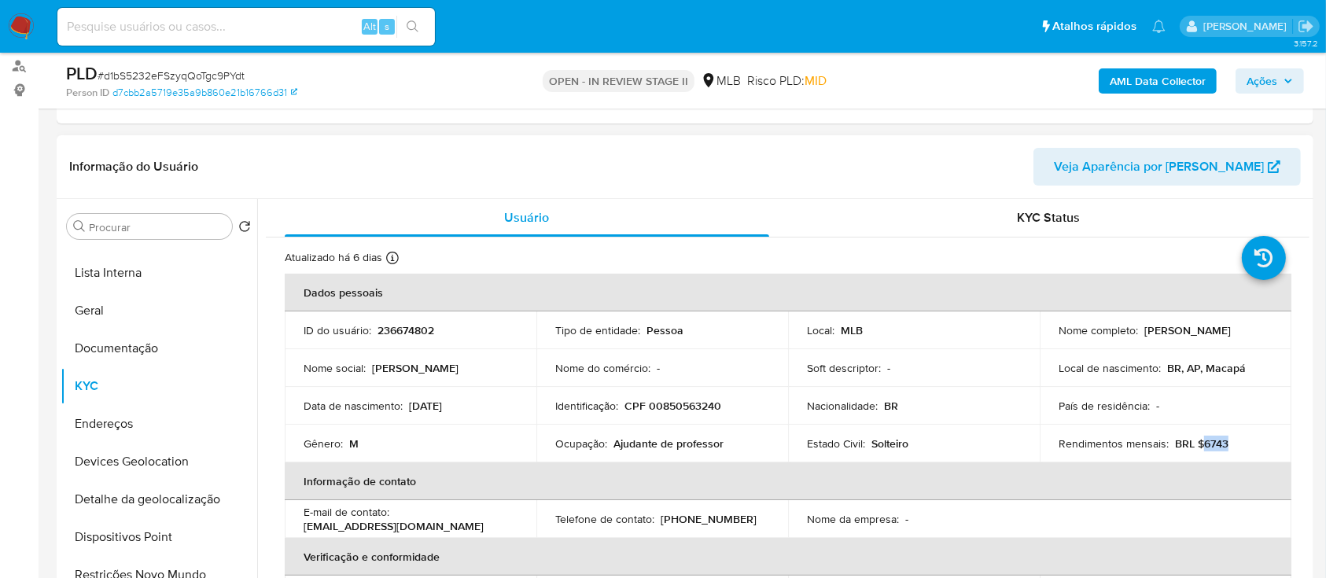
drag, startPoint x: 1228, startPoint y: 445, endPoint x: 1197, endPoint y: 445, distance: 30.7
click at [1197, 445] on div "Rendimentos mensais : BRL $6743" at bounding box center [1166, 444] width 214 height 14
copy p "6743"
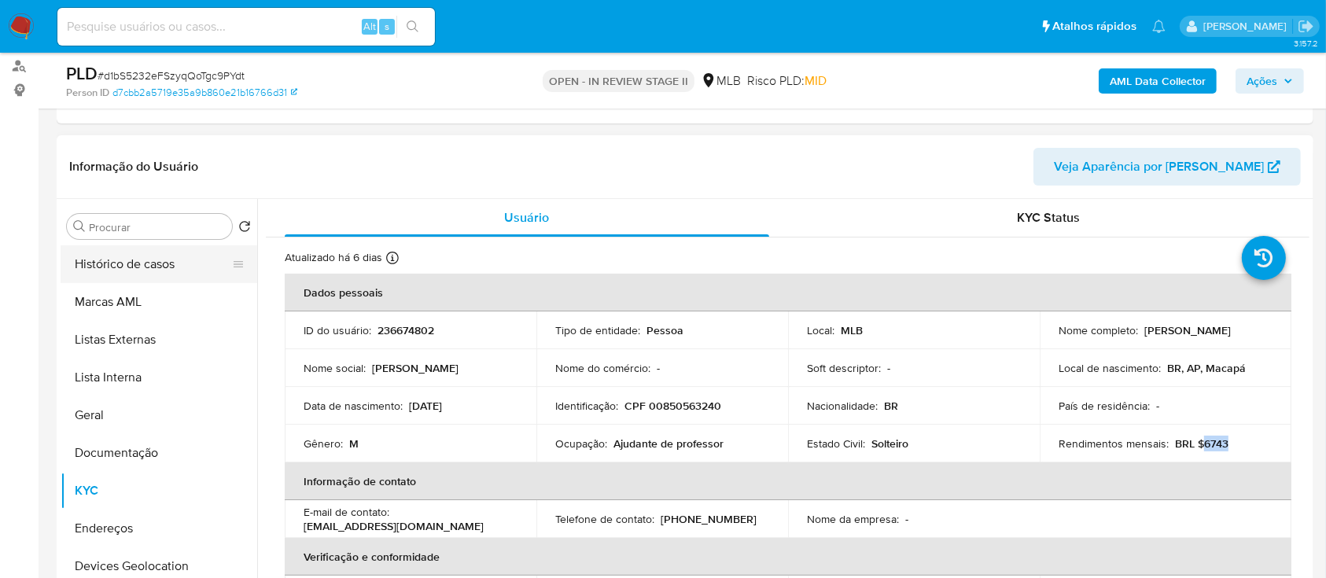
click at [165, 252] on button "Histórico de casos" at bounding box center [153, 264] width 184 height 38
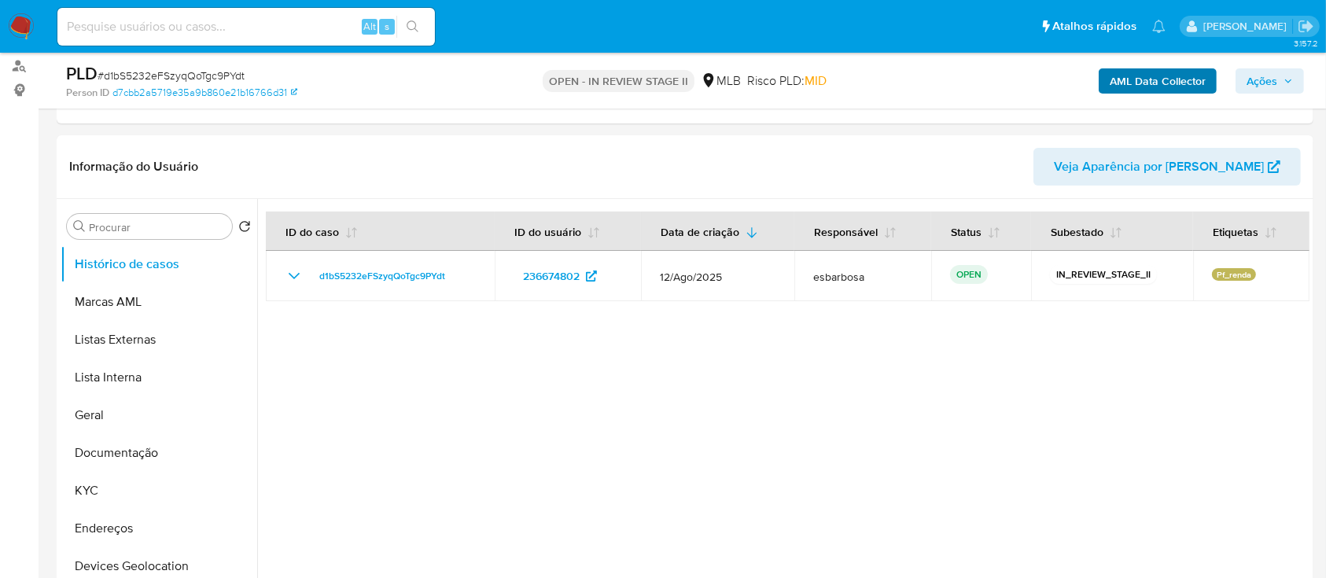
drag, startPoint x: 1254, startPoint y: 76, endPoint x: 1165, endPoint y: 85, distance: 89.3
click at [1255, 76] on span "Ações" at bounding box center [1262, 80] width 31 height 25
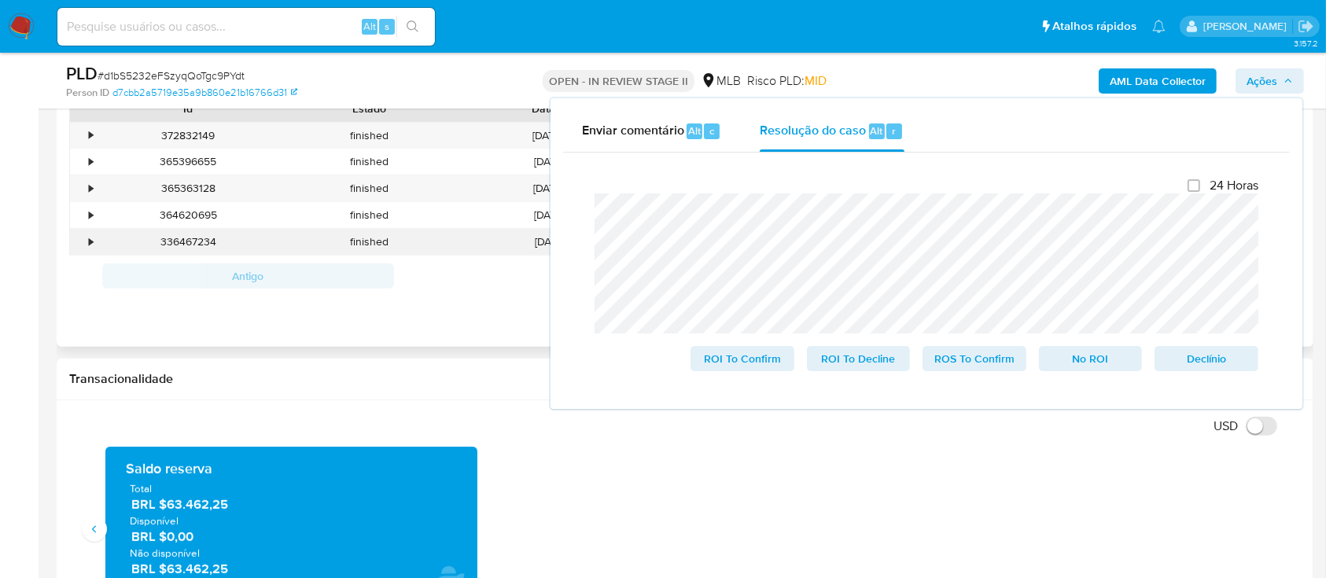
scroll to position [839, 0]
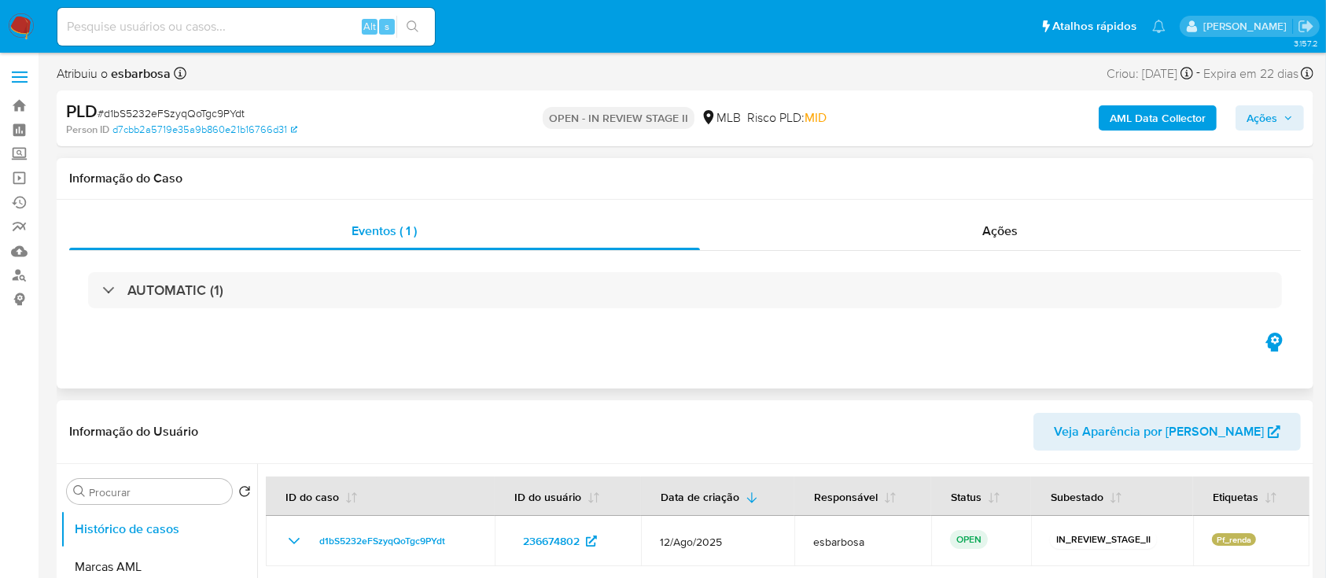
scroll to position [209, 0]
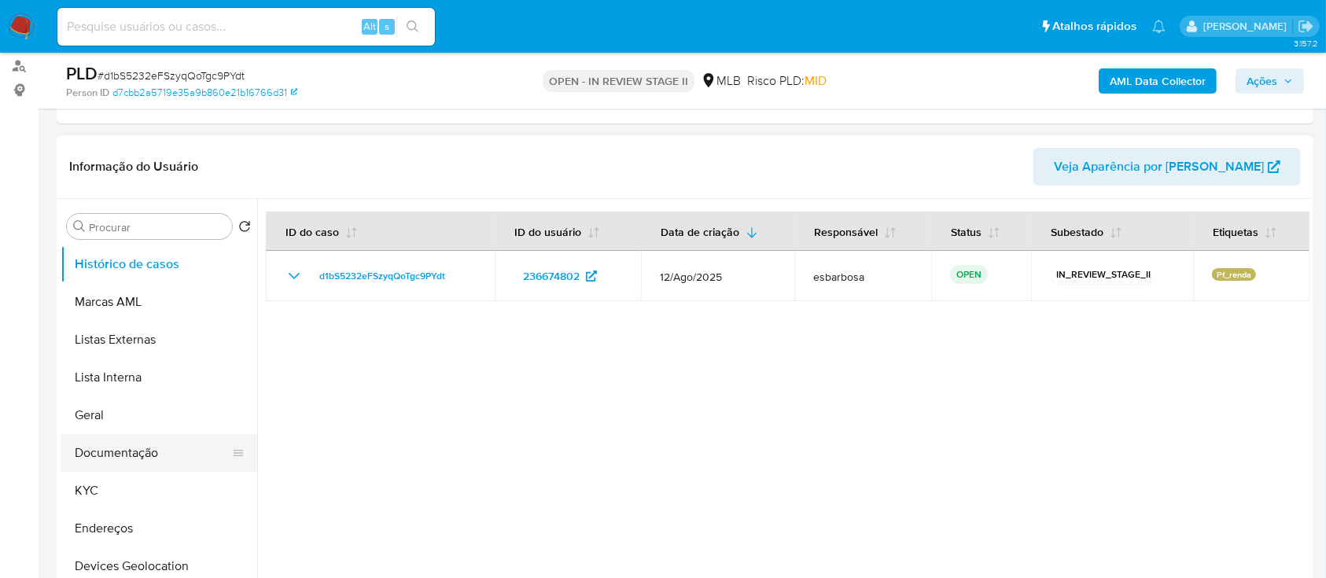
click at [109, 452] on button "Documentação" at bounding box center [153, 453] width 184 height 38
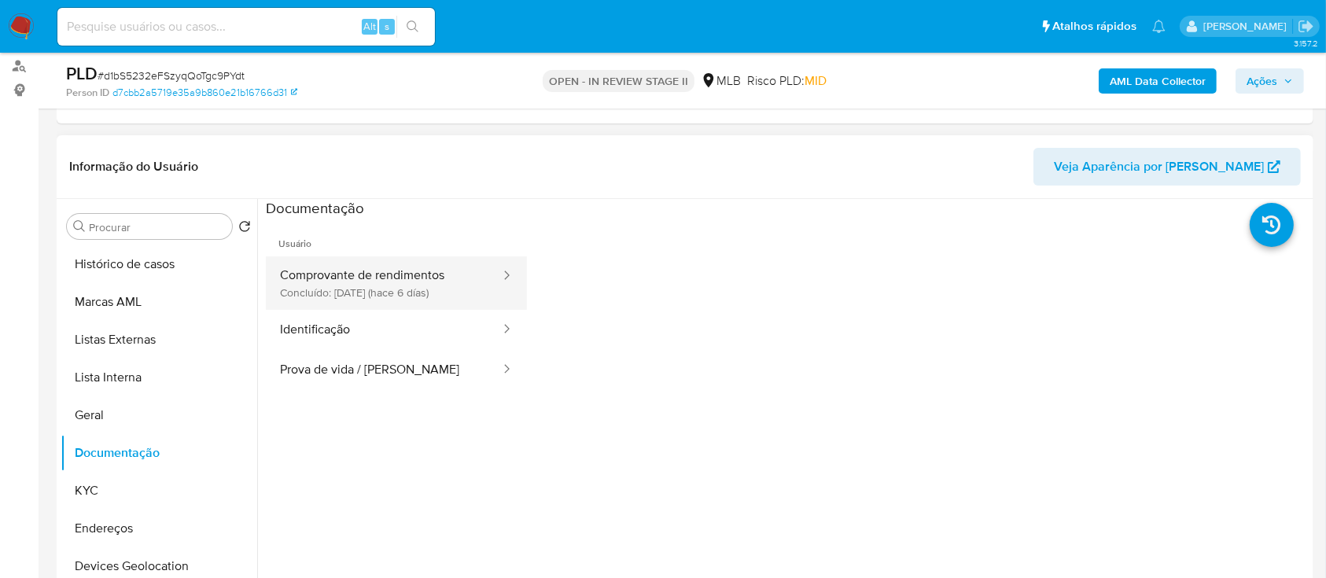
click at [365, 274] on button "Comprovante de rendimentos Concluído: 29/08/2025 (hace 6 días)" at bounding box center [384, 282] width 236 height 53
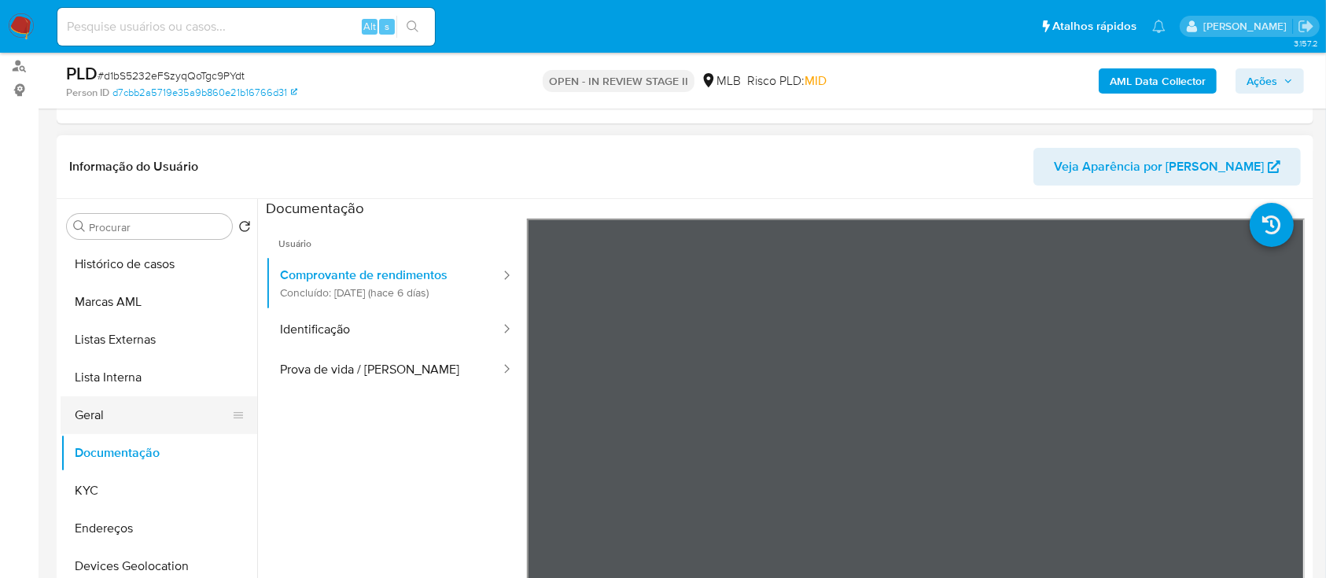
click at [121, 422] on button "Geral" at bounding box center [153, 416] width 184 height 38
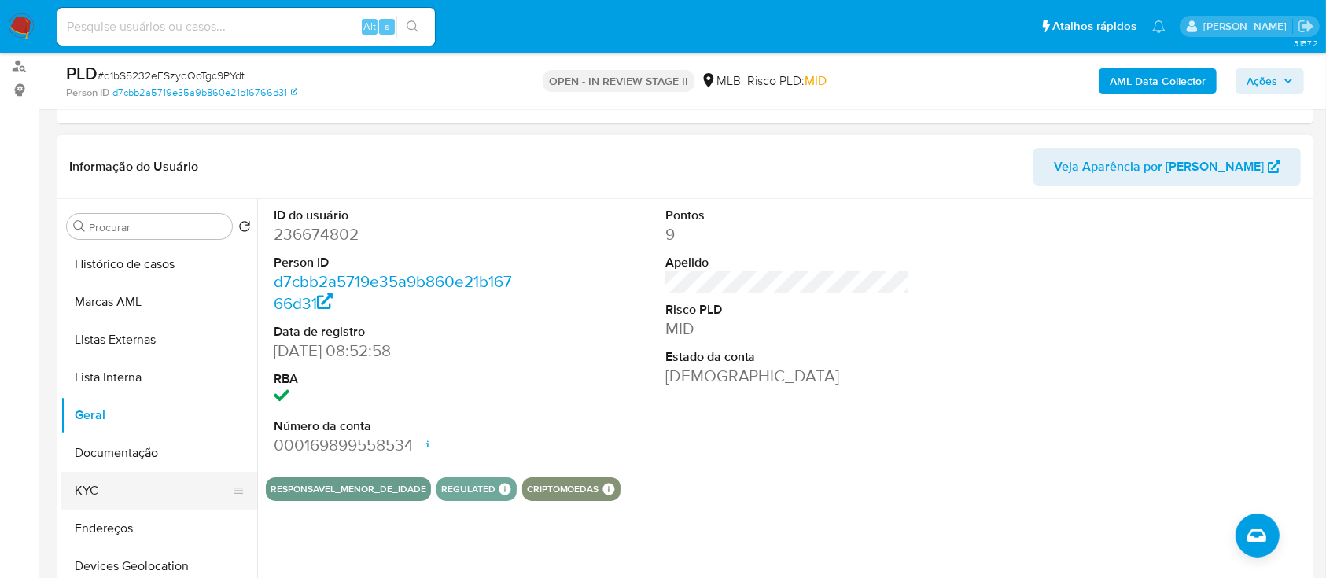
click at [111, 486] on button "KYC" at bounding box center [153, 491] width 184 height 38
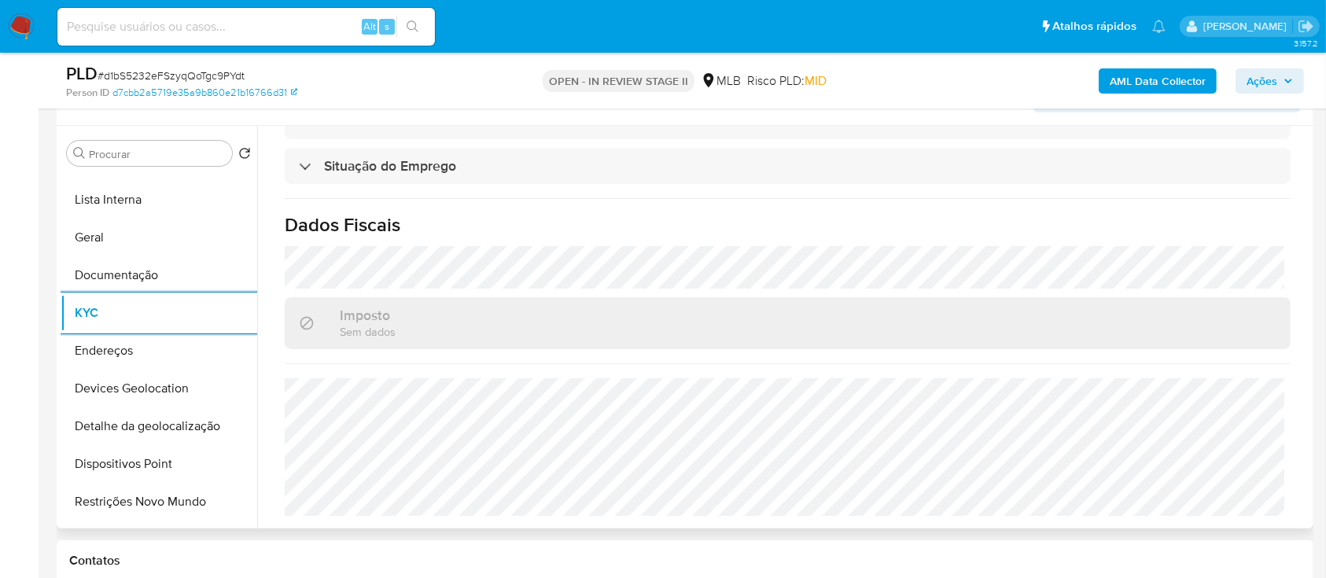
scroll to position [315, 0]
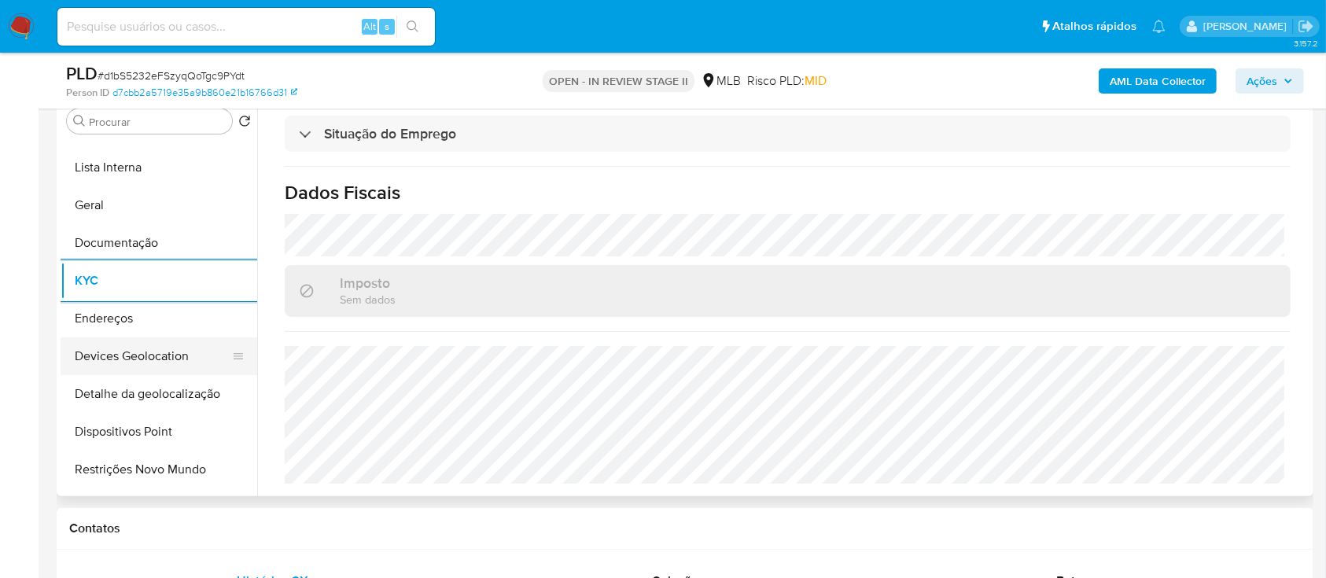
click at [155, 356] on button "Devices Geolocation" at bounding box center [153, 357] width 184 height 38
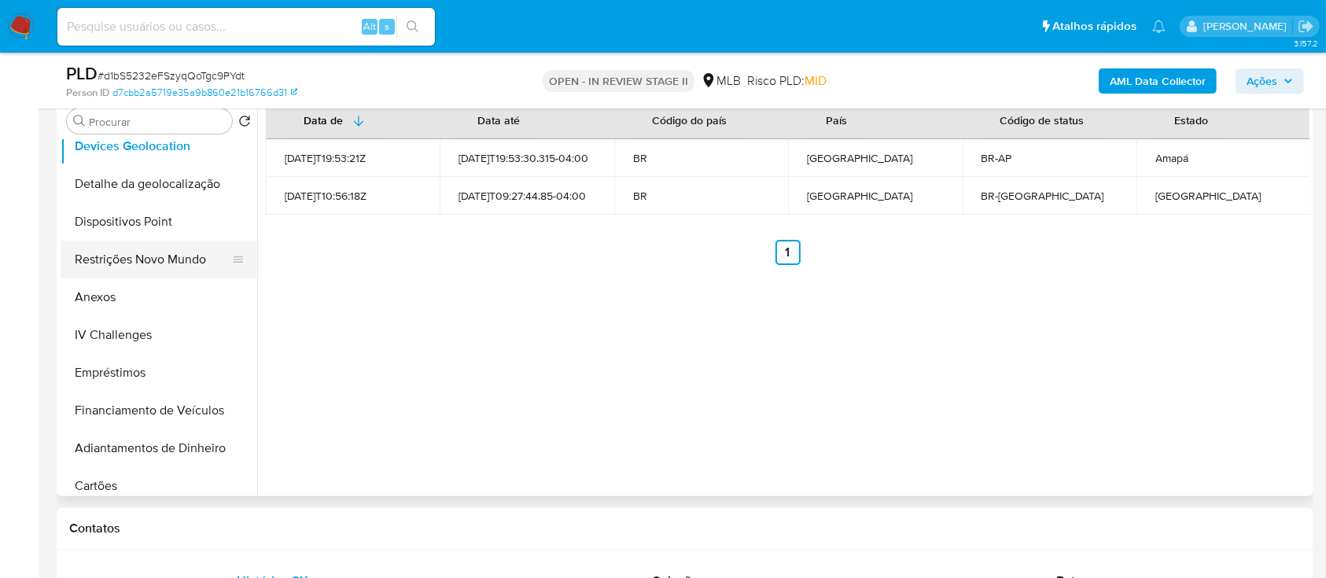
click at [158, 261] on button "Restrições Novo Mundo" at bounding box center [153, 260] width 184 height 38
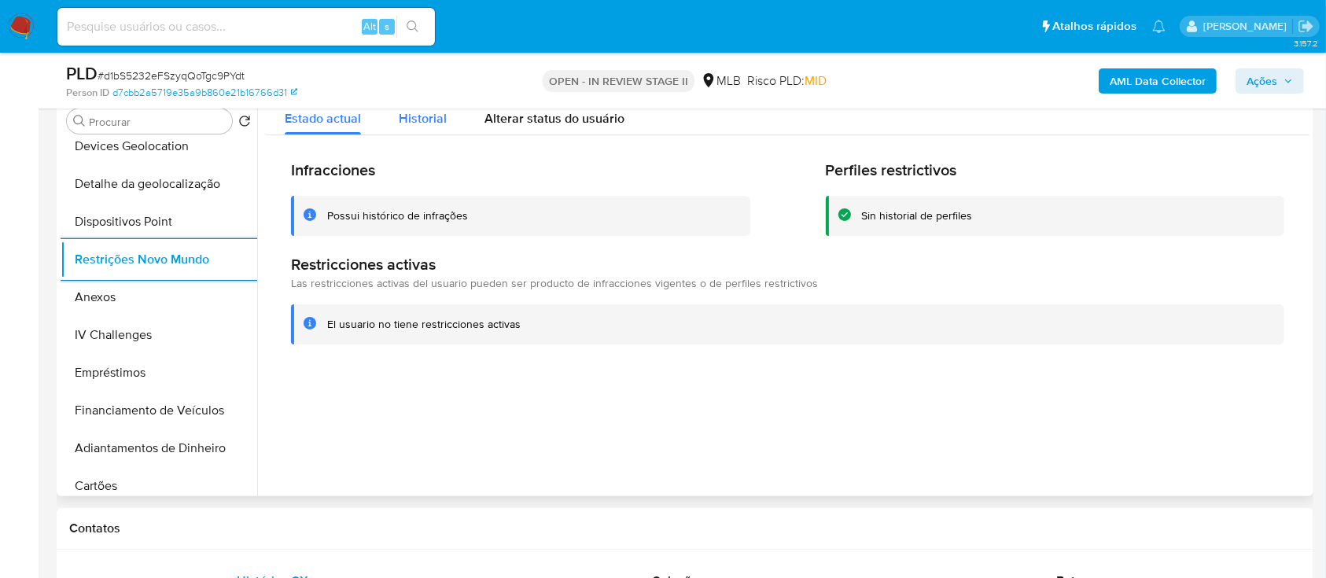
click at [421, 122] on span "Historial" at bounding box center [423, 118] width 48 height 18
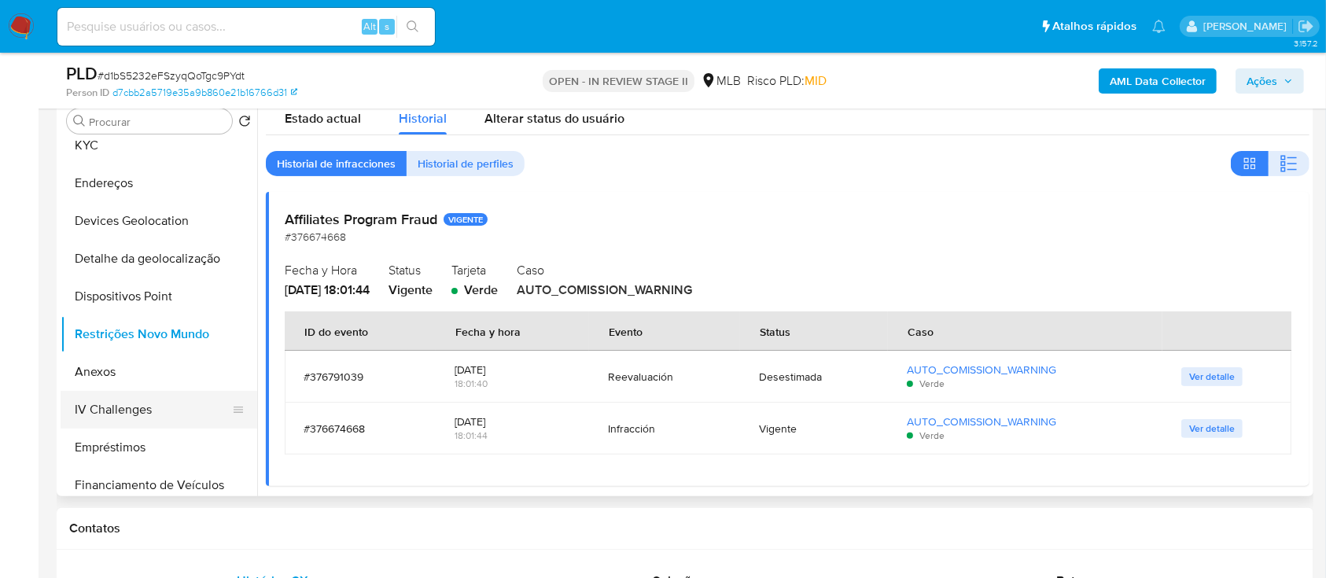
scroll to position [209, 0]
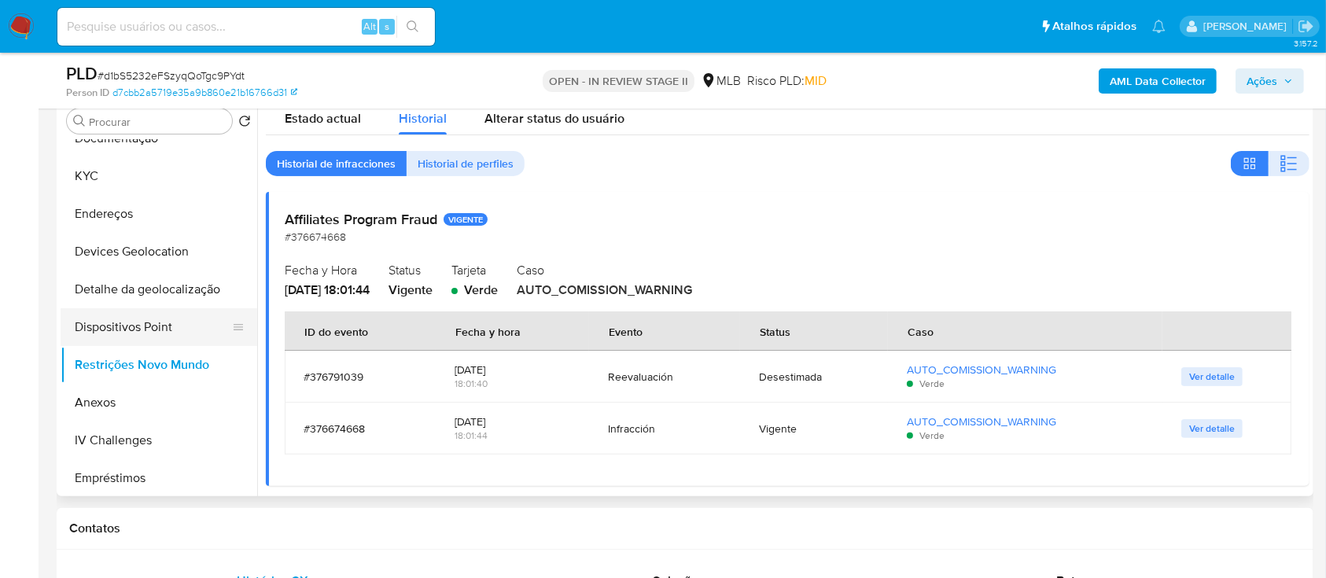
click at [154, 324] on button "Dispositivos Point" at bounding box center [153, 327] width 184 height 38
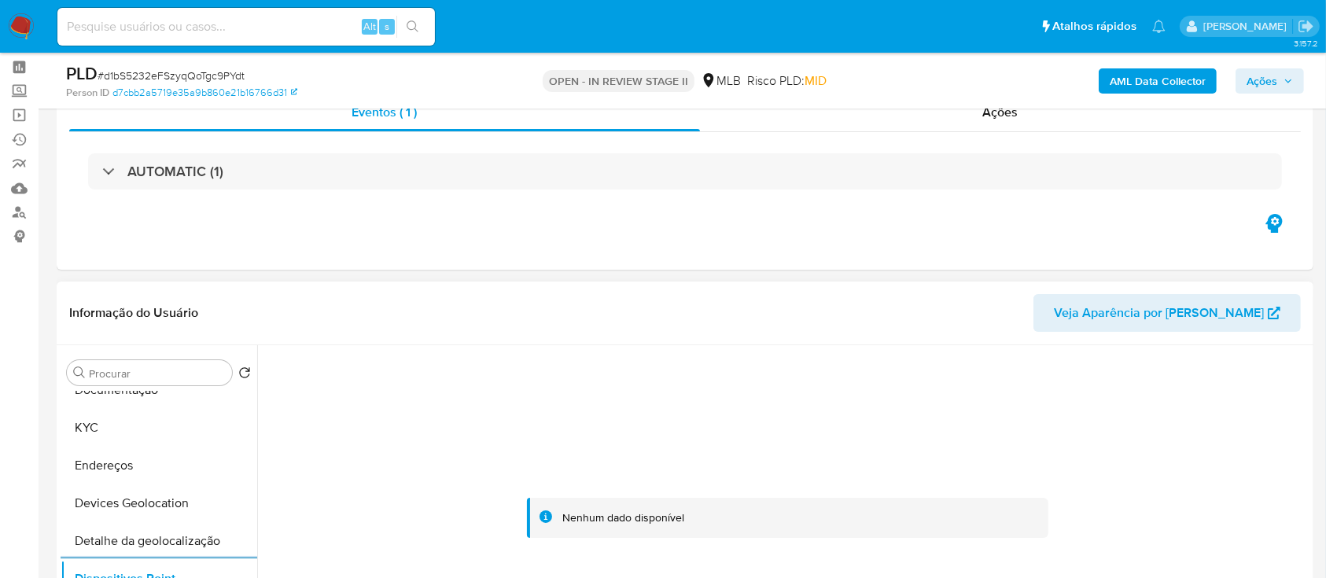
scroll to position [0, 0]
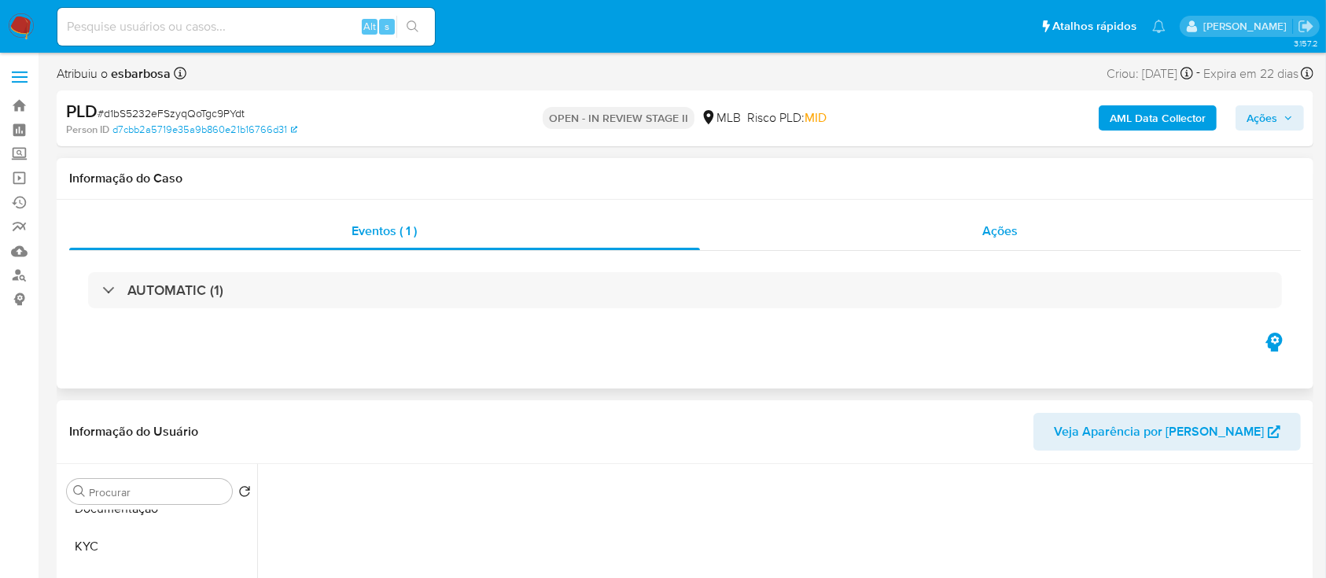
click at [878, 242] on div "Ações" at bounding box center [1000, 231] width 601 height 38
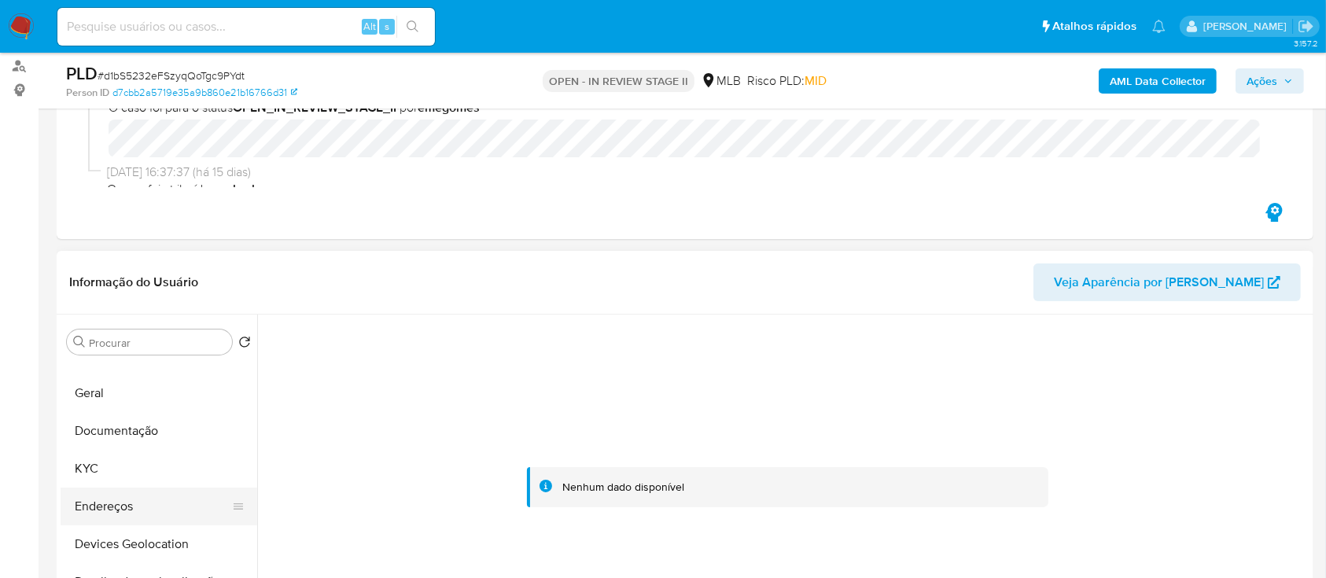
scroll to position [105, 0]
click at [111, 508] on button "KYC" at bounding box center [153, 502] width 184 height 38
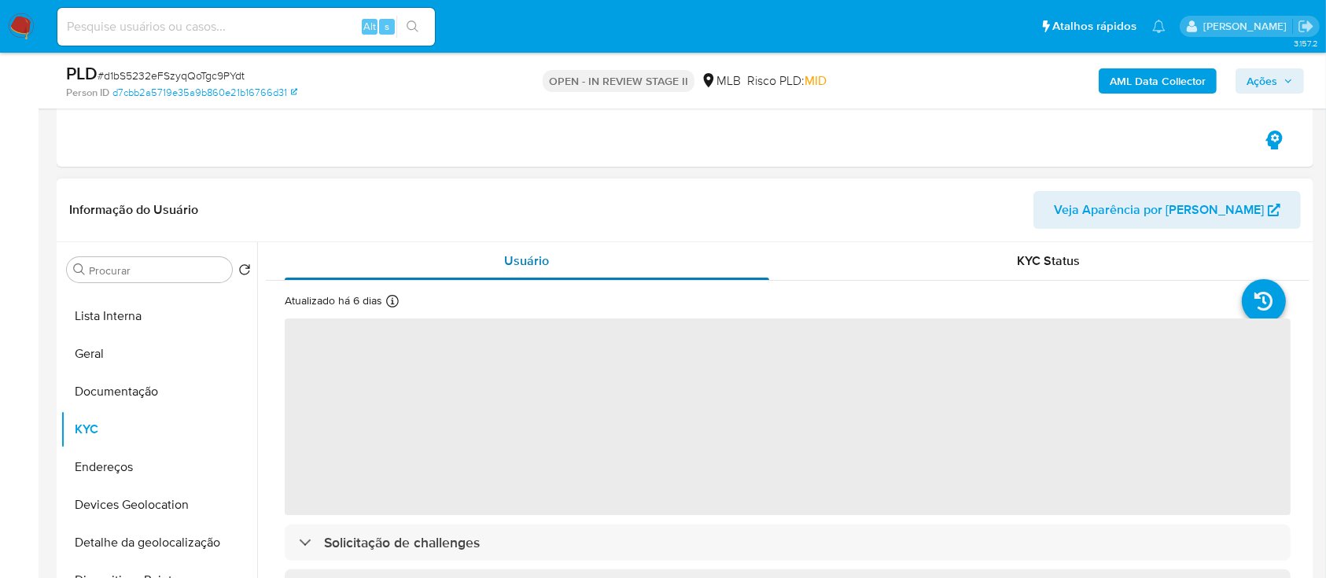
scroll to position [315, 0]
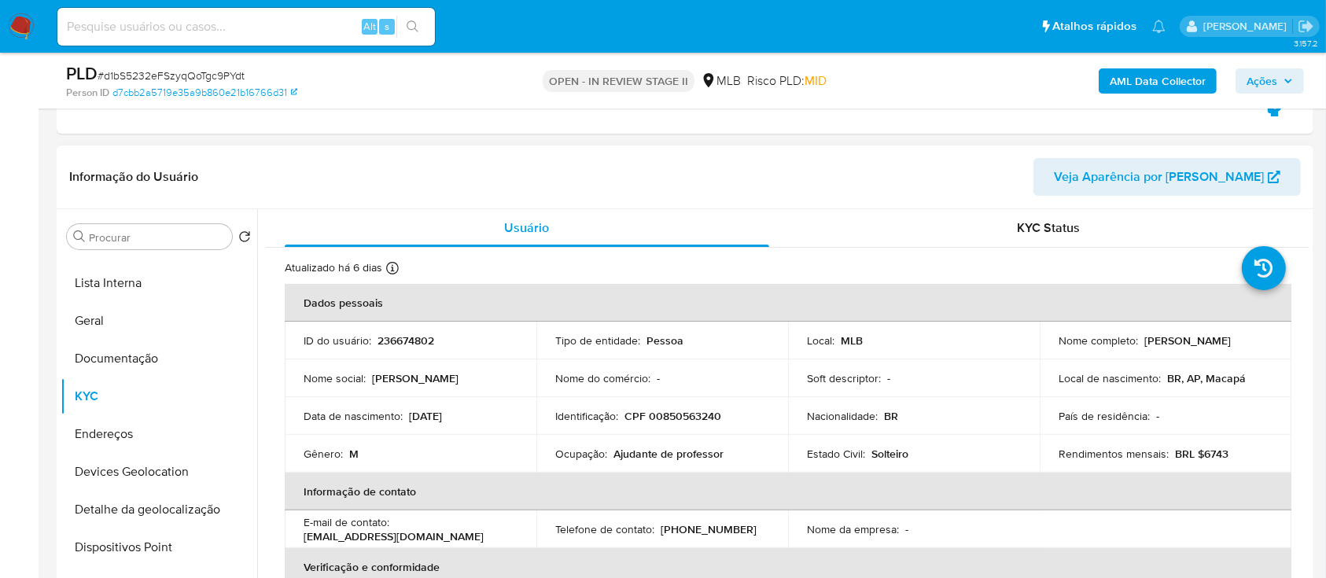
click at [687, 413] on p "CPF 00850563240" at bounding box center [673, 416] width 97 height 14
copy p "00850563240"
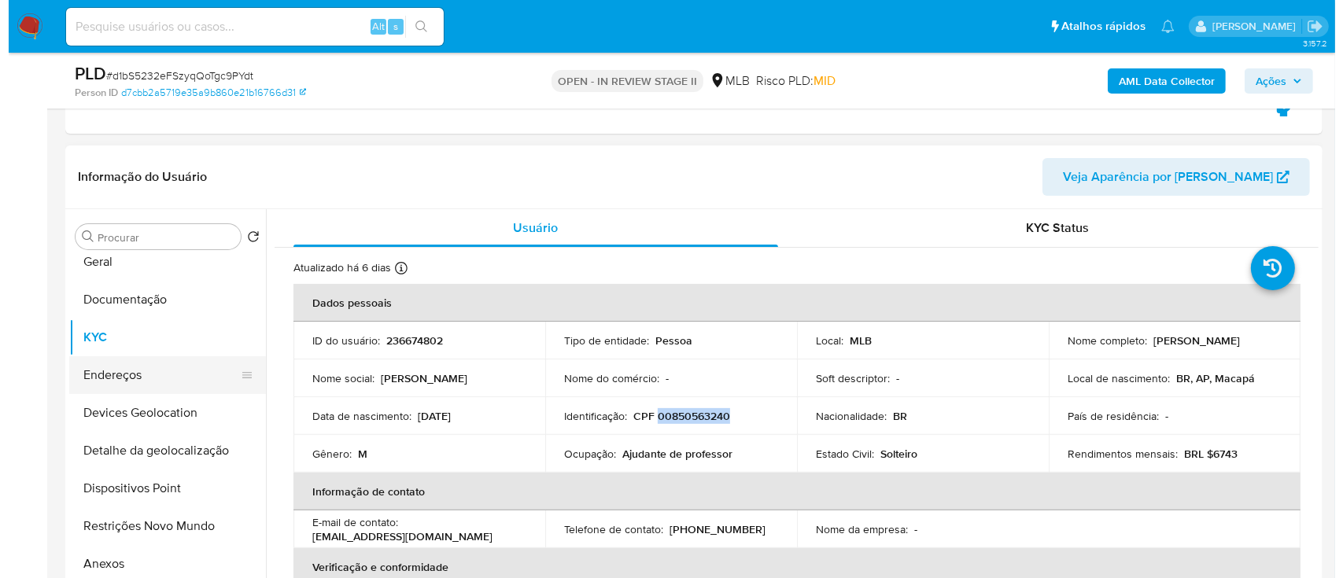
scroll to position [209, 0]
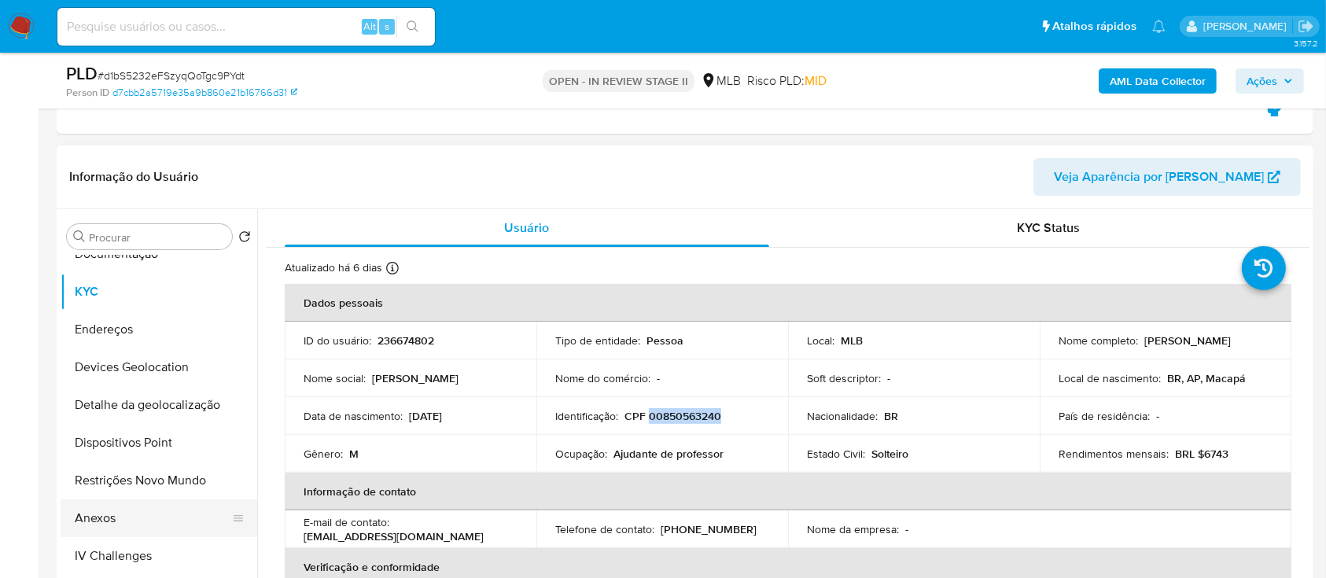
click at [112, 519] on button "Anexos" at bounding box center [153, 519] width 184 height 38
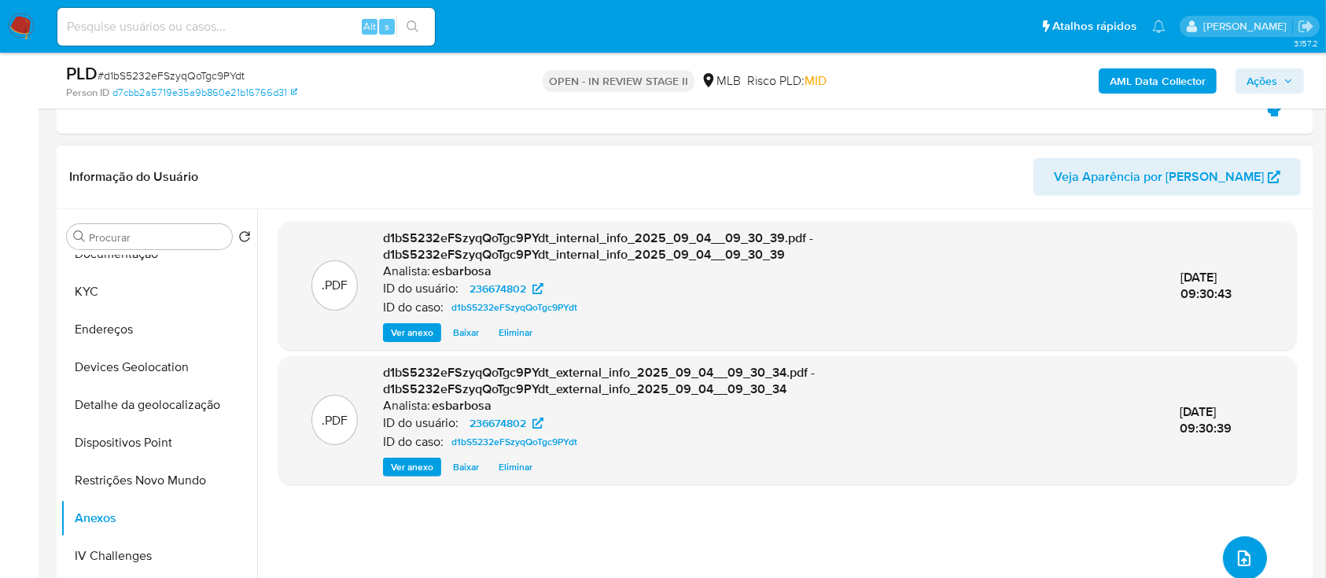
click at [1241, 552] on icon "upload-file" at bounding box center [1244, 558] width 19 height 19
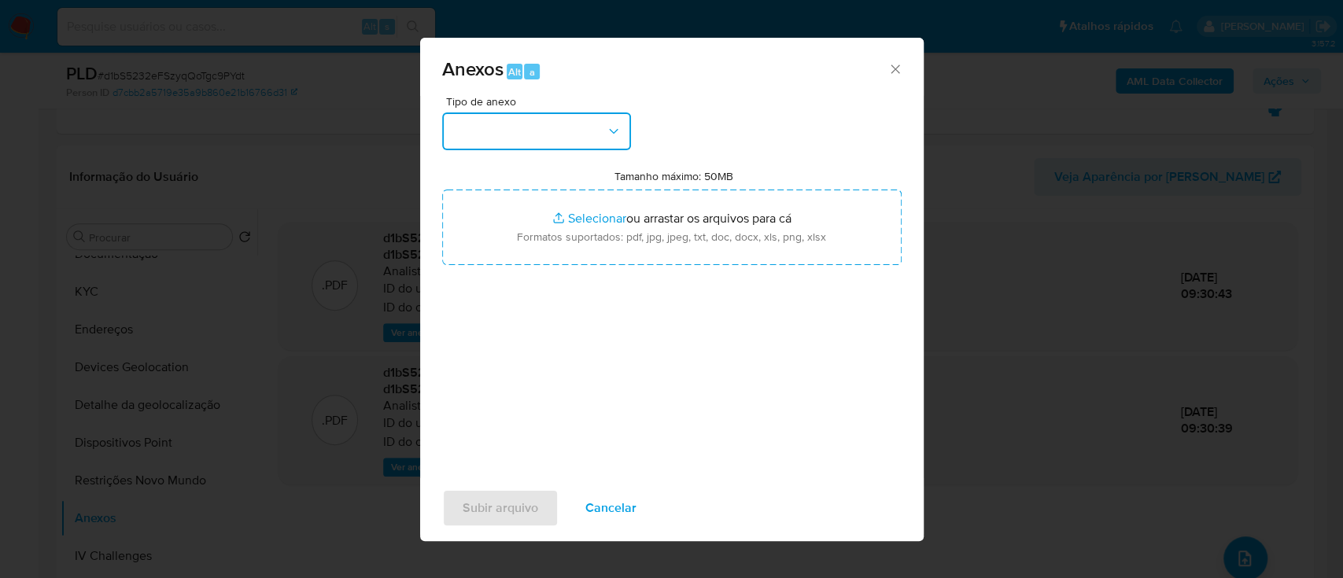
click at [560, 137] on button "button" at bounding box center [536, 132] width 189 height 38
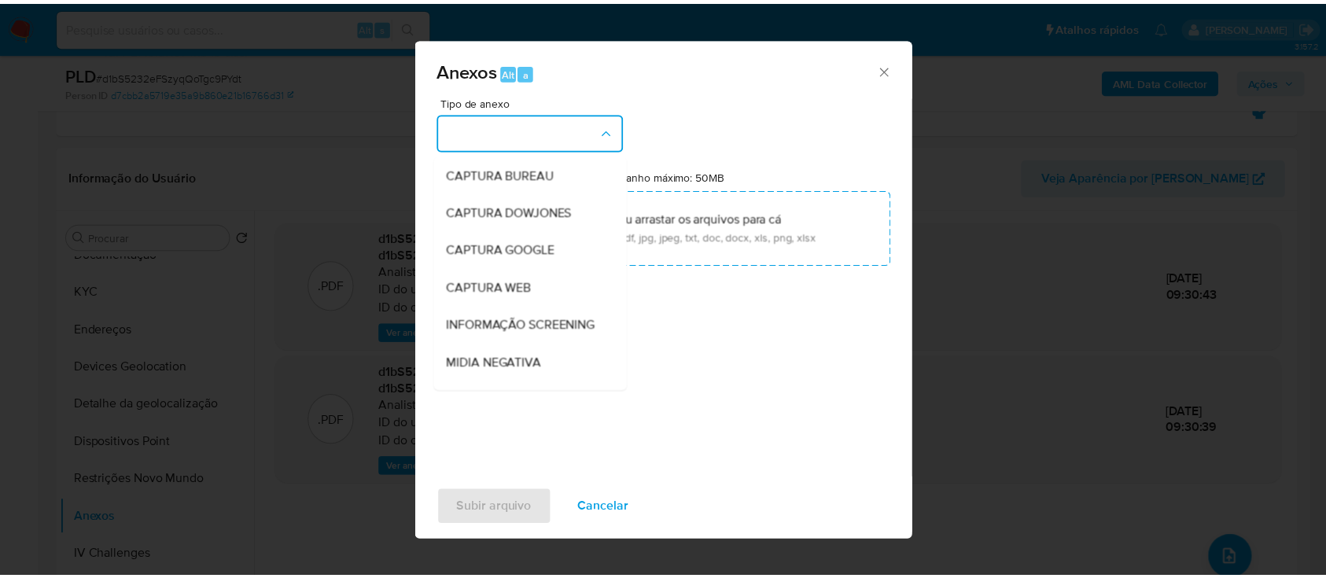
scroll to position [242, 0]
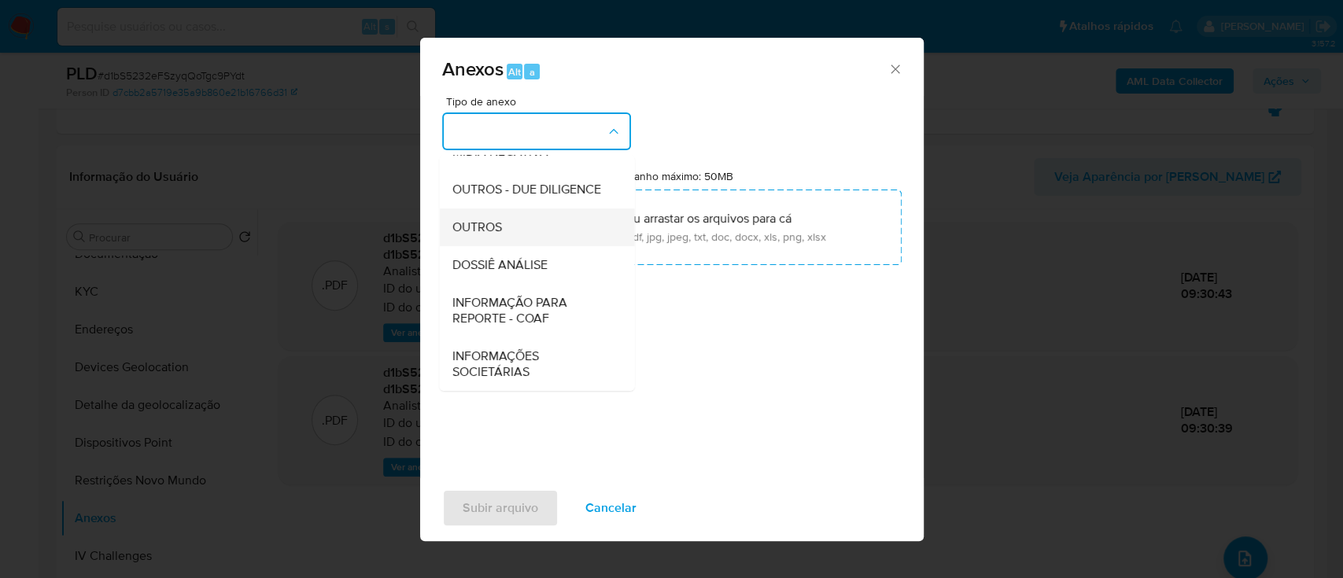
click at [482, 225] on span "OUTROS" at bounding box center [477, 227] width 50 height 16
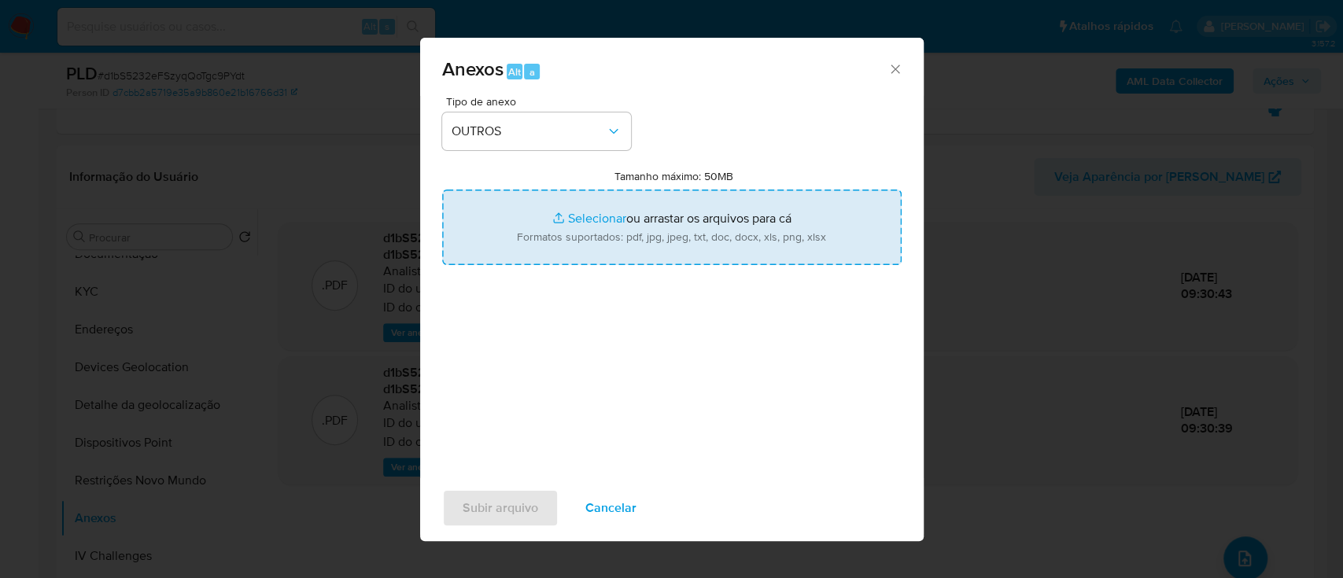
click at [581, 216] on input "Tamanho máximo: 50MB Selecionar arquivos" at bounding box center [671, 228] width 459 height 76
type input "C:\fakepath\Mulan 236674802_2025_09_02_15_29_02.xlsx"
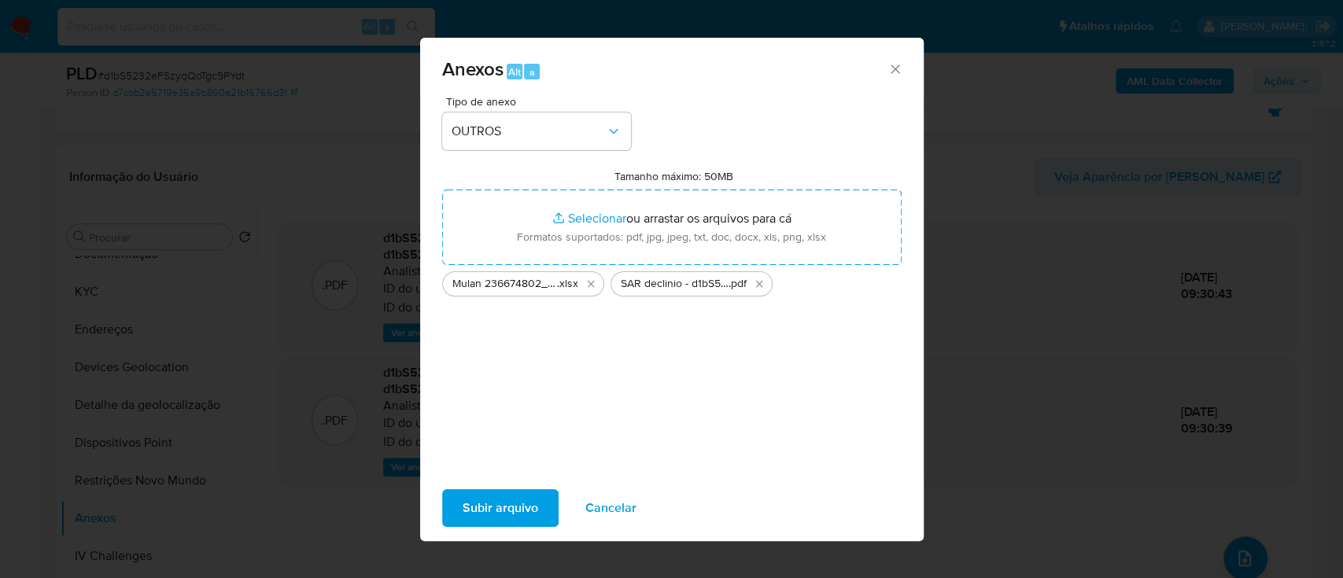
click at [486, 518] on span "Subir arquivo" at bounding box center [501, 508] width 76 height 35
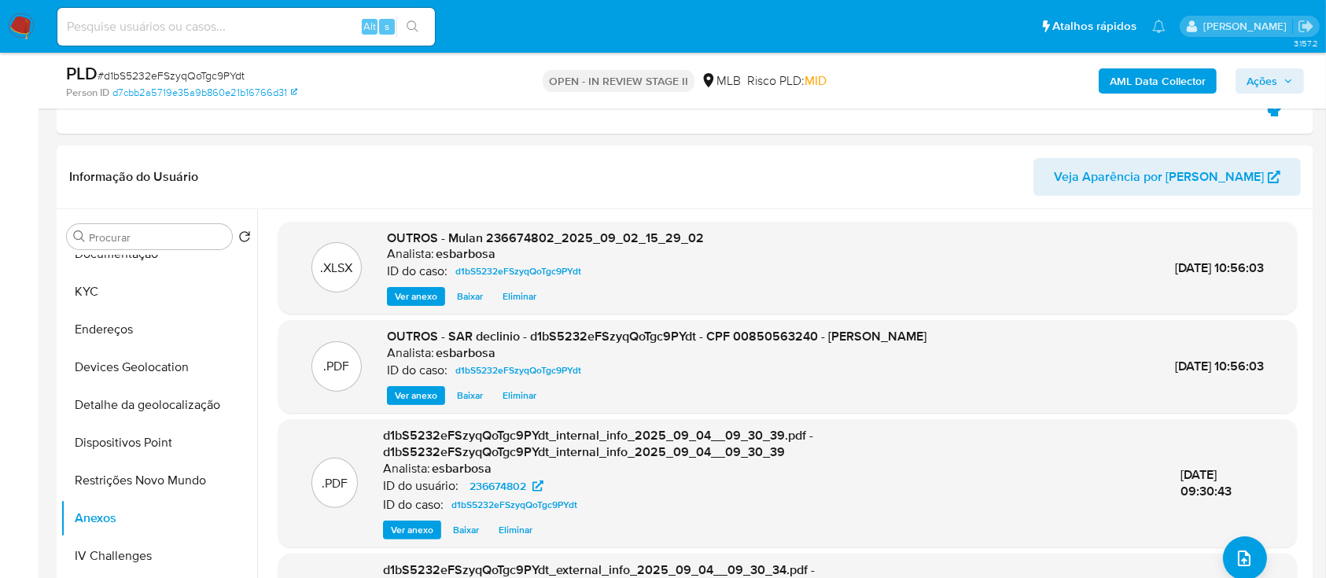
click at [1256, 79] on span "Ações" at bounding box center [1262, 80] width 31 height 25
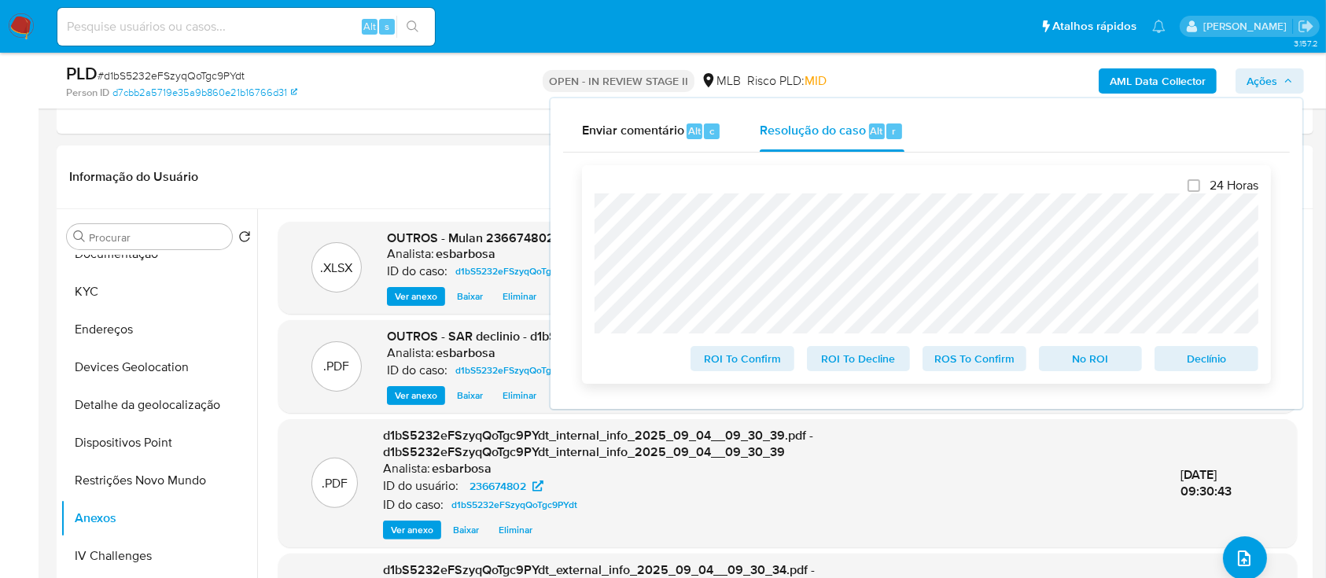
click at [1081, 352] on span "No ROI" at bounding box center [1091, 359] width 82 height 22
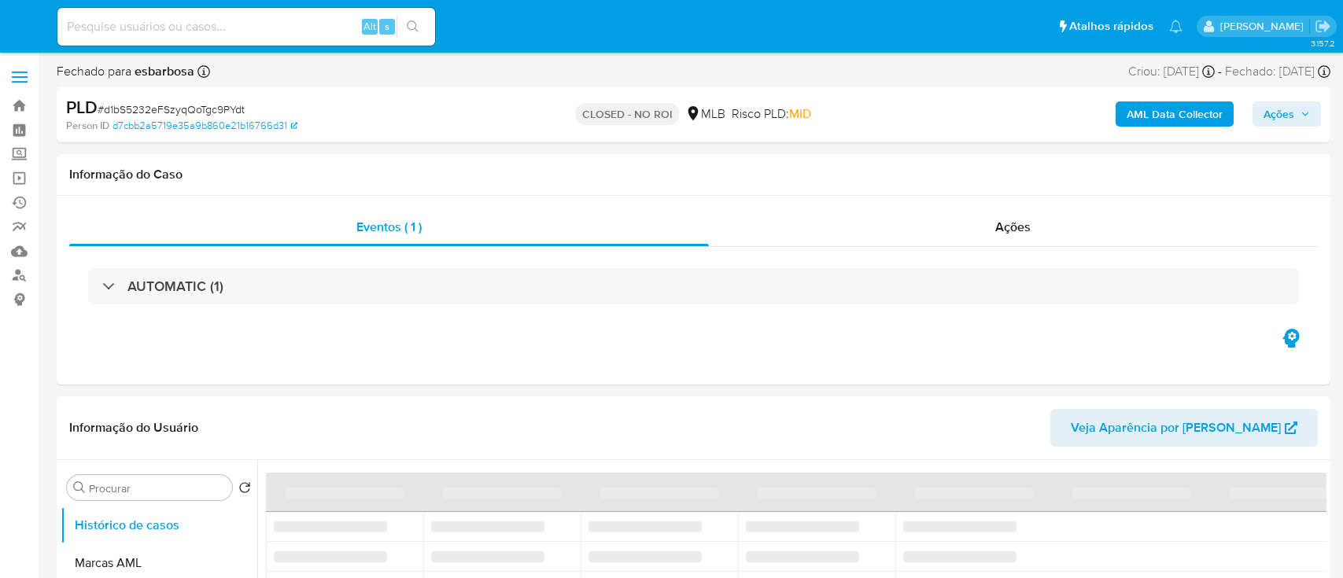
select select "10"
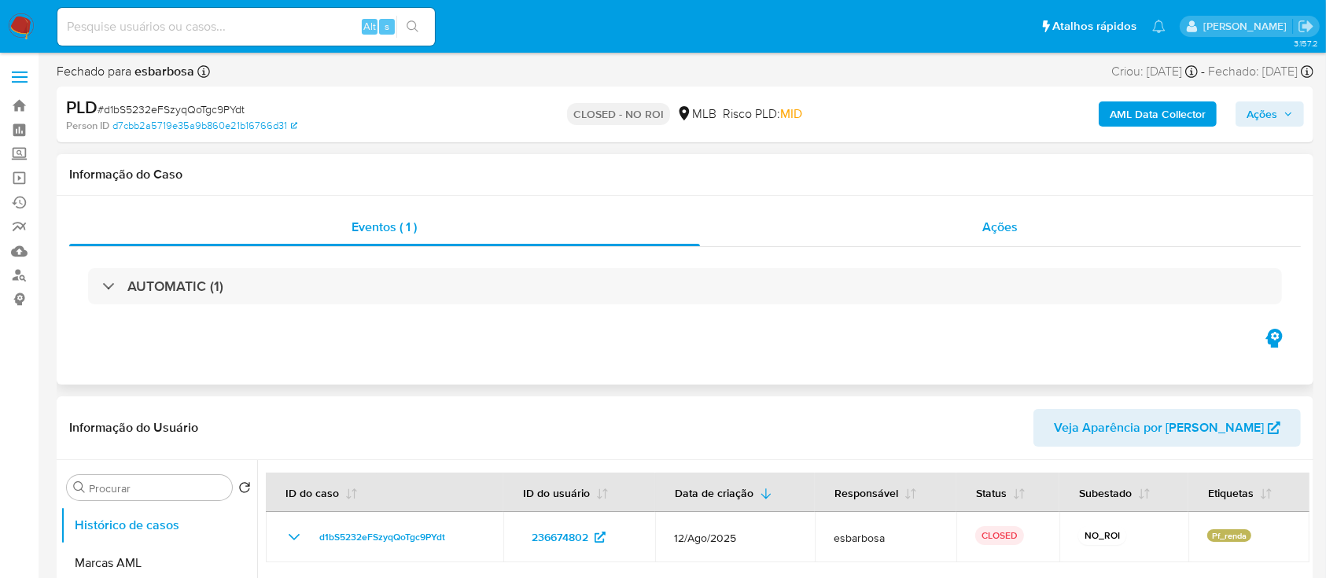
click at [812, 235] on div "Ações" at bounding box center [1000, 227] width 601 height 38
